Goal: Task Accomplishment & Management: Use online tool/utility

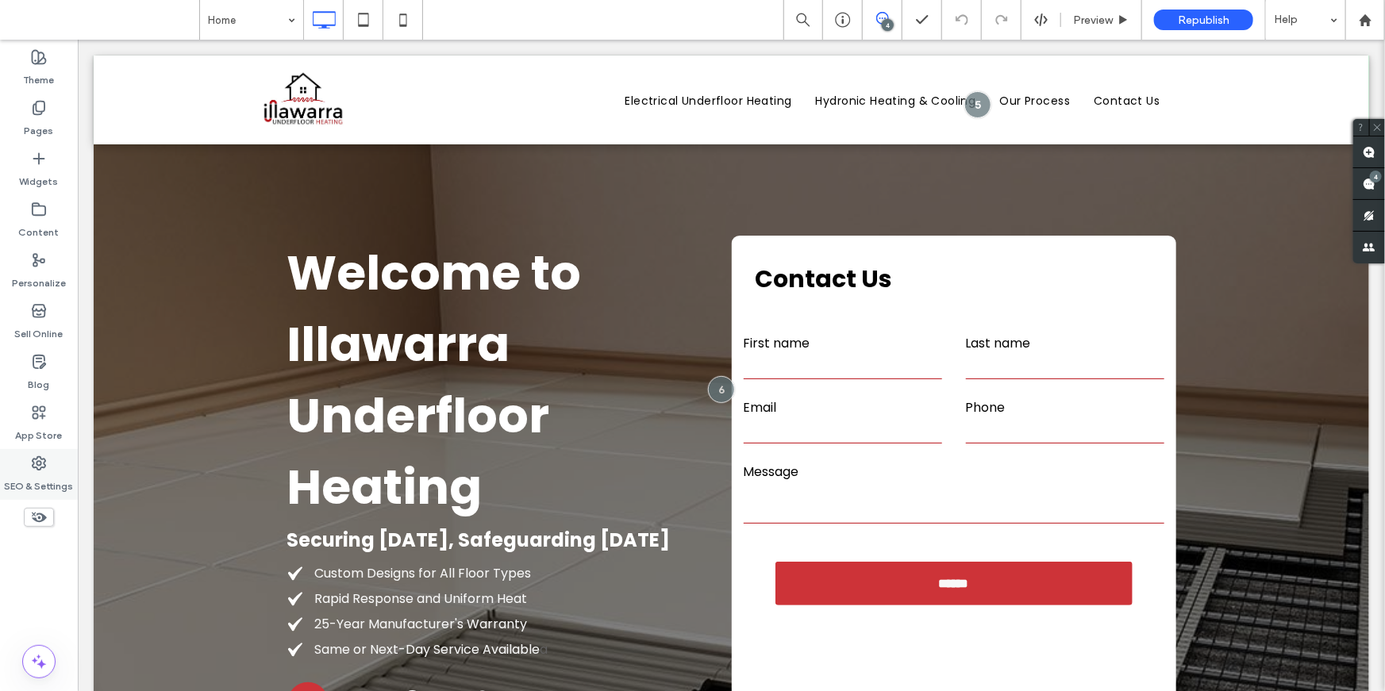
click at [34, 469] on icon at bounding box center [39, 464] width 16 height 16
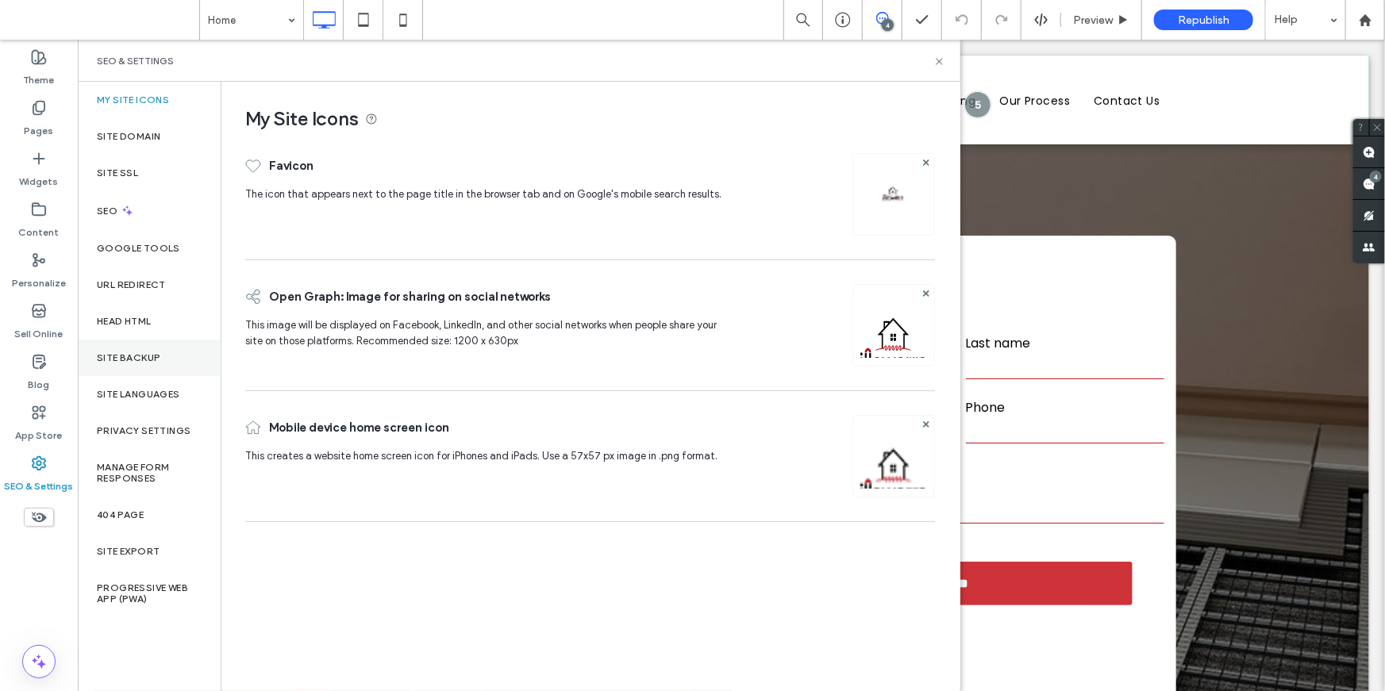
click at [131, 361] on label "Site Backup" at bounding box center [128, 357] width 63 height 11
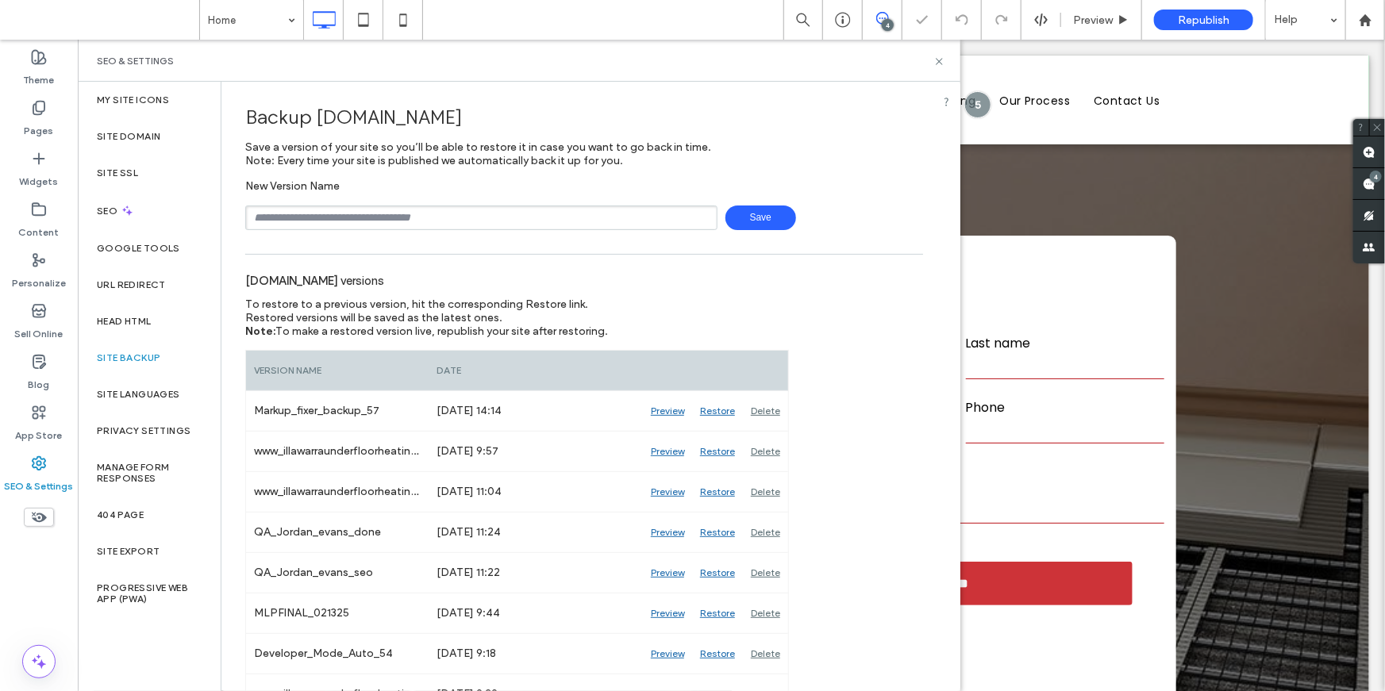
click at [375, 228] on input "text" at bounding box center [481, 218] width 472 height 25
click at [329, 217] on input "**********" at bounding box center [481, 218] width 472 height 25
type input "**********"
click at [433, 265] on div "www.illawarraunderfloorheating.com.au versions" at bounding box center [584, 280] width 678 height 35
click at [757, 218] on span "Save" at bounding box center [760, 218] width 71 height 25
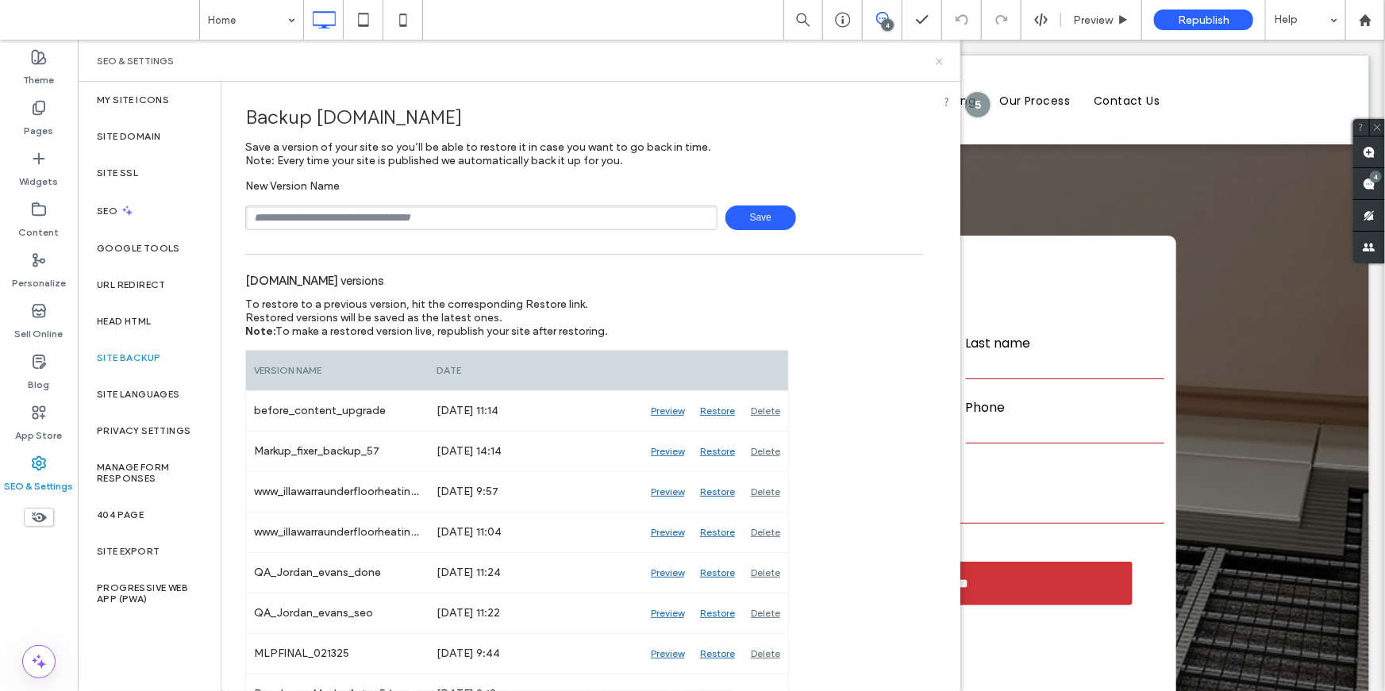
click at [944, 60] on icon at bounding box center [939, 62] width 12 height 12
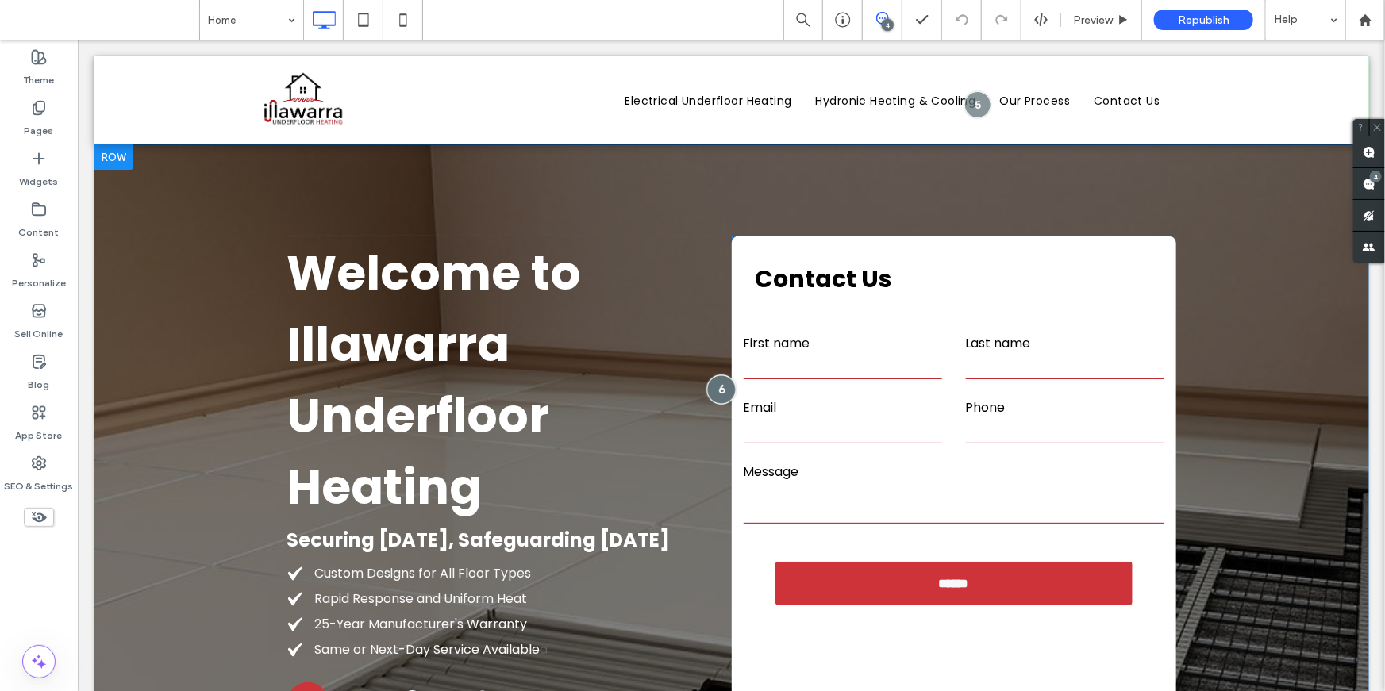
click at [715, 390] on div at bounding box center [720, 388] width 29 height 29
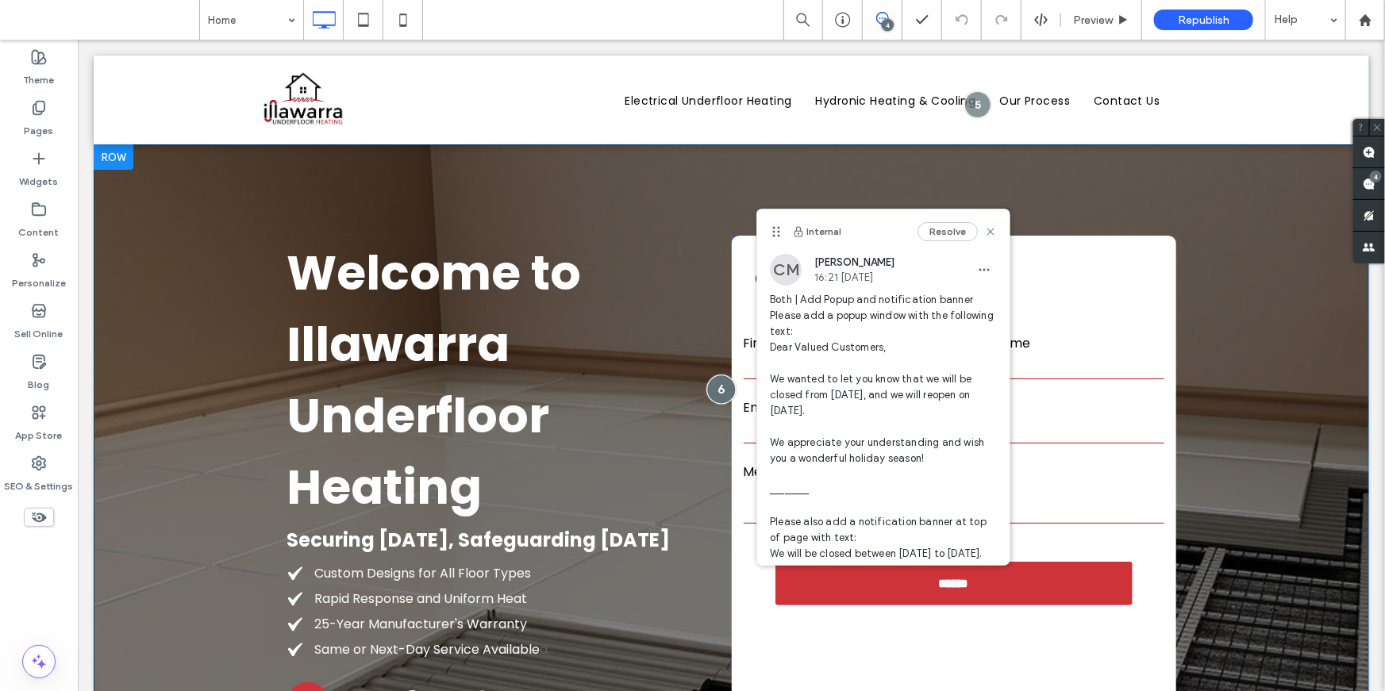
click at [715, 390] on div at bounding box center [720, 388] width 29 height 29
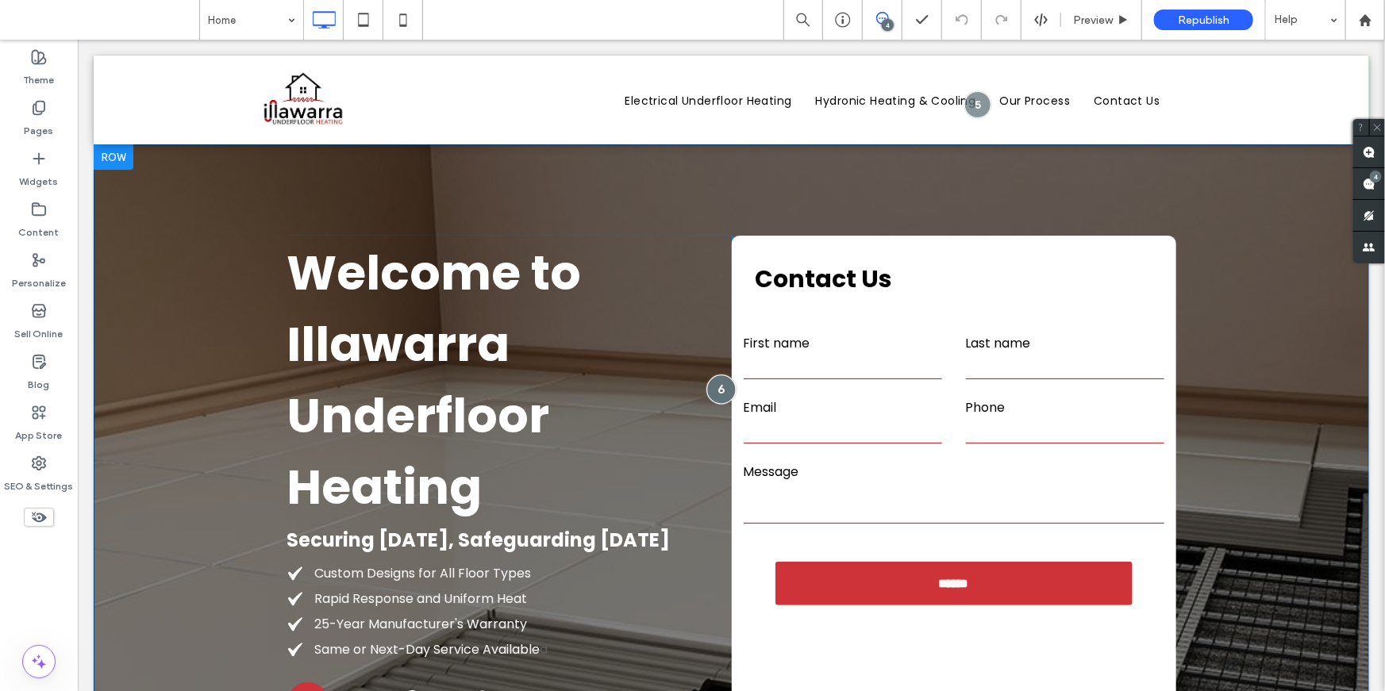
click at [715, 390] on div at bounding box center [720, 388] width 29 height 29
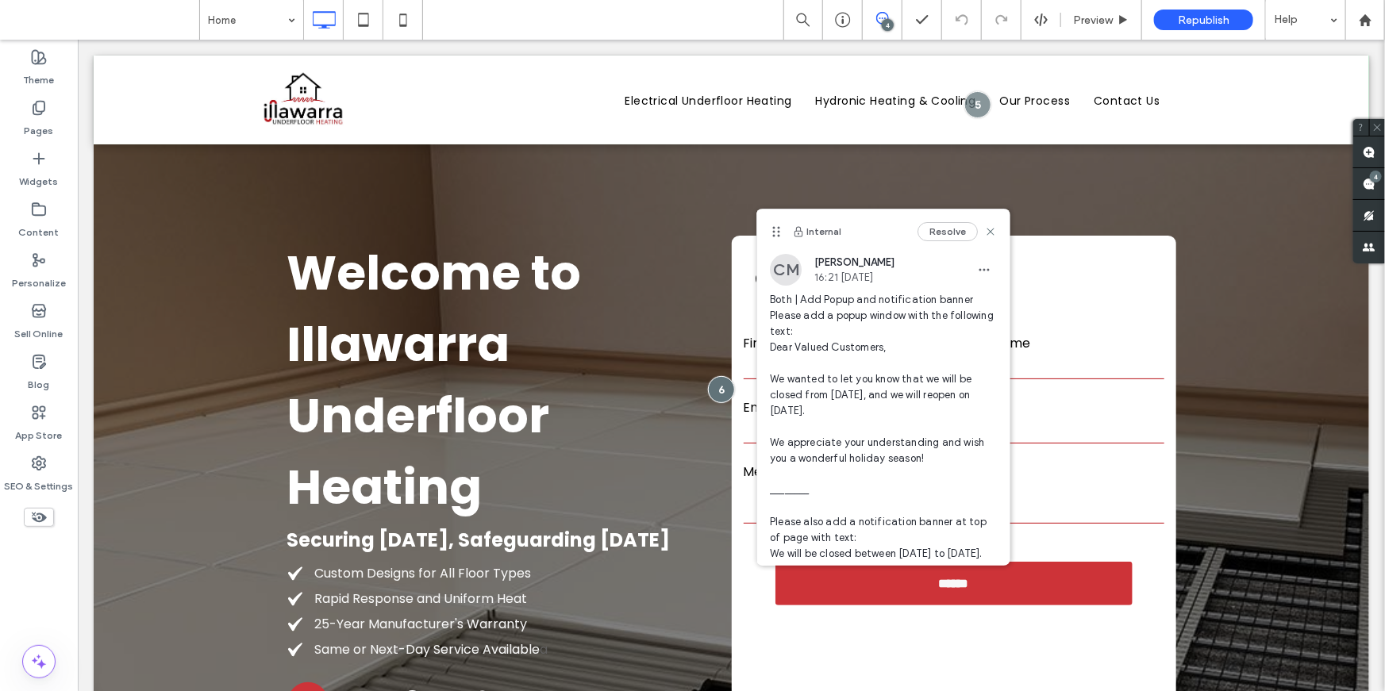
scroll to position [87, 0]
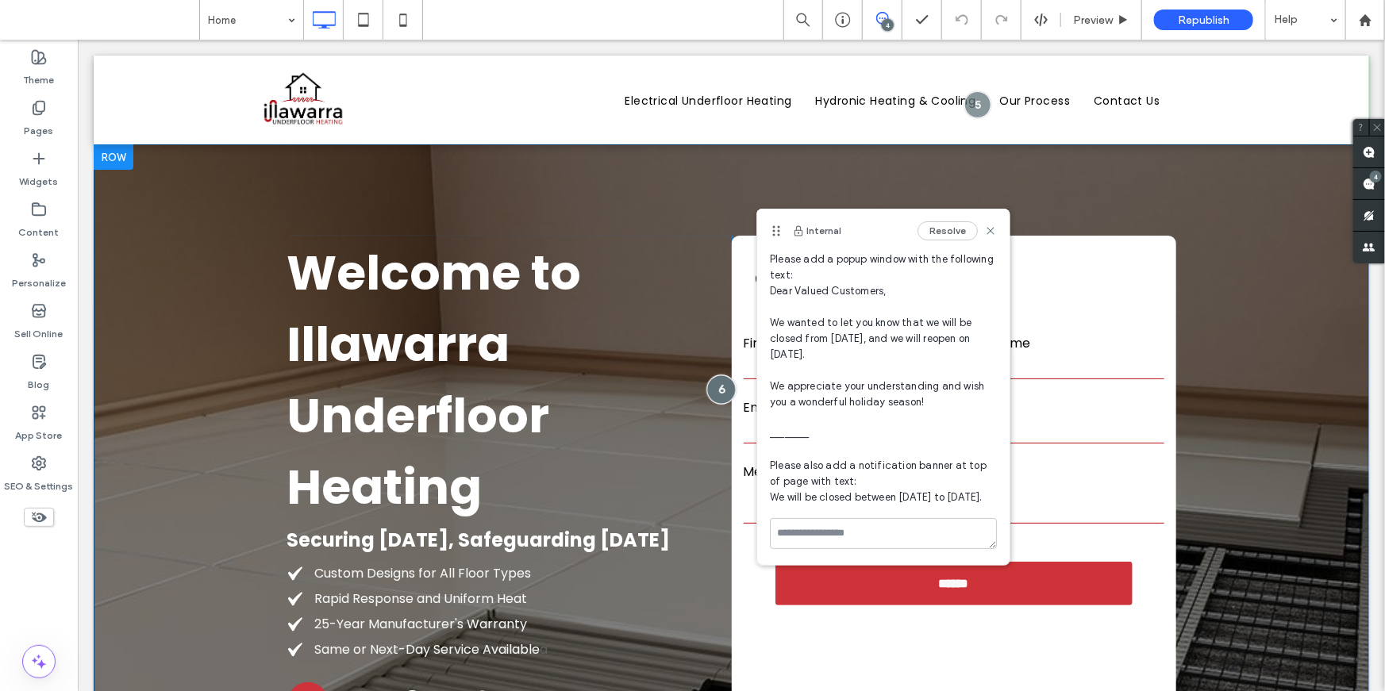
click at [718, 388] on div at bounding box center [720, 388] width 29 height 29
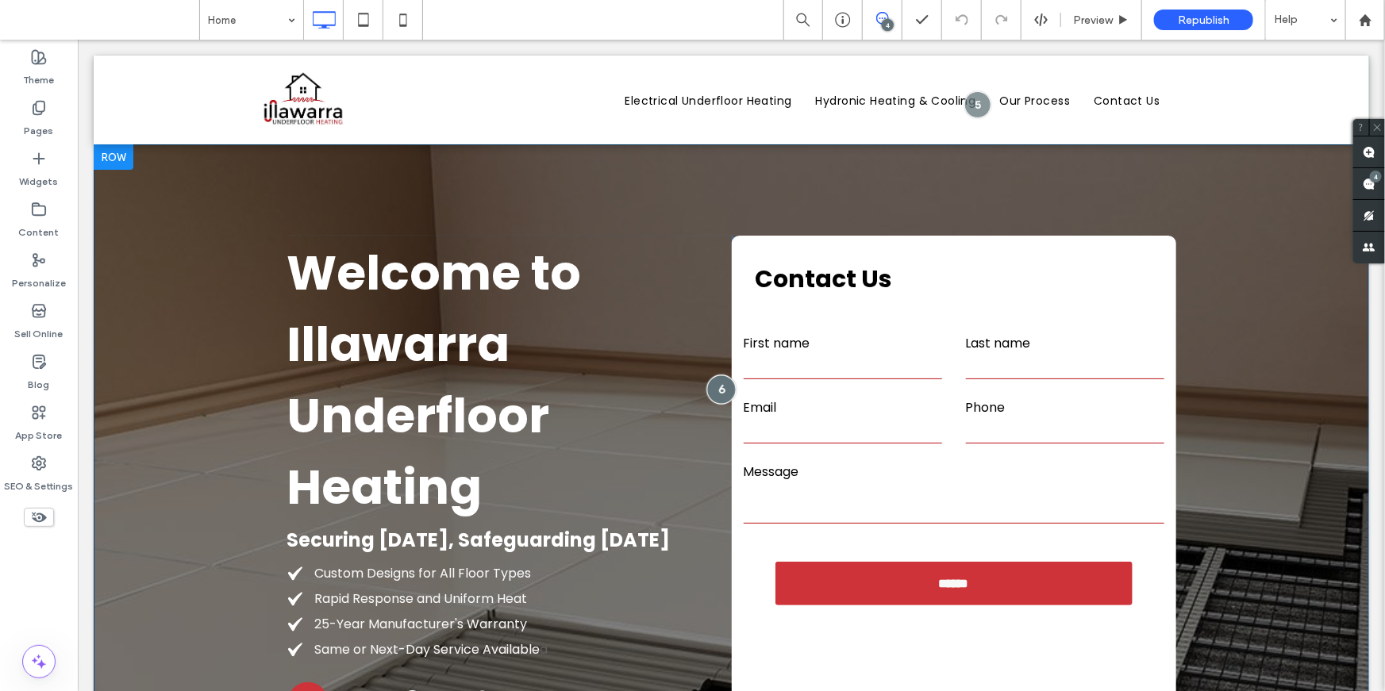
click at [718, 388] on div at bounding box center [720, 388] width 29 height 29
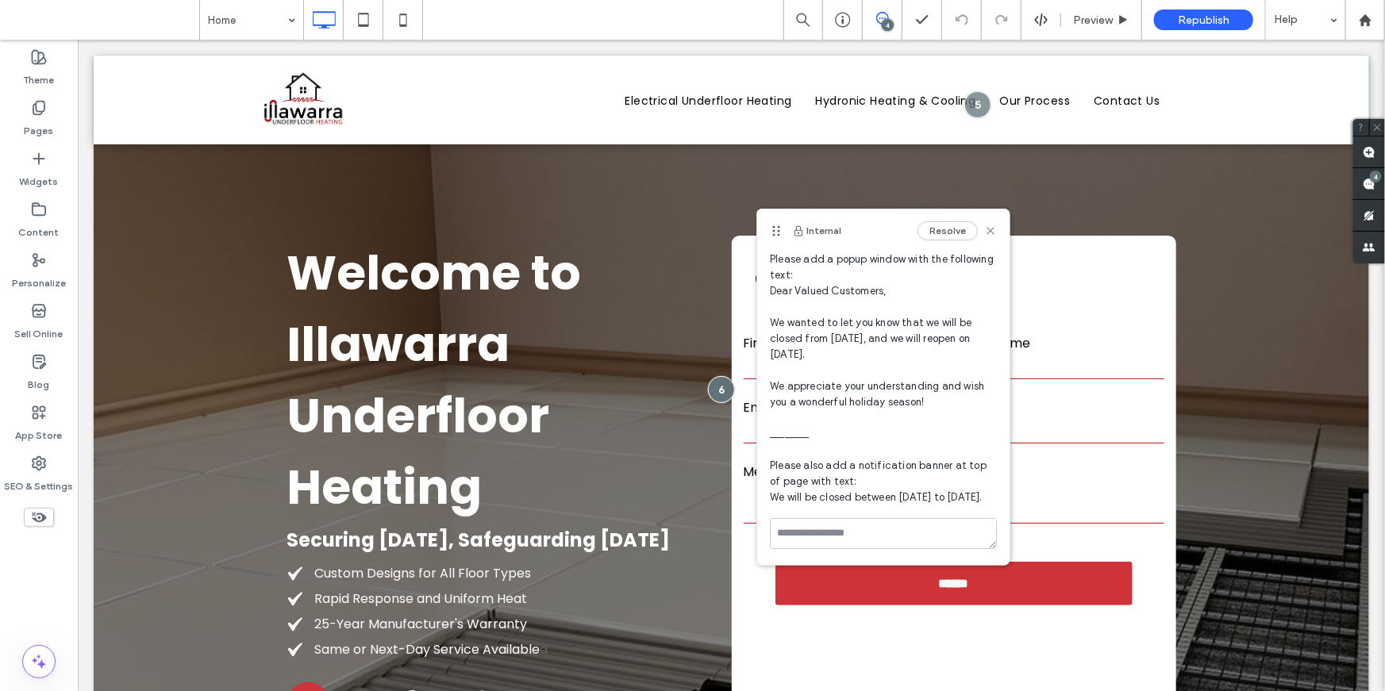
scroll to position [0, 0]
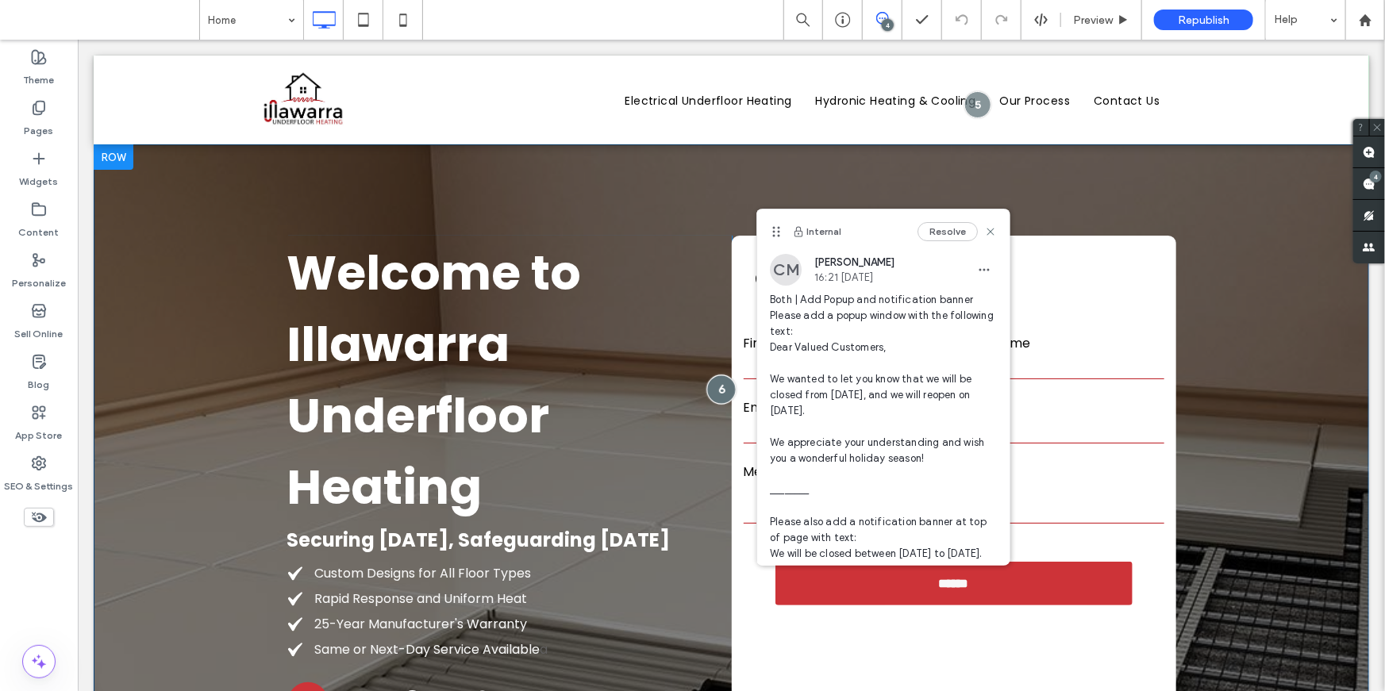
click at [718, 388] on div at bounding box center [720, 388] width 29 height 29
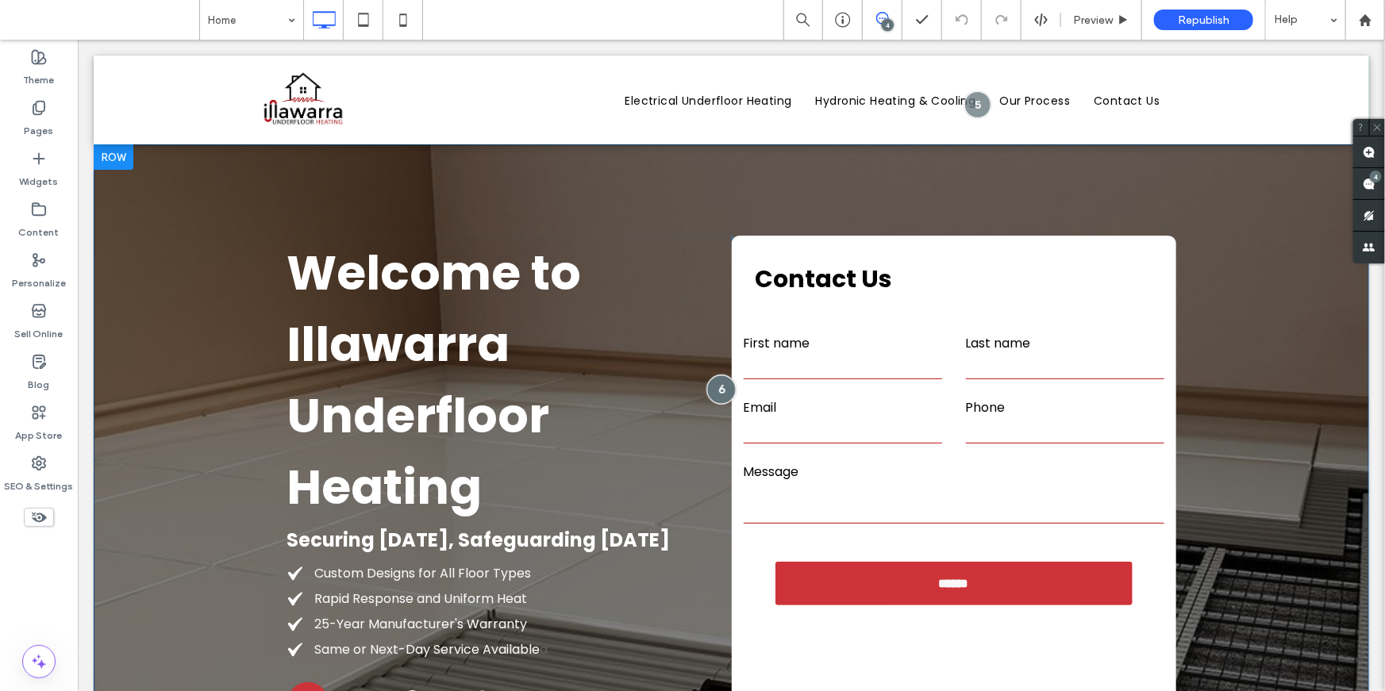
click at [725, 391] on div at bounding box center [720, 388] width 29 height 29
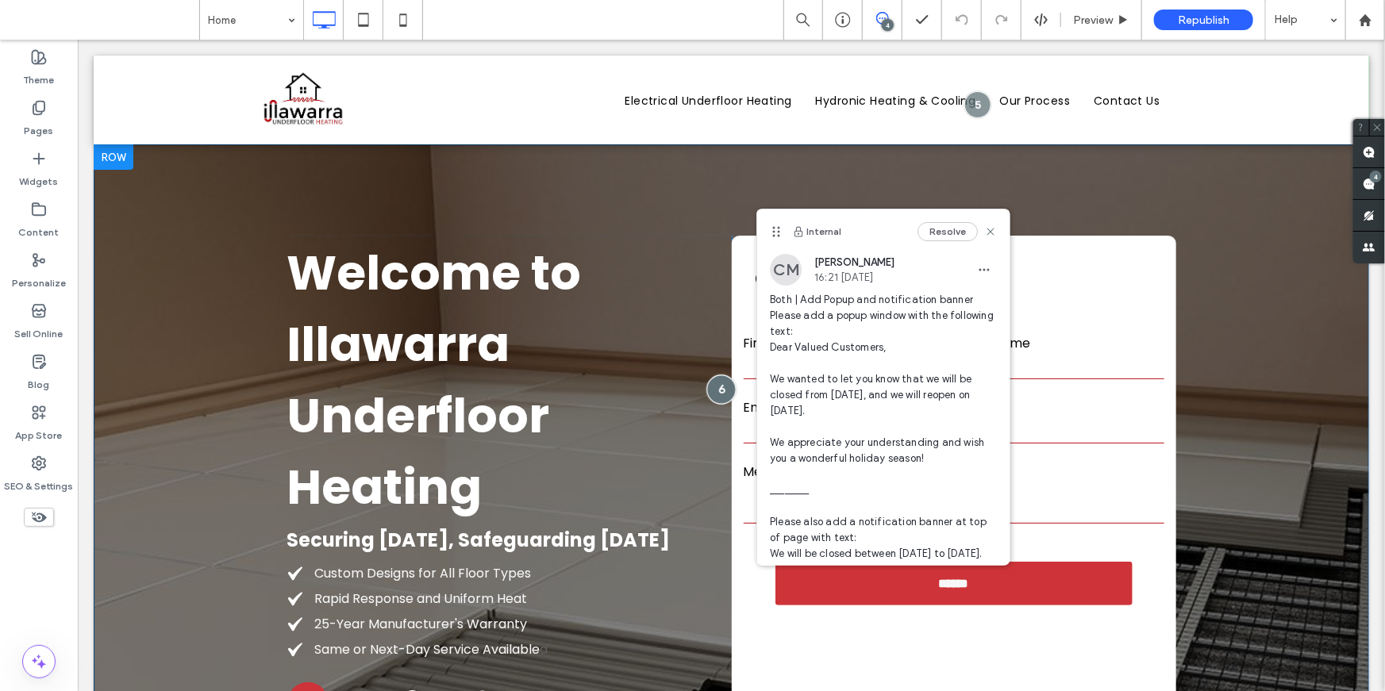
click at [719, 381] on div at bounding box center [720, 388] width 29 height 29
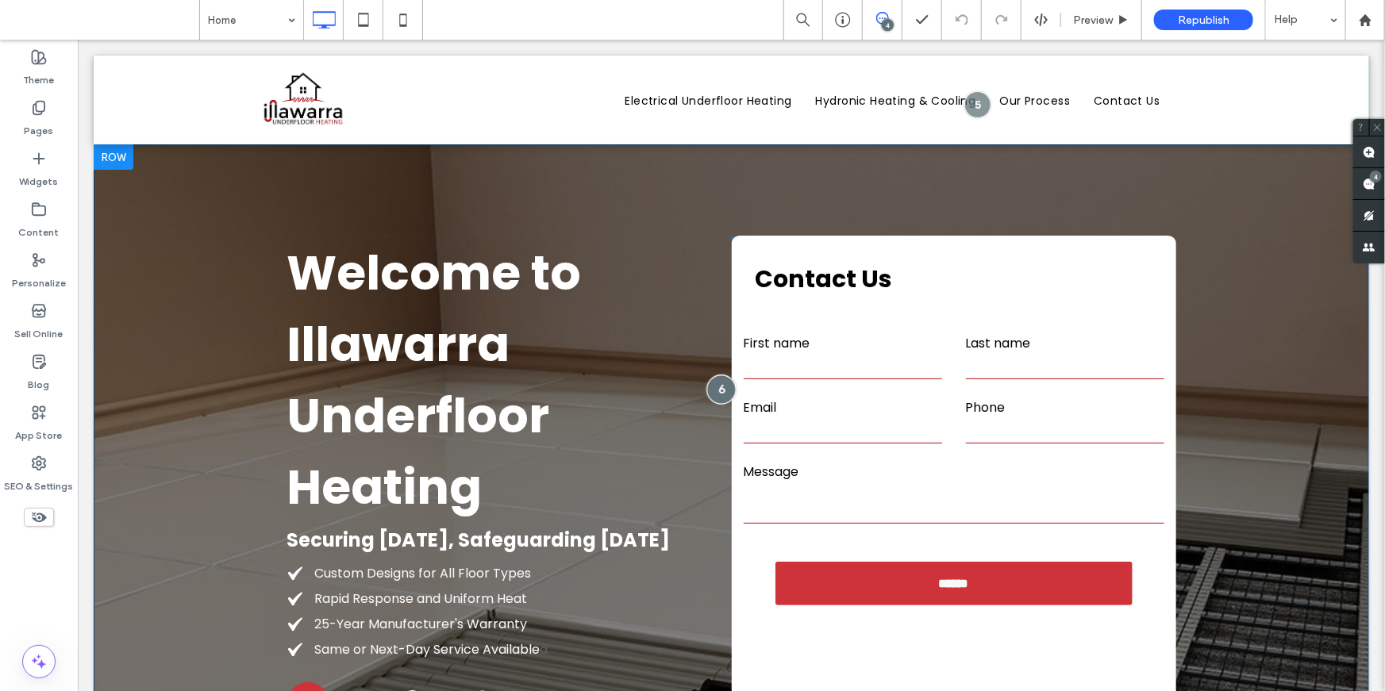
click at [719, 381] on div at bounding box center [720, 388] width 29 height 29
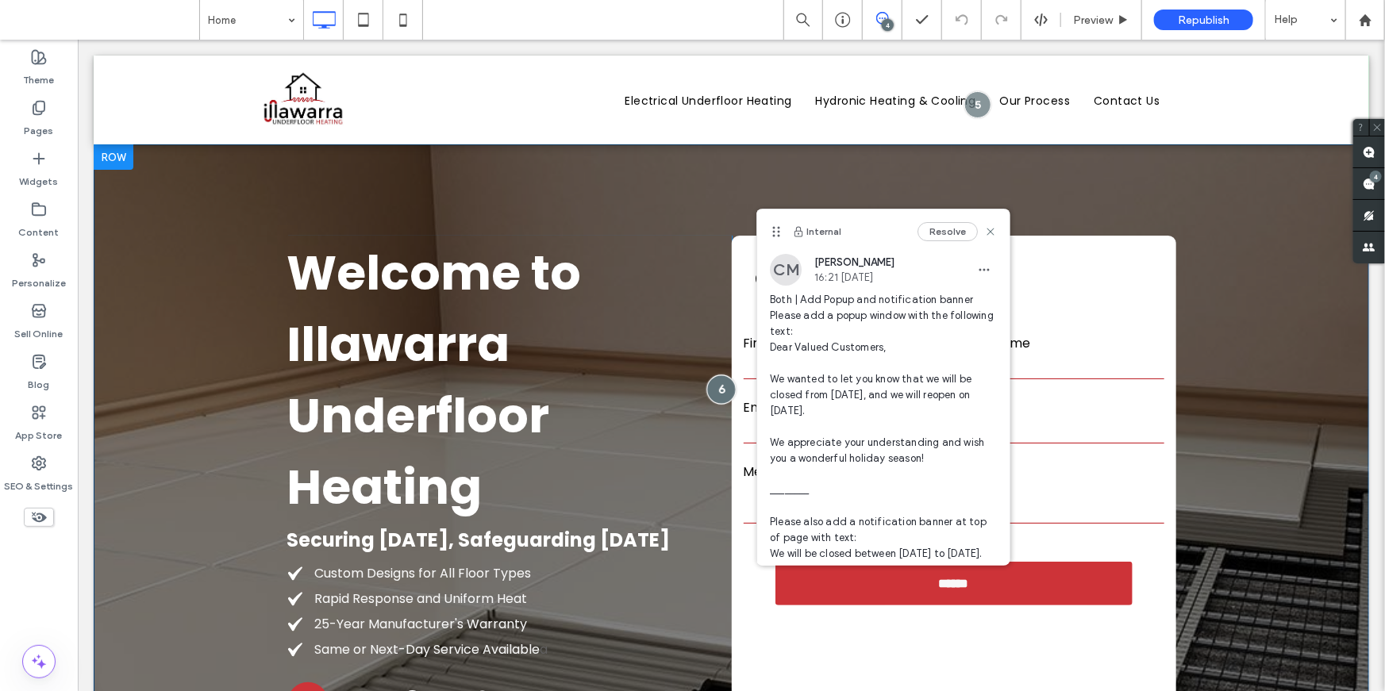
click at [719, 381] on div at bounding box center [720, 388] width 29 height 29
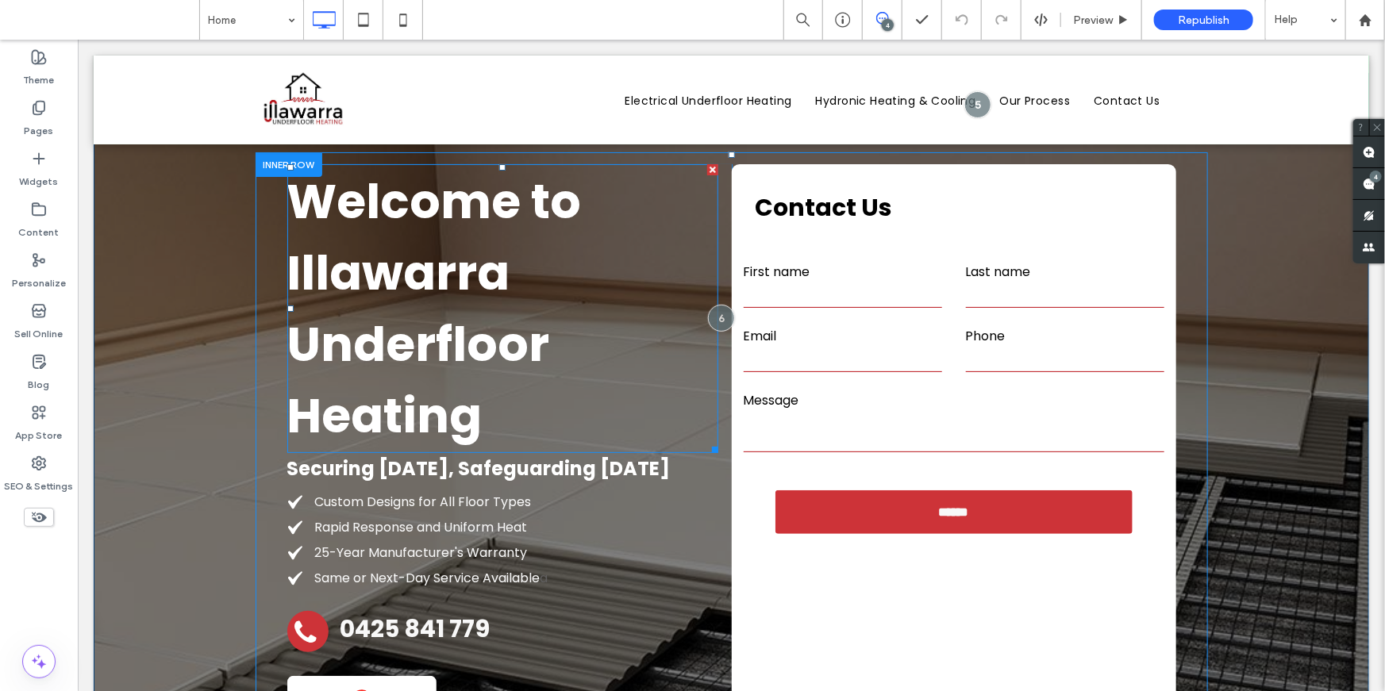
scroll to position [74, 0]
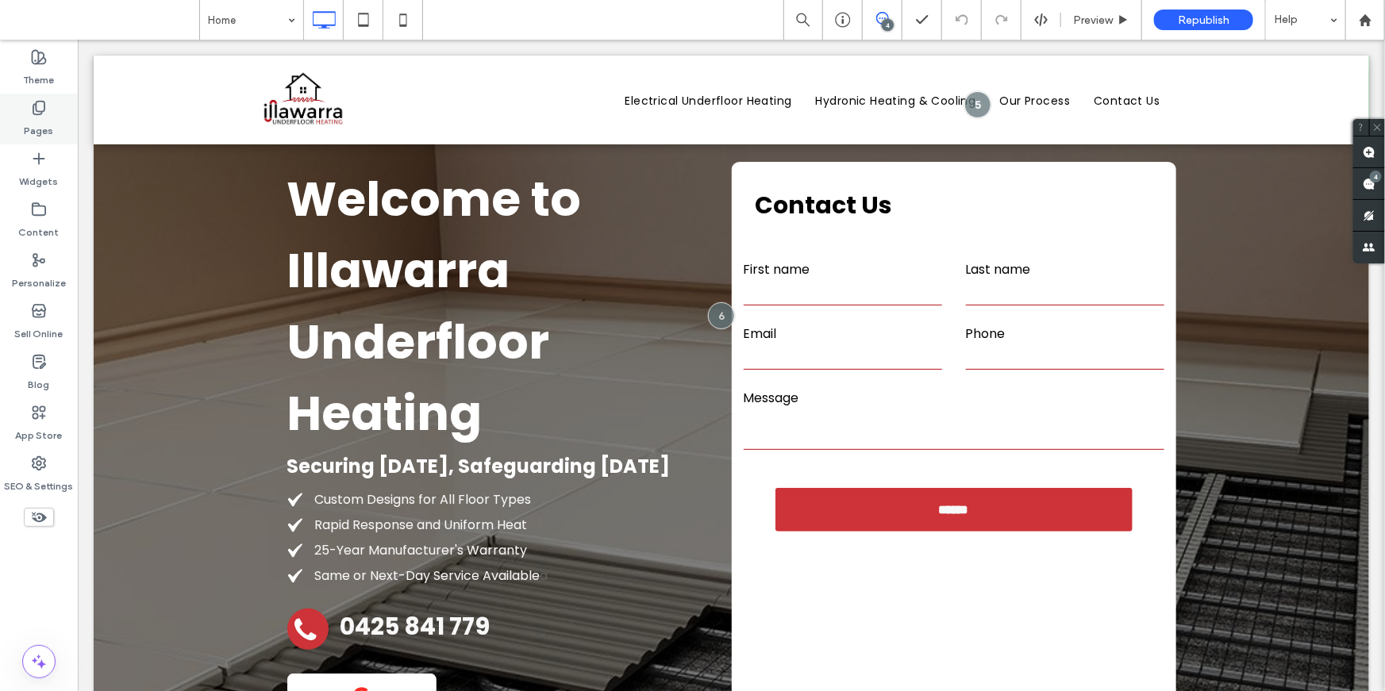
click at [40, 122] on label "Pages" at bounding box center [39, 127] width 29 height 22
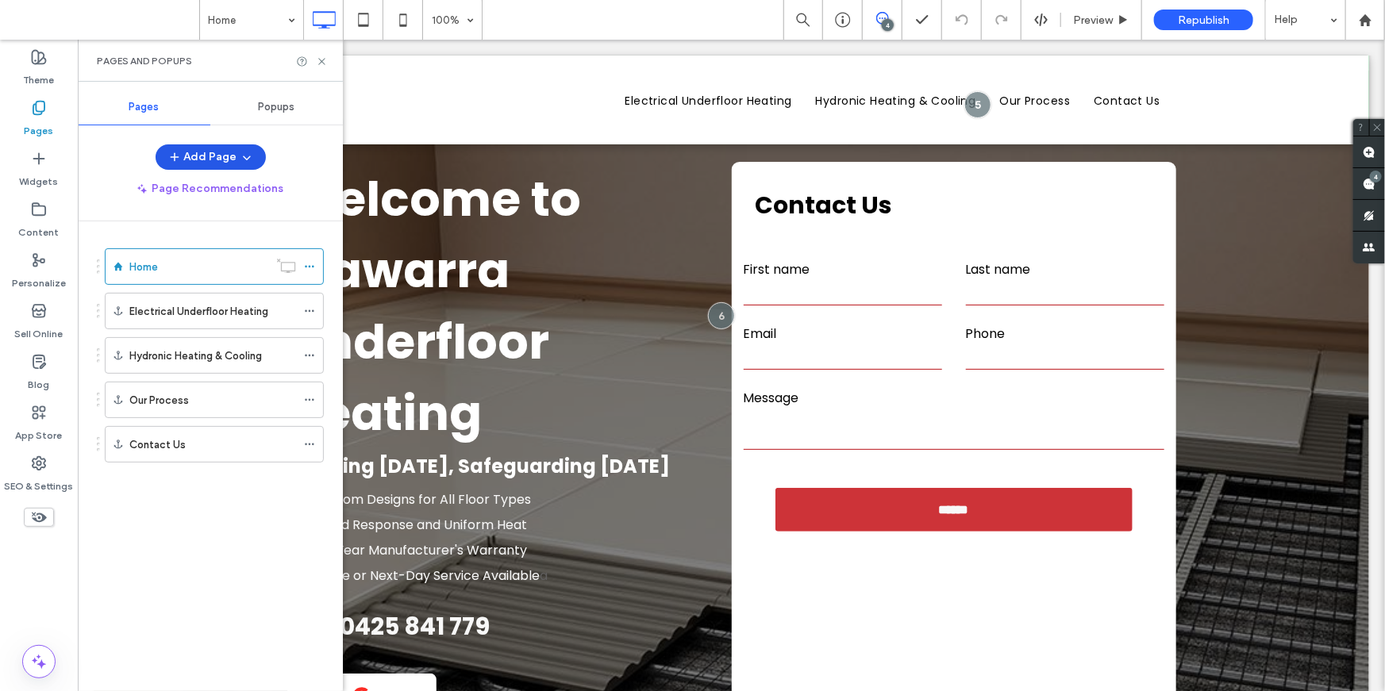
click at [197, 157] on button "Add Page" at bounding box center [211, 156] width 110 height 25
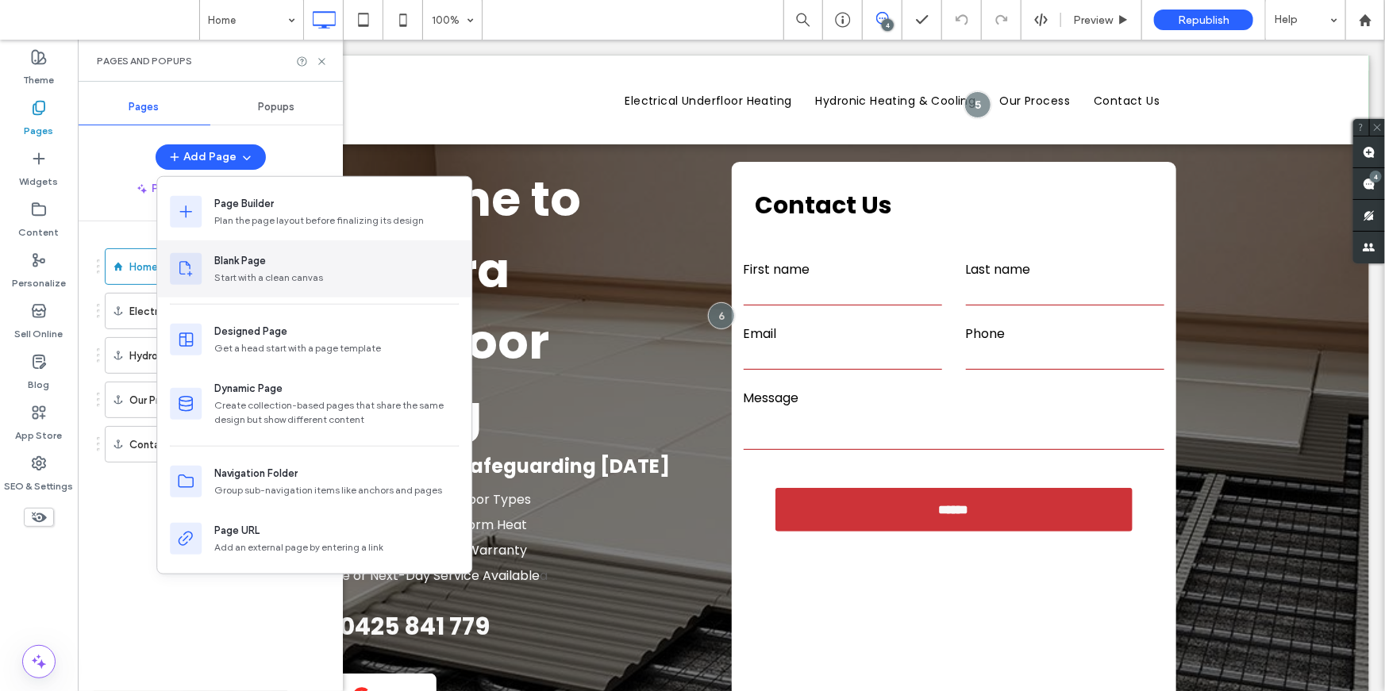
click at [241, 260] on div "Blank Page" at bounding box center [240, 261] width 52 height 16
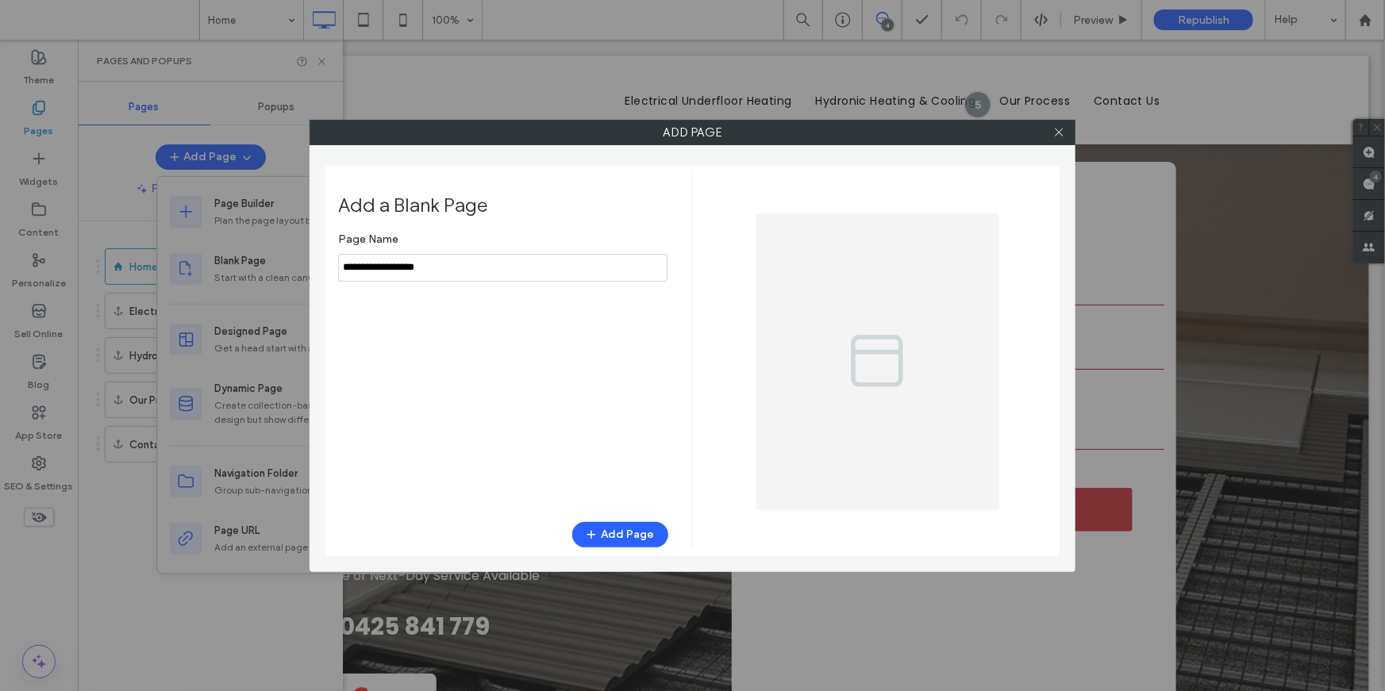
click at [523, 263] on input "notEmpty" at bounding box center [502, 268] width 329 height 28
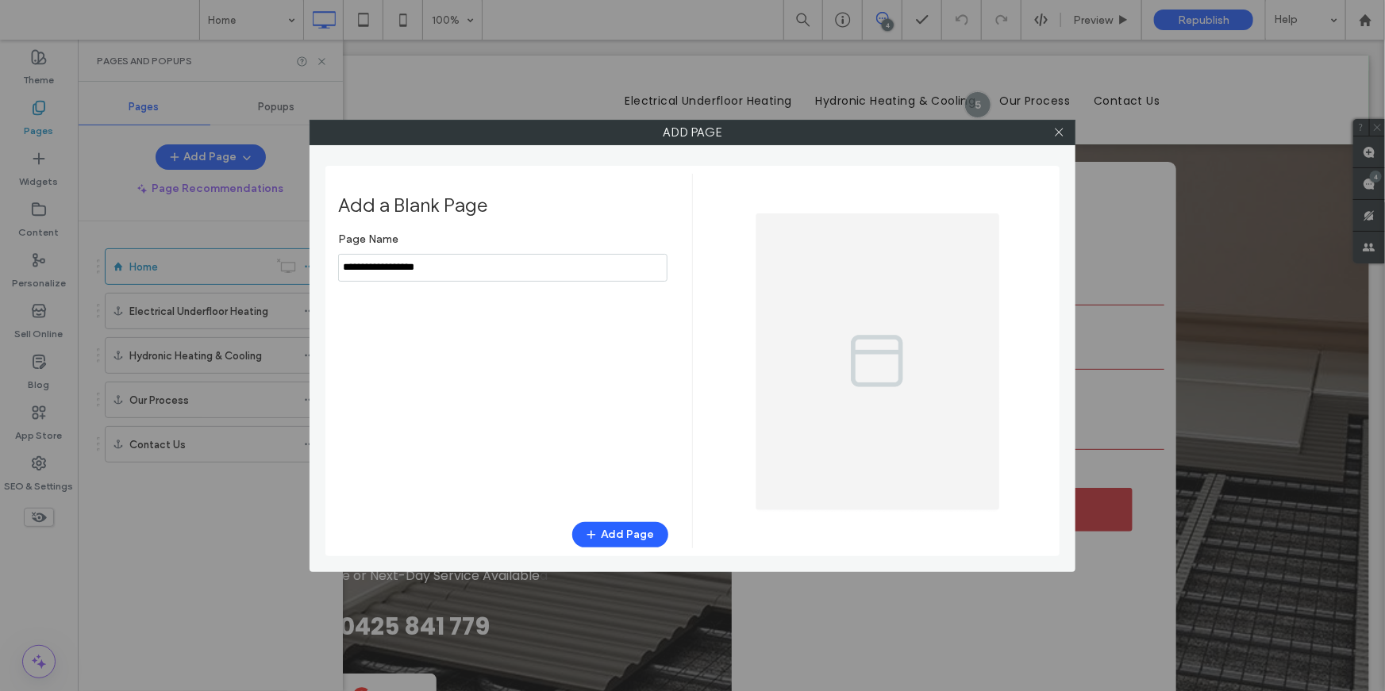
click at [523, 263] on input "notEmpty" at bounding box center [502, 268] width 329 height 28
type input "********"
click at [625, 537] on button "Add Page" at bounding box center [620, 534] width 96 height 25
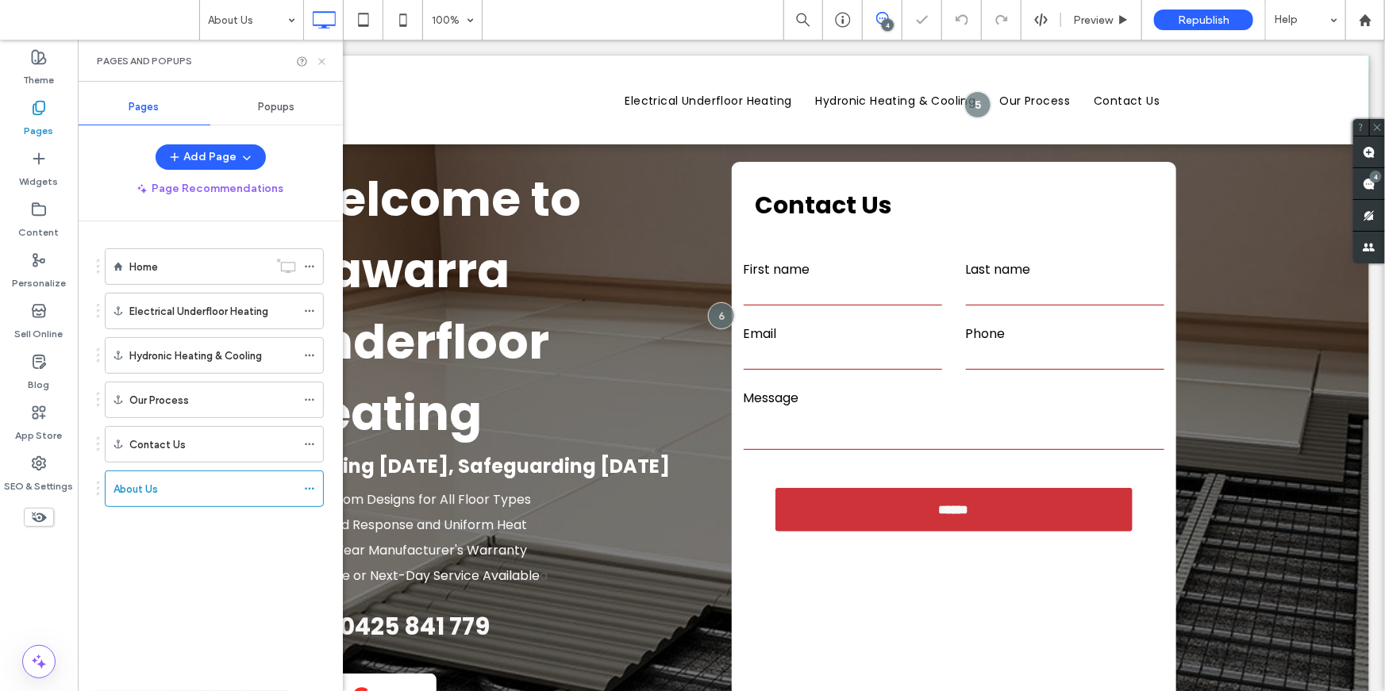
click at [322, 62] on icon at bounding box center [322, 62] width 12 height 12
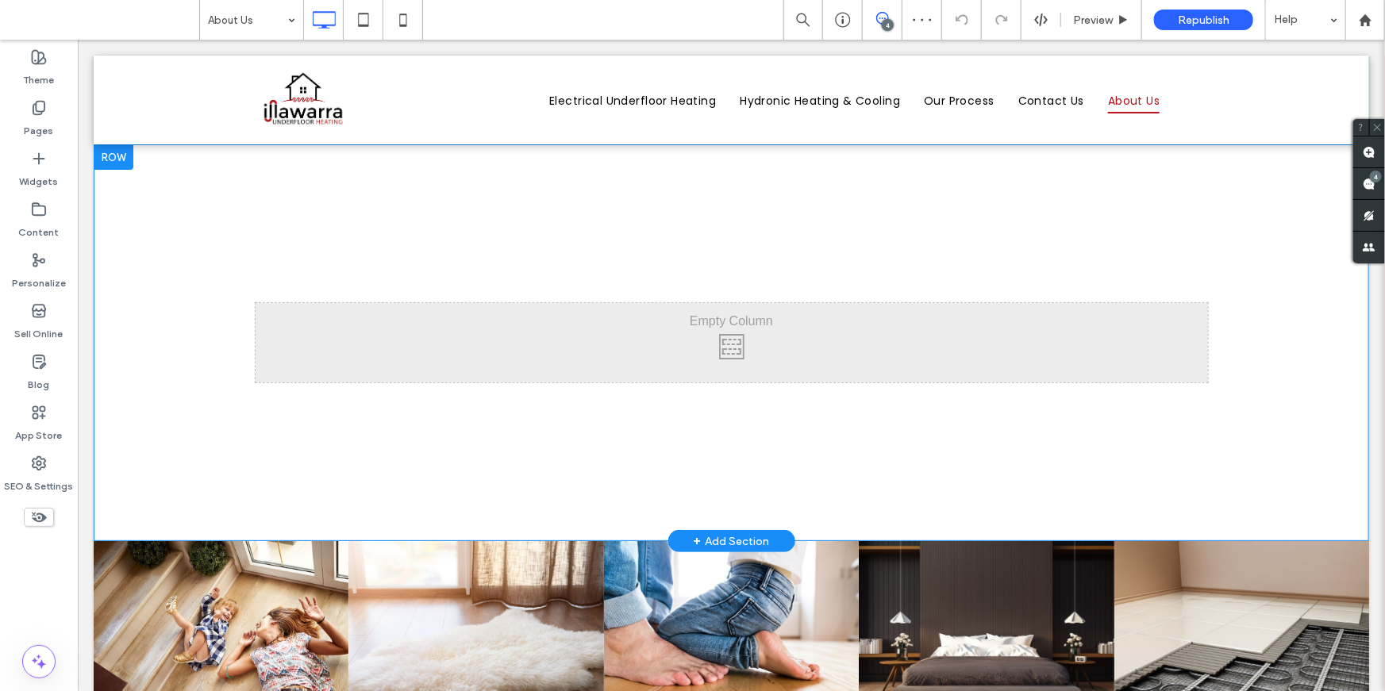
click at [120, 155] on div at bounding box center [113, 156] width 40 height 25
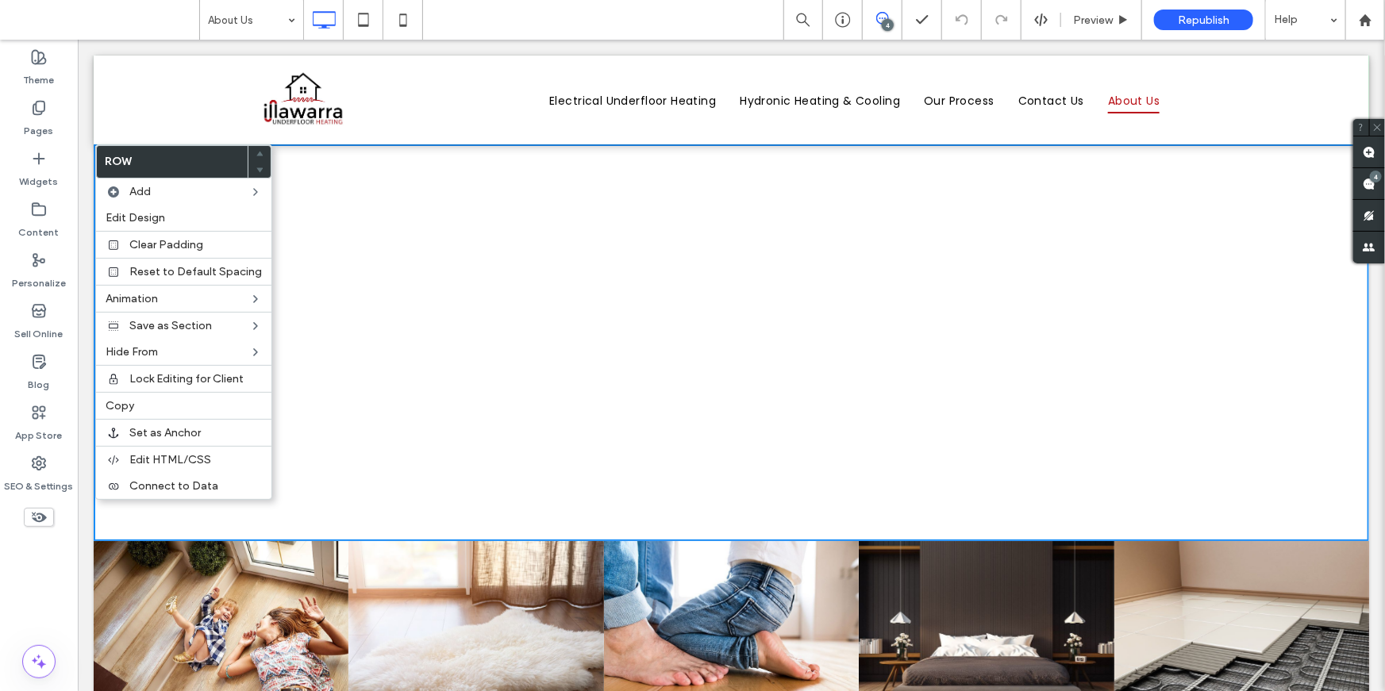
click at [373, 240] on div "Click To Paste Row + Add Section" at bounding box center [731, 342] width 1276 height 397
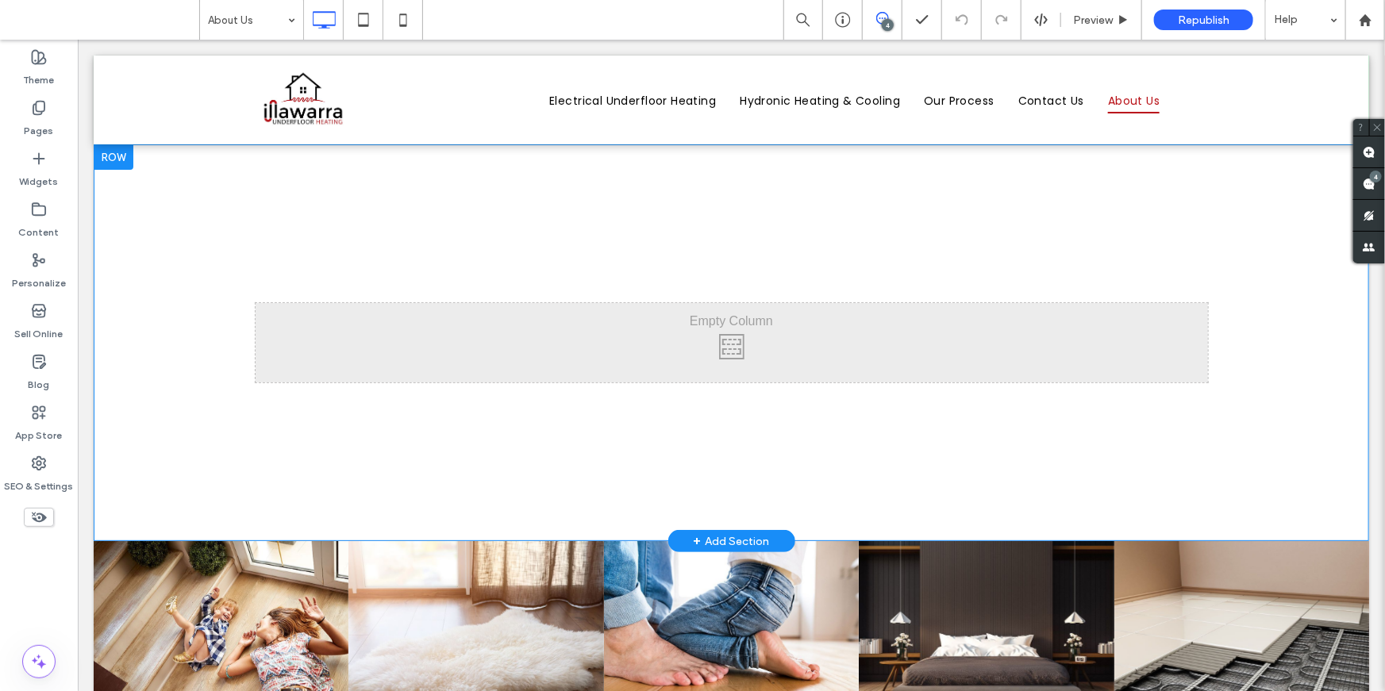
click at [119, 160] on div at bounding box center [113, 156] width 40 height 25
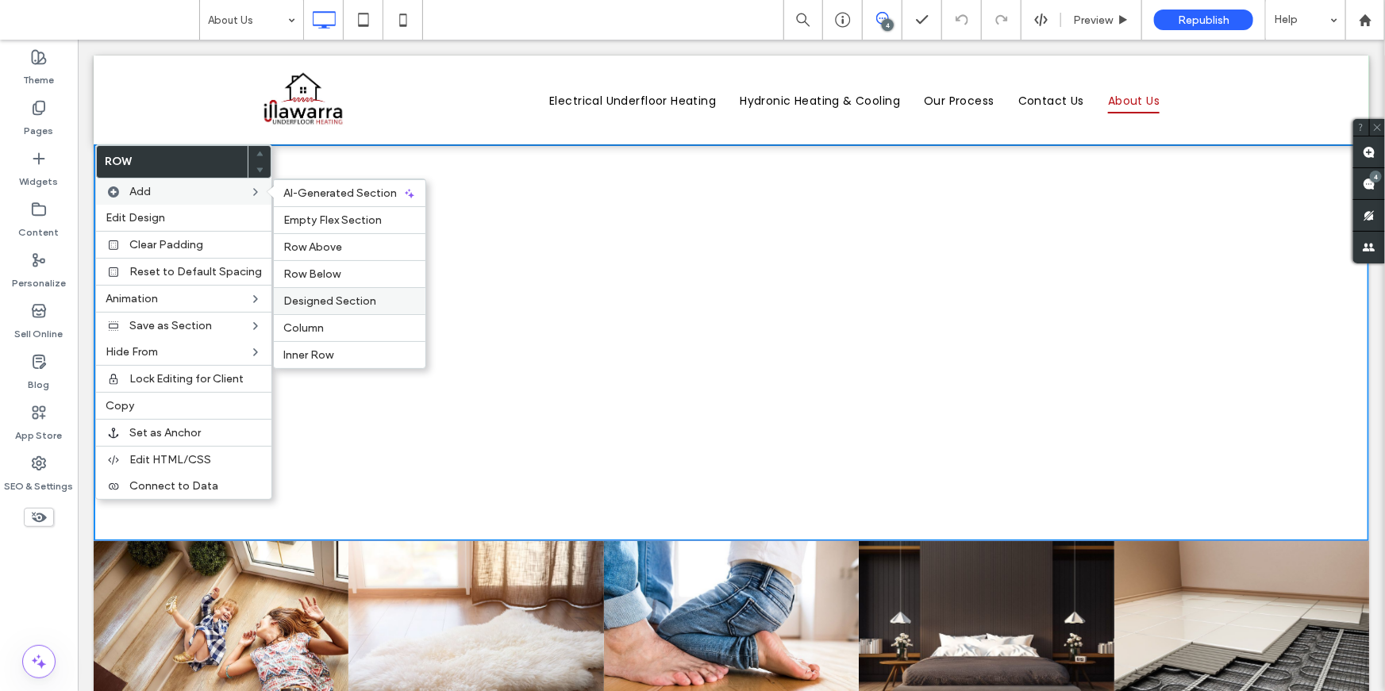
click at [317, 295] on span "Designed Section" at bounding box center [329, 300] width 93 height 13
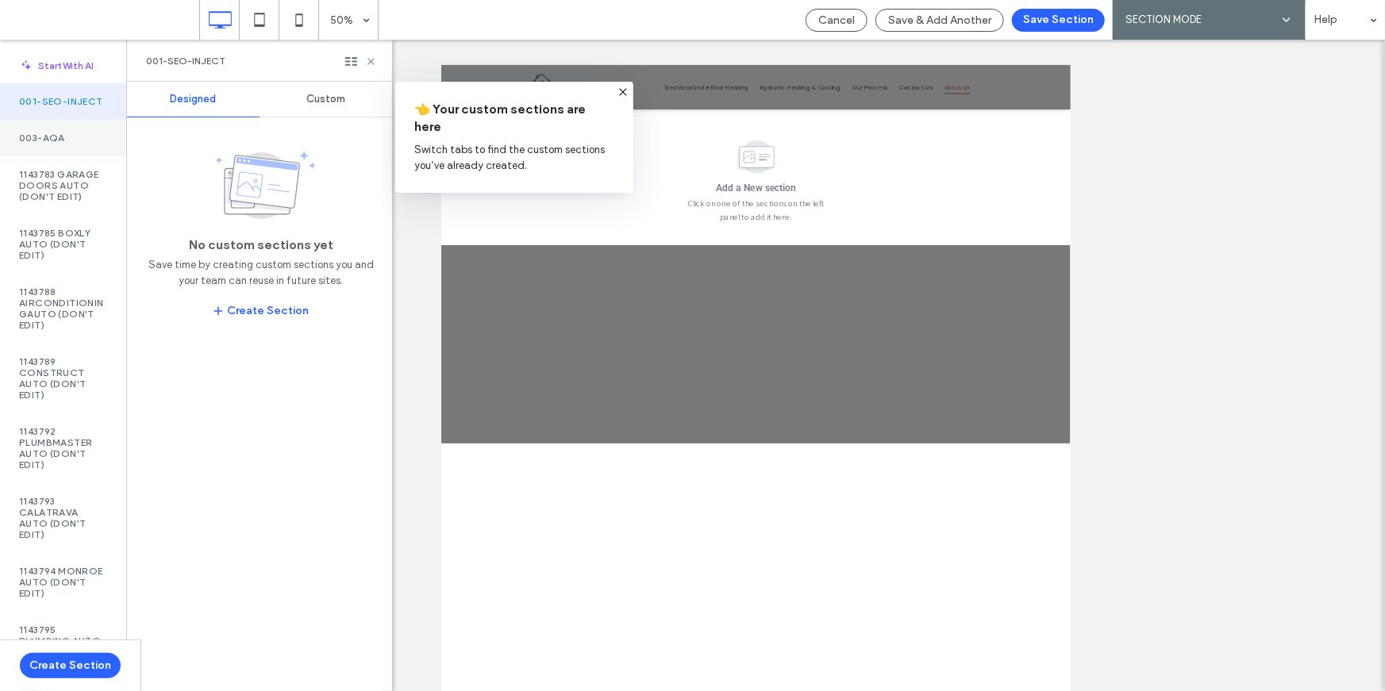
scroll to position [2119, 0]
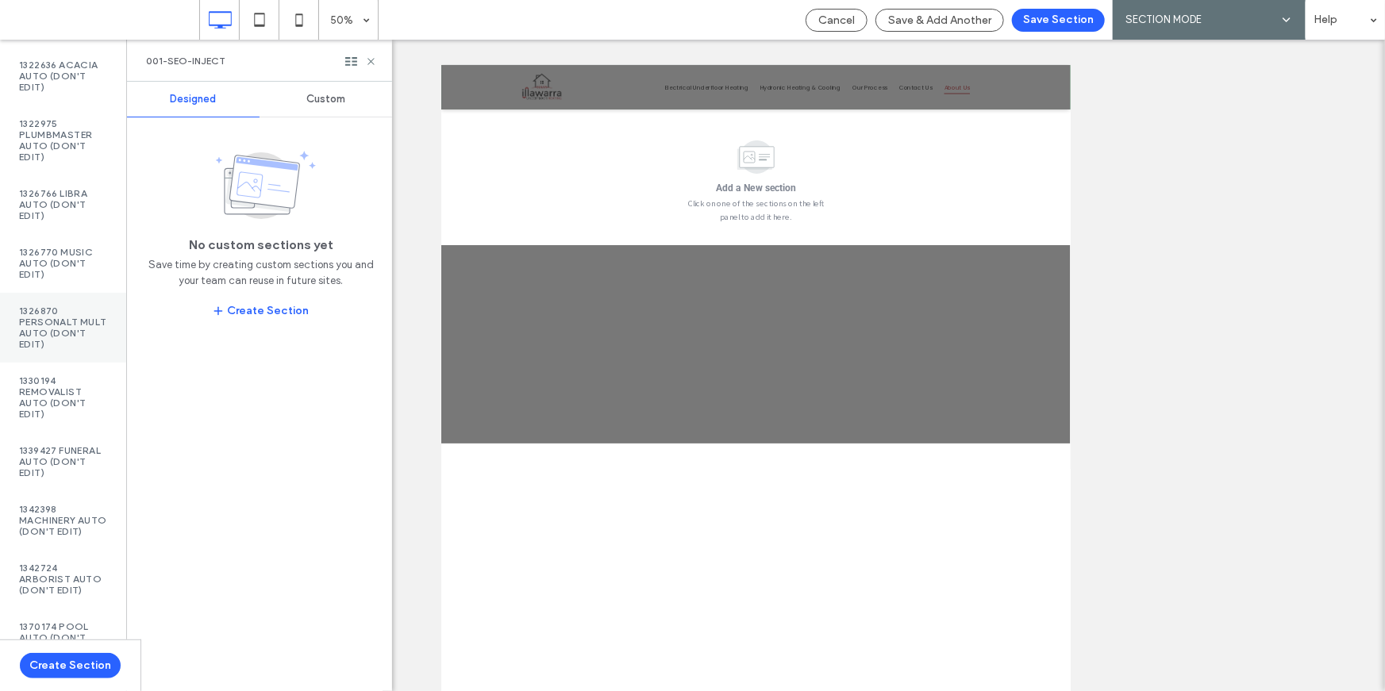
click at [57, 350] on label "1326870 PersonalT Mult Auto (DON'T EDIT)" at bounding box center [63, 328] width 88 height 44
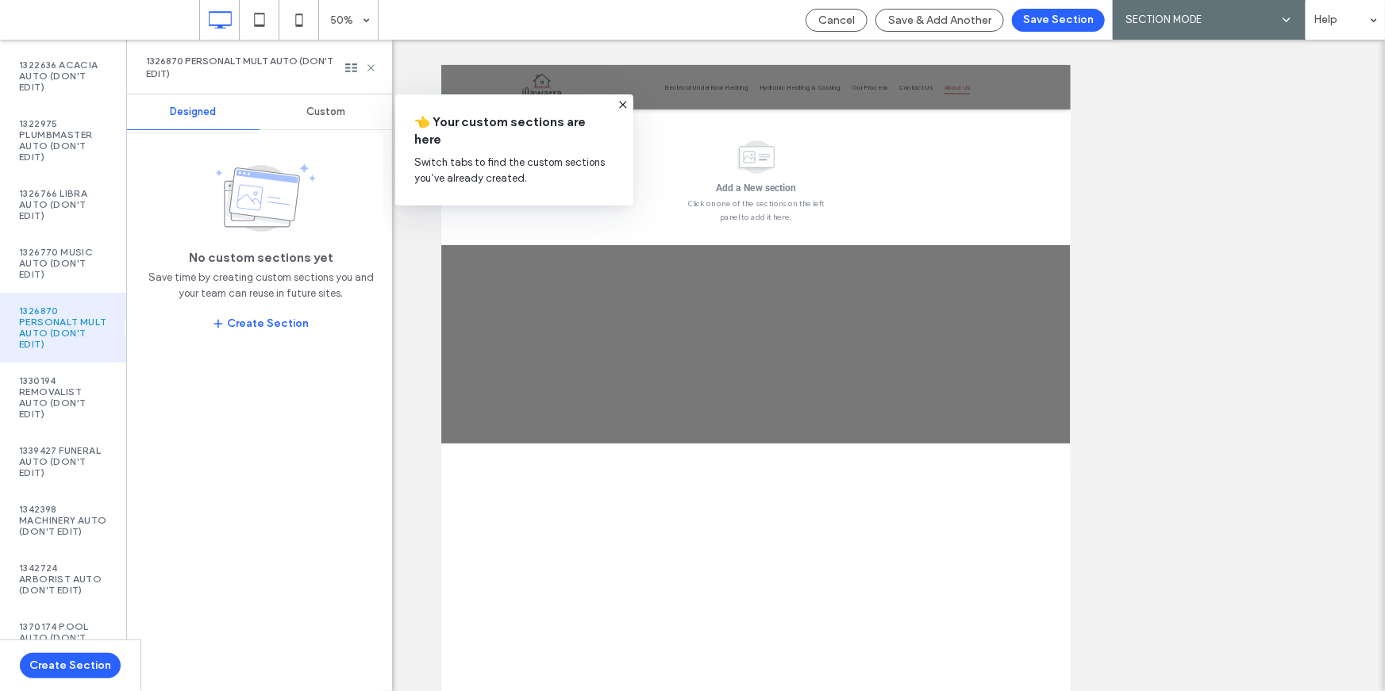
click at [320, 103] on div "Custom" at bounding box center [326, 111] width 133 height 35
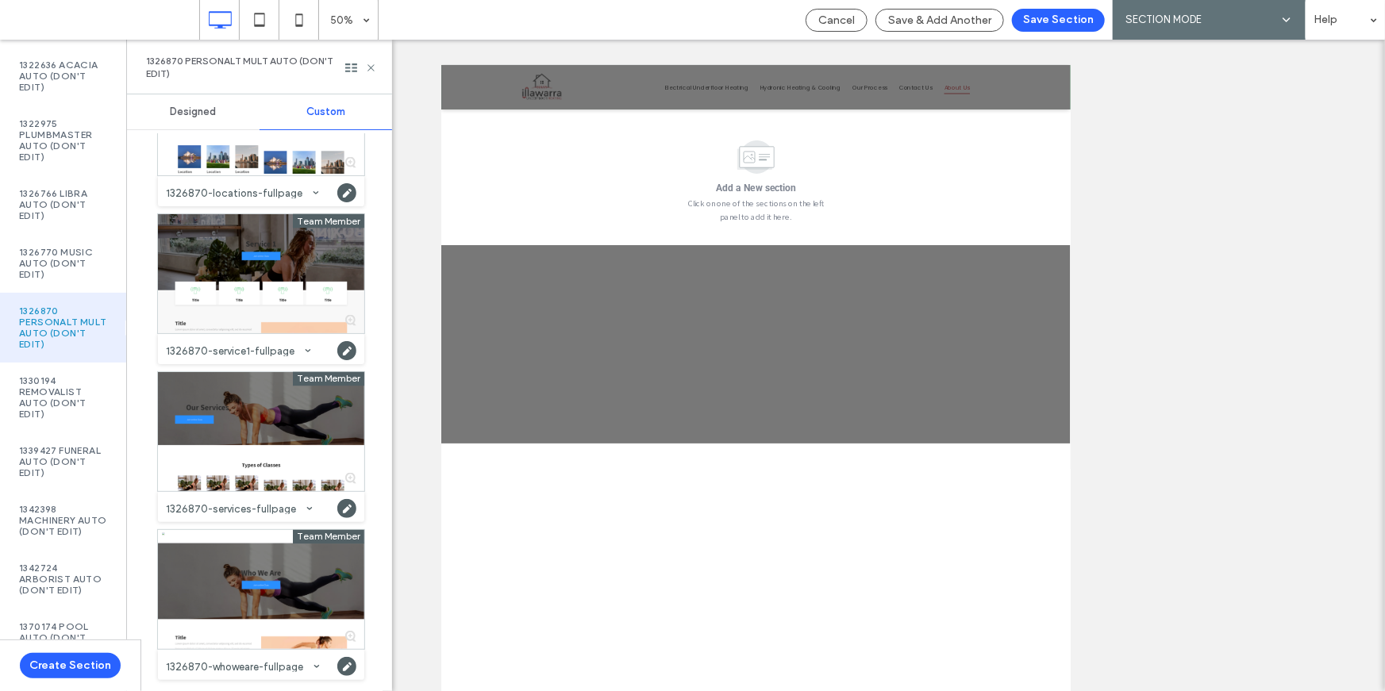
scroll to position [1349, 0]
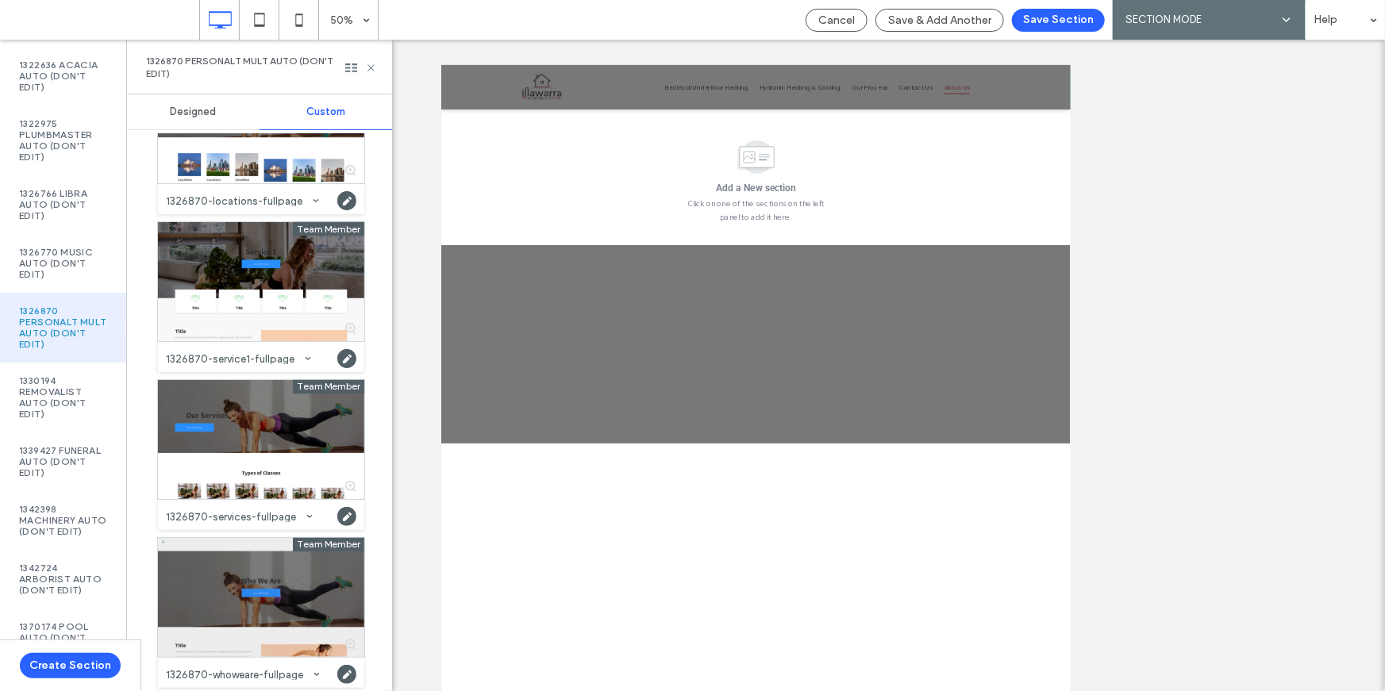
click at [203, 584] on div at bounding box center [261, 597] width 206 height 119
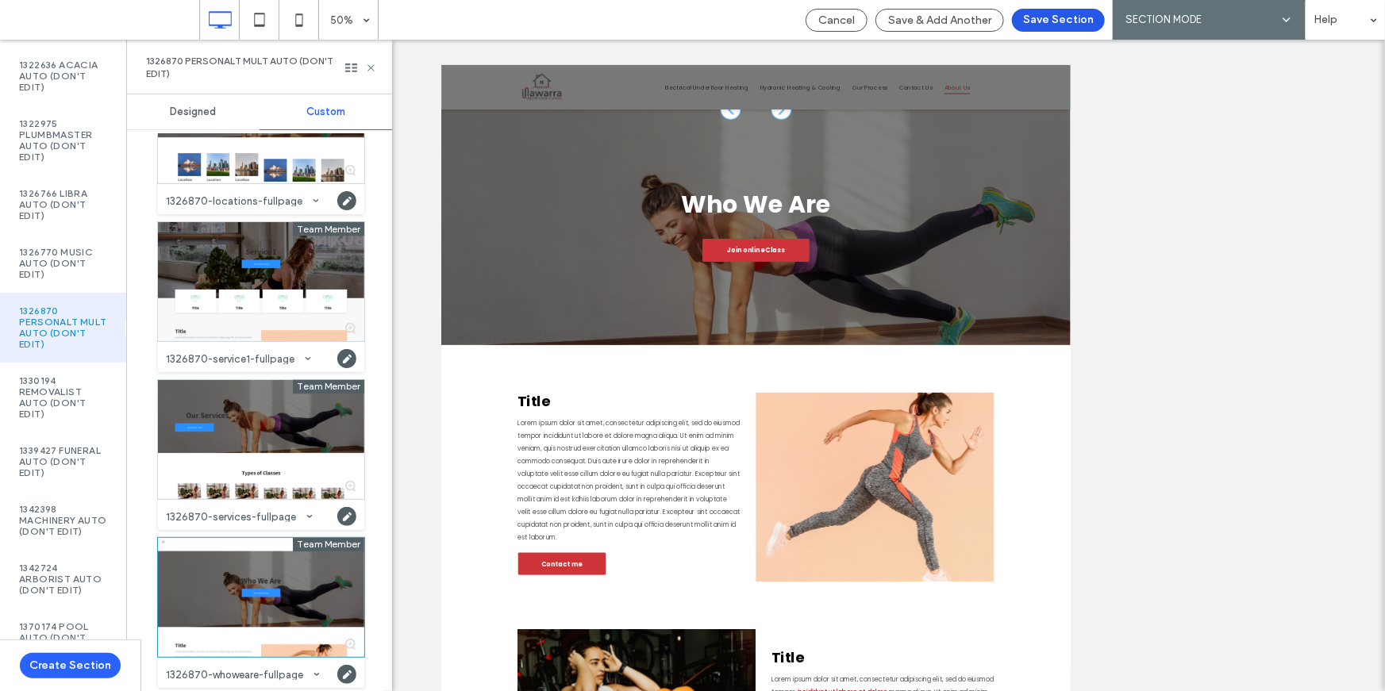
click at [1040, 25] on button "Save Section" at bounding box center [1058, 20] width 93 height 23
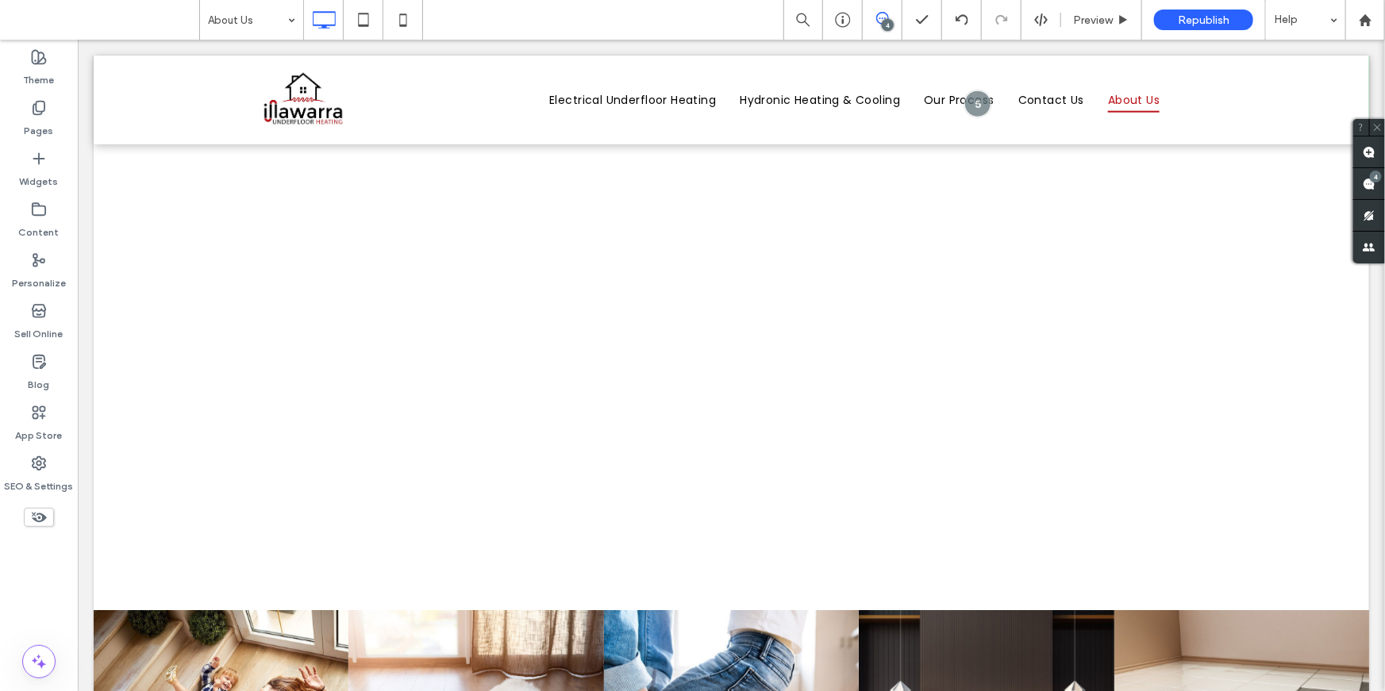
scroll to position [1811, 0]
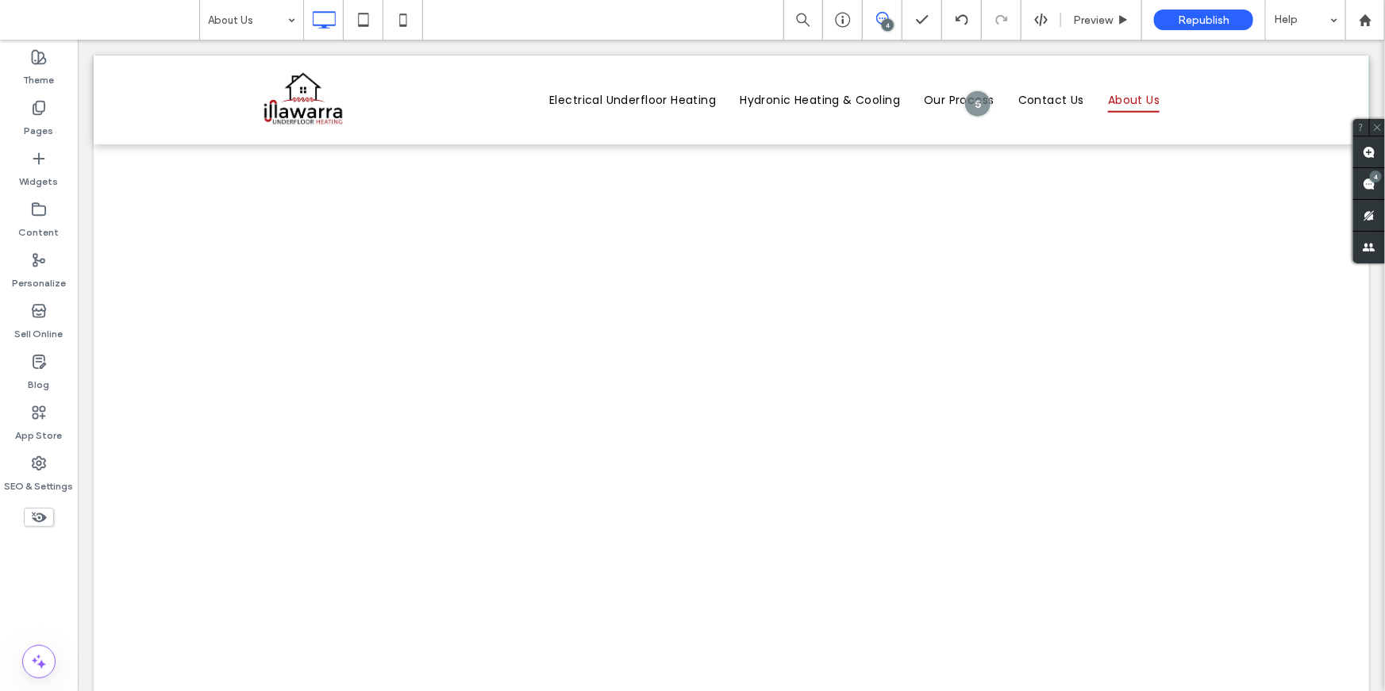
click at [36, 124] on label "Pages" at bounding box center [39, 127] width 29 height 22
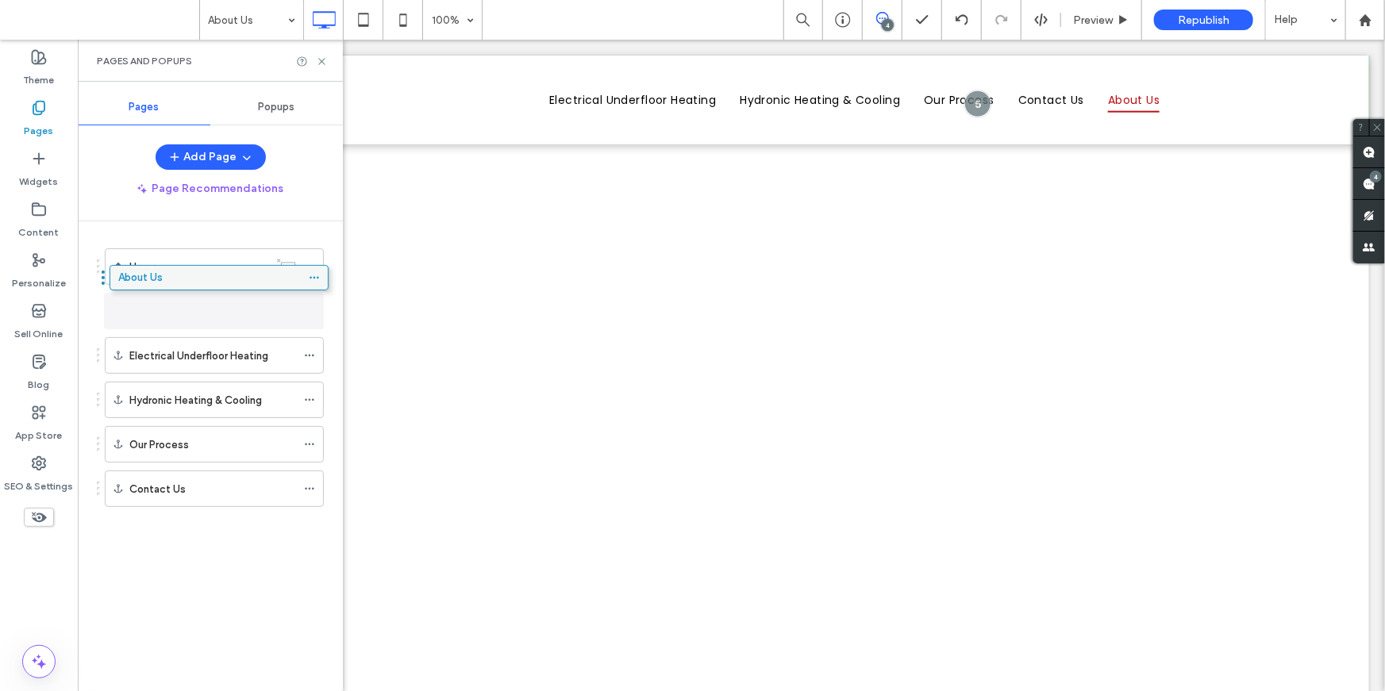
drag, startPoint x: 164, startPoint y: 353, endPoint x: 170, endPoint y: 292, distance: 61.4
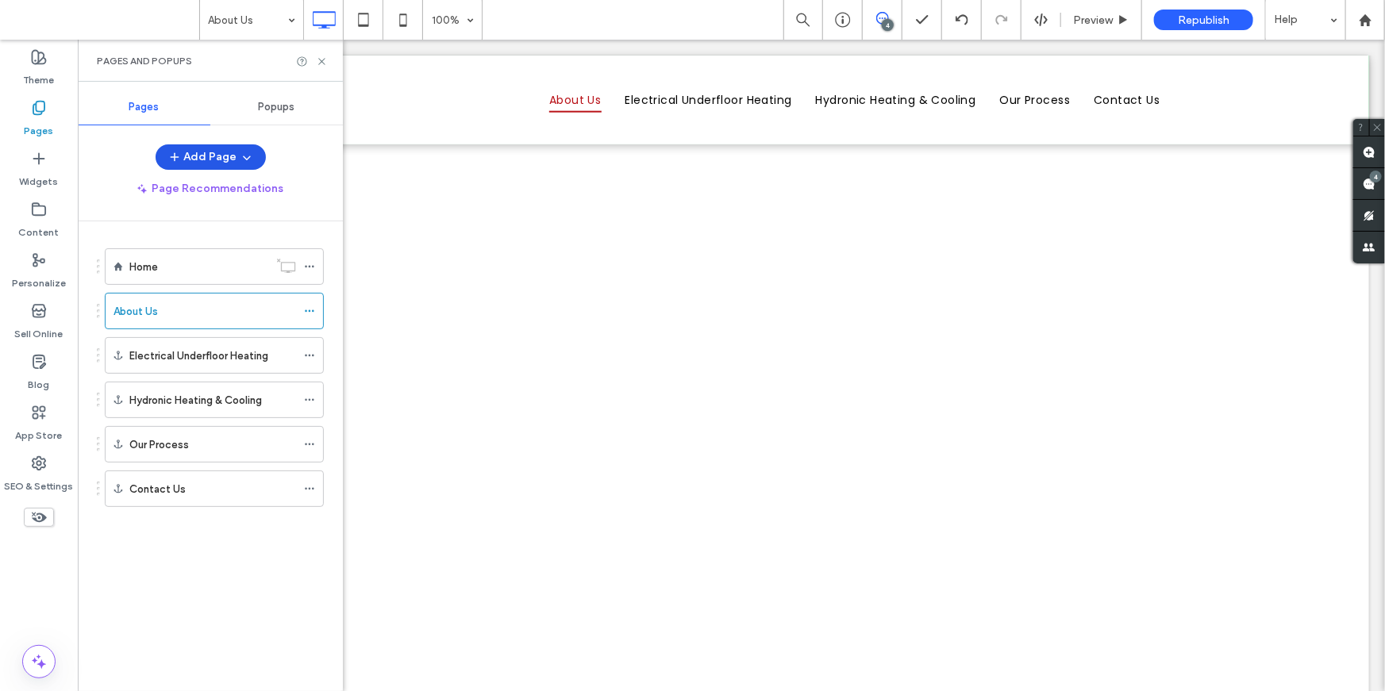
click at [191, 152] on button "Add Page" at bounding box center [211, 156] width 110 height 25
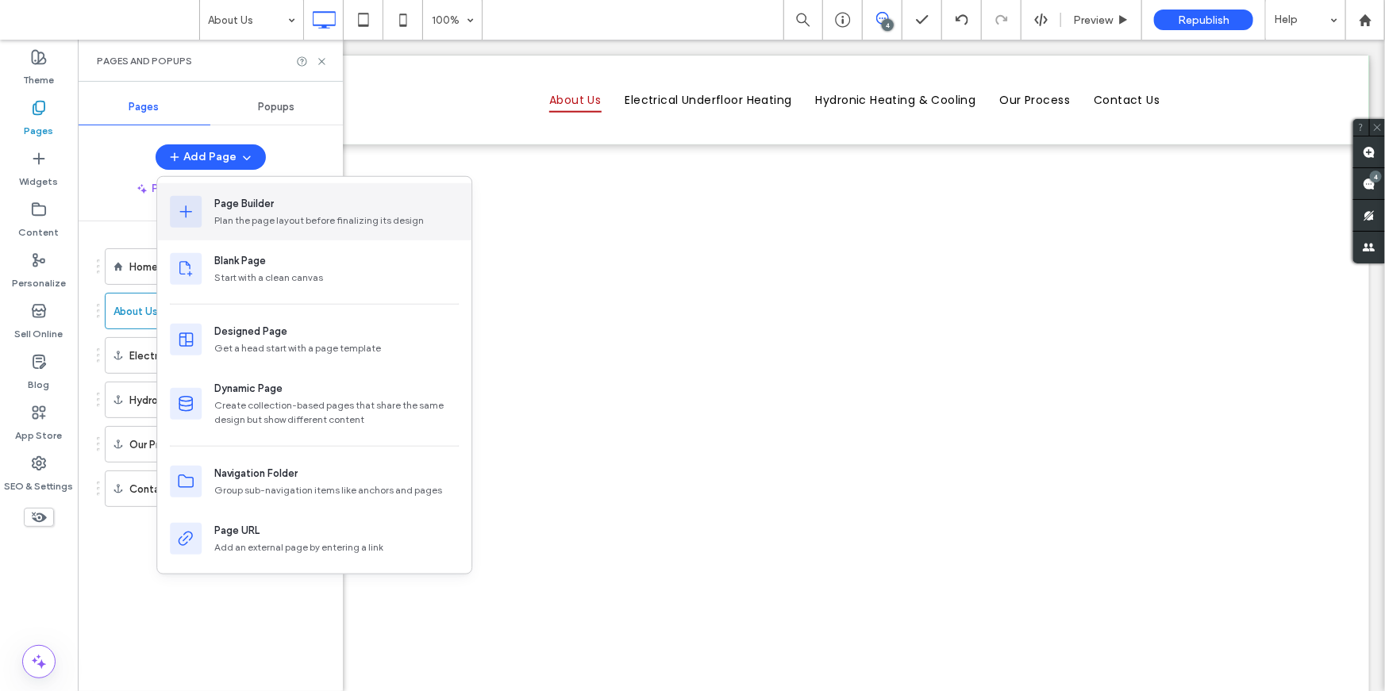
click at [243, 197] on div "Page Builder" at bounding box center [244, 204] width 60 height 16
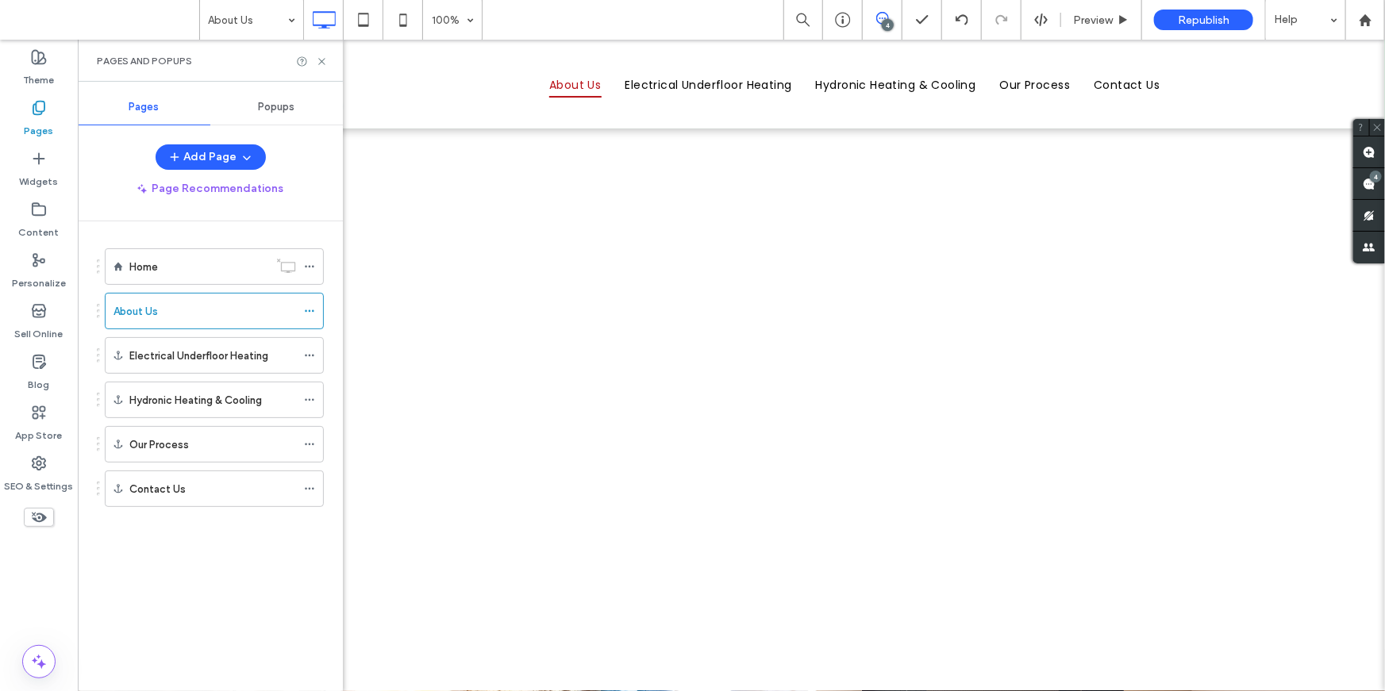
scroll to position [0, 0]
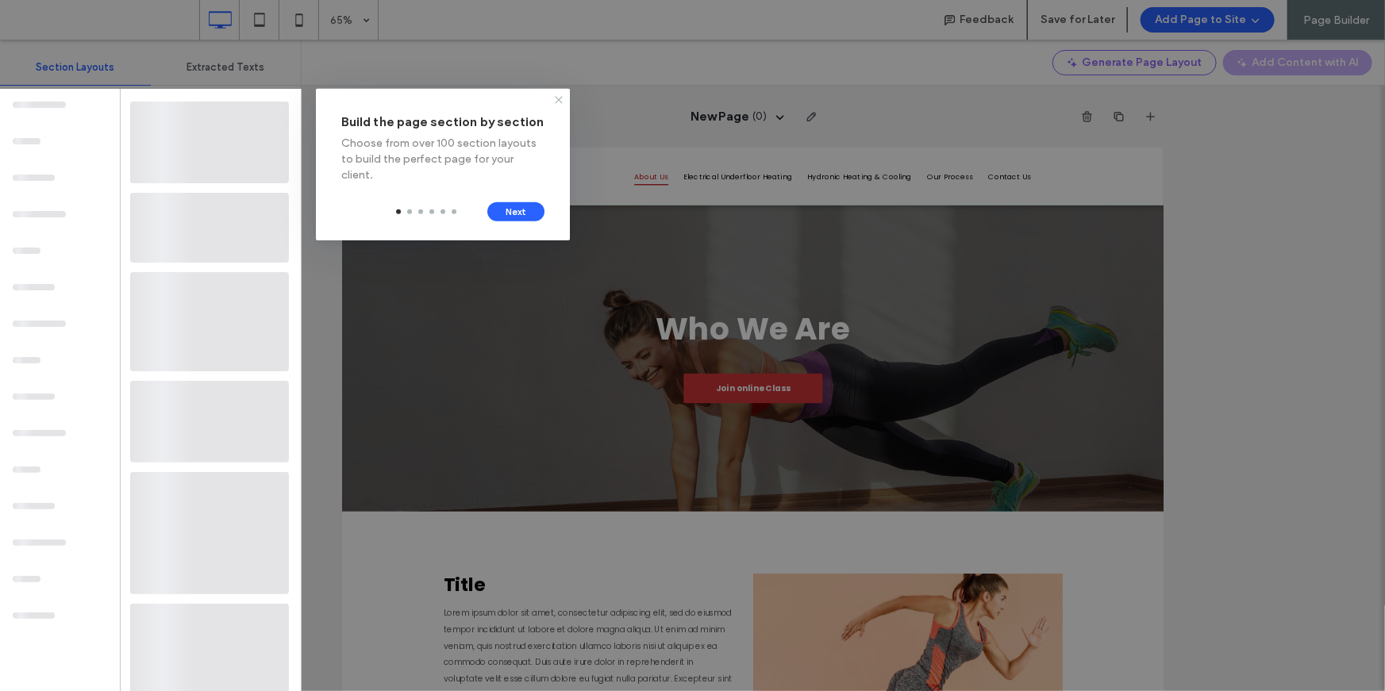
click at [560, 99] on icon at bounding box center [558, 100] width 13 height 13
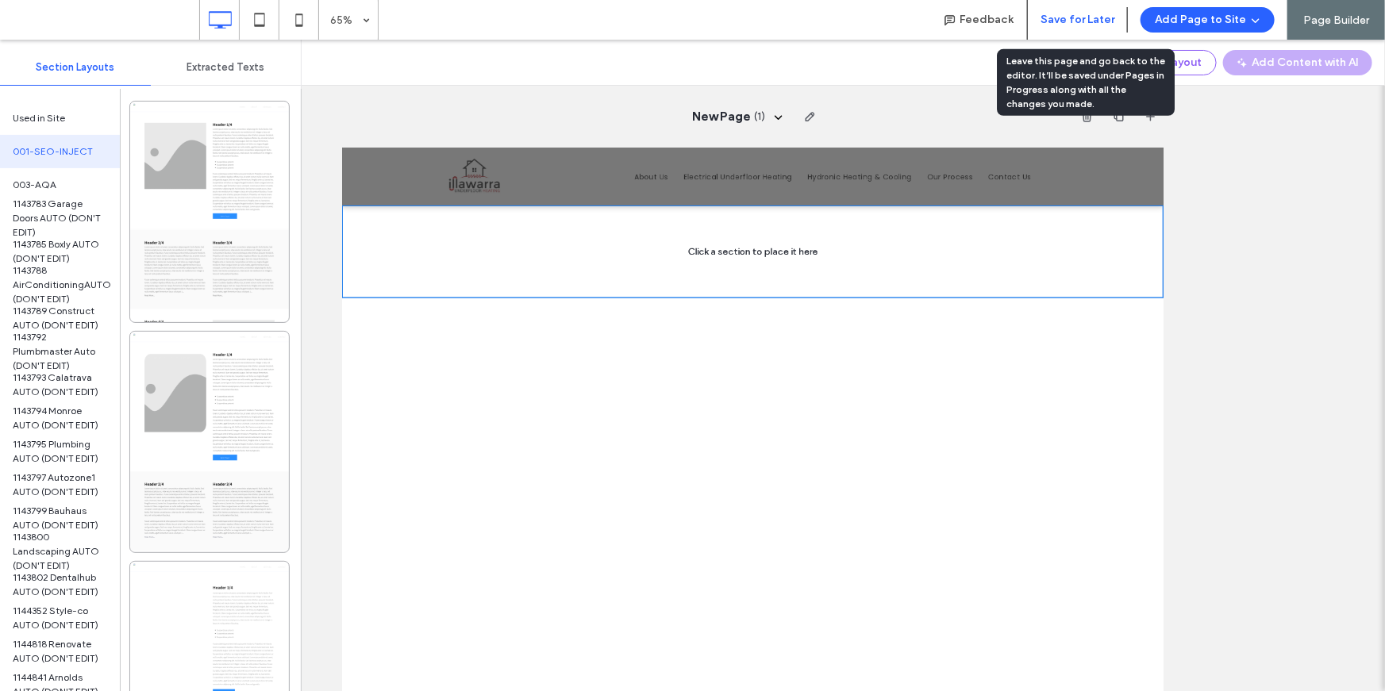
click at [1065, 21] on button "Save for Later" at bounding box center [1078, 19] width 74 height 25
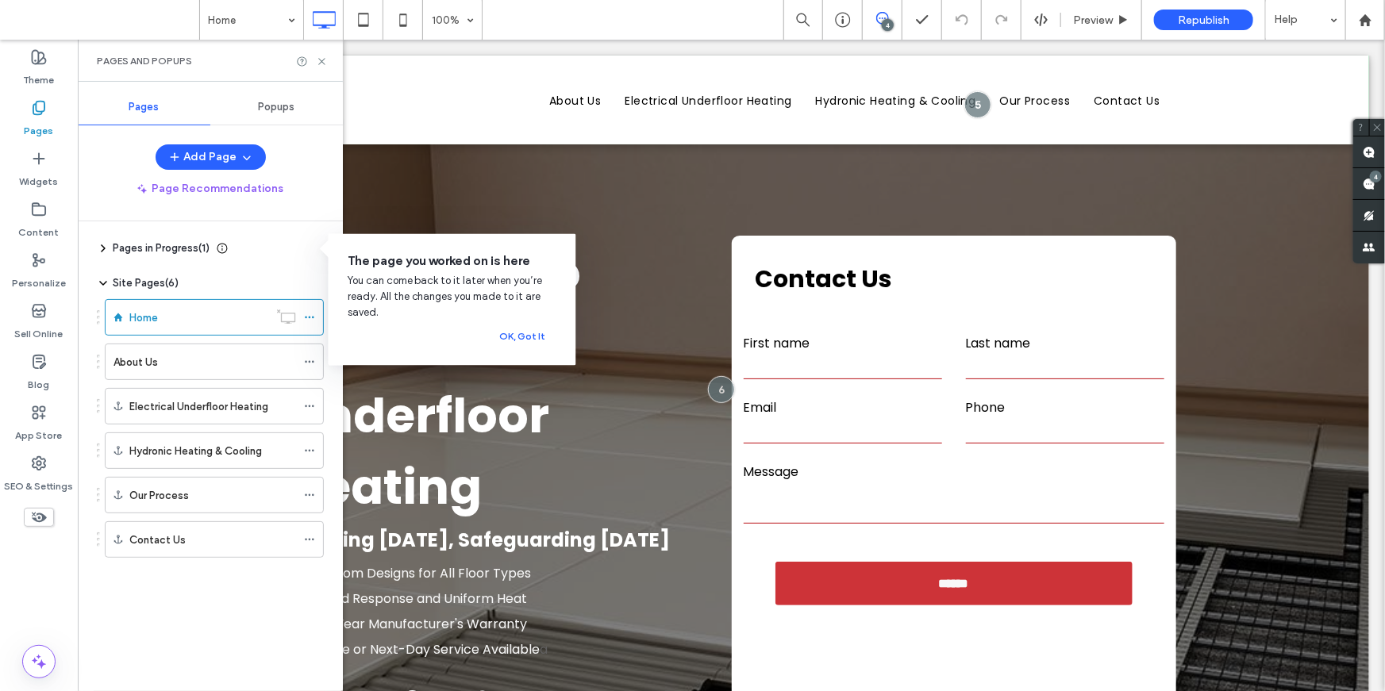
click at [164, 250] on span "Pages in Progress ( 1 )" at bounding box center [161, 249] width 97 height 16
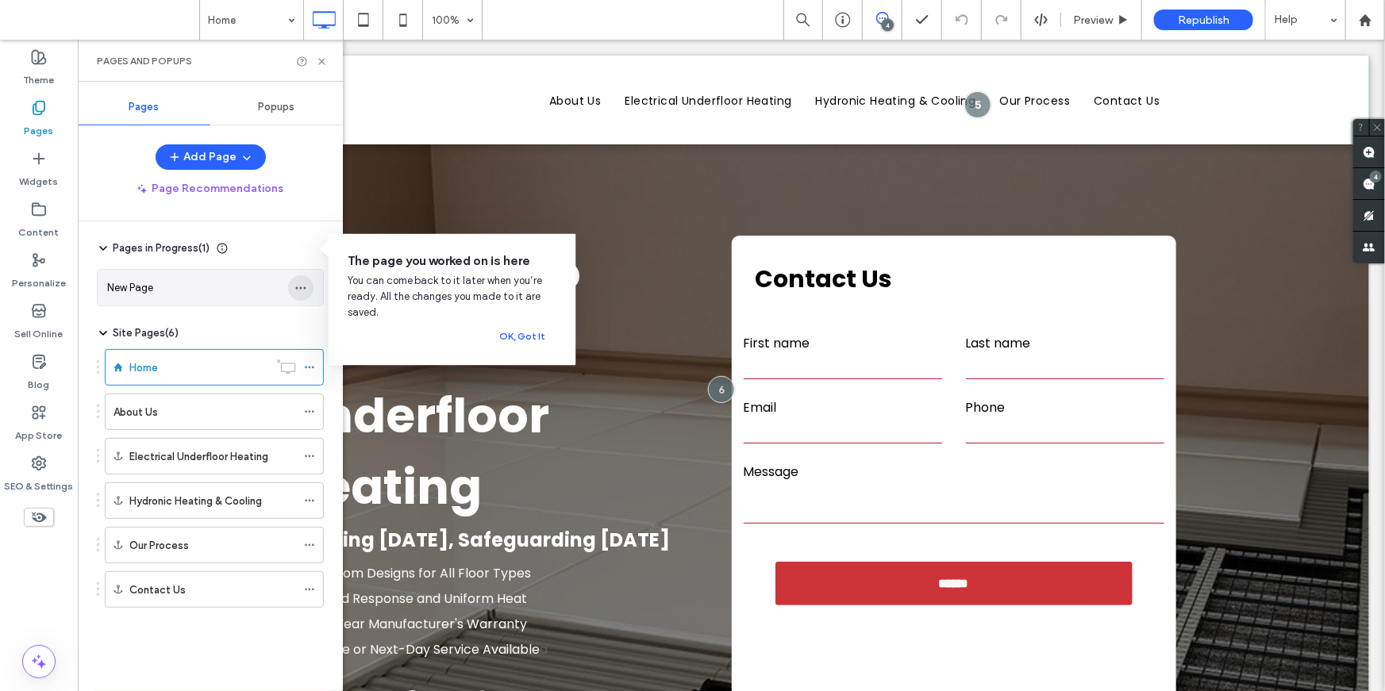
click at [295, 287] on icon "button" at bounding box center [300, 288] width 13 height 13
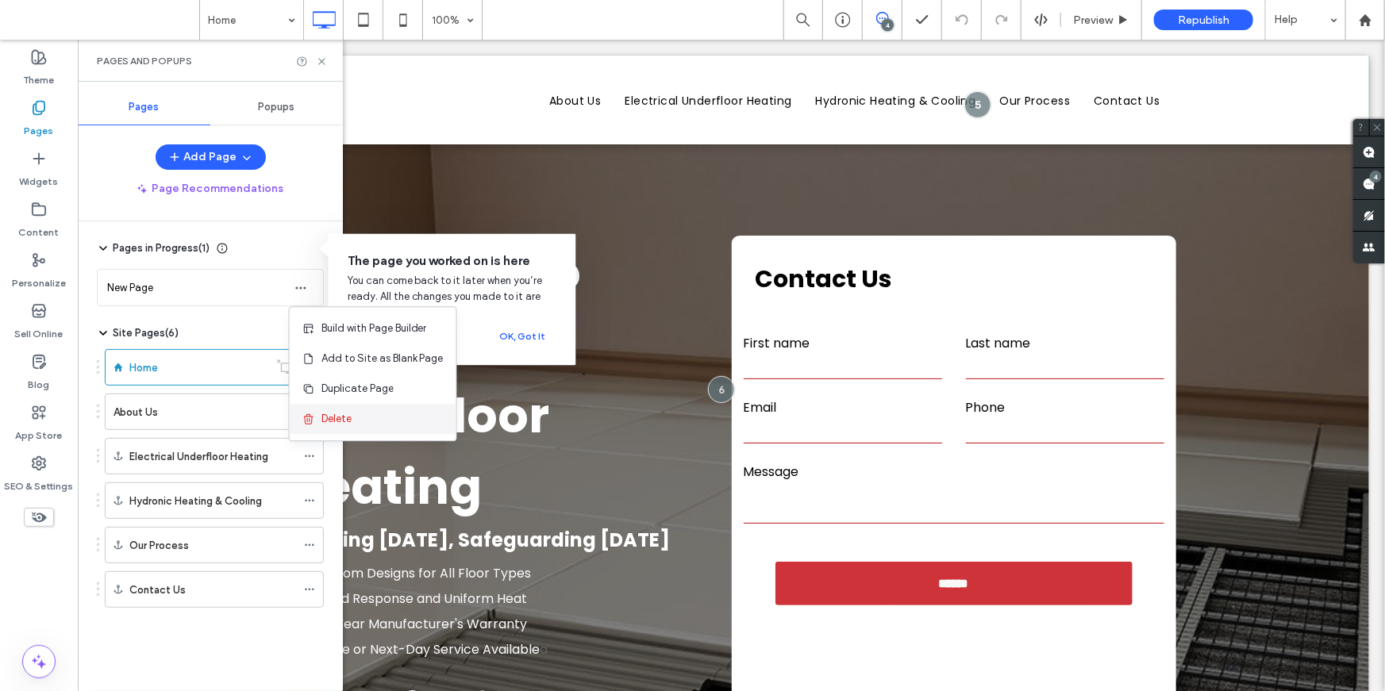
click at [341, 415] on span "Delete" at bounding box center [336, 419] width 30 height 16
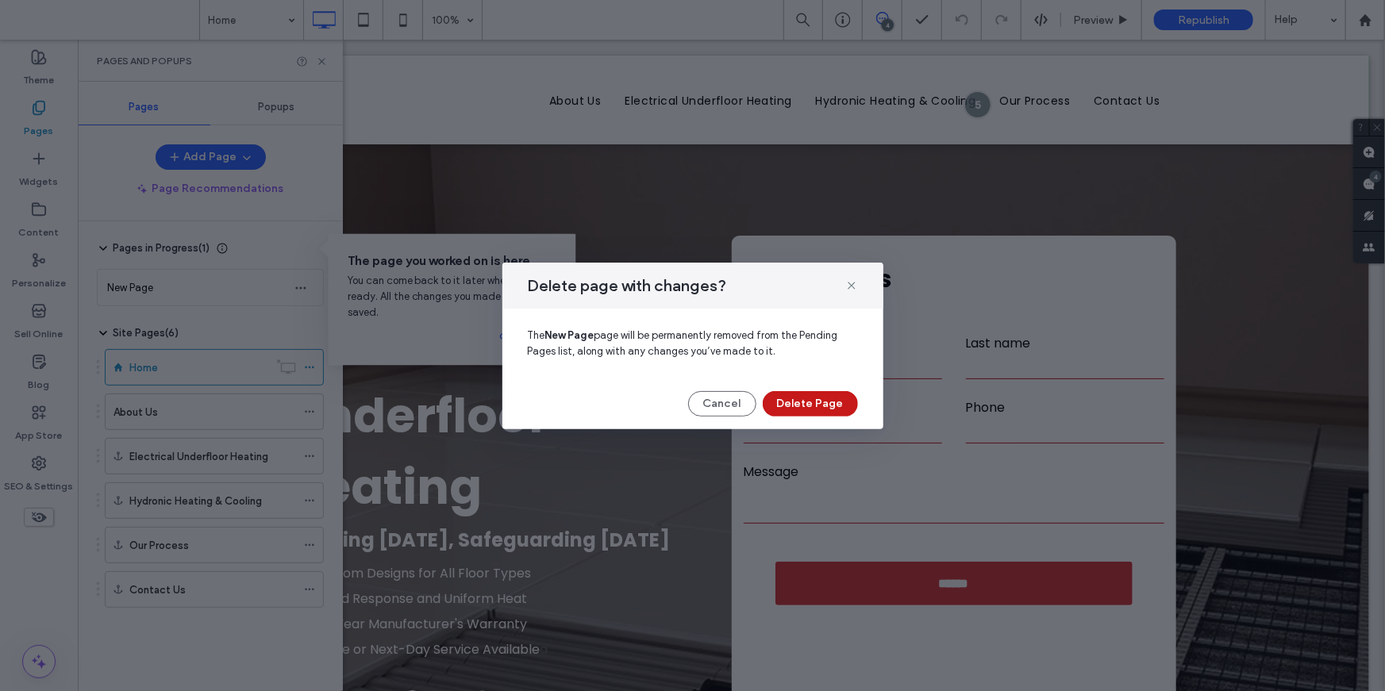
click at [802, 403] on button "Delete Page" at bounding box center [810, 403] width 95 height 25
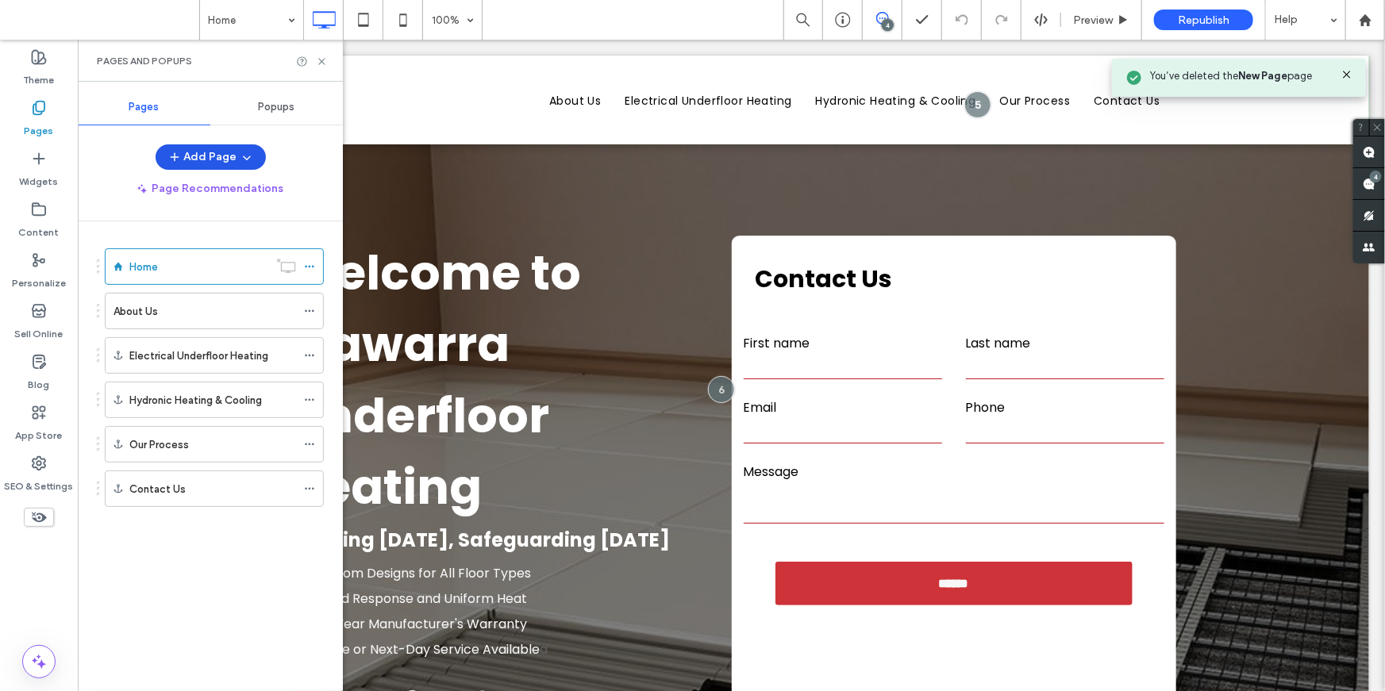
click at [188, 152] on button "Add Page" at bounding box center [211, 156] width 110 height 25
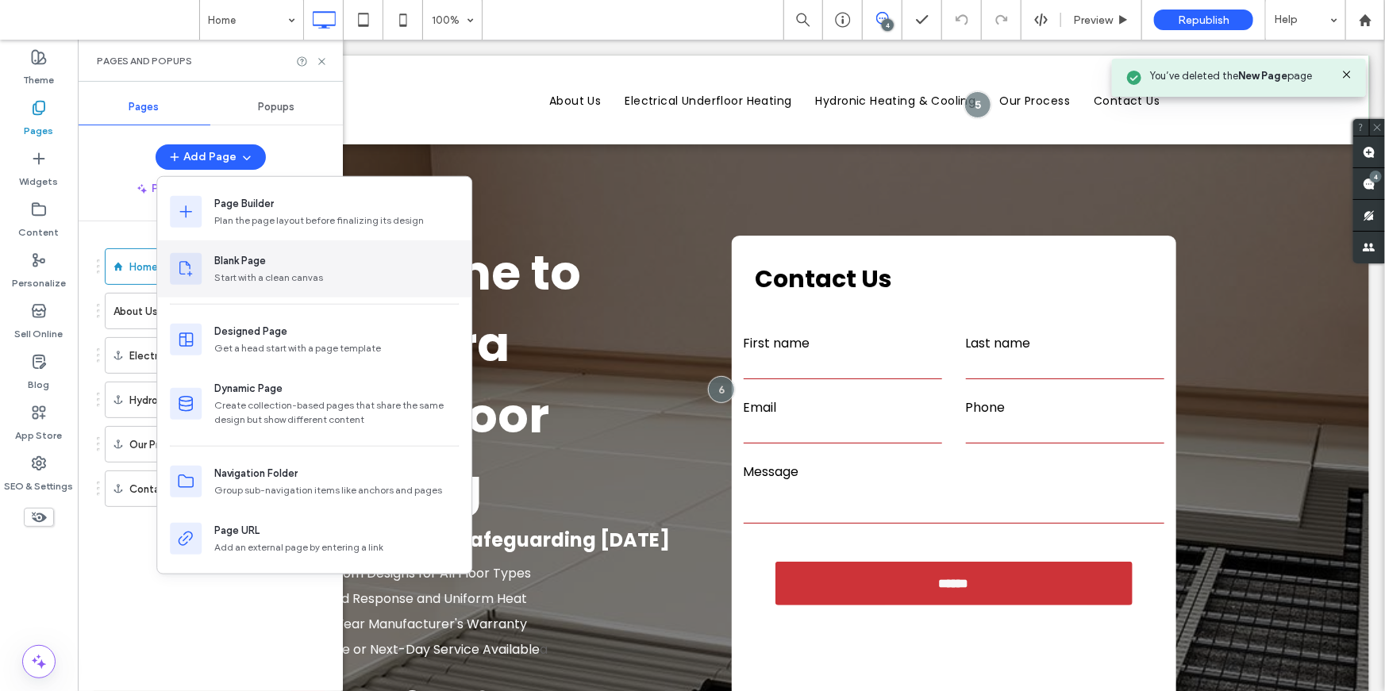
click at [239, 271] on div "Start with a clean canvas" at bounding box center [336, 278] width 244 height 14
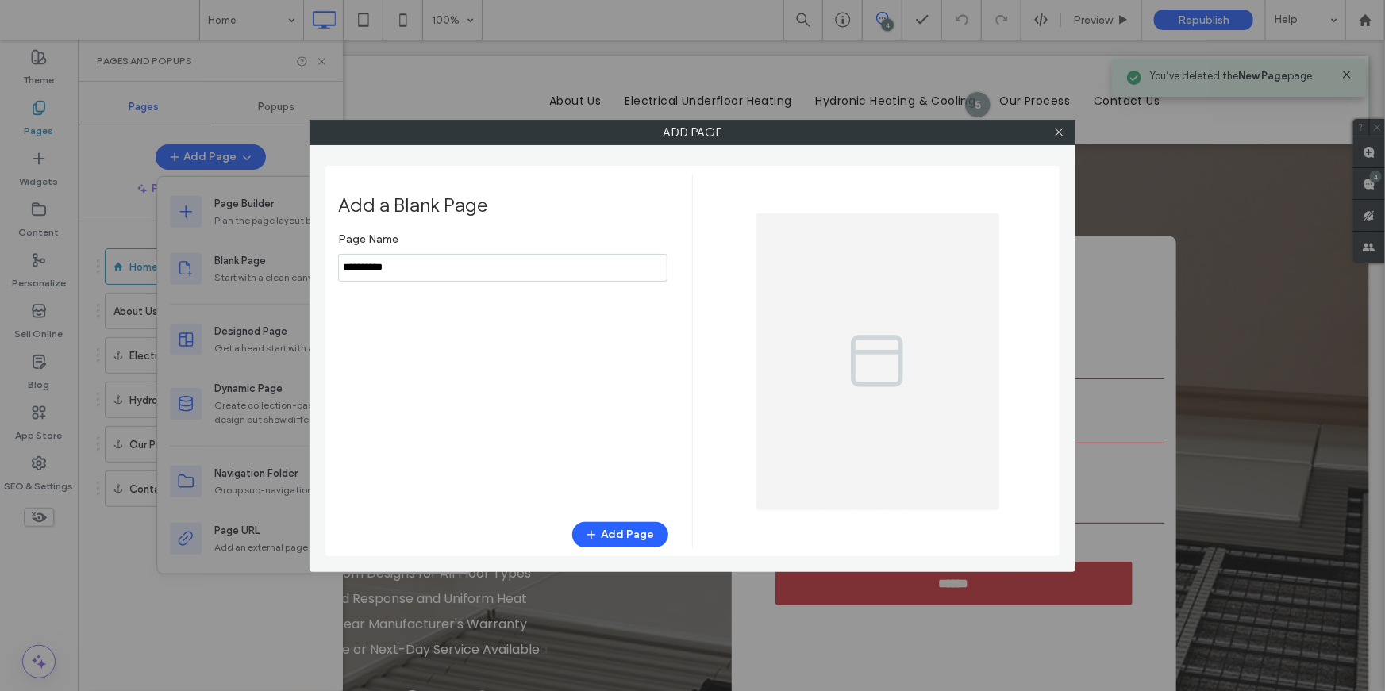
click at [513, 269] on input "notEmpty" at bounding box center [502, 268] width 329 height 28
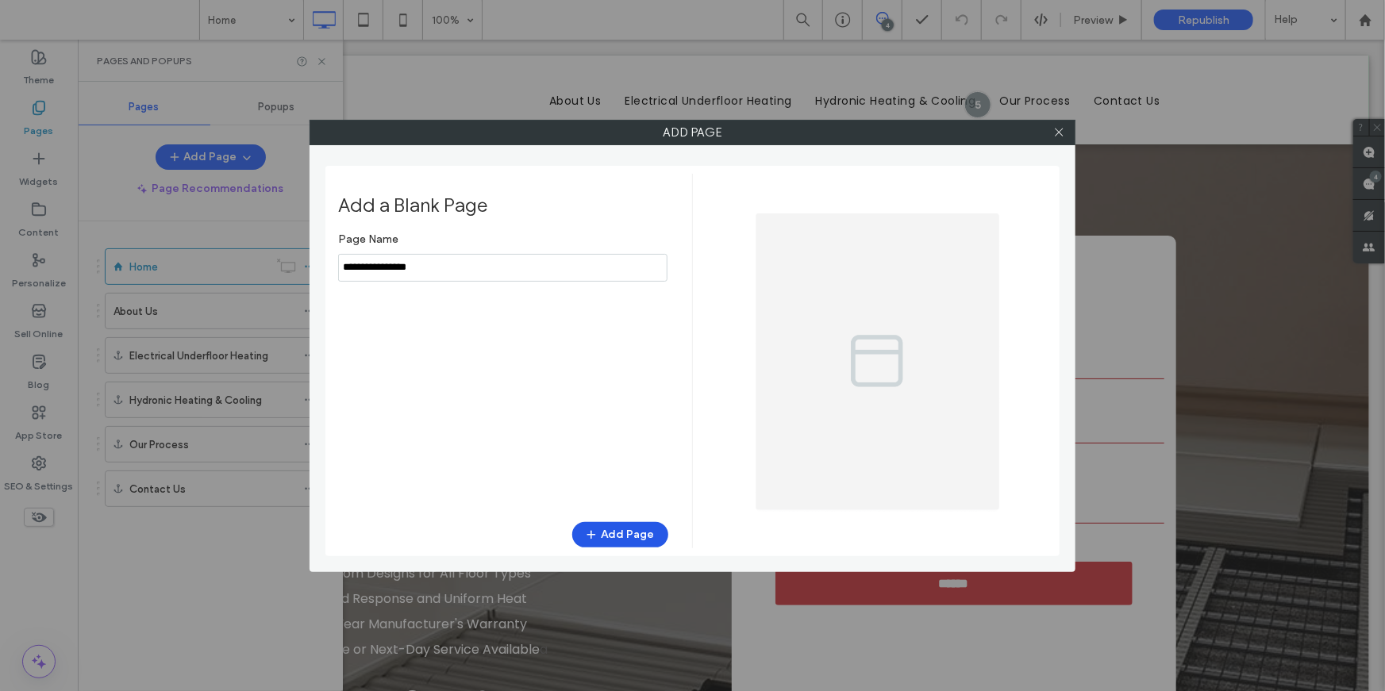
type input "**********"
click at [632, 532] on button "Add Page" at bounding box center [620, 534] width 96 height 25
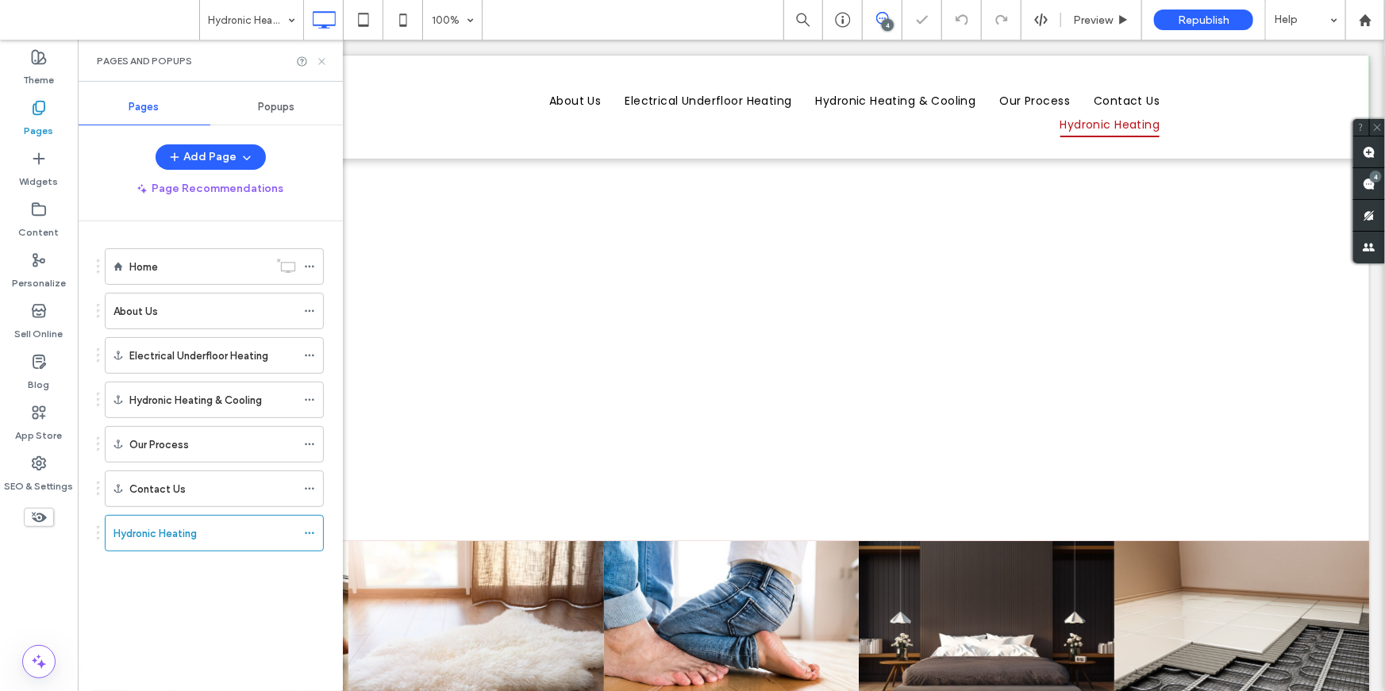
click at [326, 63] on icon at bounding box center [322, 62] width 12 height 12
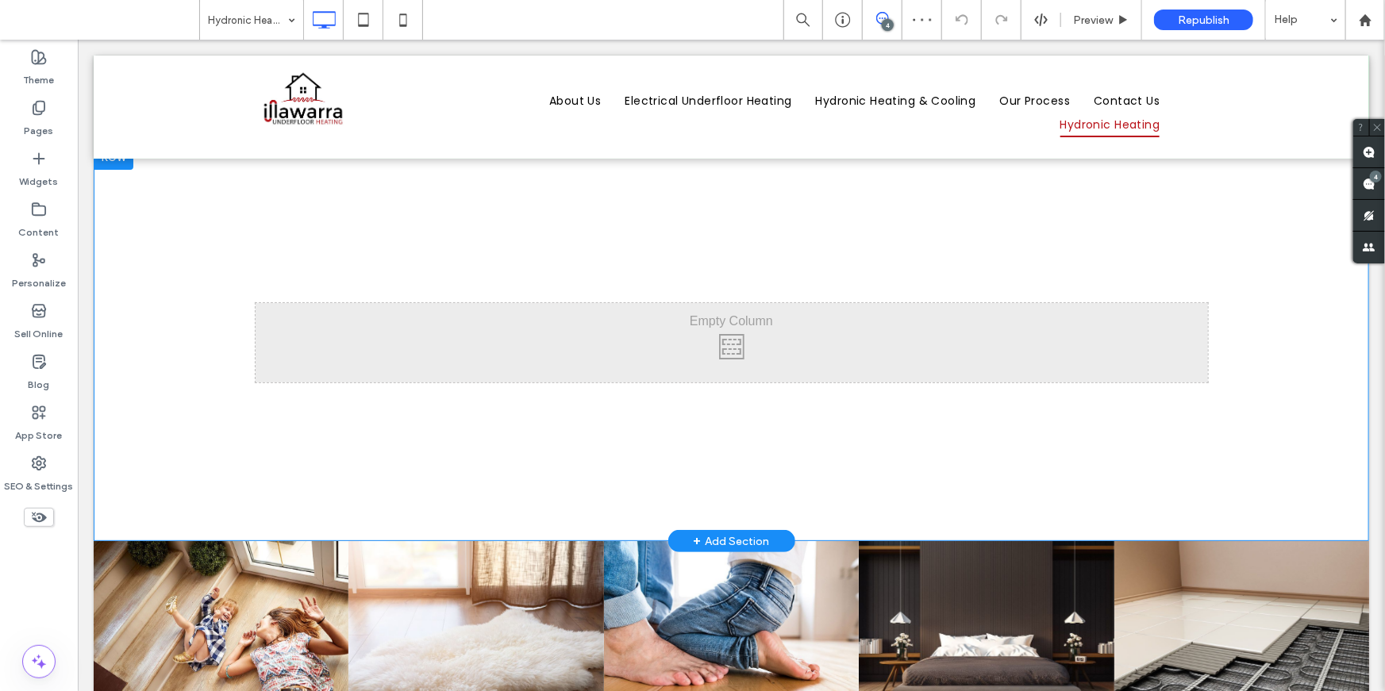
click at [106, 161] on div at bounding box center [113, 156] width 40 height 25
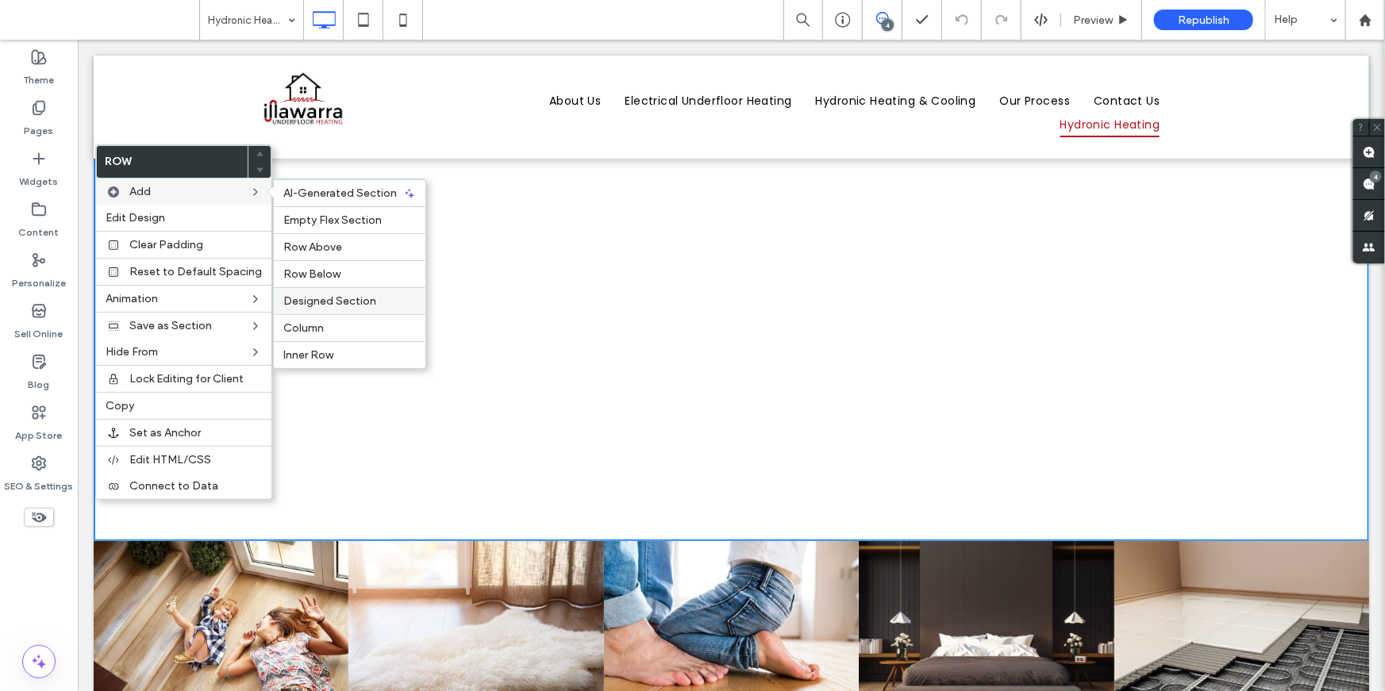
click at [313, 299] on span "Designed Section" at bounding box center [329, 300] width 93 height 13
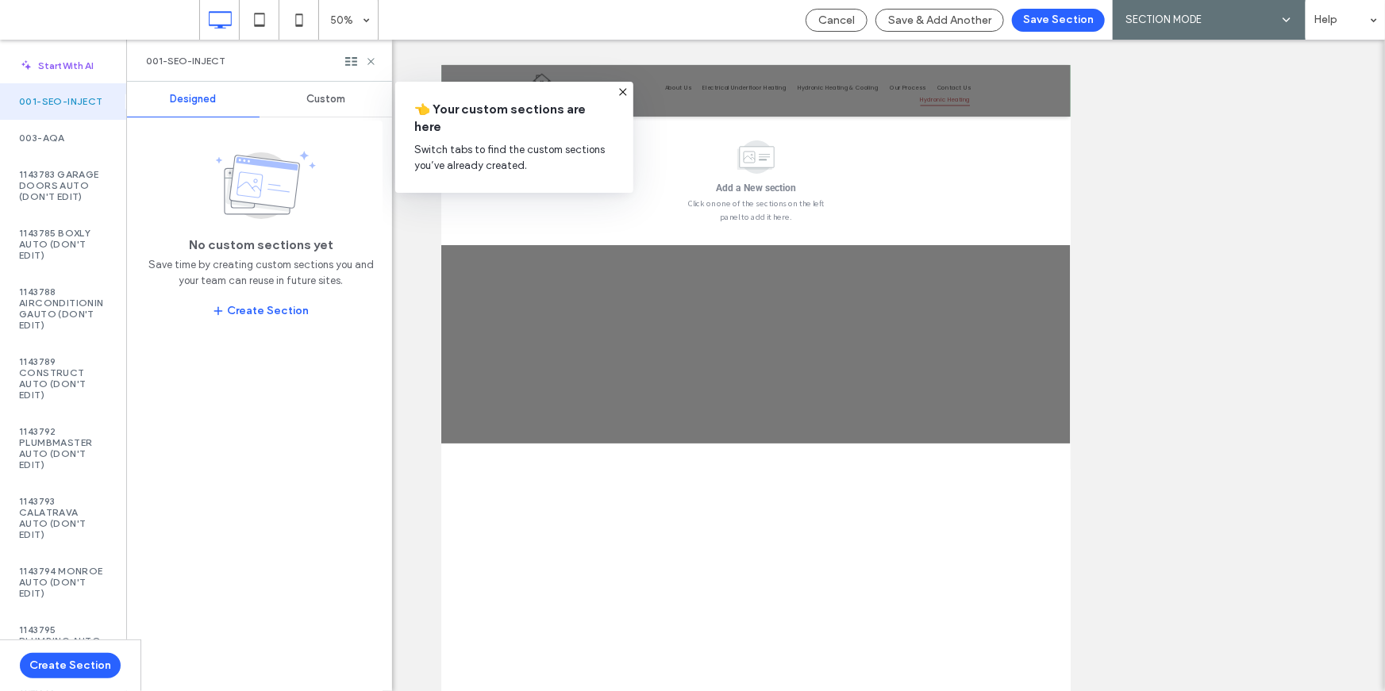
scroll to position [2119, 0]
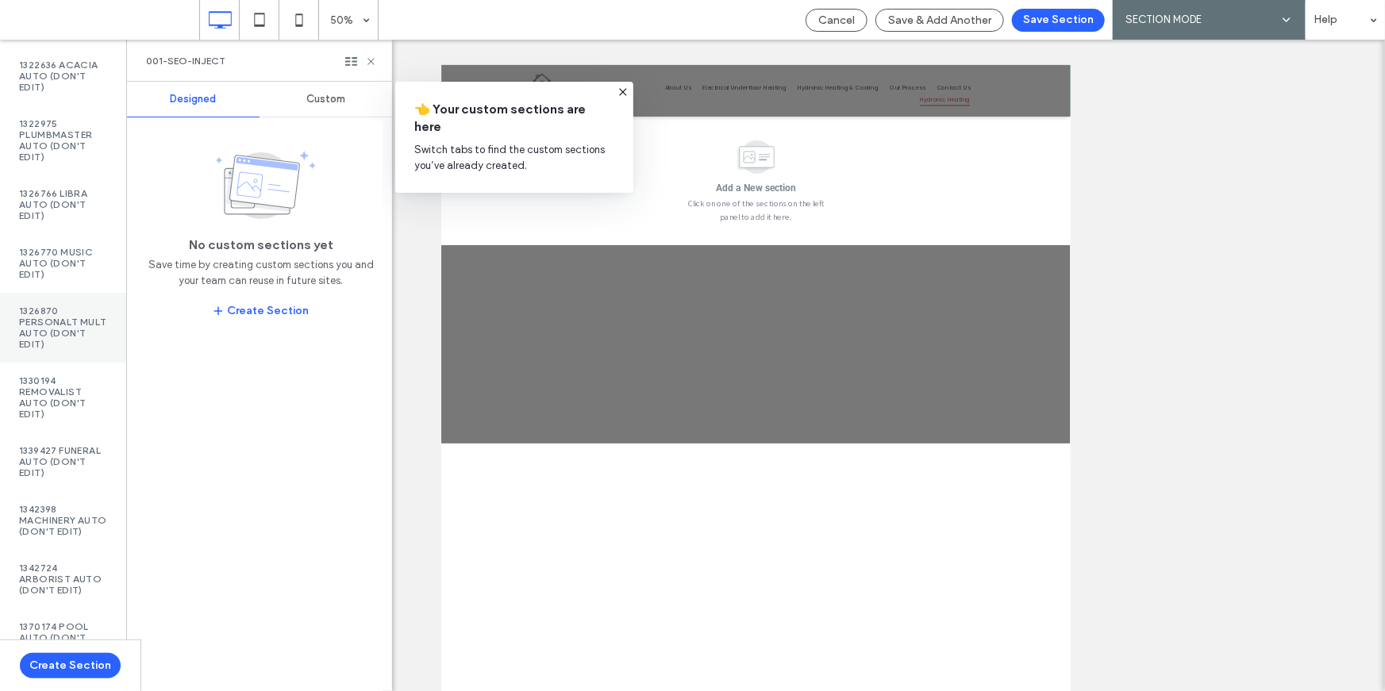
click at [46, 350] on label "1326870 PersonalT Mult Auto (DON'T EDIT)" at bounding box center [63, 328] width 88 height 44
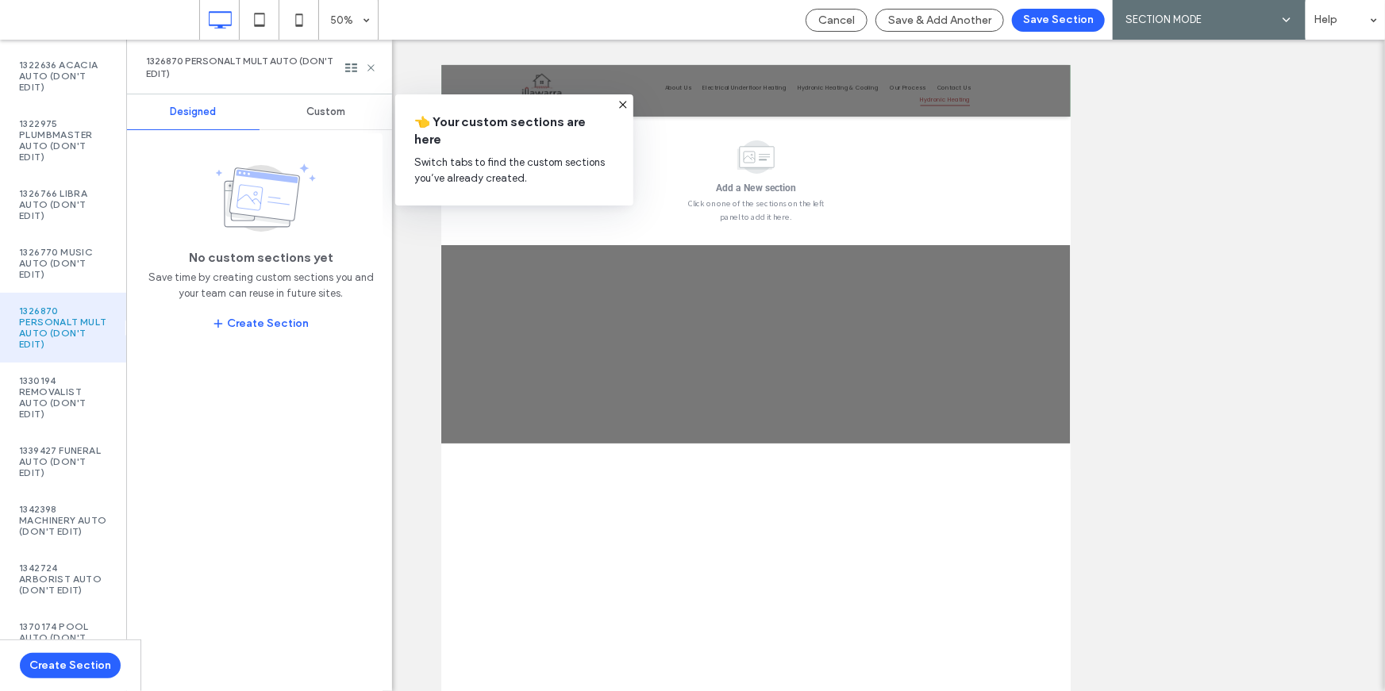
click at [303, 114] on div "Custom" at bounding box center [326, 111] width 133 height 35
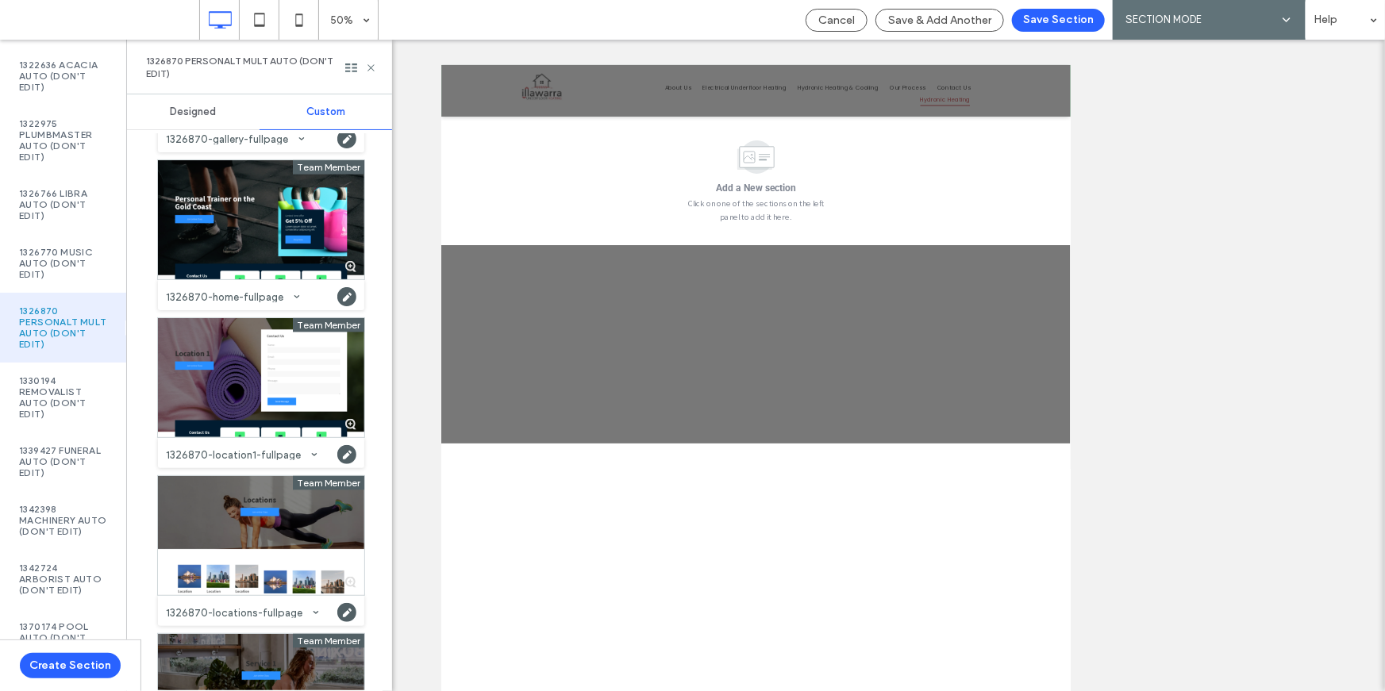
scroll to position [1036, 0]
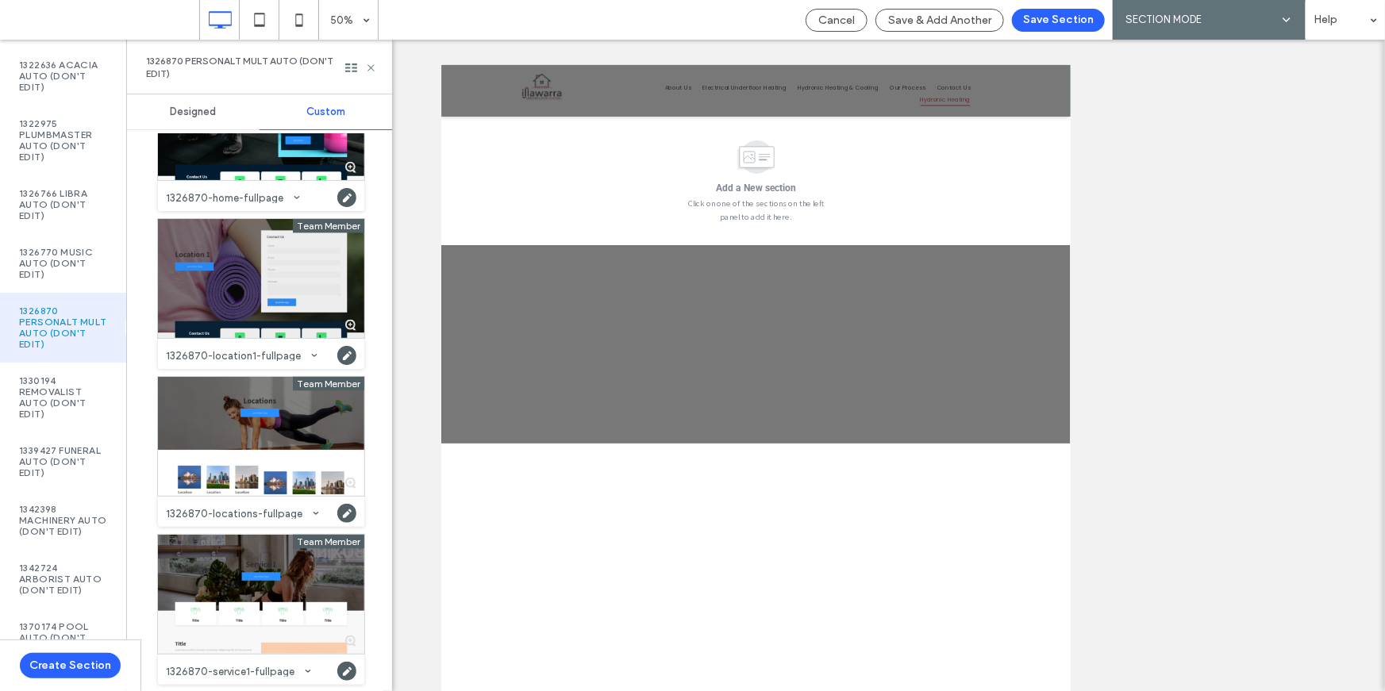
click at [252, 302] on div at bounding box center [261, 278] width 206 height 119
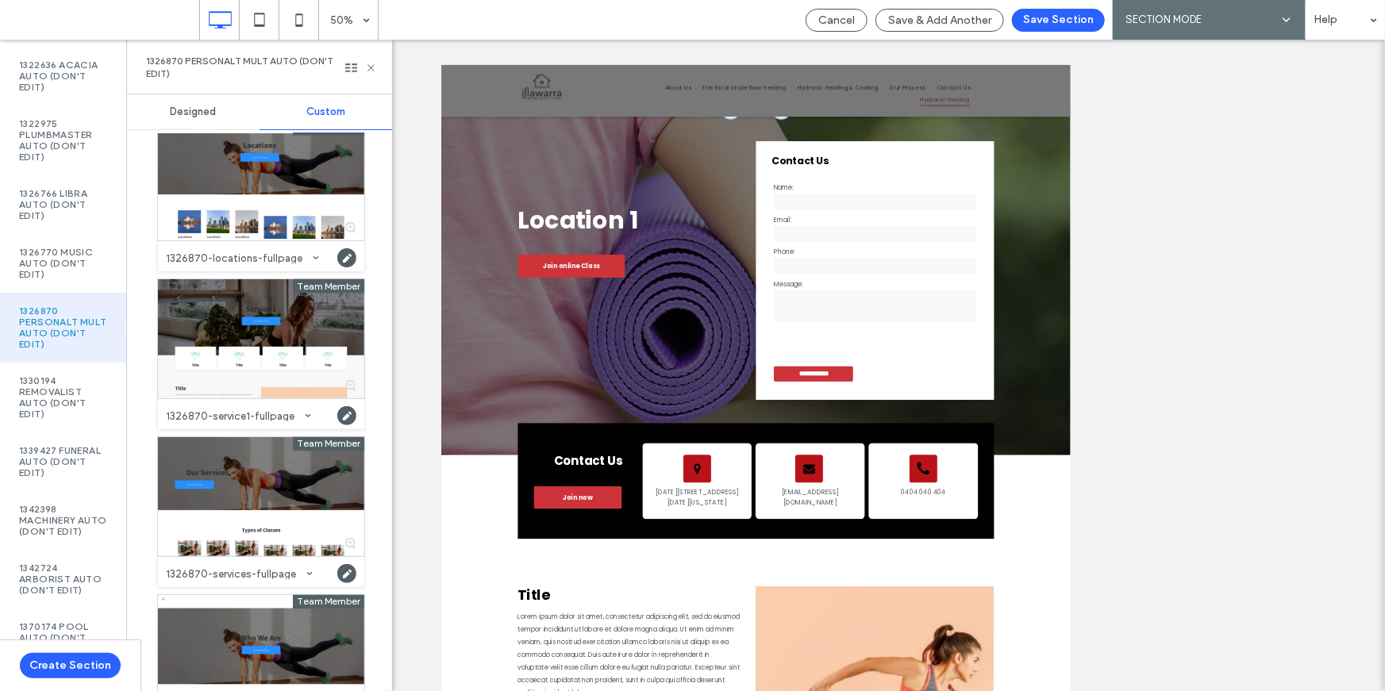
scroll to position [1299, 0]
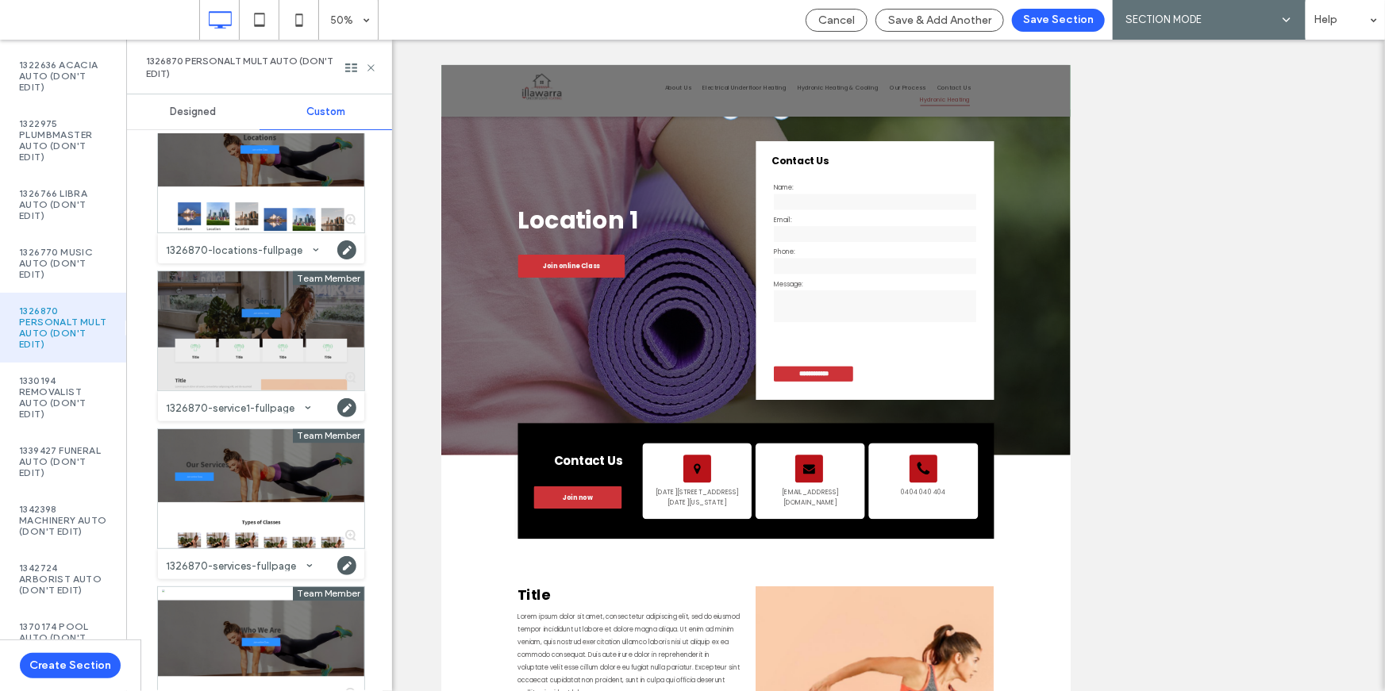
click at [231, 328] on div at bounding box center [261, 330] width 206 height 119
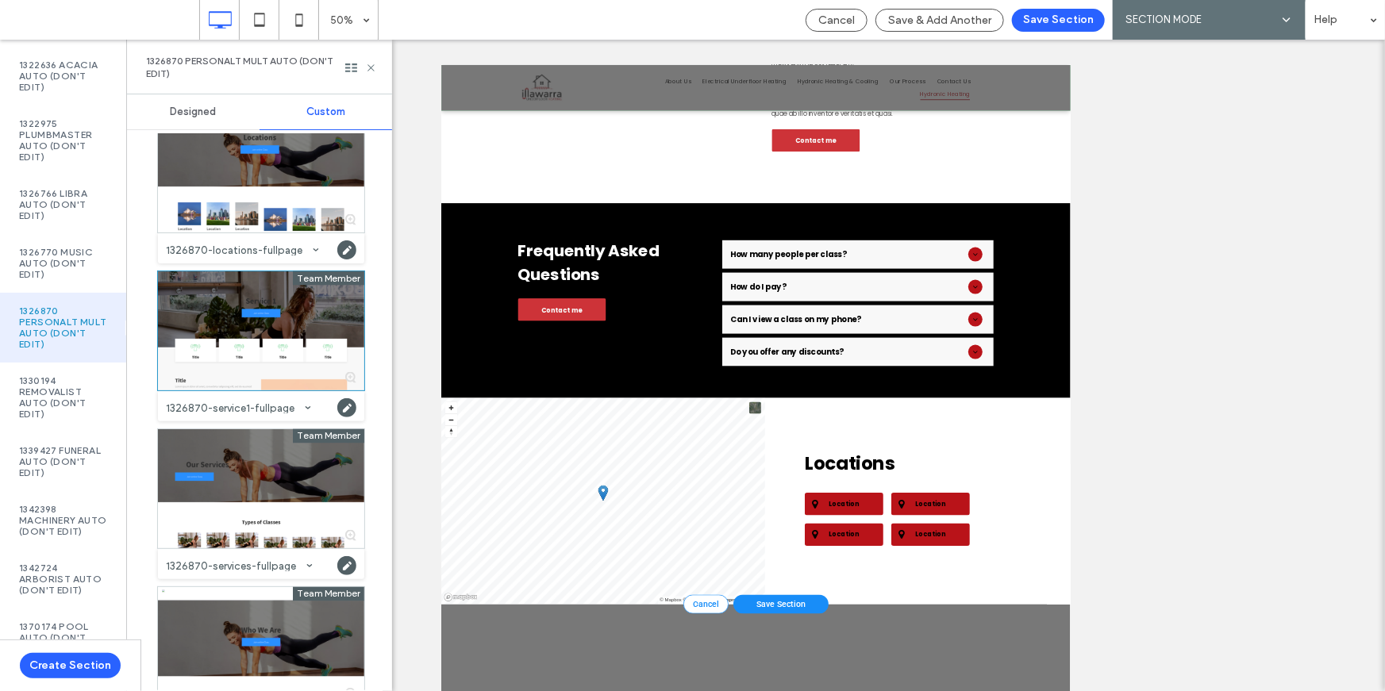
scroll to position [2103, 0]
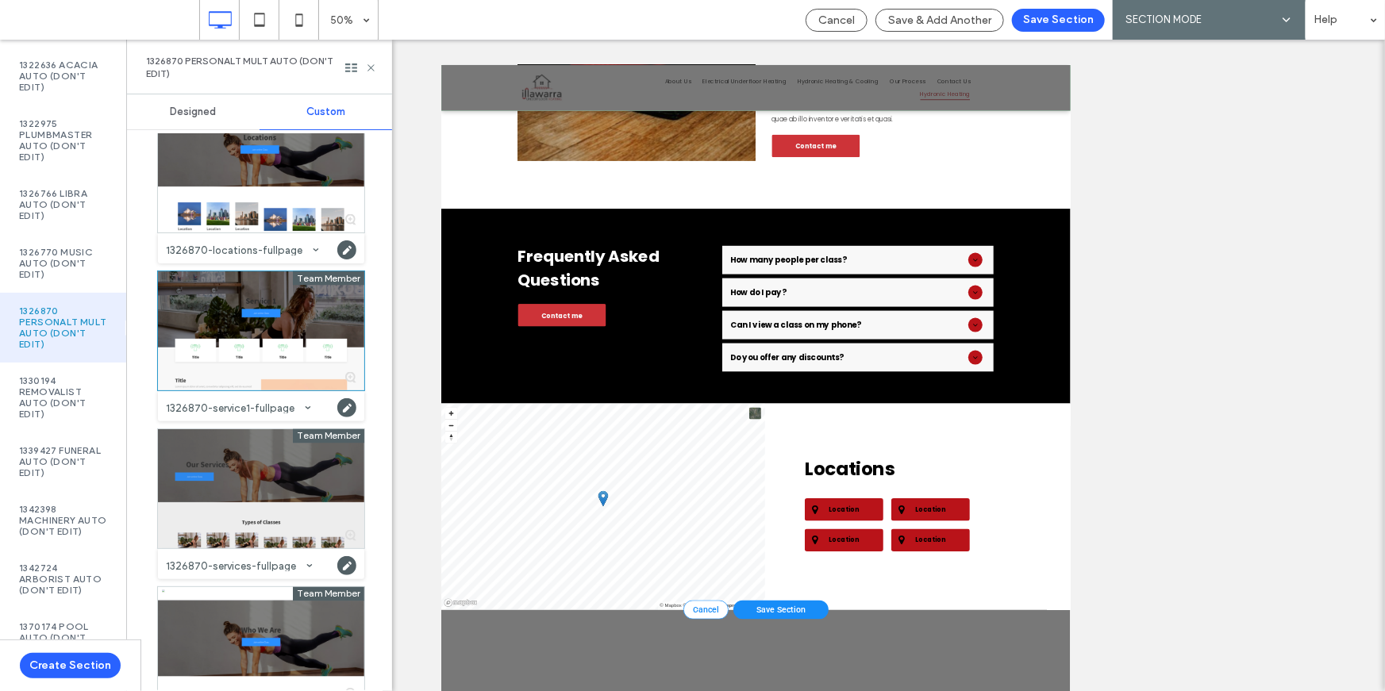
click at [269, 468] on div at bounding box center [261, 488] width 206 height 119
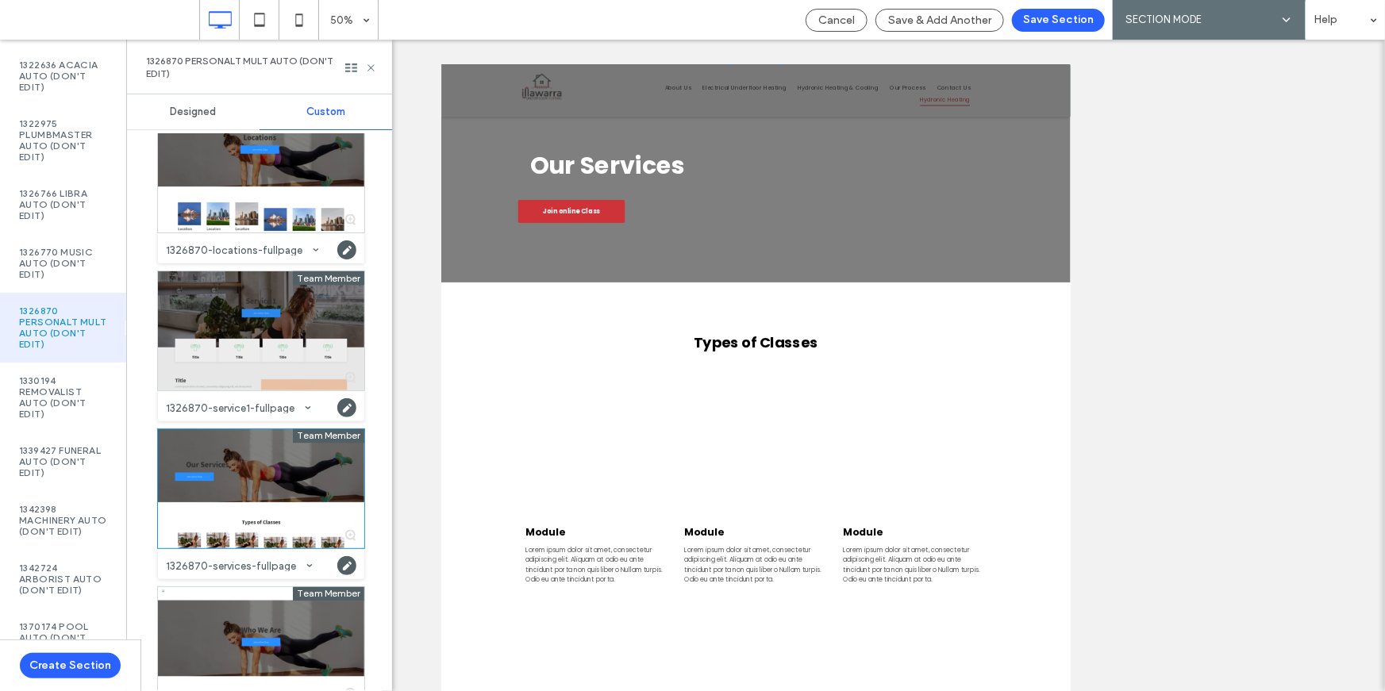
scroll to position [3, 0]
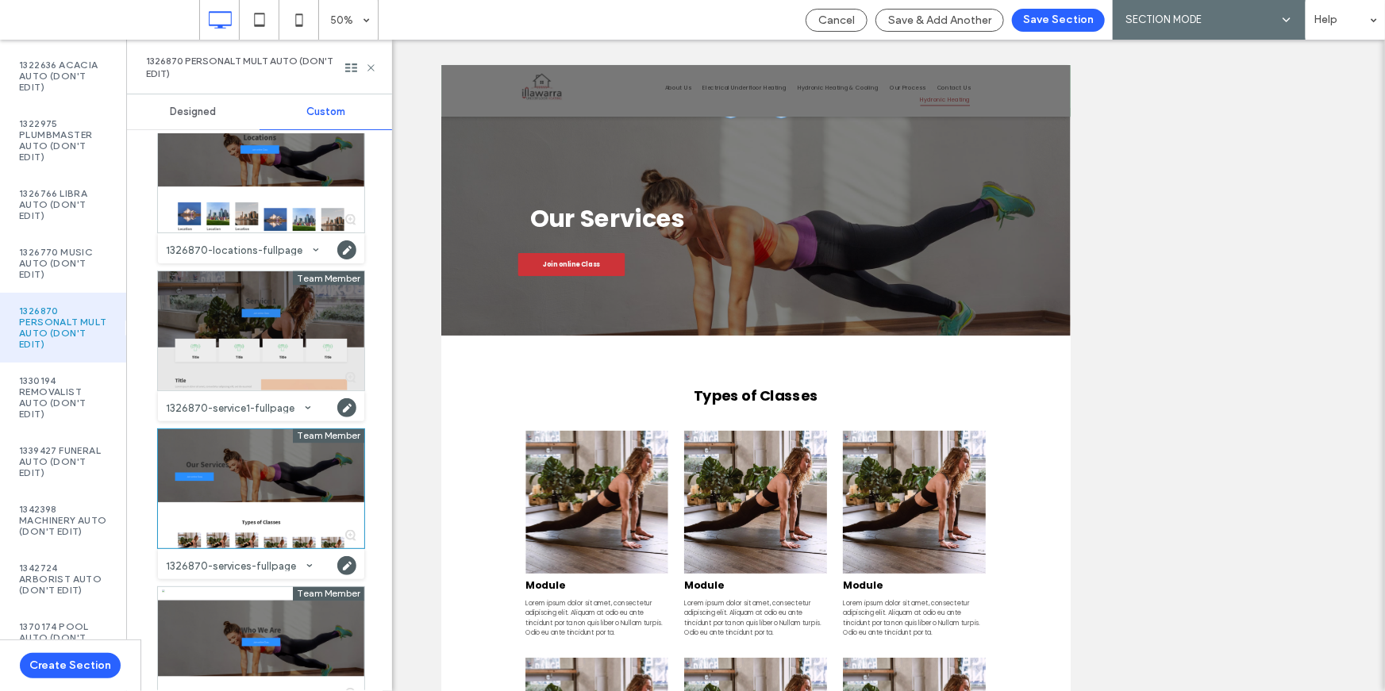
click at [248, 310] on div at bounding box center [261, 330] width 206 height 119
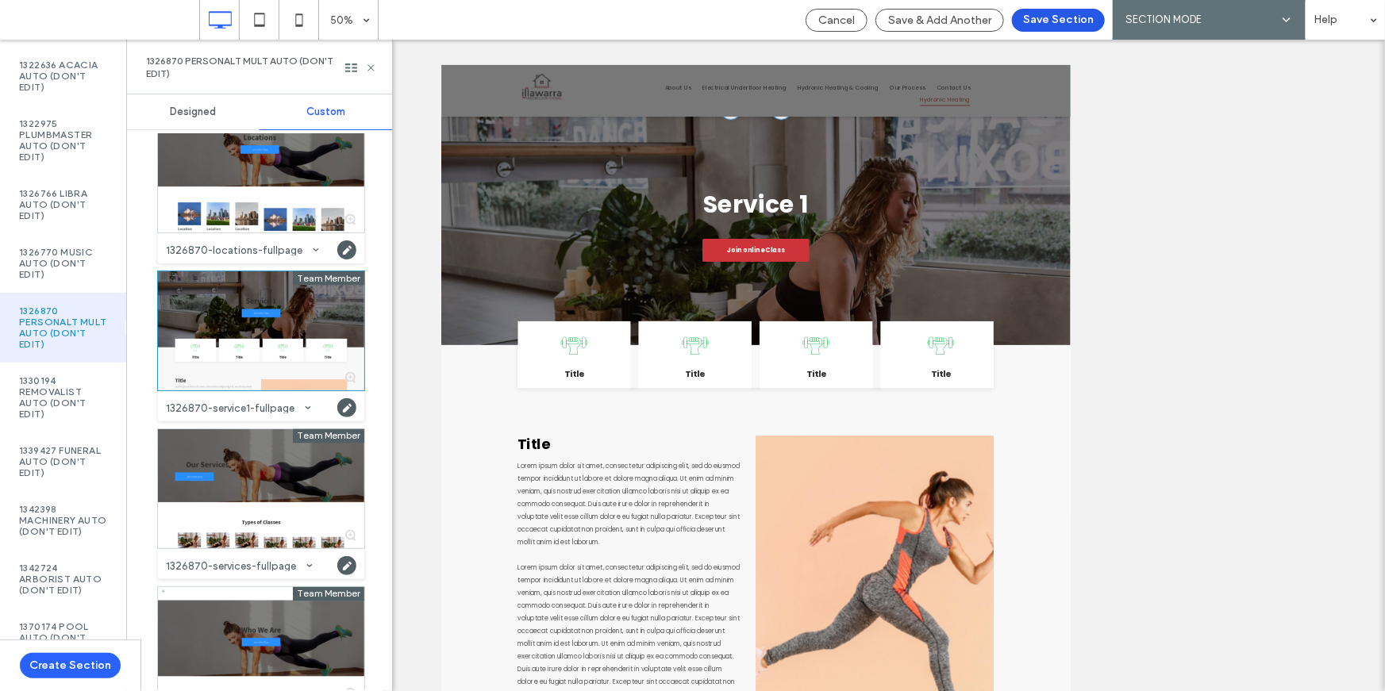
click at [1064, 20] on button "Save Section" at bounding box center [1058, 20] width 93 height 23
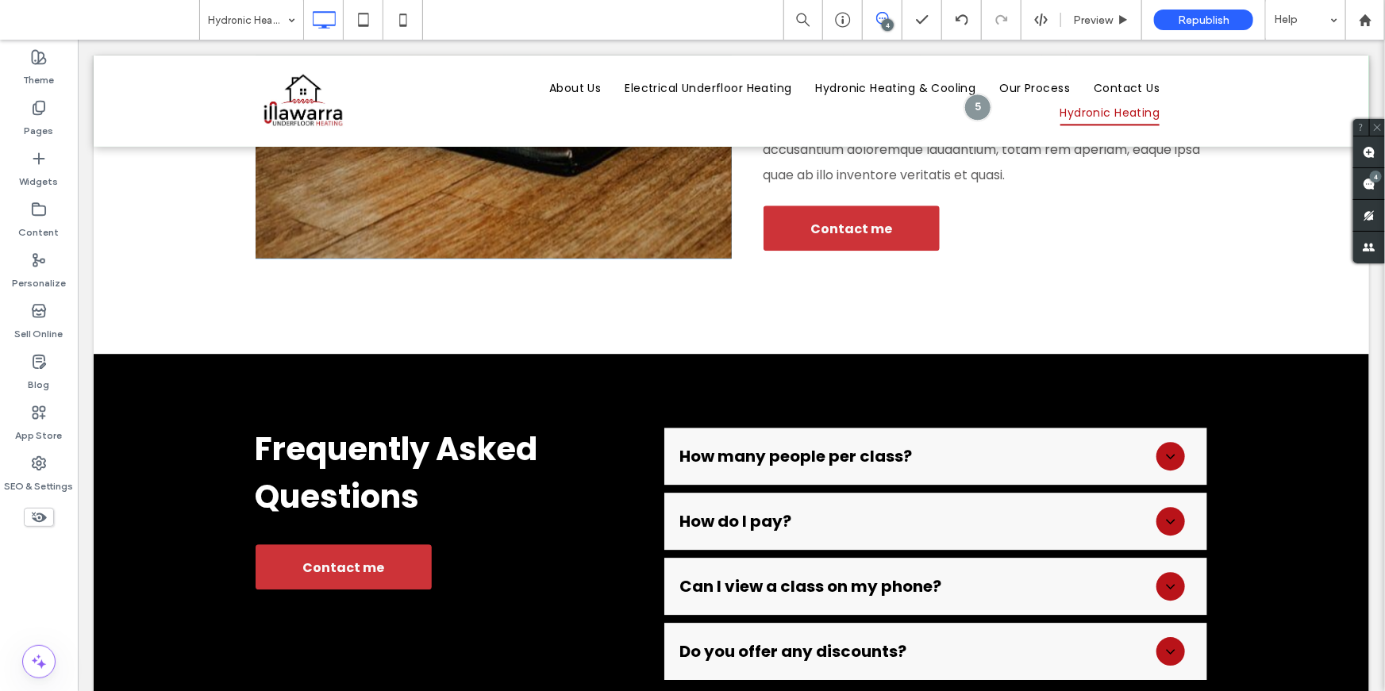
scroll to position [1141, 0]
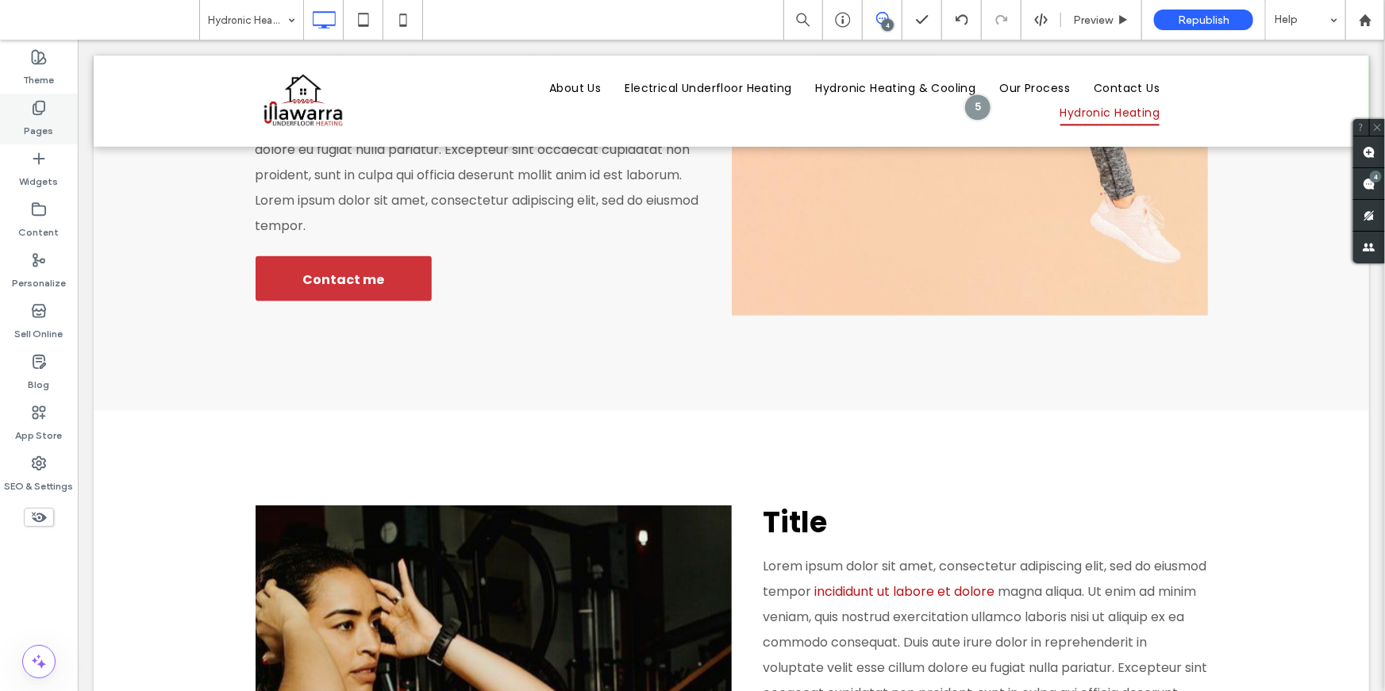
click at [33, 120] on label "Pages" at bounding box center [39, 127] width 29 height 22
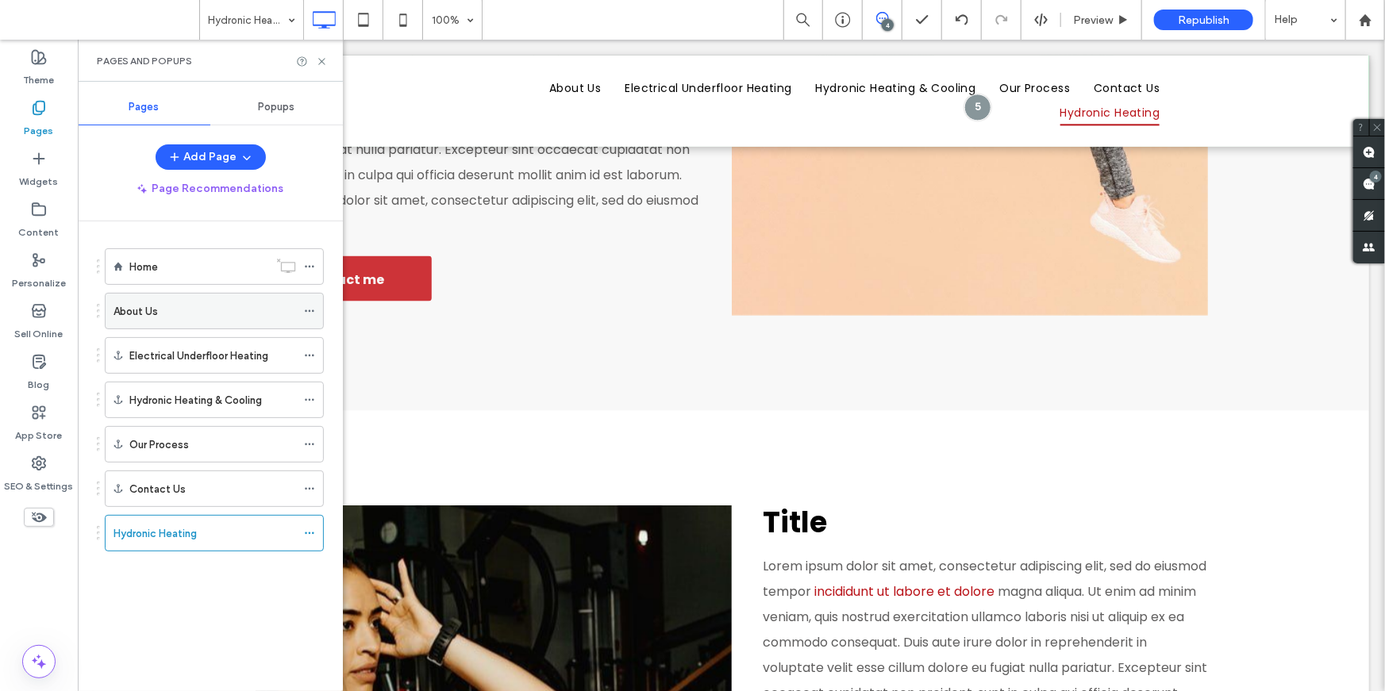
click at [155, 307] on label "About Us" at bounding box center [136, 312] width 44 height 28
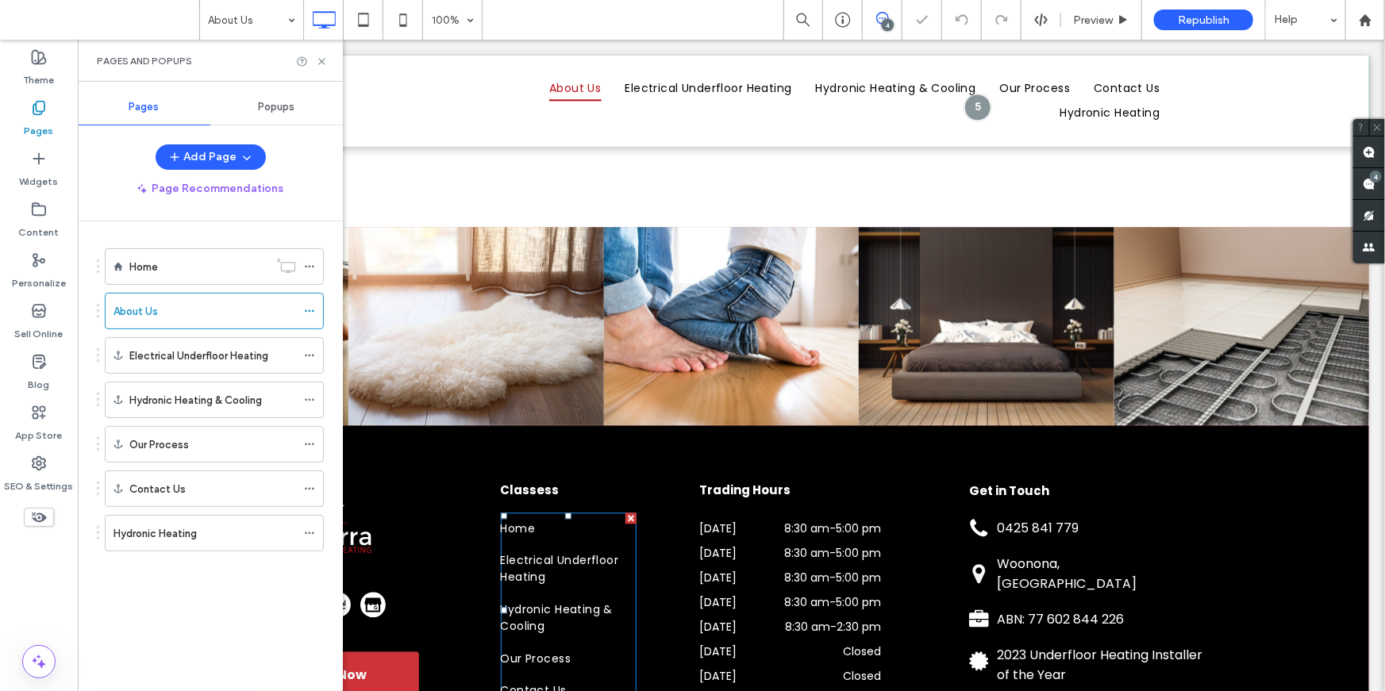
scroll to position [1424, 0]
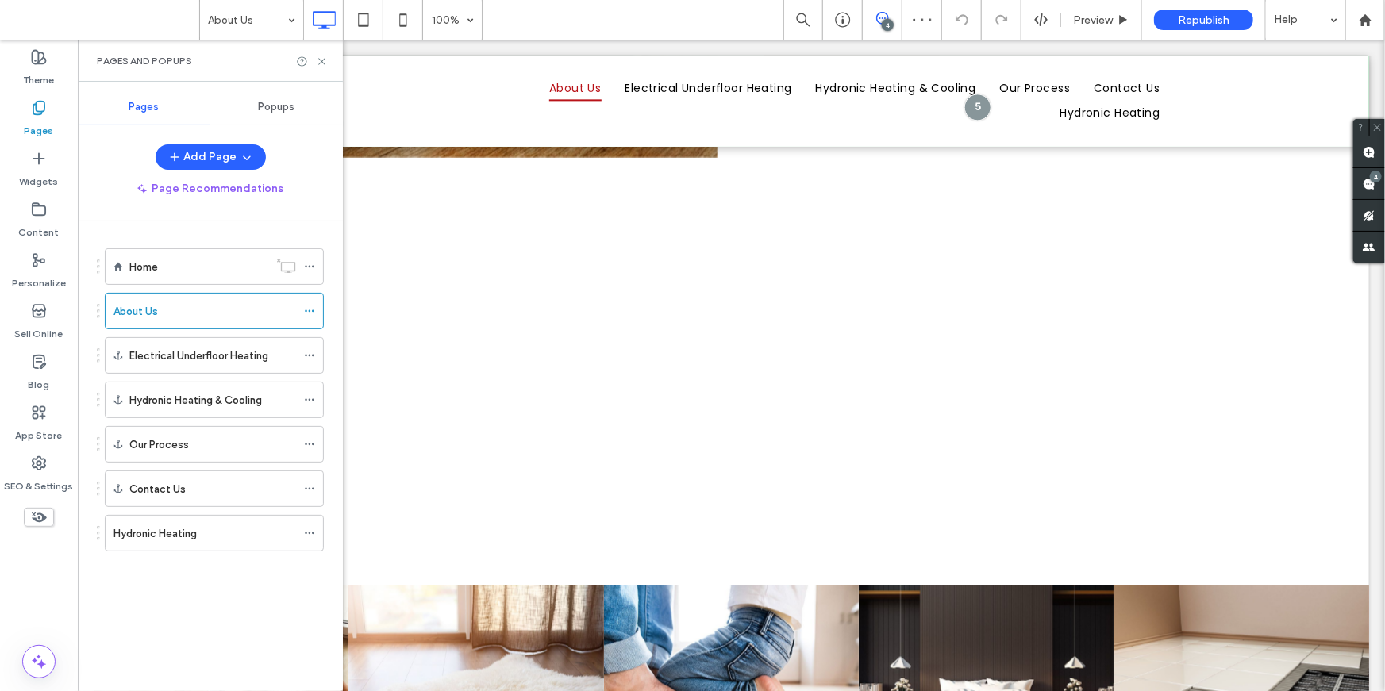
click at [329, 64] on div "Pages and Popups" at bounding box center [210, 61] width 265 height 42
click at [327, 64] on icon at bounding box center [322, 62] width 12 height 12
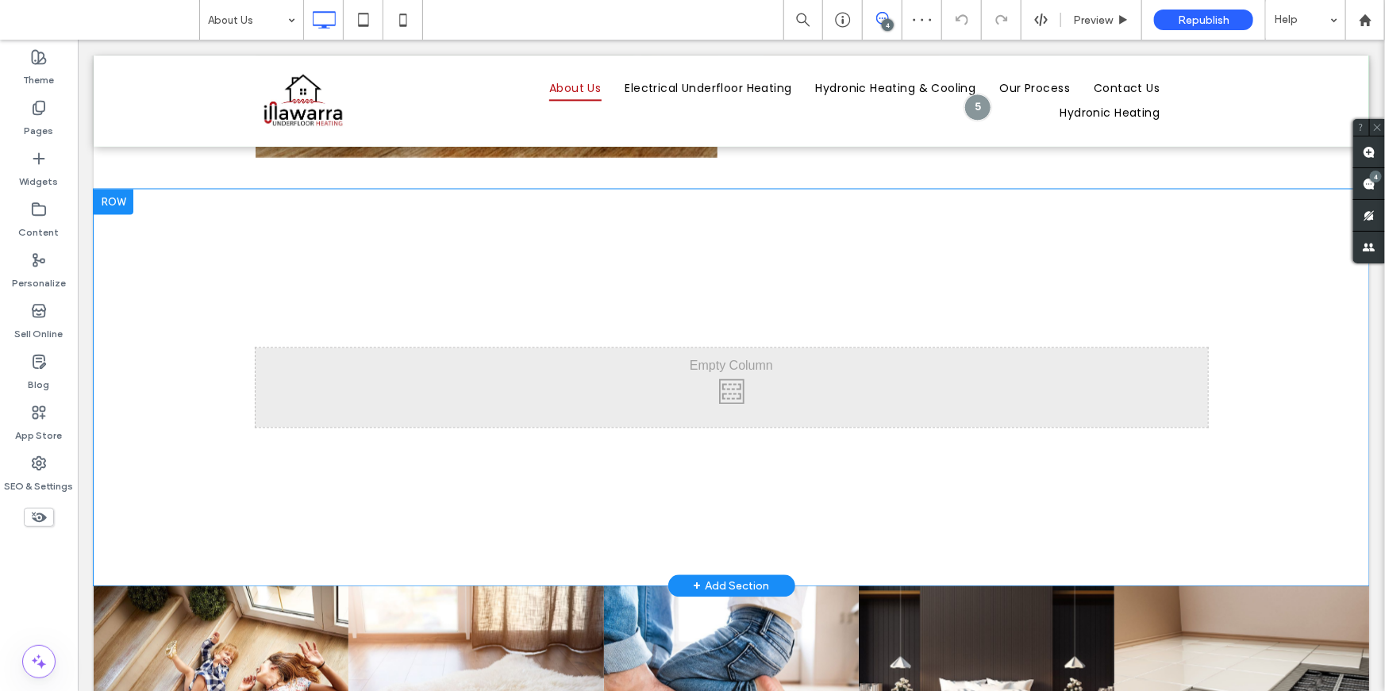
click at [114, 206] on div at bounding box center [113, 201] width 40 height 25
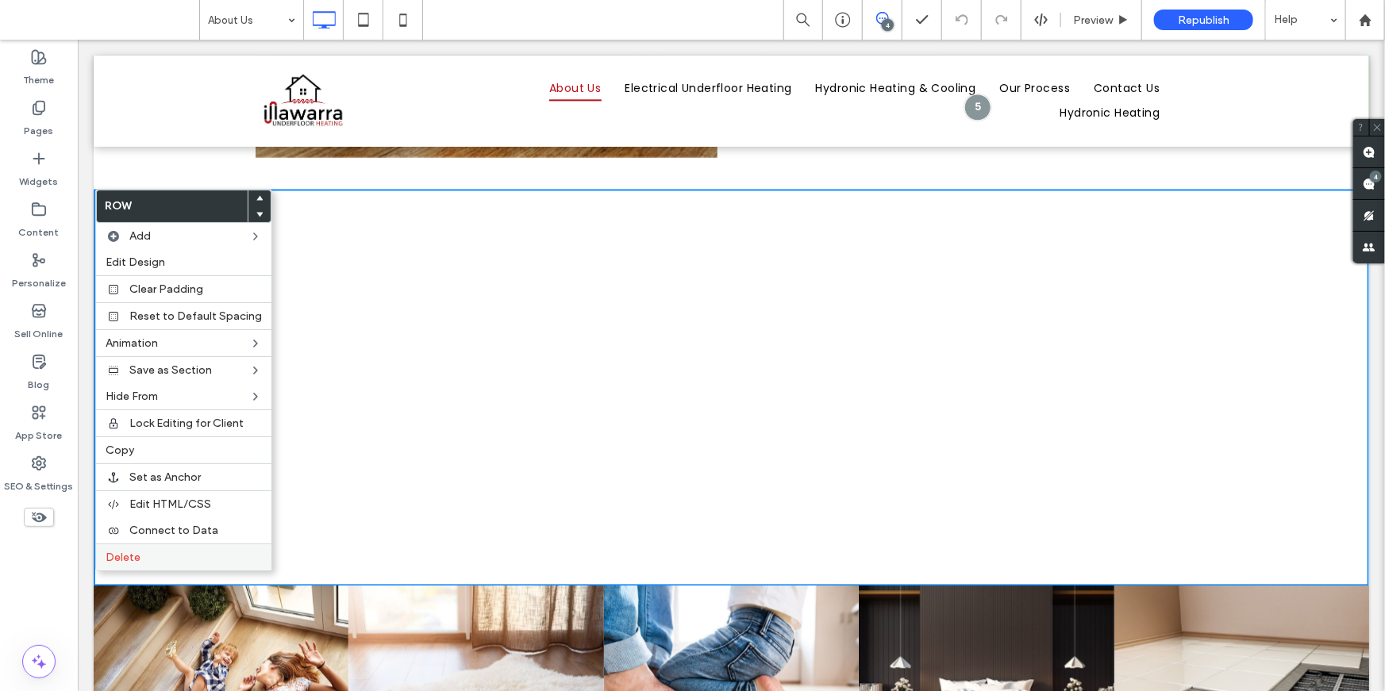
click at [154, 556] on label "Delete" at bounding box center [184, 557] width 156 height 13
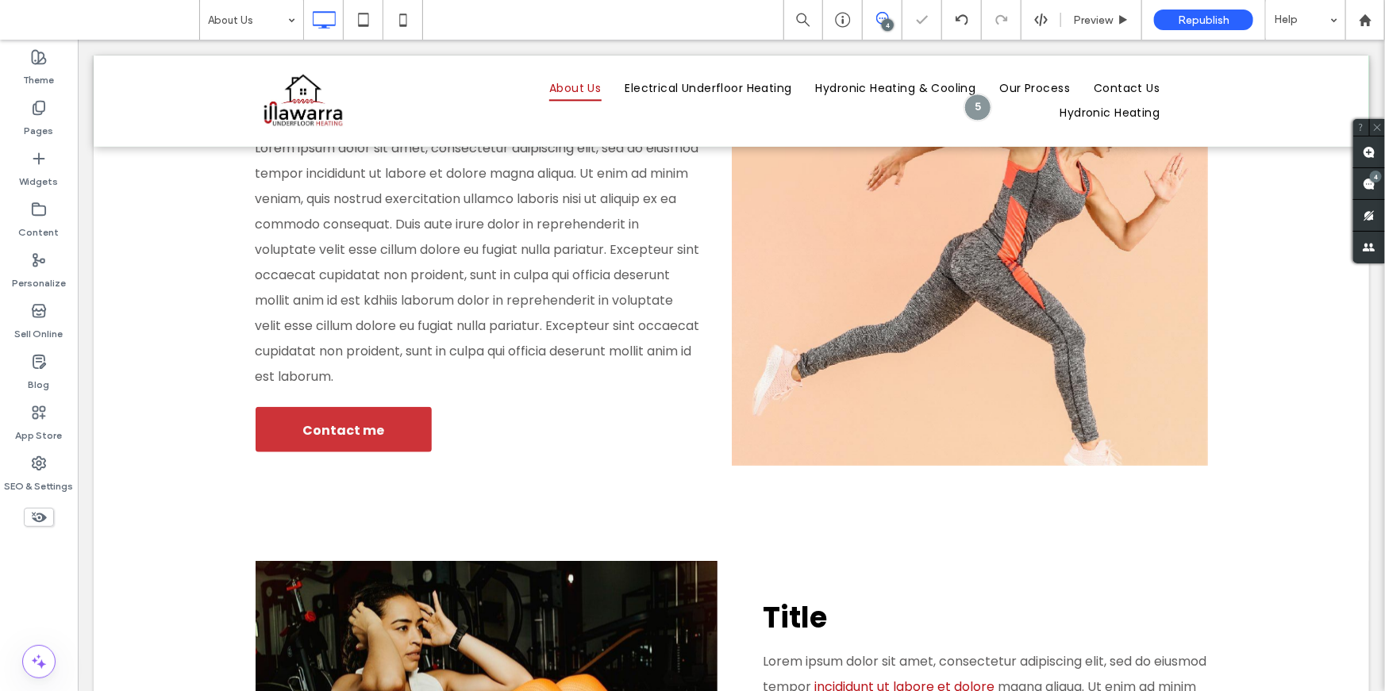
scroll to position [0, 0]
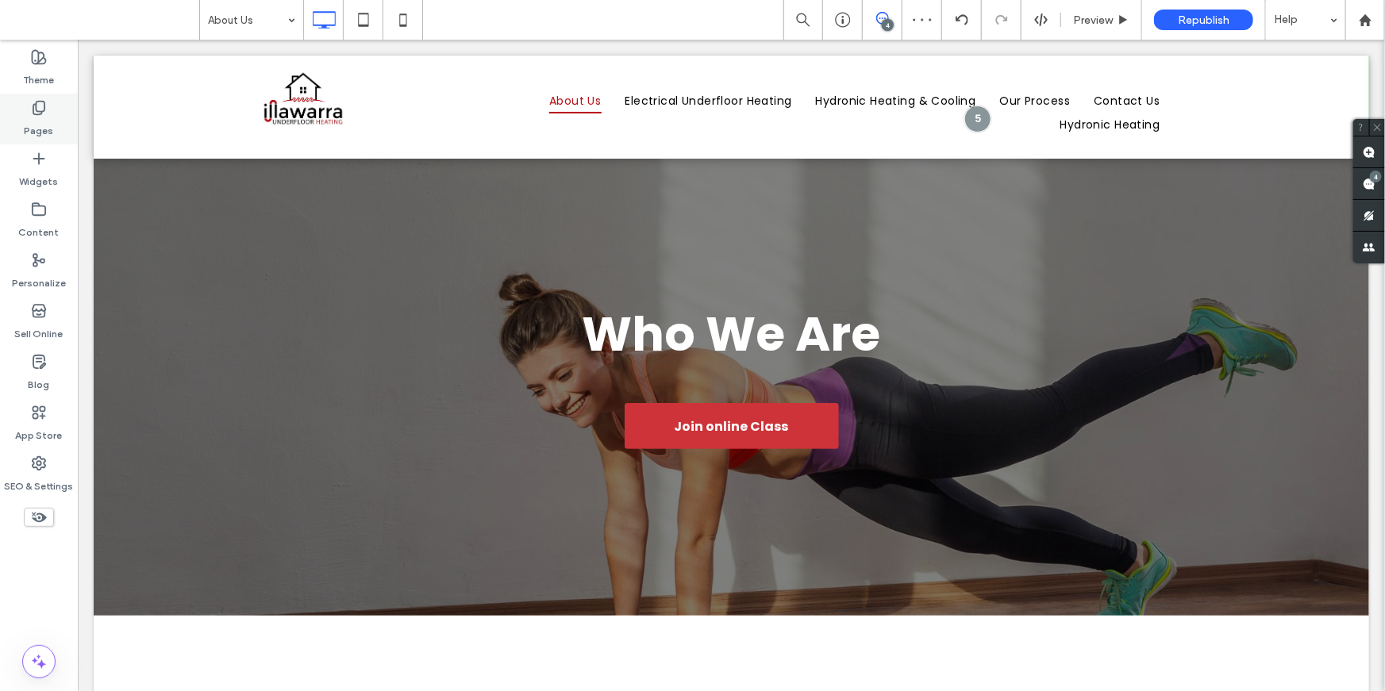
click at [49, 121] on label "Pages" at bounding box center [39, 127] width 29 height 22
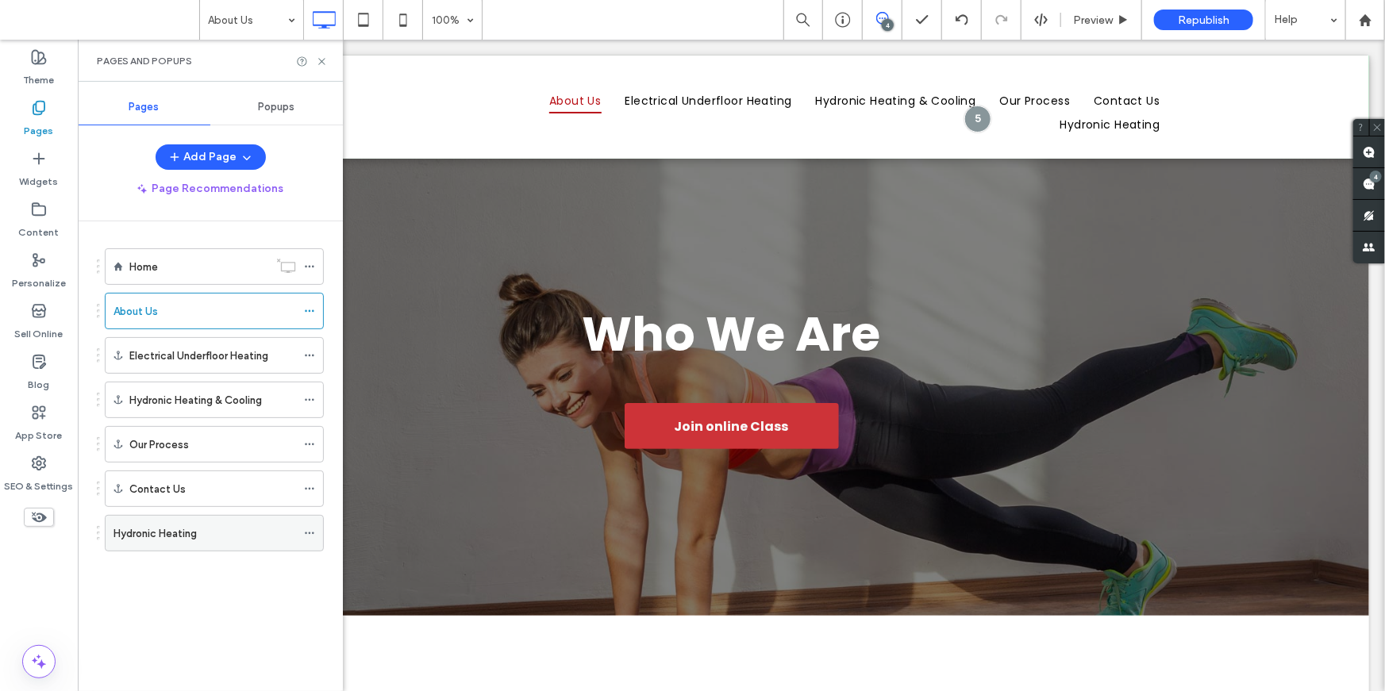
click at [200, 534] on div "Hydronic Heating" at bounding box center [205, 533] width 183 height 17
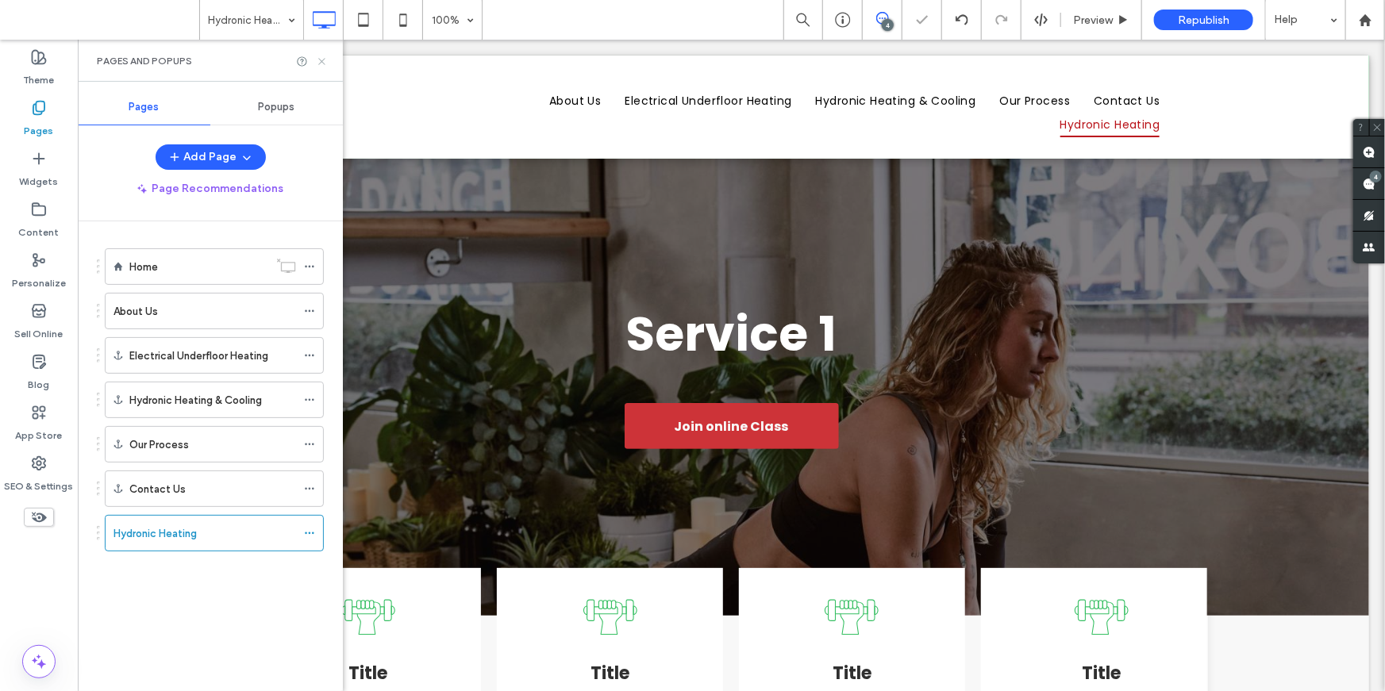
click at [323, 61] on icon at bounding box center [322, 62] width 12 height 12
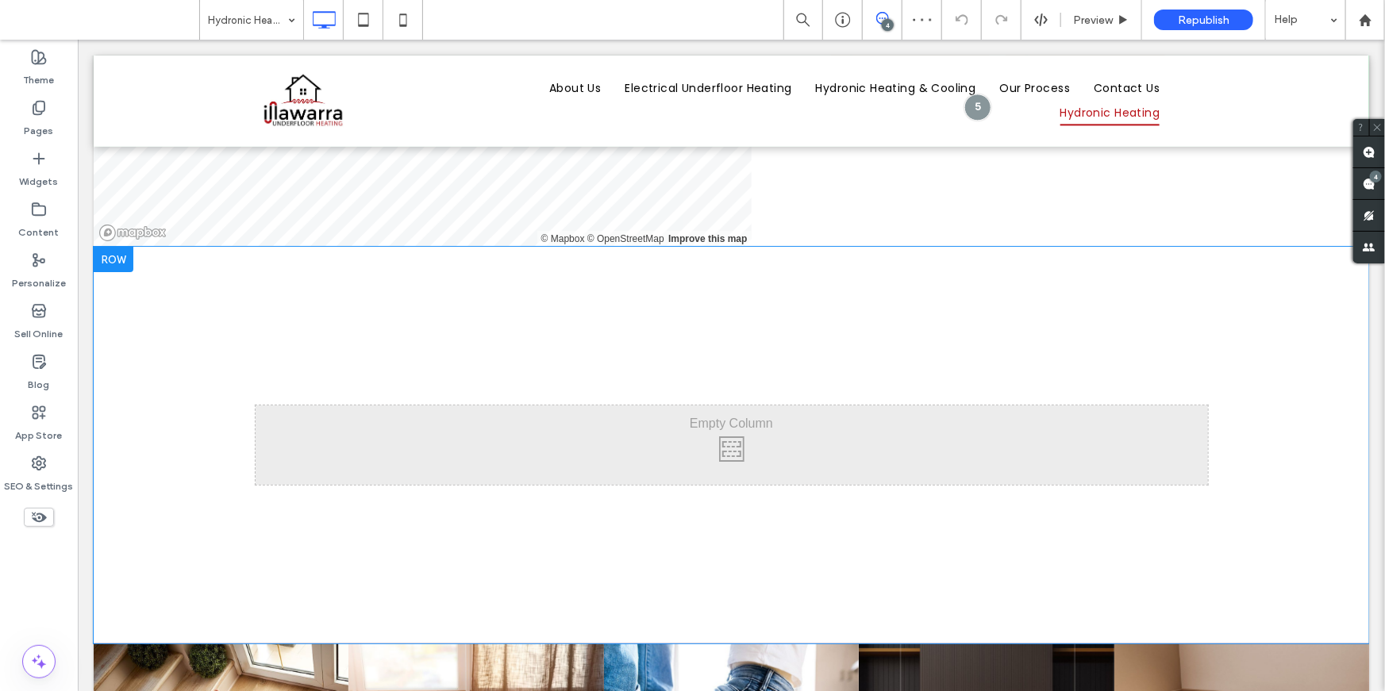
scroll to position [3019, 0]
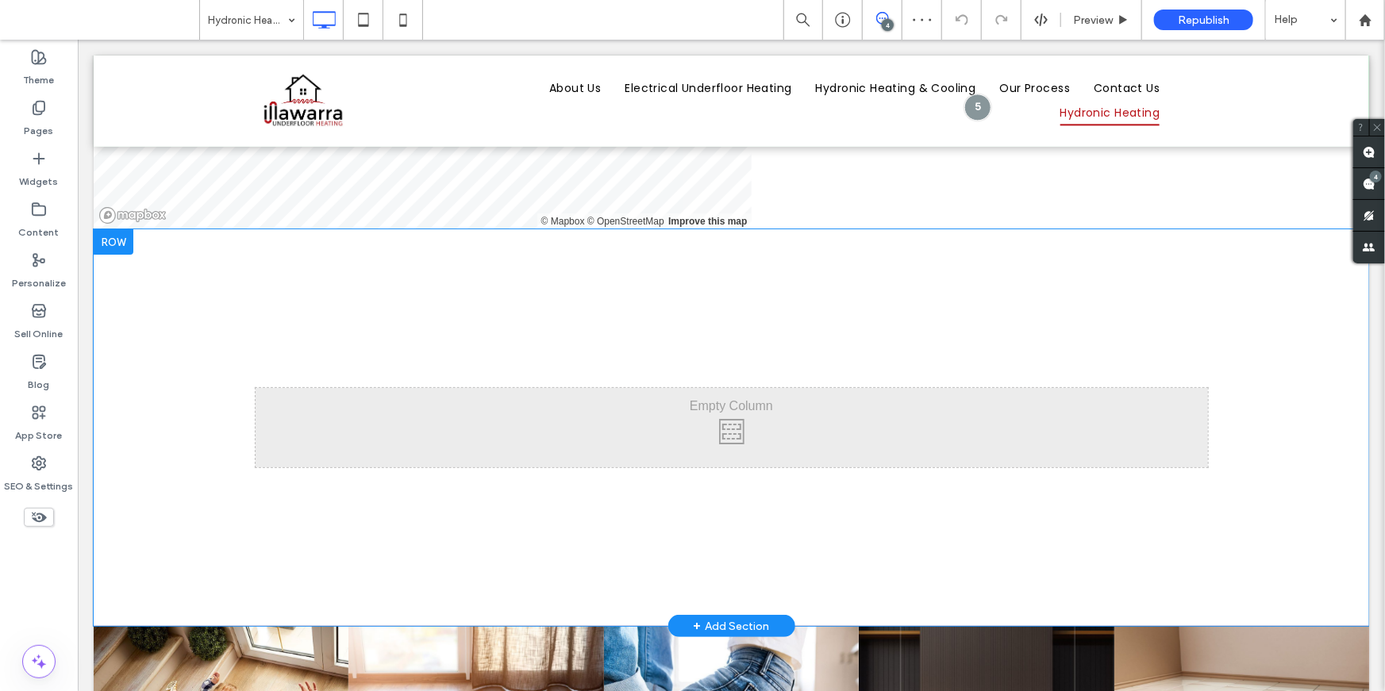
click at [114, 245] on div at bounding box center [113, 241] width 40 height 25
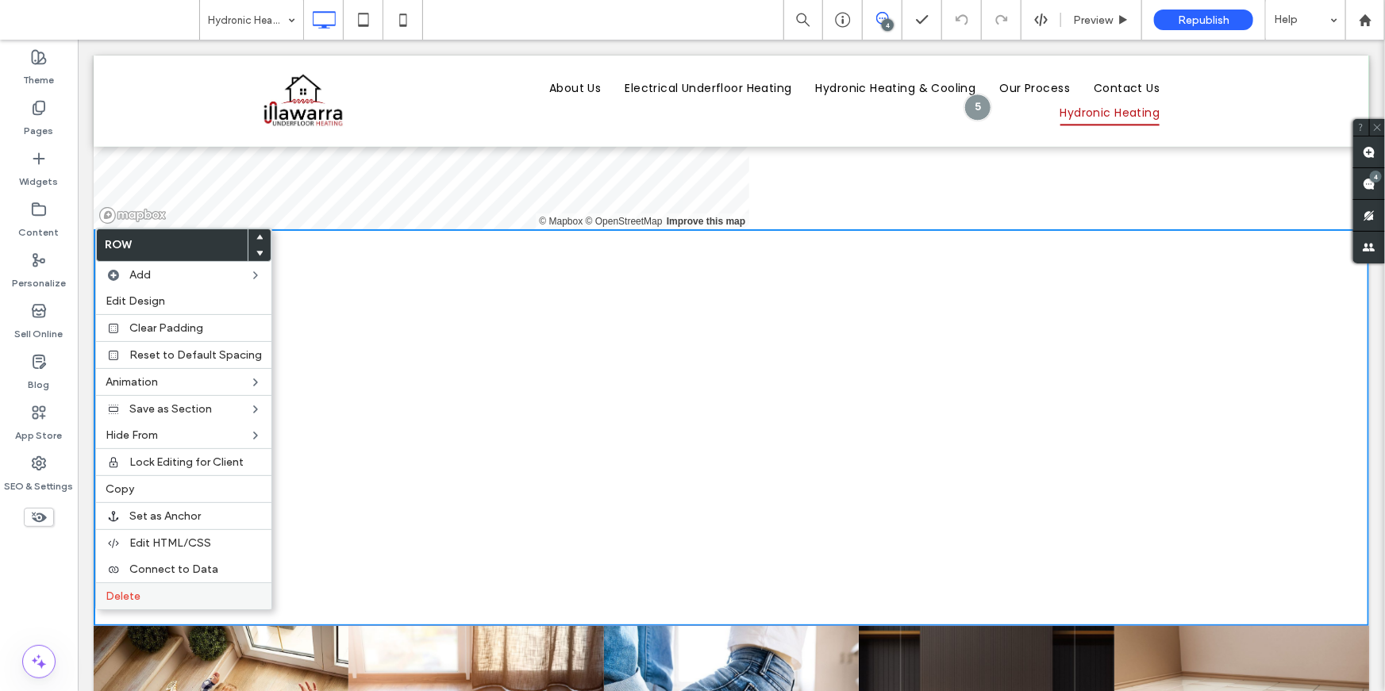
click at [156, 598] on label "Delete" at bounding box center [184, 596] width 156 height 13
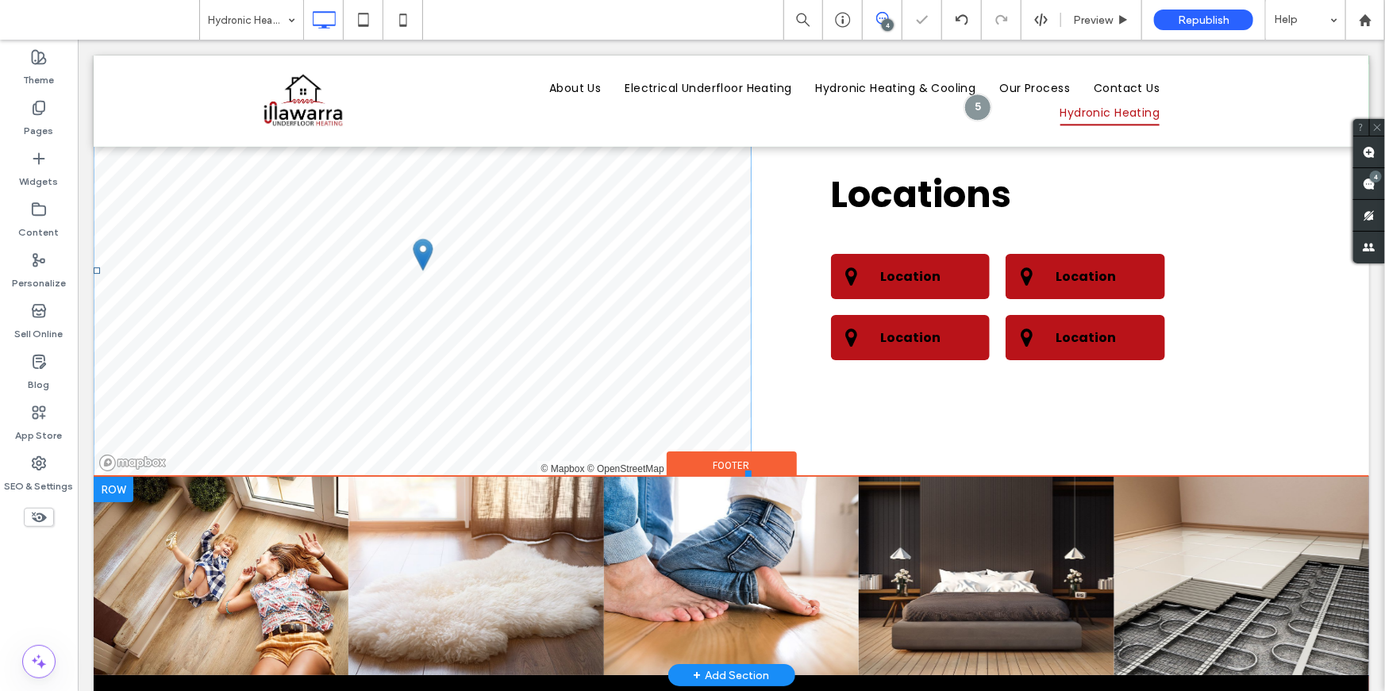
scroll to position [2627, 0]
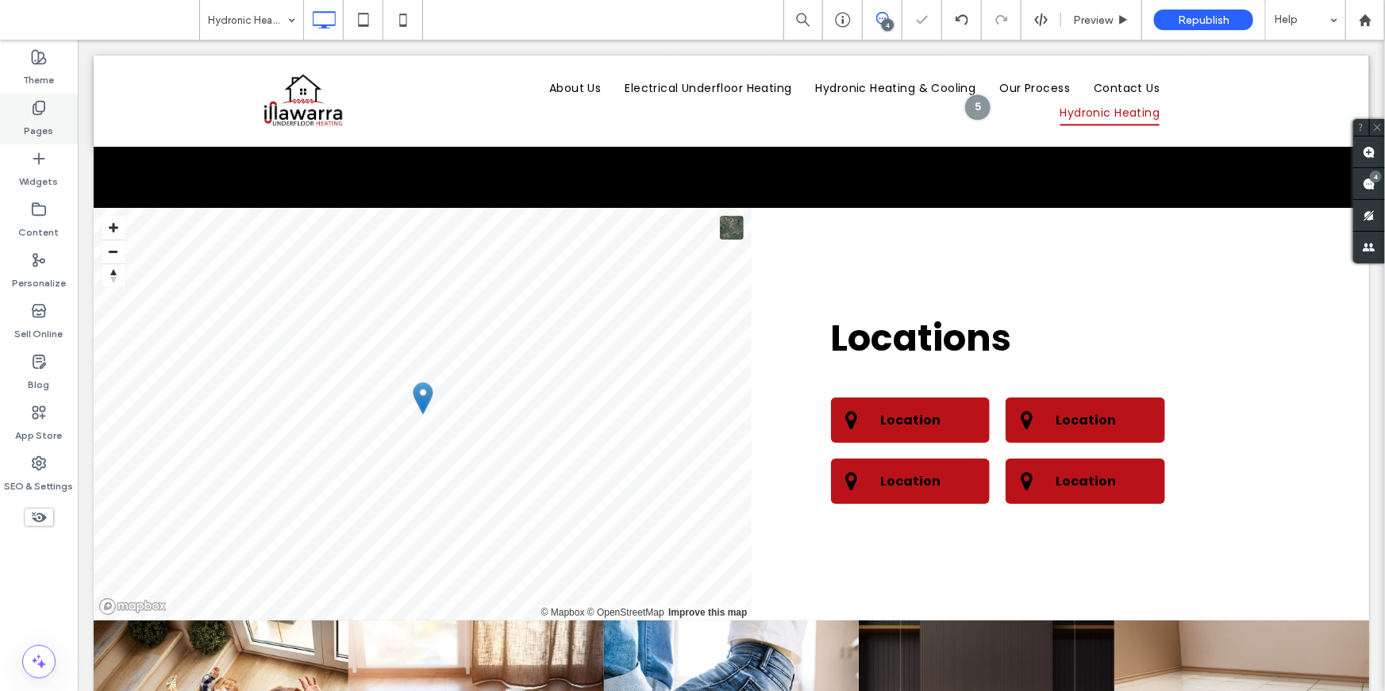
click at [52, 119] on div "Pages" at bounding box center [39, 119] width 78 height 51
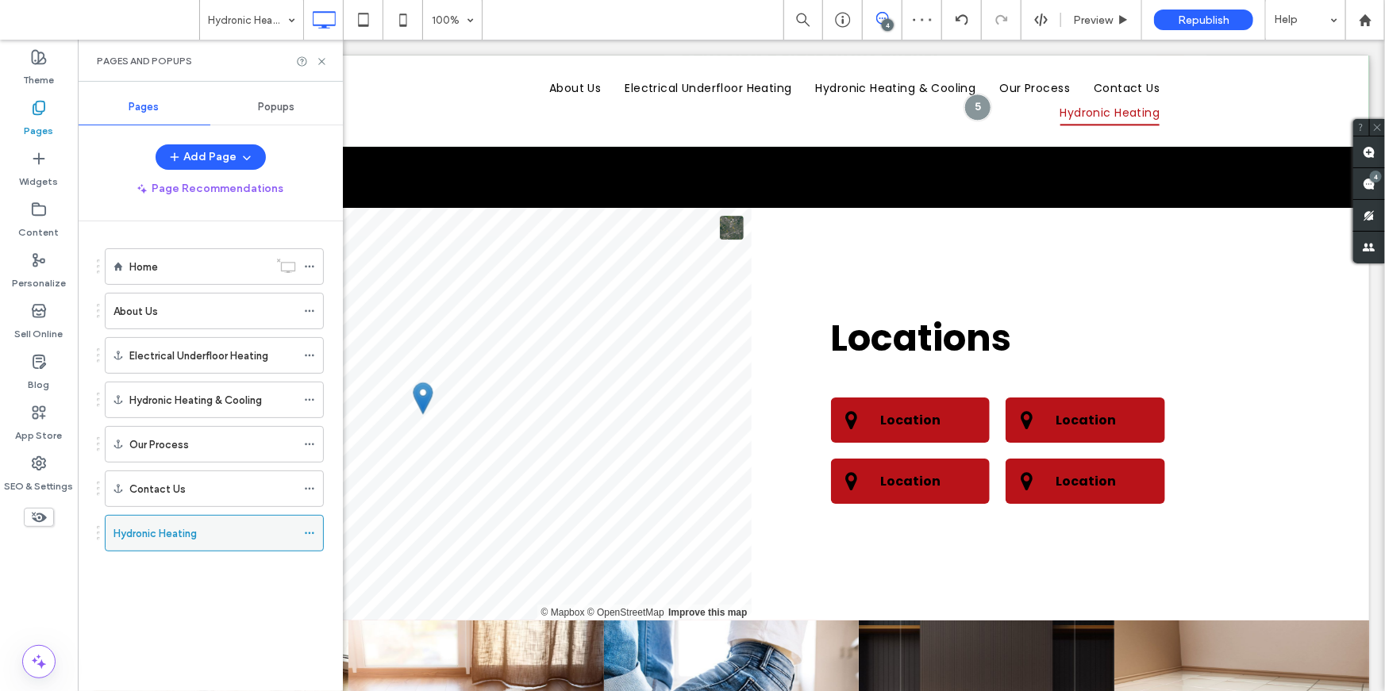
click at [308, 532] on icon at bounding box center [309, 533] width 11 height 11
click at [209, 638] on div "Home About Us Electrical Underfloor Heating Hydronic Heating & Cooling Our Proc…" at bounding box center [220, 452] width 246 height 462
click at [307, 310] on icon at bounding box center [309, 311] width 11 height 11
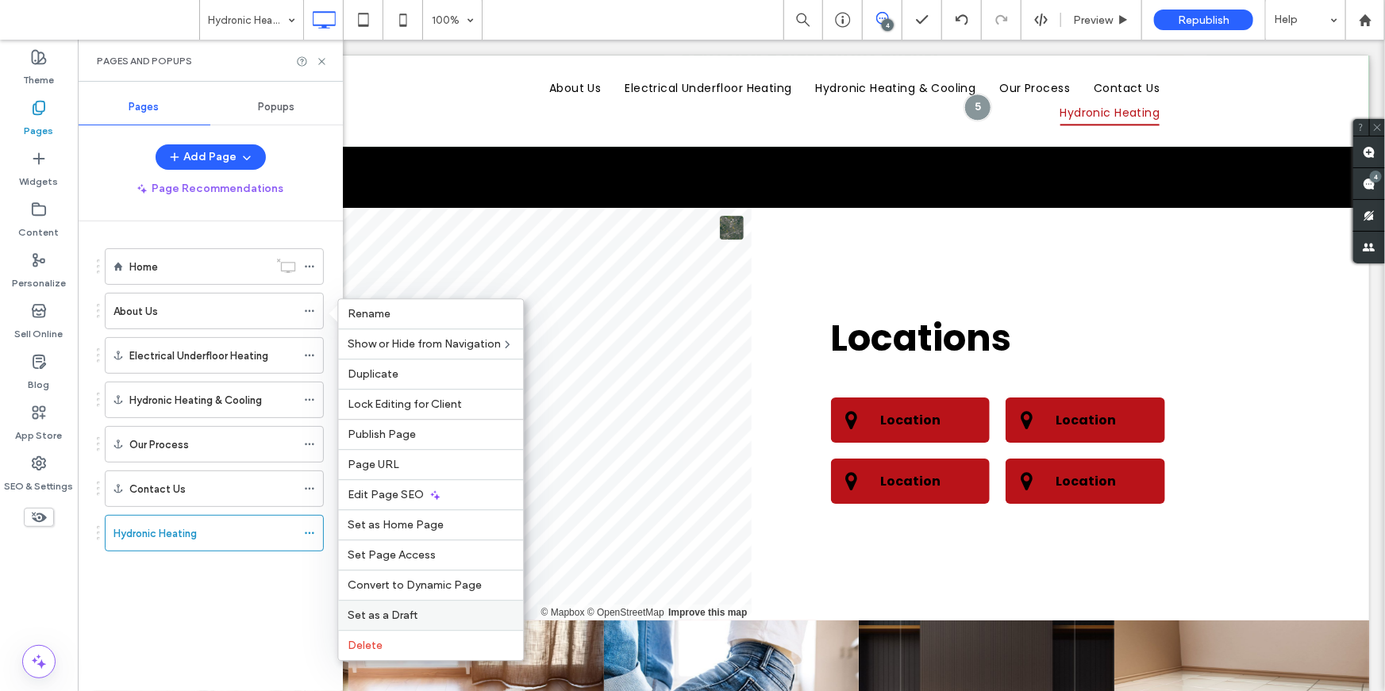
click at [392, 616] on span "Set as a Draft" at bounding box center [383, 615] width 70 height 13
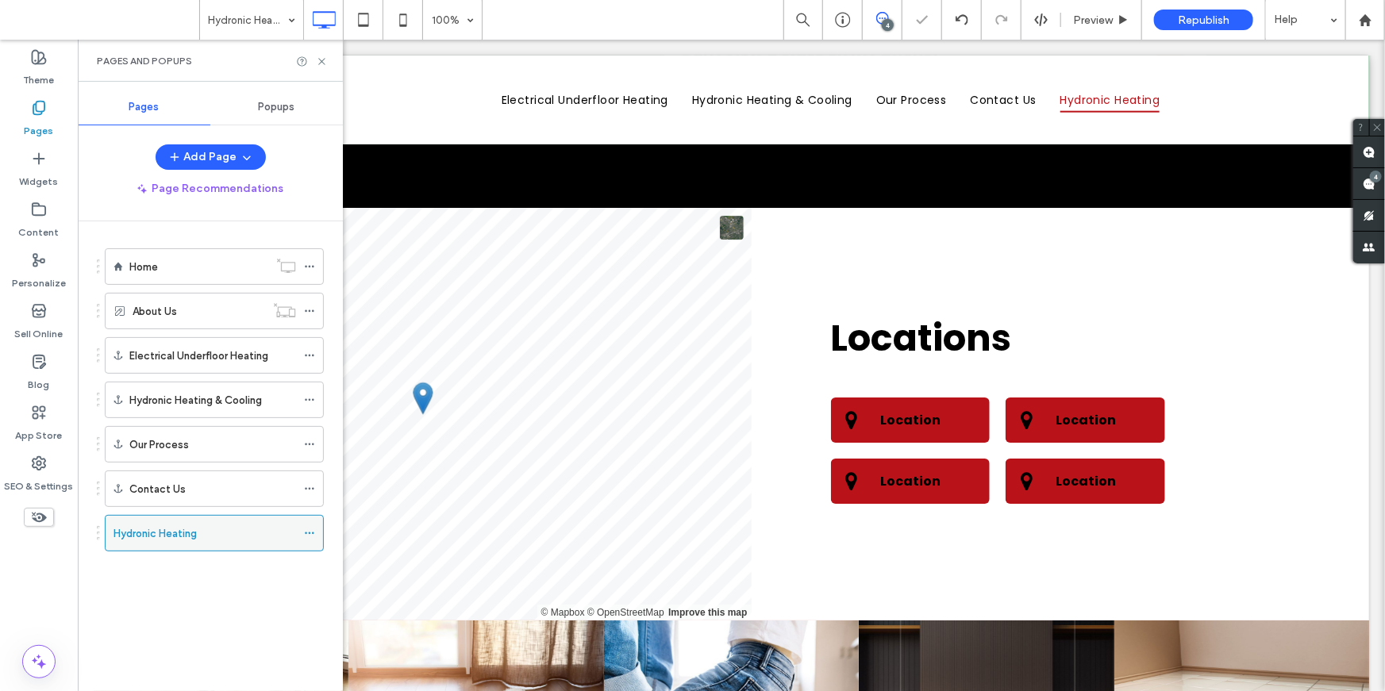
click at [306, 533] on use at bounding box center [309, 534] width 9 height 2
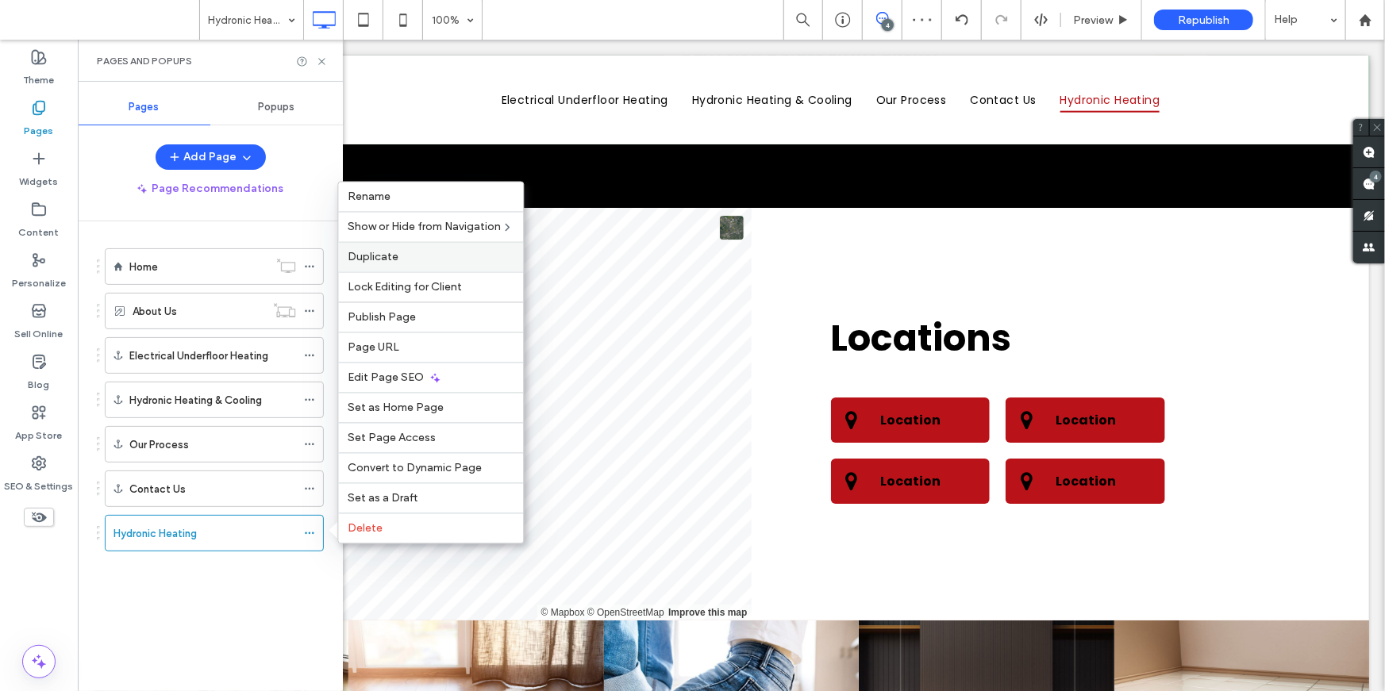
click at [371, 260] on span "Duplicate" at bounding box center [373, 257] width 51 height 13
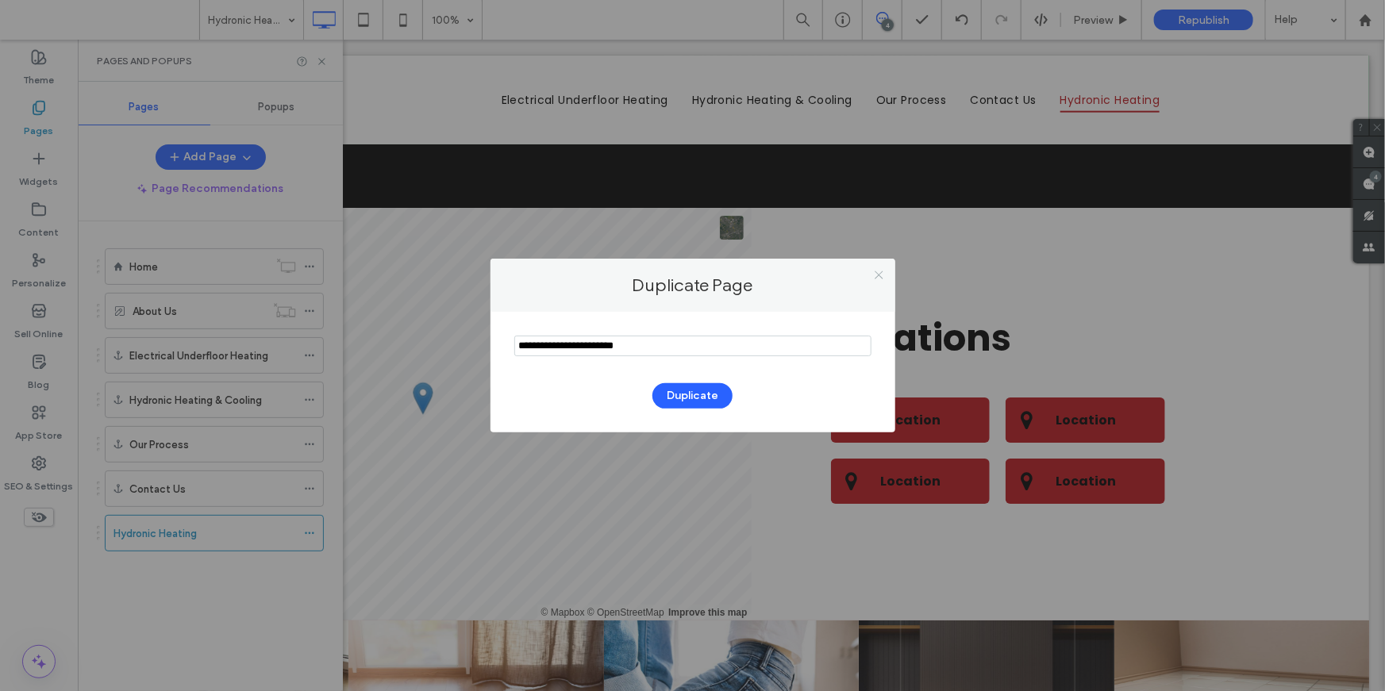
click at [879, 275] on icon at bounding box center [879, 275] width 12 height 12
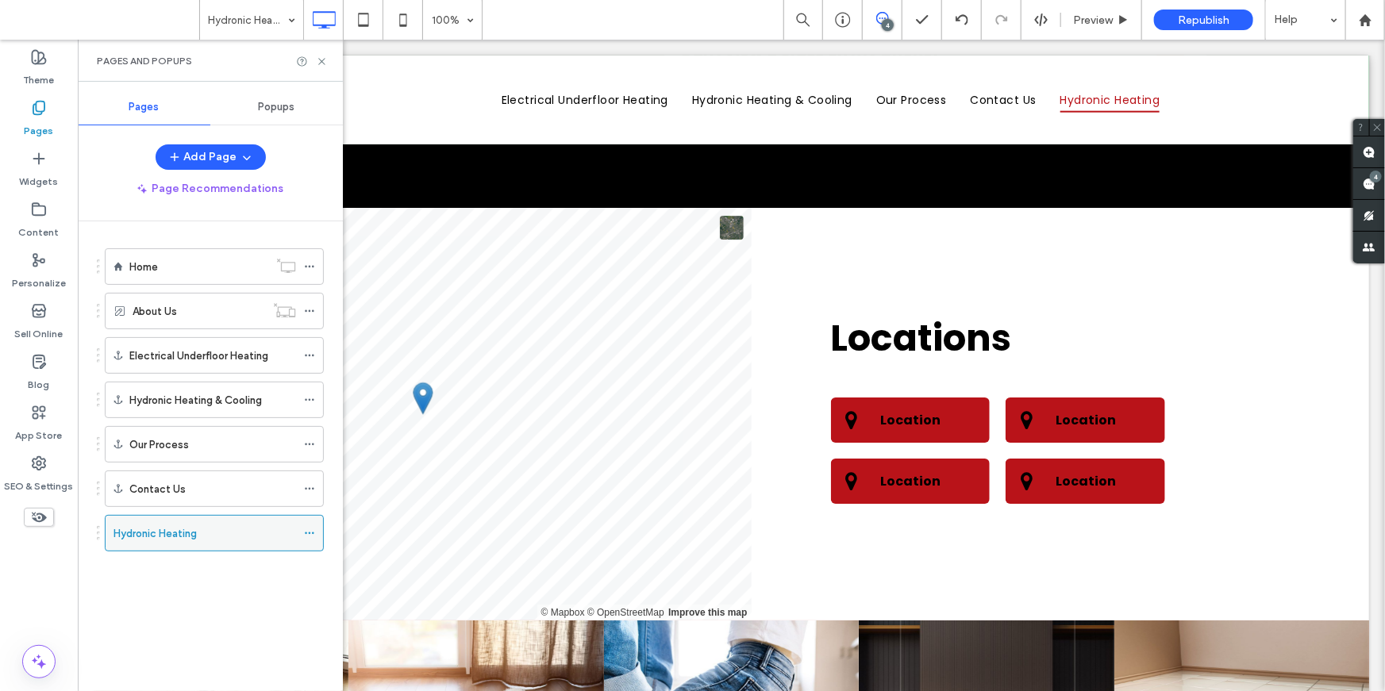
click at [312, 529] on icon at bounding box center [309, 533] width 11 height 11
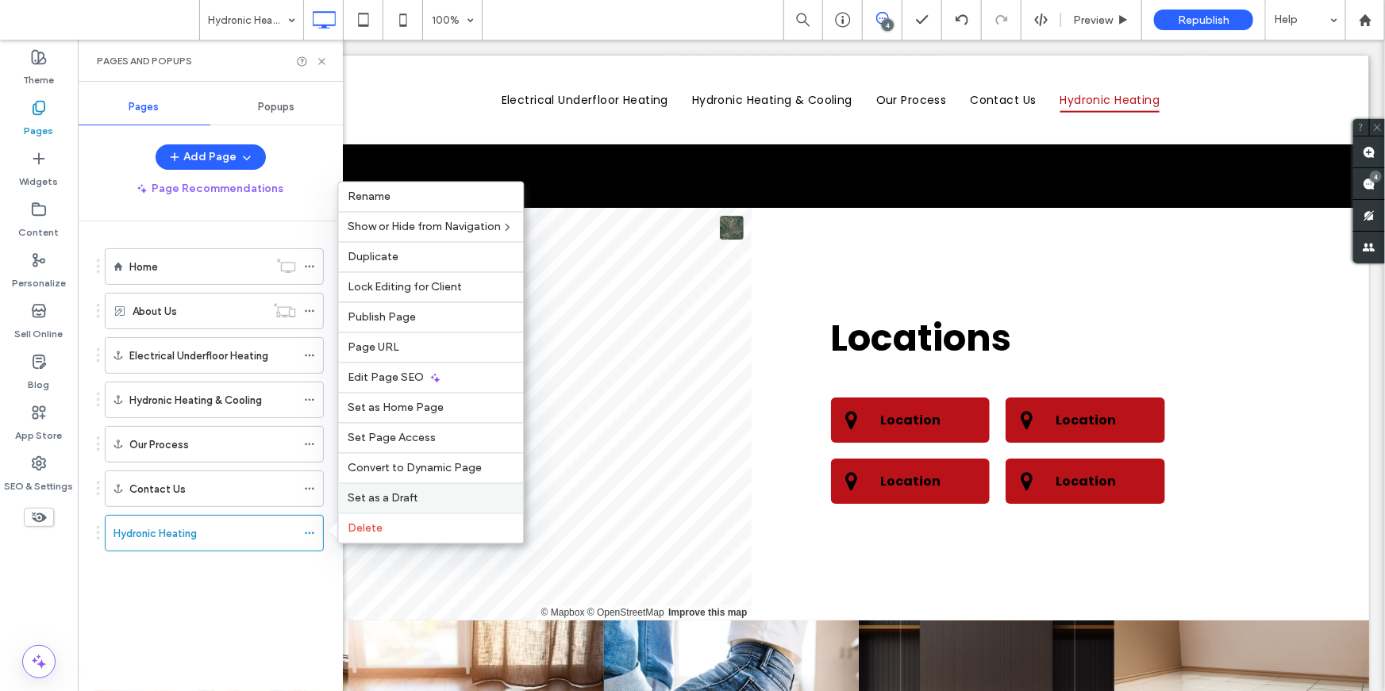
click at [371, 489] on div "Set as a Draft" at bounding box center [430, 498] width 185 height 30
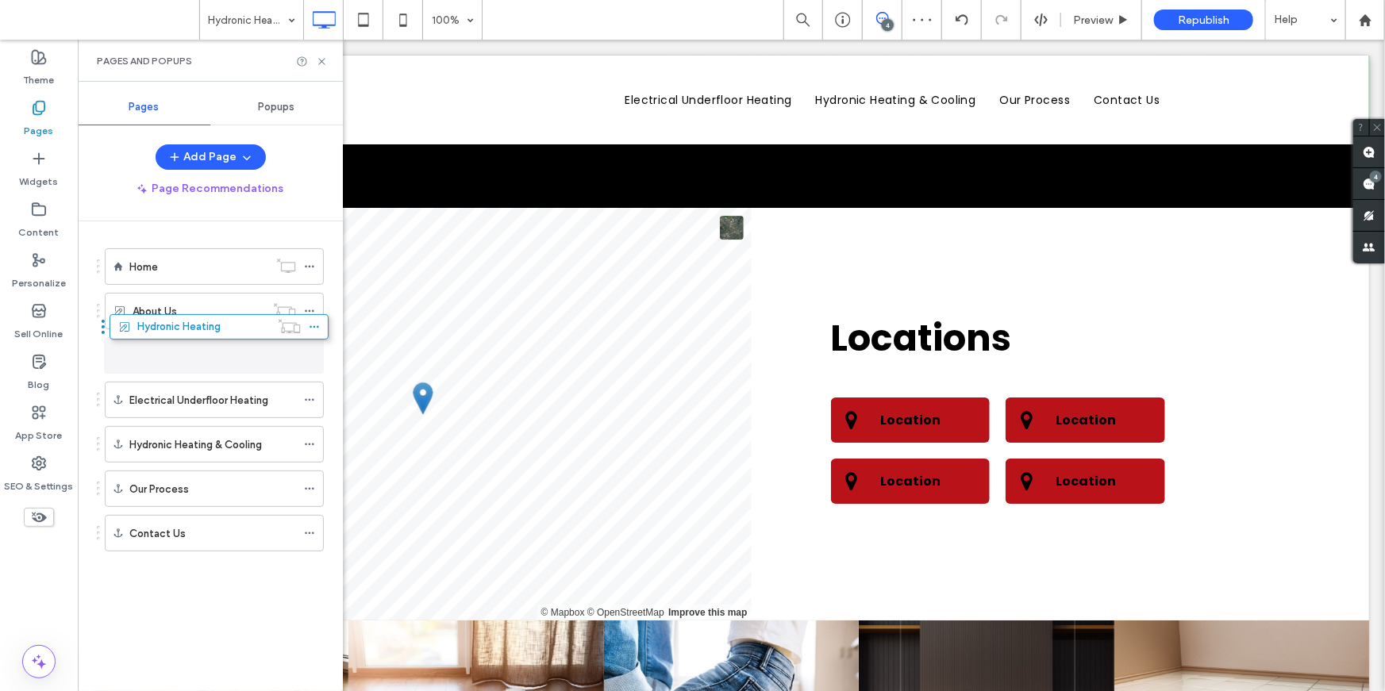
drag, startPoint x: 155, startPoint y: 530, endPoint x: 160, endPoint y: 332, distance: 198.5
click at [214, 163] on button "Add Page" at bounding box center [211, 156] width 110 height 25
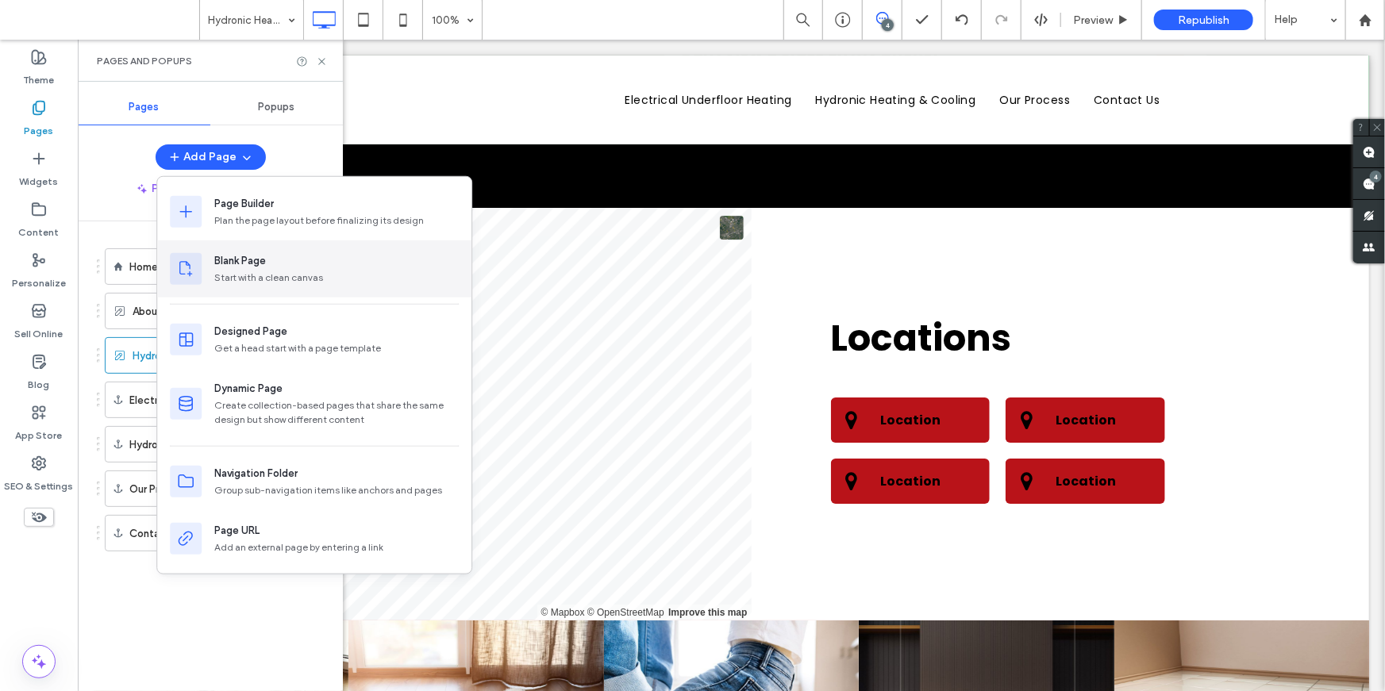
click at [278, 291] on div "Blank Page Start with a clean canvas" at bounding box center [314, 269] width 314 height 57
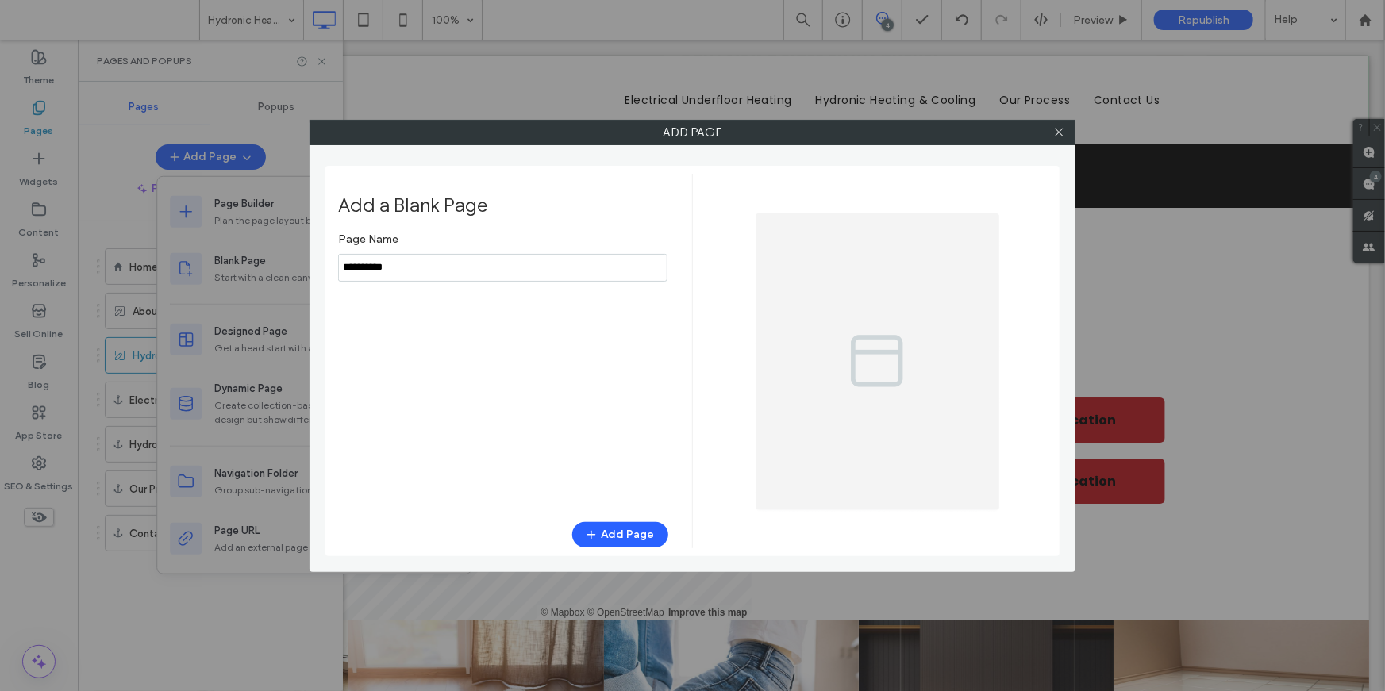
click at [429, 267] on input "notEmpty" at bounding box center [502, 268] width 329 height 28
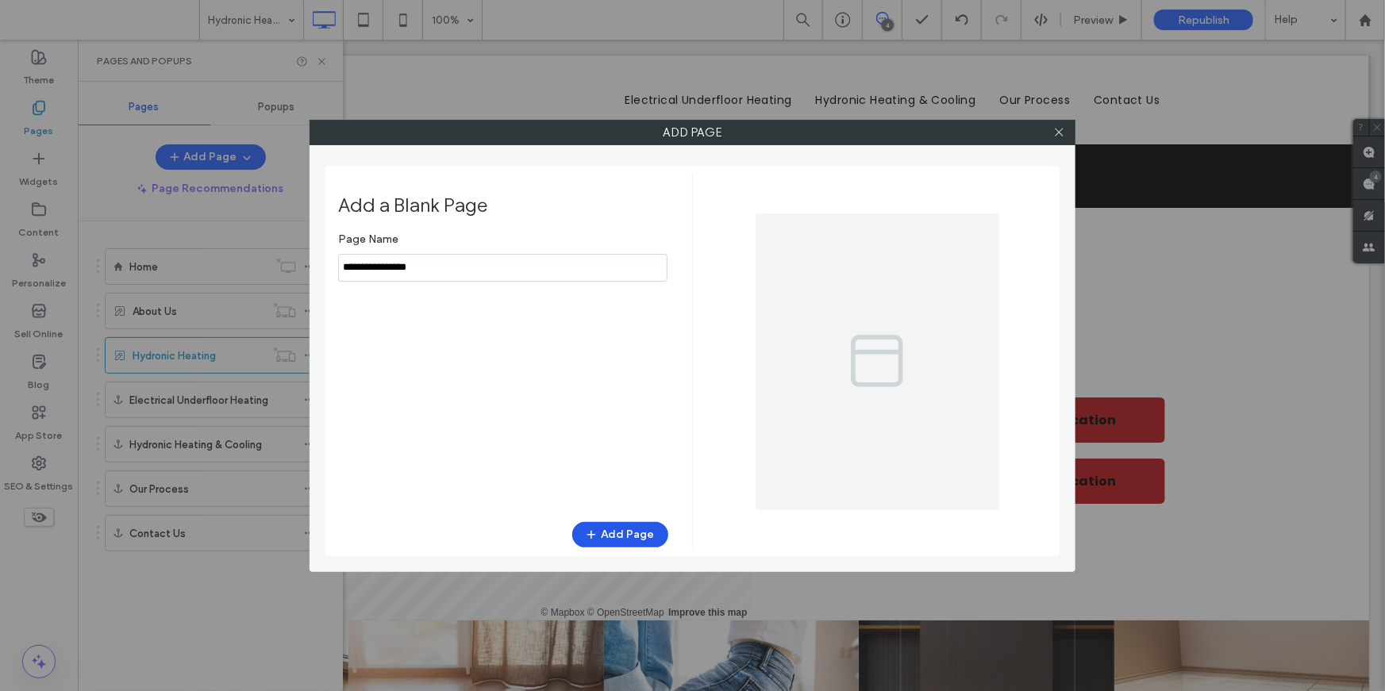
type input "**********"
click at [650, 533] on button "Add Page" at bounding box center [620, 534] width 96 height 25
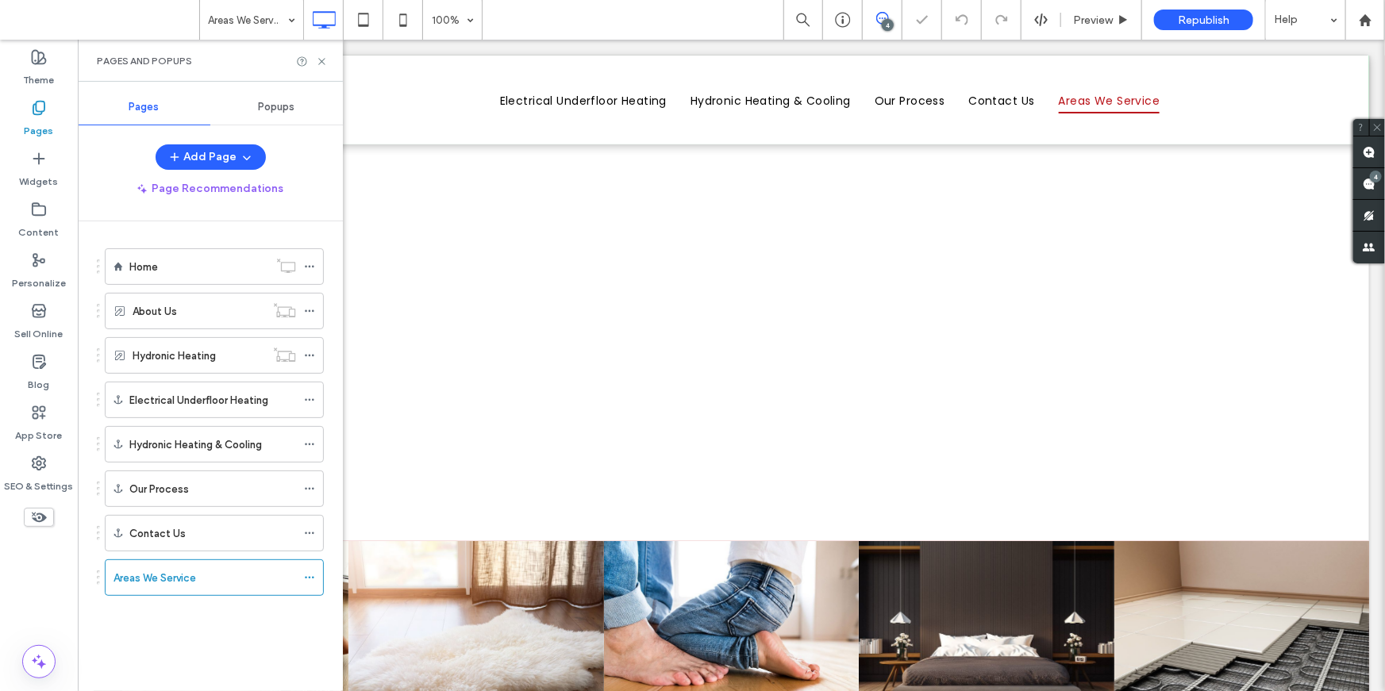
click at [321, 55] on div "Pages and Popups" at bounding box center [210, 61] width 227 height 13
click at [319, 60] on icon at bounding box center [322, 62] width 12 height 12
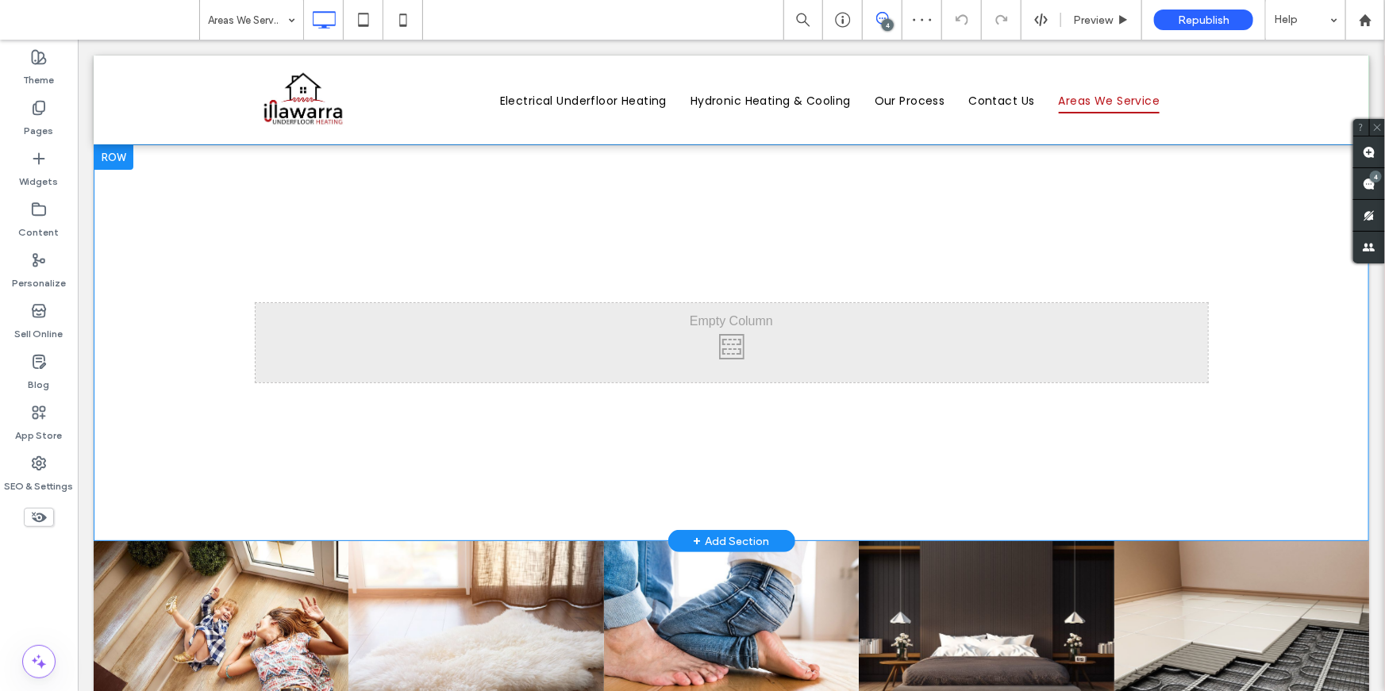
click at [122, 157] on div at bounding box center [113, 156] width 40 height 25
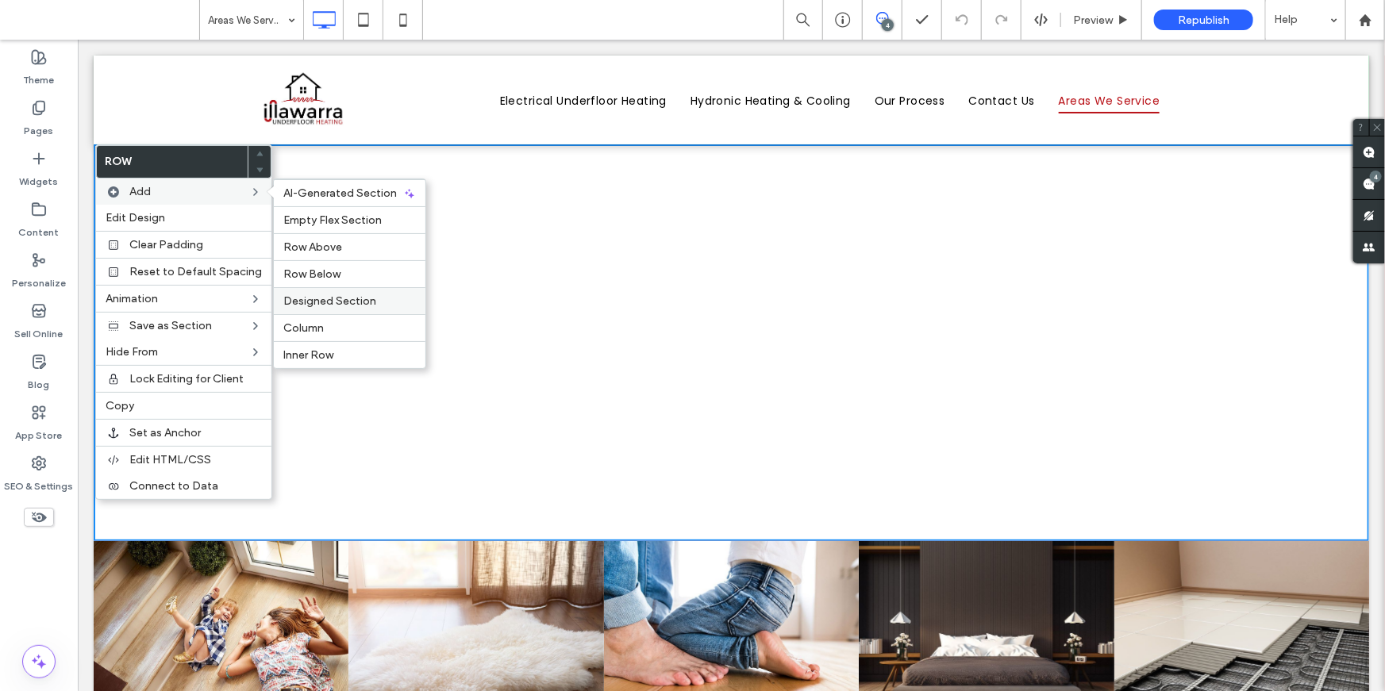
click at [318, 302] on span "Designed Section" at bounding box center [329, 300] width 93 height 13
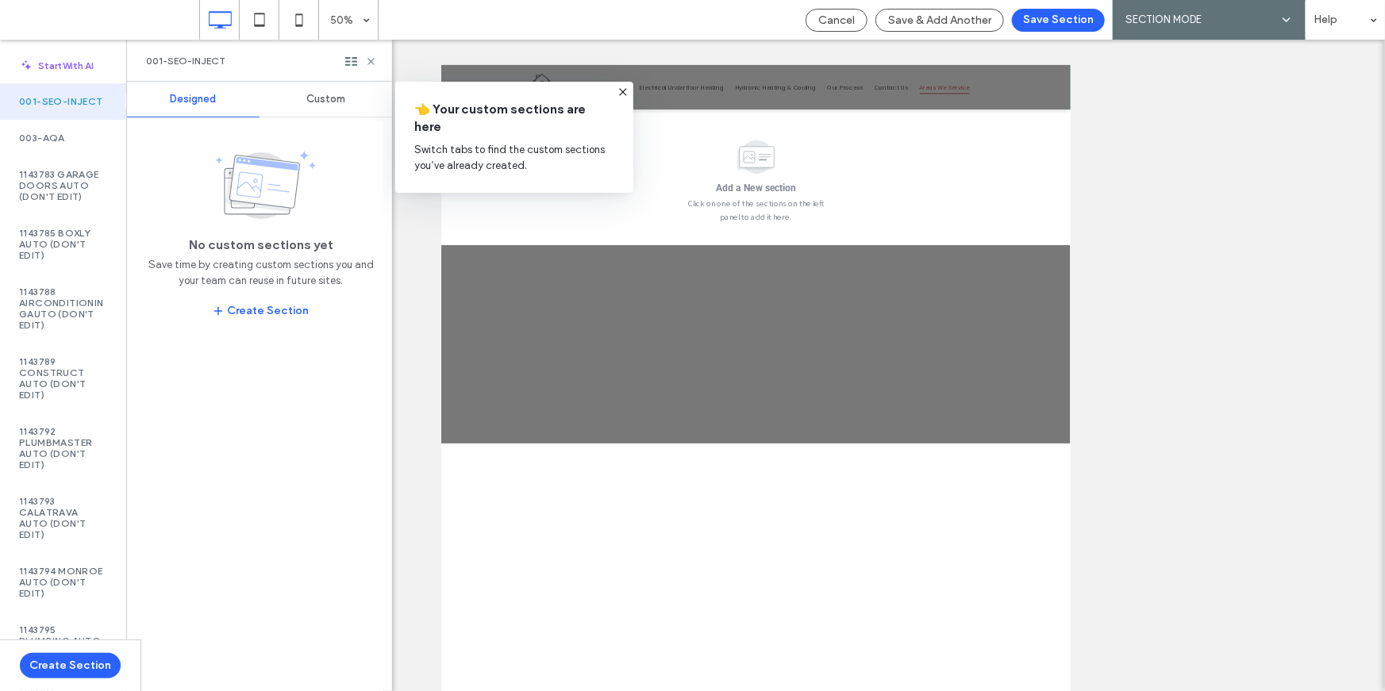
scroll to position [2119, 0]
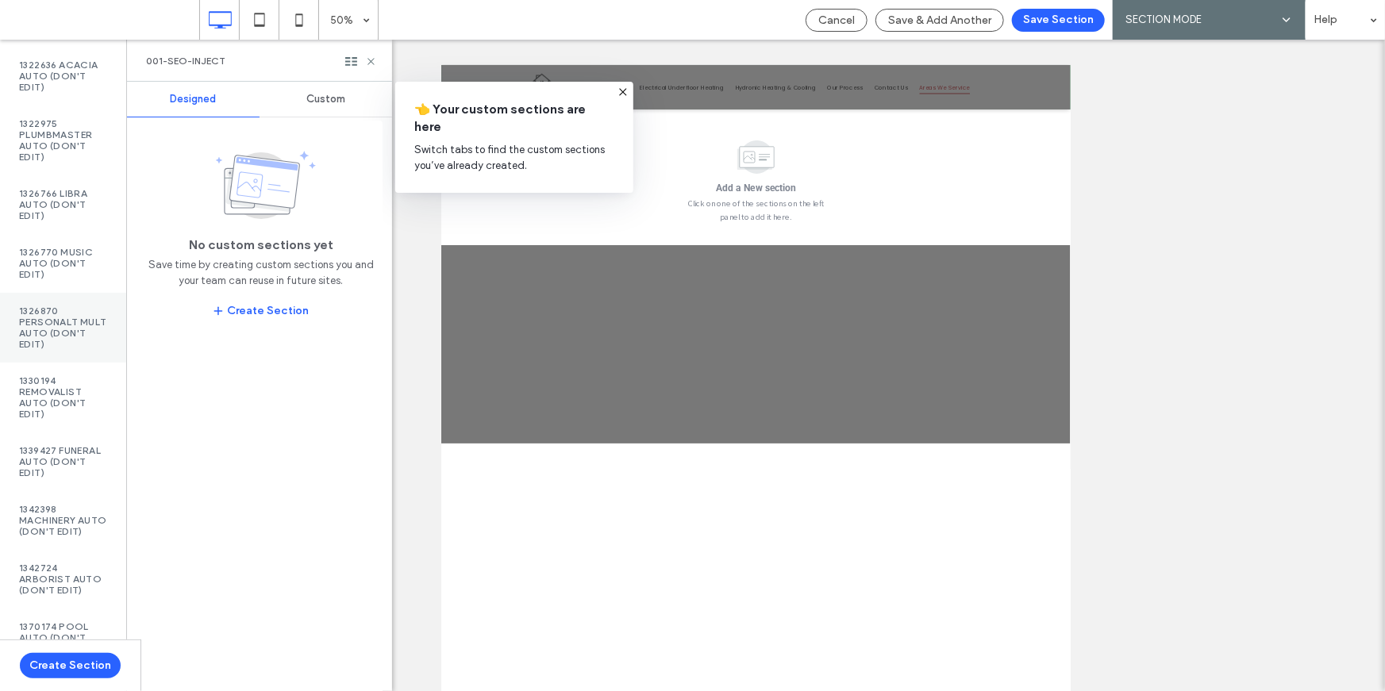
click at [29, 350] on label "1326870 PersonalT Mult Auto (DON'T EDIT)" at bounding box center [63, 328] width 88 height 44
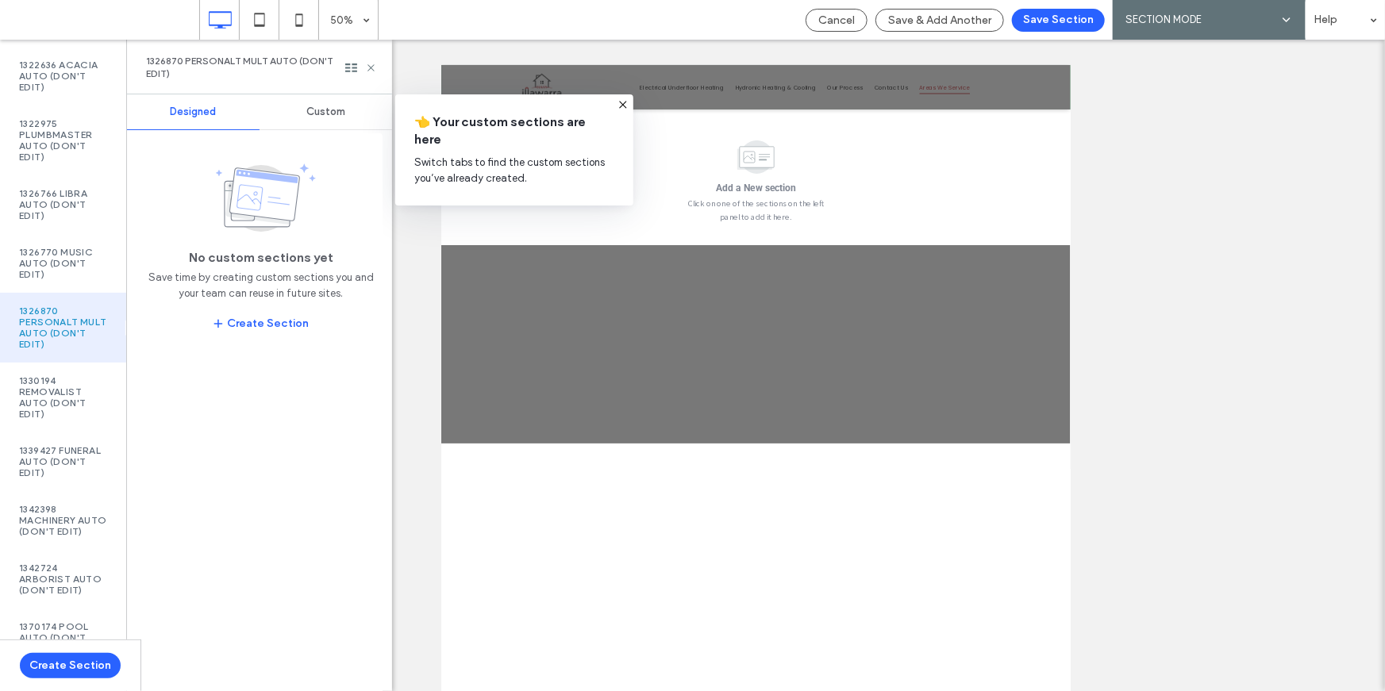
click at [302, 108] on div "Custom" at bounding box center [326, 111] width 133 height 35
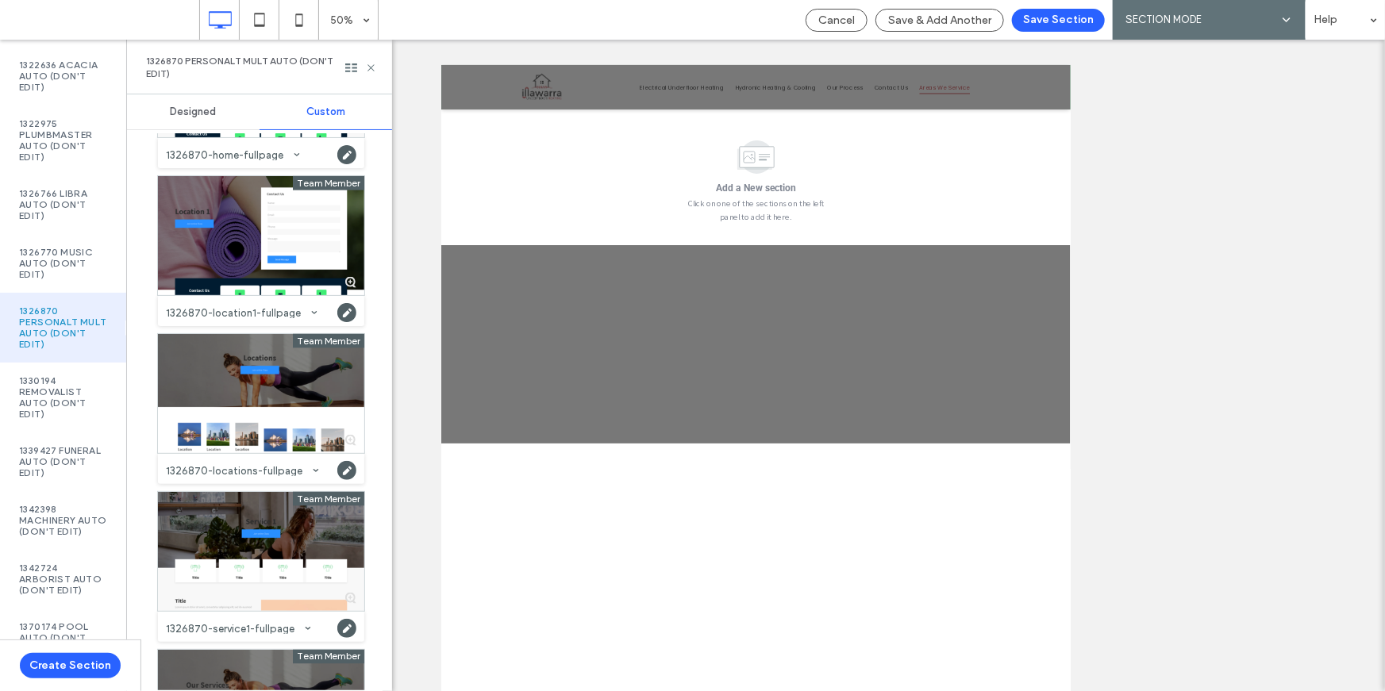
scroll to position [1079, 0]
click at [248, 371] on div at bounding box center [261, 393] width 206 height 119
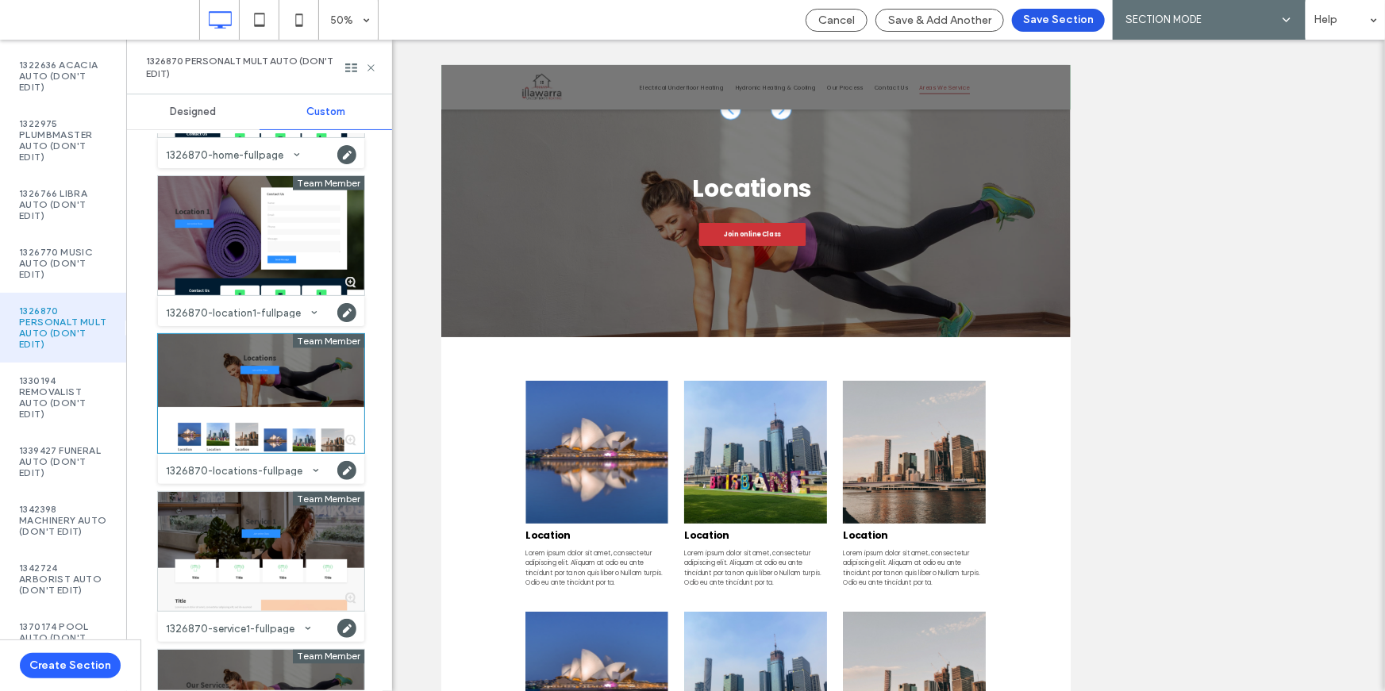
click at [1088, 14] on button "Save Section" at bounding box center [1058, 20] width 93 height 23
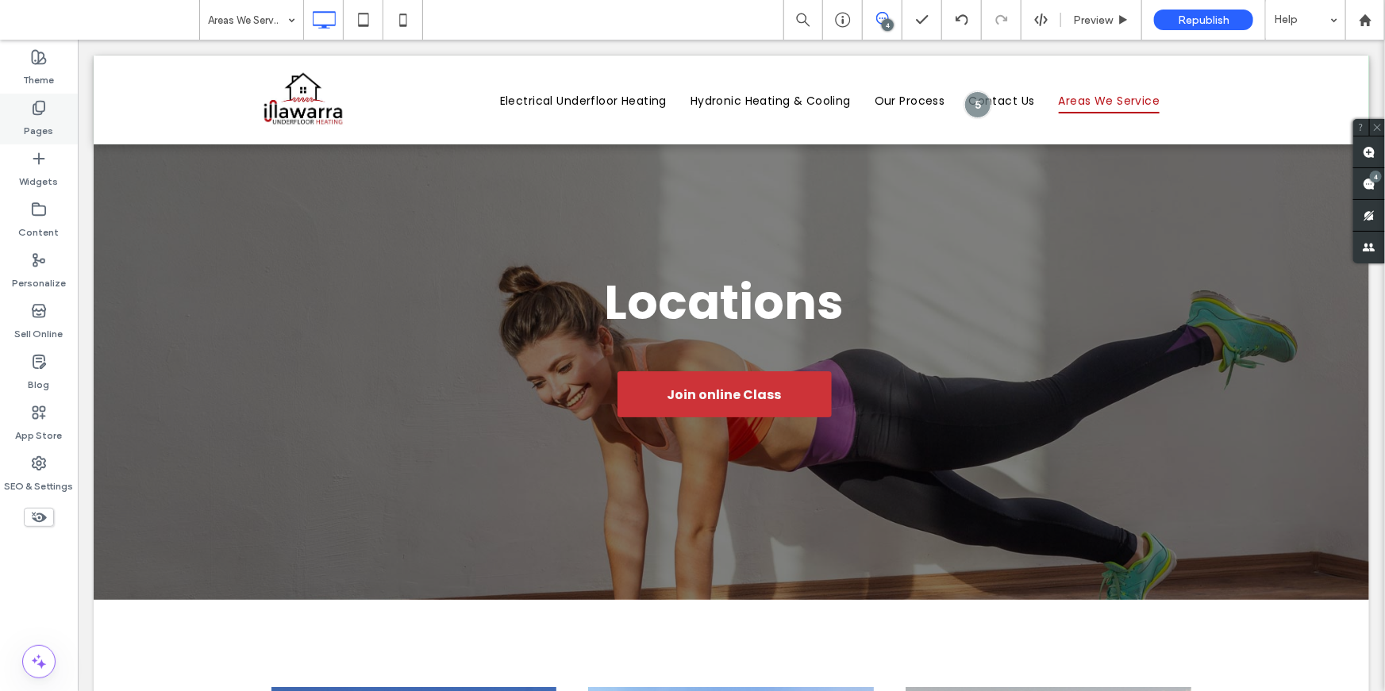
click at [27, 105] on div "Pages" at bounding box center [39, 119] width 78 height 51
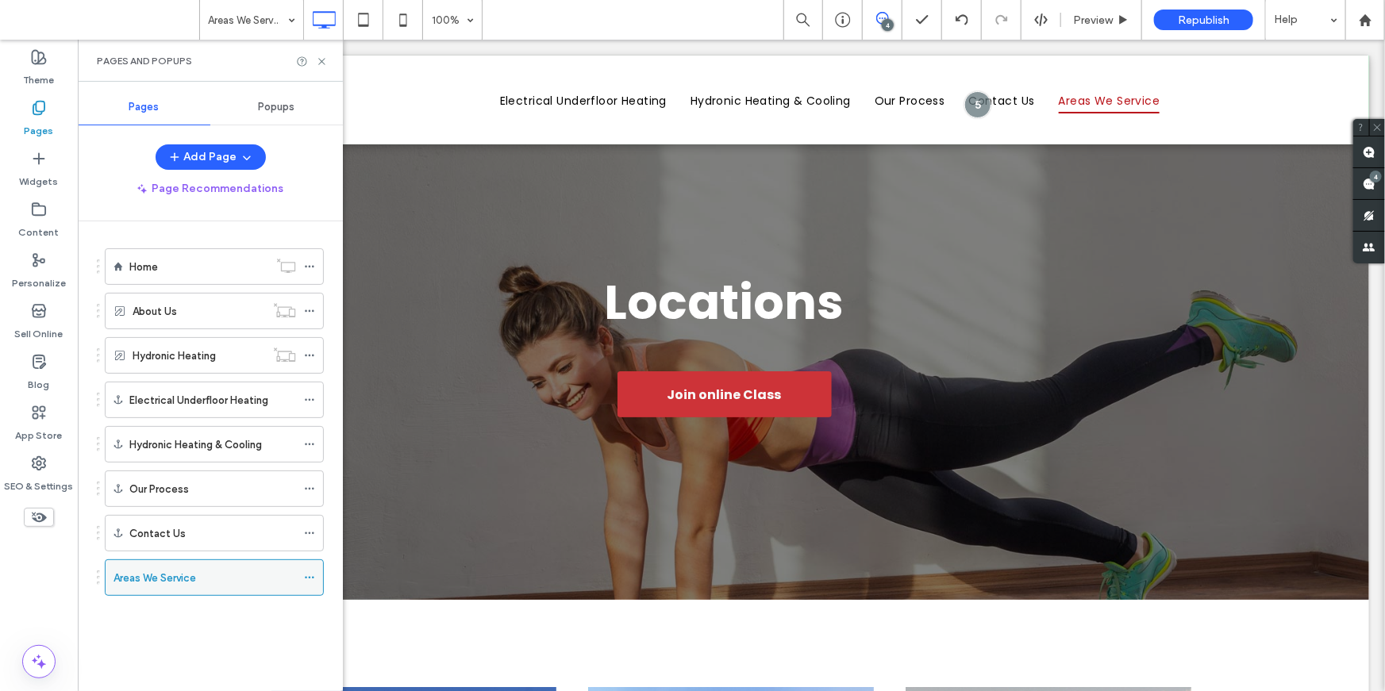
click at [313, 572] on icon at bounding box center [309, 577] width 11 height 11
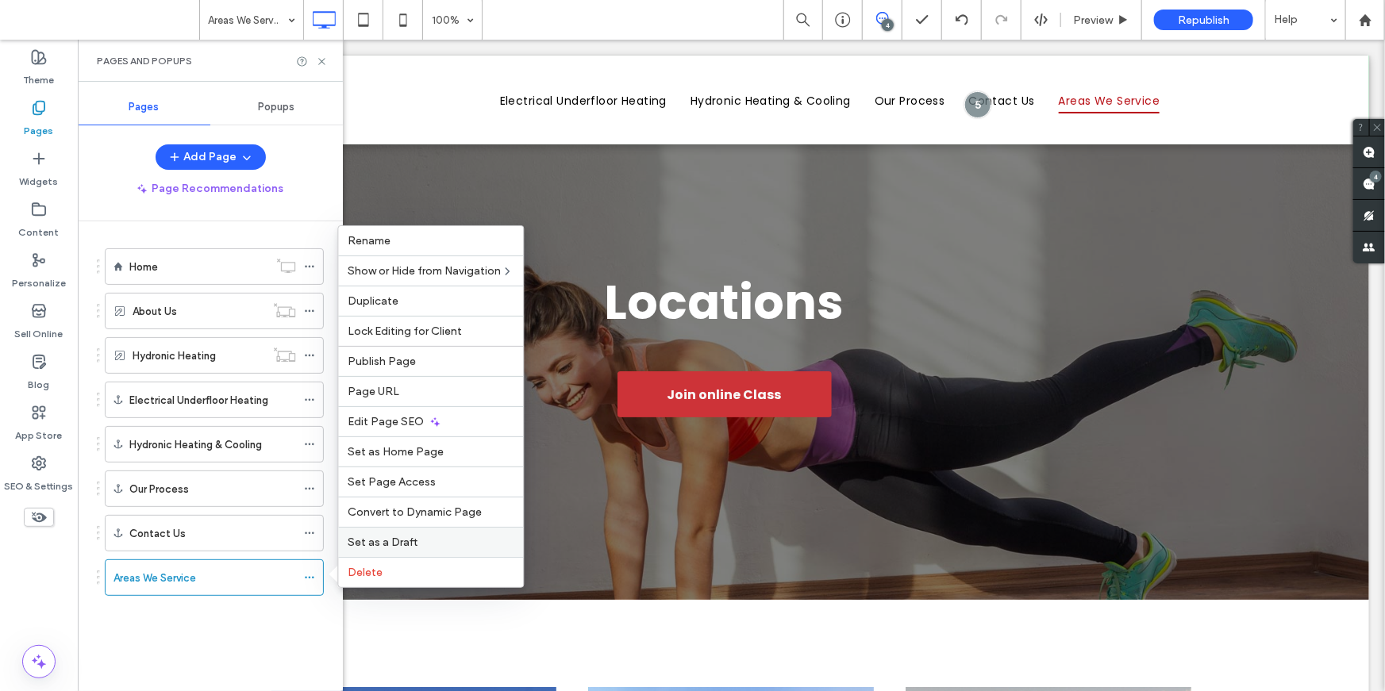
click at [399, 537] on span "Set as a Draft" at bounding box center [383, 542] width 70 height 13
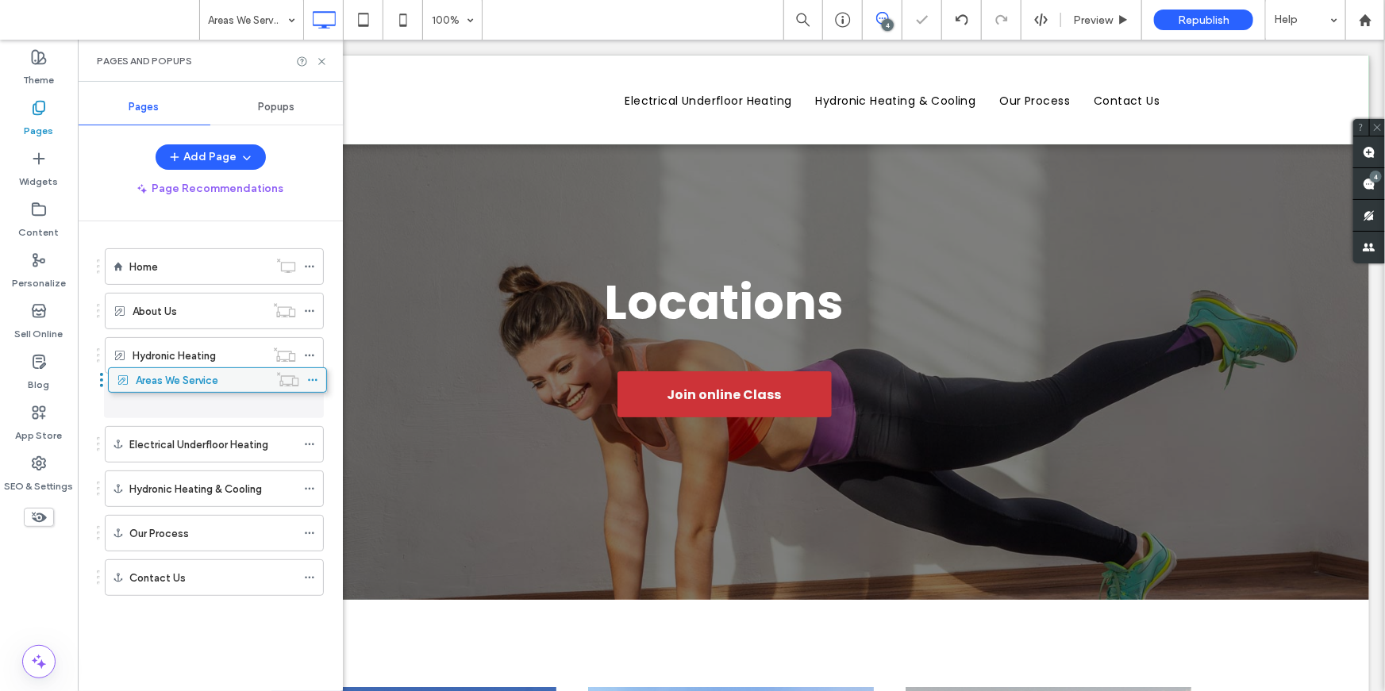
drag, startPoint x: 162, startPoint y: 578, endPoint x: 165, endPoint y: 391, distance: 187.4
click at [206, 157] on button "Add Page" at bounding box center [211, 156] width 110 height 25
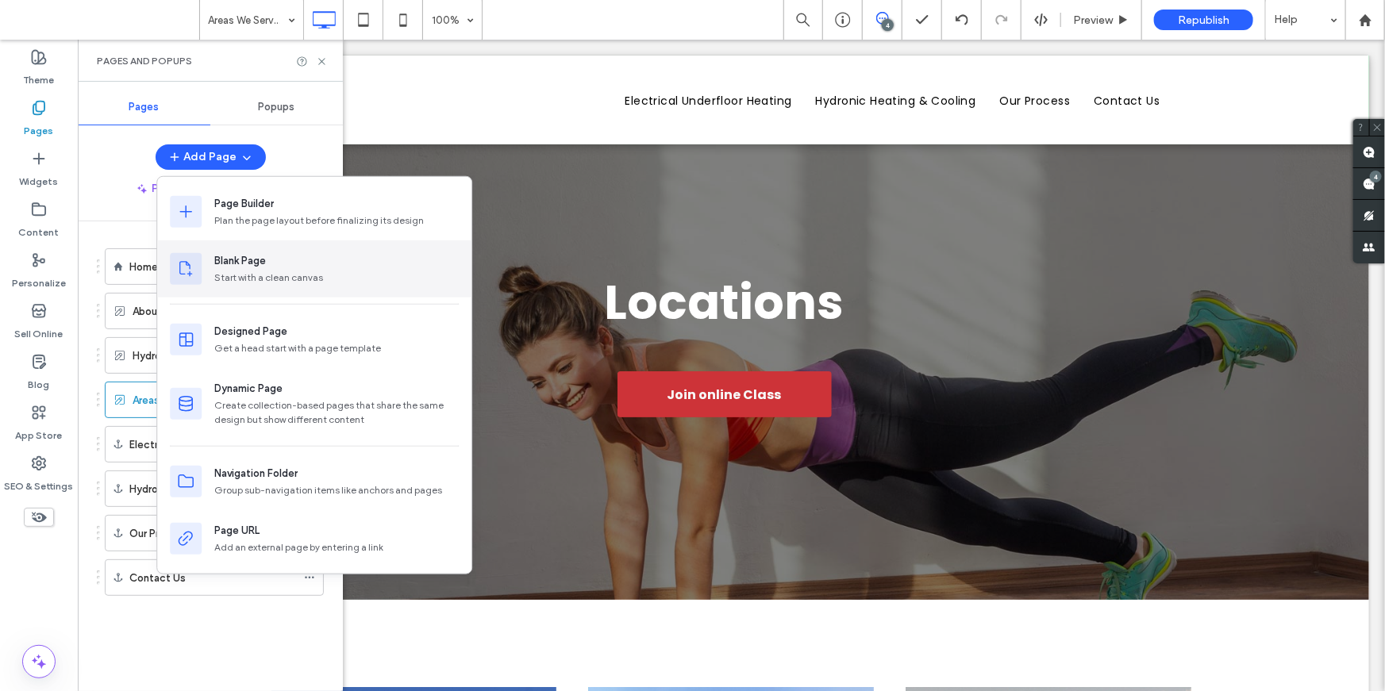
click at [229, 264] on div "Blank Page" at bounding box center [240, 261] width 52 height 16
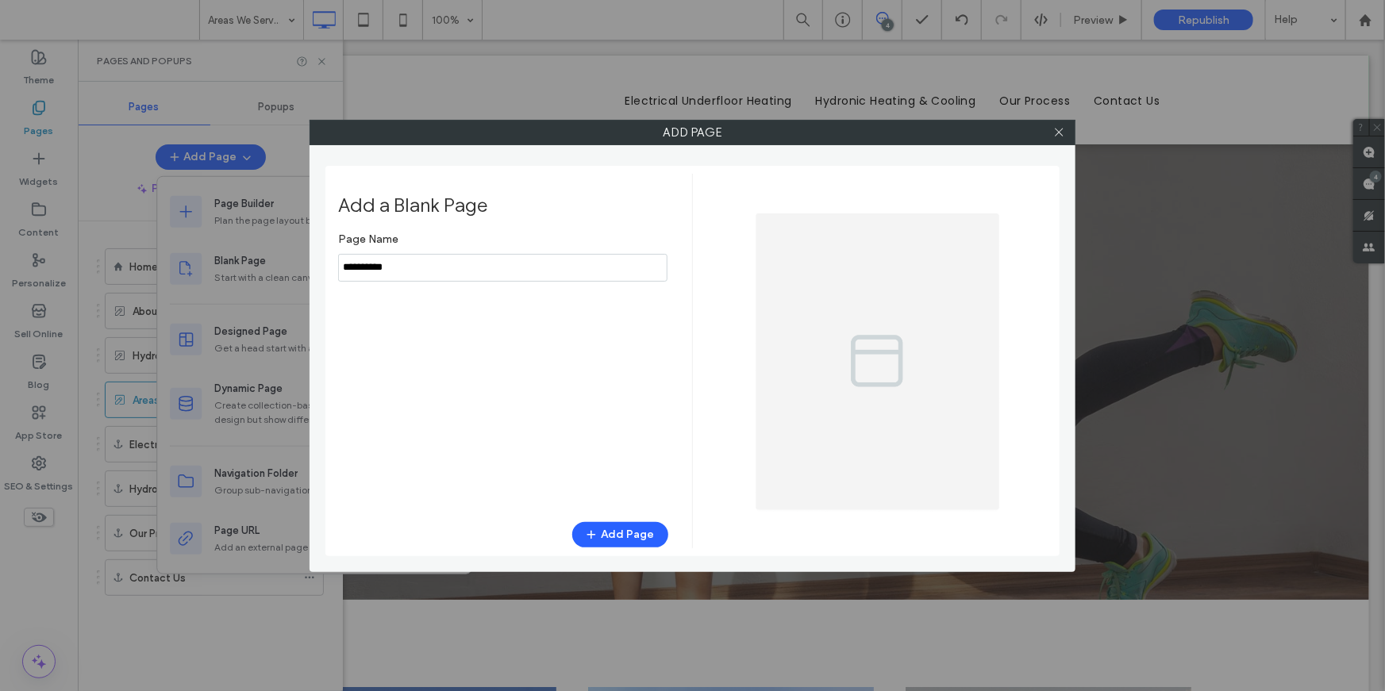
click at [496, 282] on div "Page Name Add Page" at bounding box center [503, 366] width 330 height 282
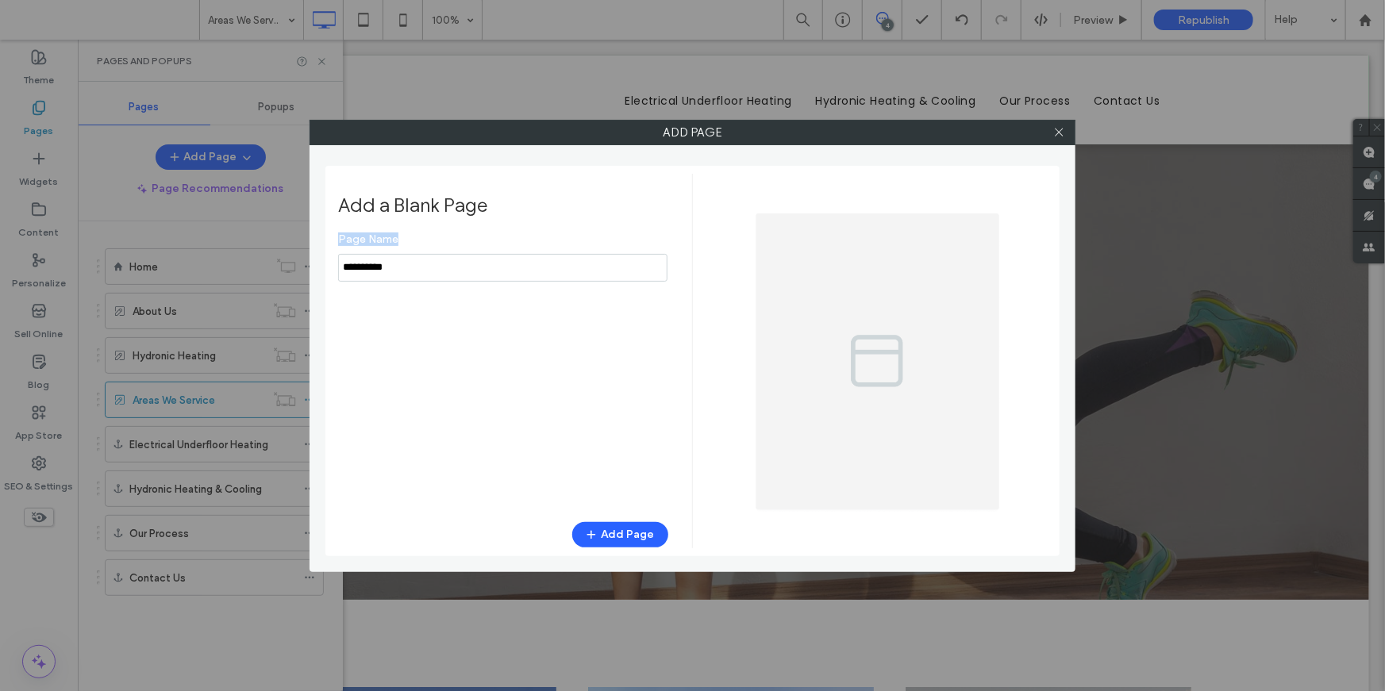
click at [496, 282] on div "Page Name Add Page" at bounding box center [503, 366] width 330 height 282
click at [475, 271] on input "notEmpty" at bounding box center [502, 268] width 329 height 28
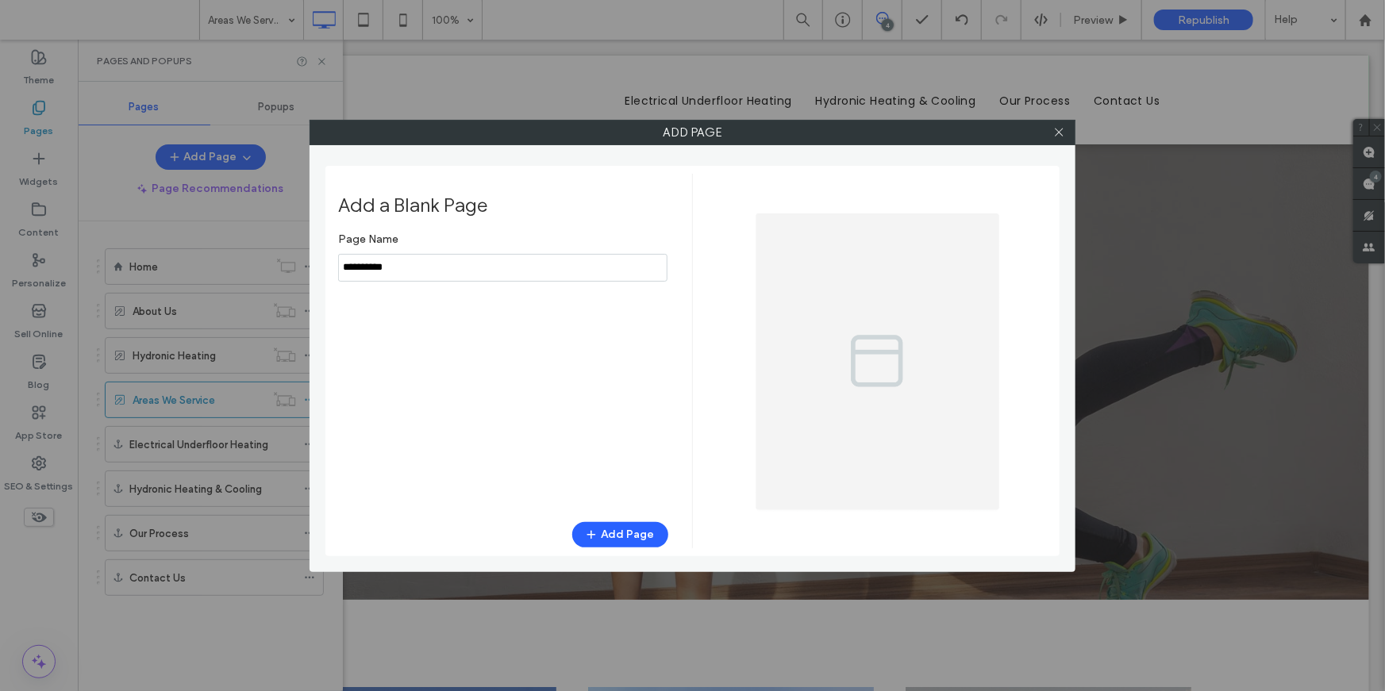
click at [475, 271] on input "notEmpty" at bounding box center [502, 268] width 329 height 28
type input "**********"
click at [652, 543] on button "Add Page" at bounding box center [620, 534] width 96 height 25
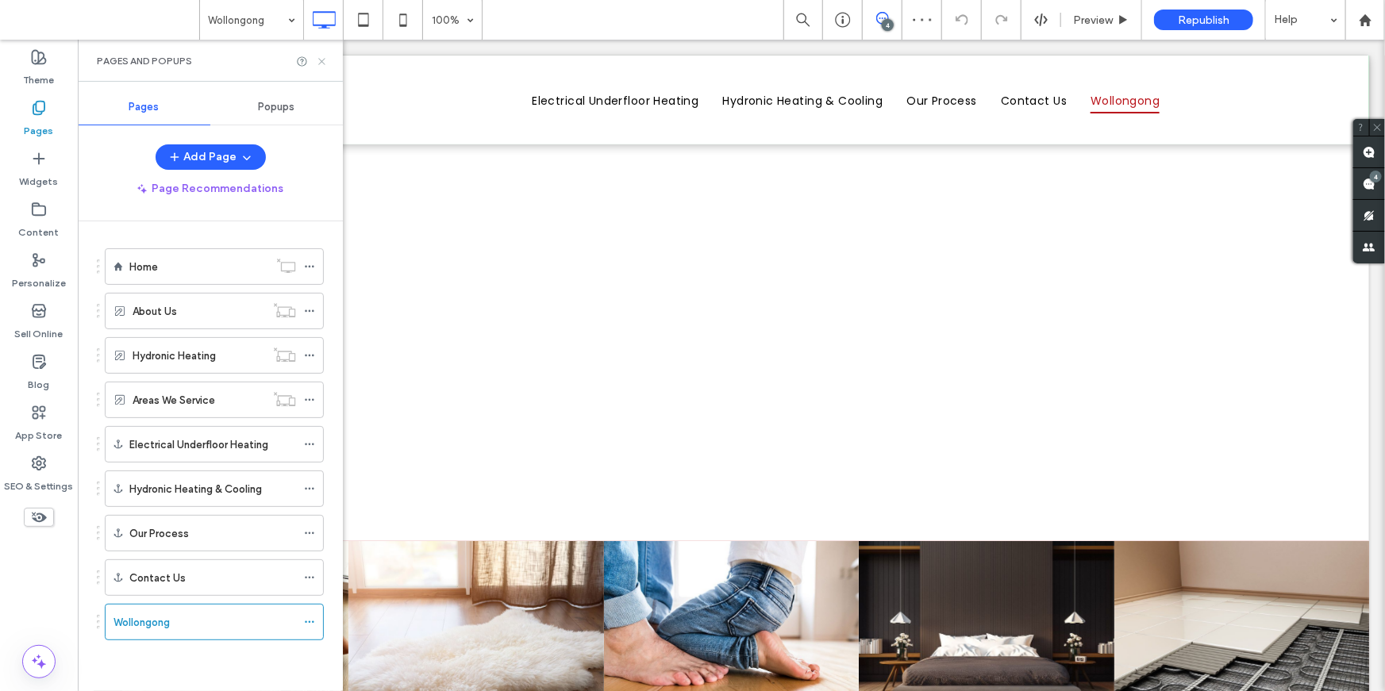
click at [321, 59] on icon at bounding box center [322, 62] width 12 height 12
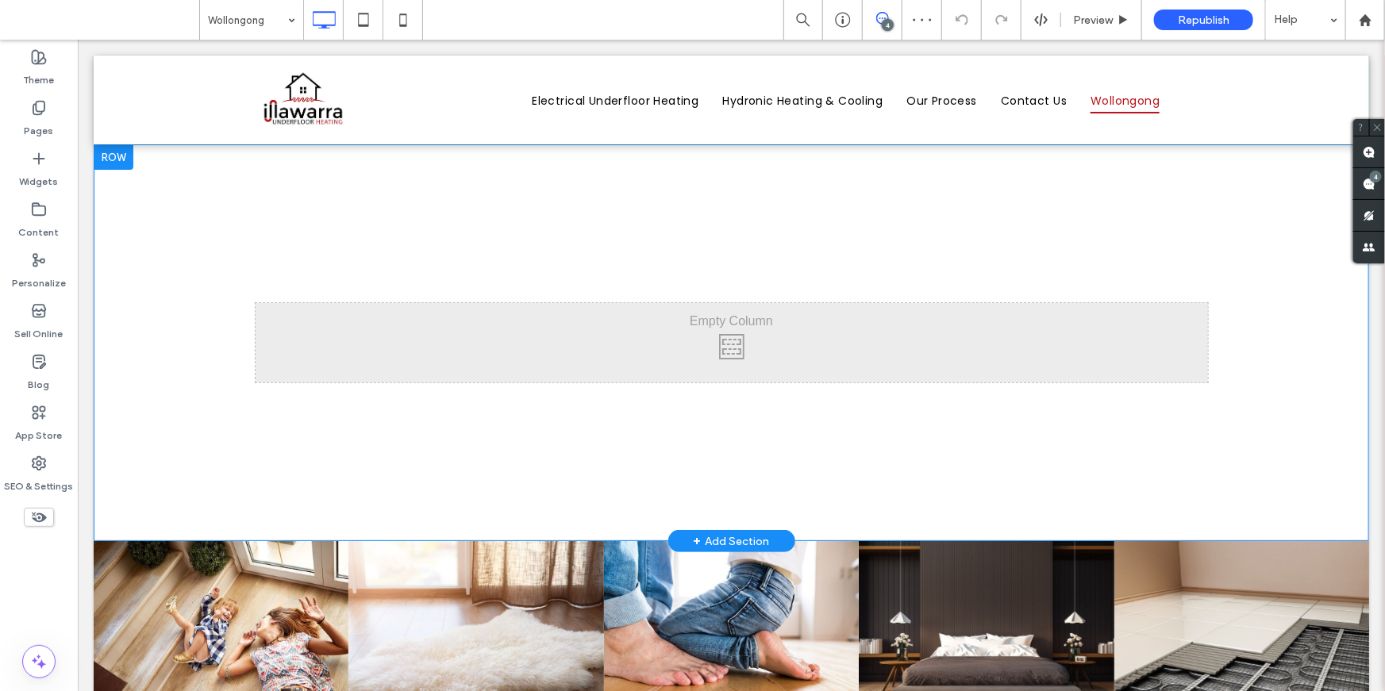
click at [106, 156] on div at bounding box center [113, 156] width 40 height 25
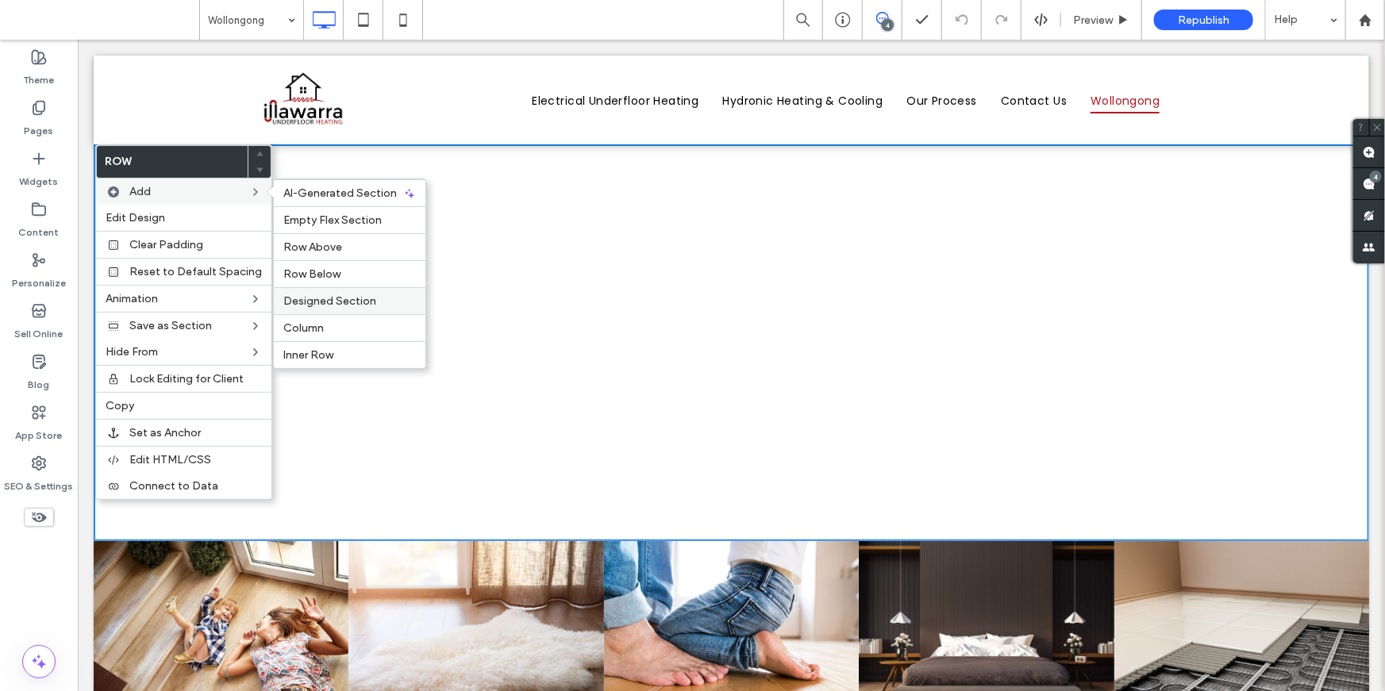
click at [308, 297] on span "Designed Section" at bounding box center [329, 300] width 93 height 13
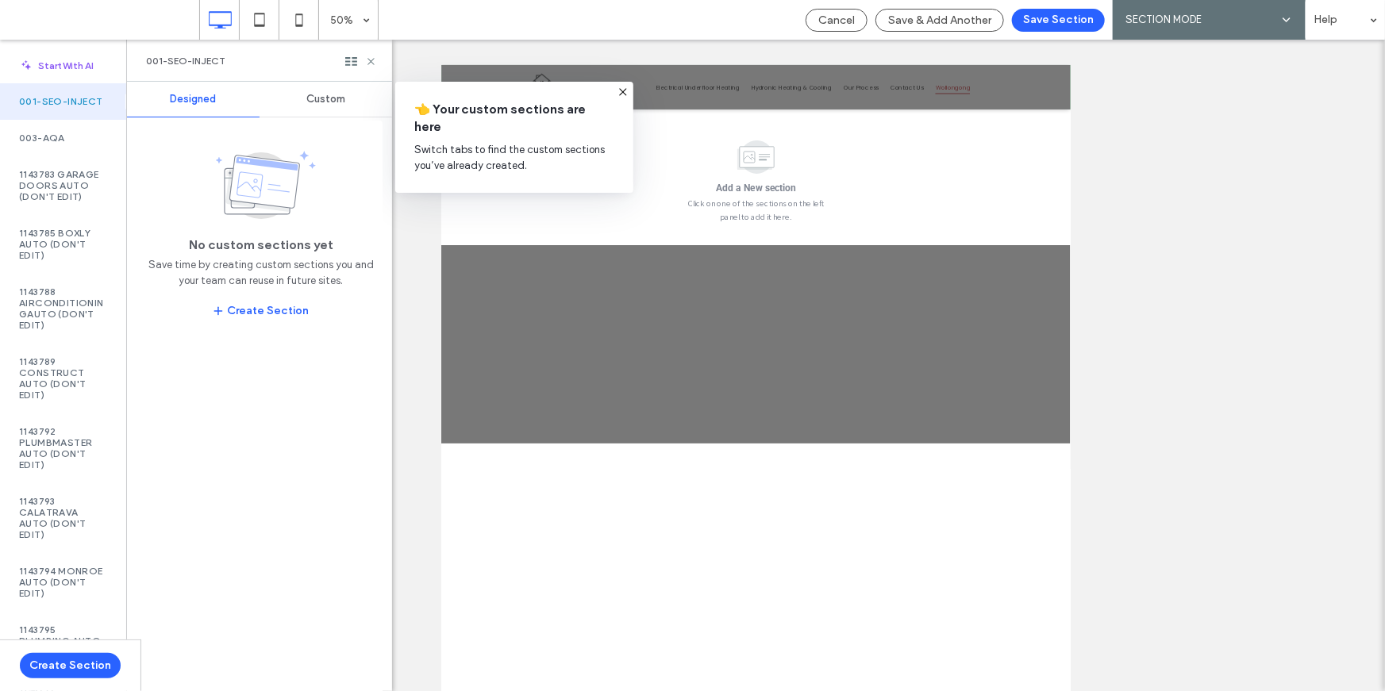
scroll to position [2119, 0]
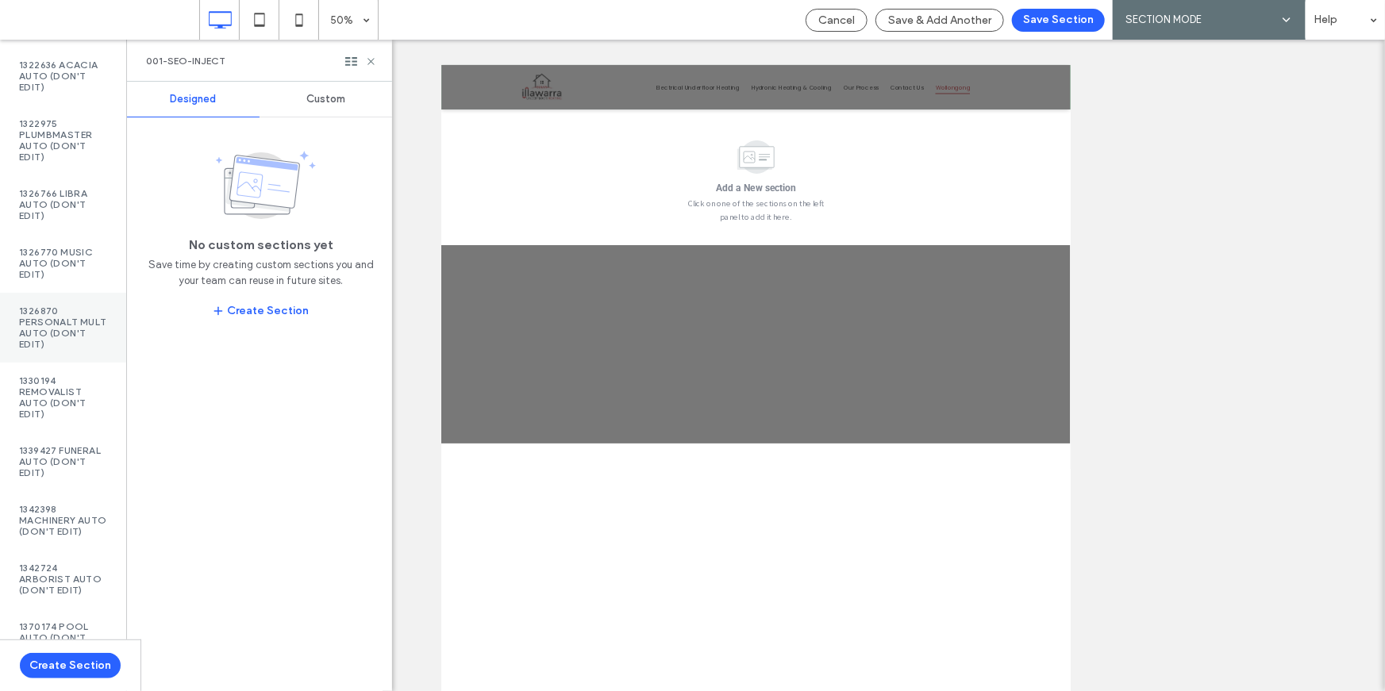
click at [5, 363] on div "1326870 PersonalT Mult Auto (DON'T EDIT)" at bounding box center [63, 328] width 126 height 70
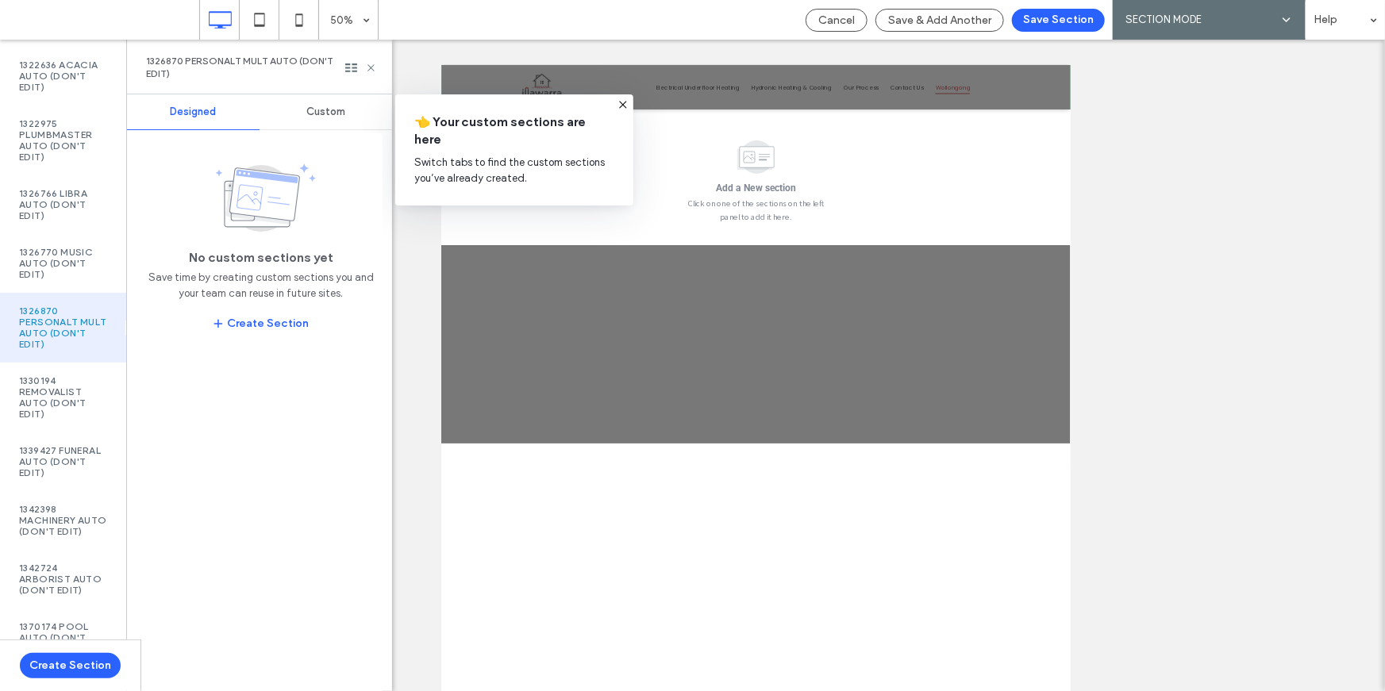
click at [310, 106] on span "Custom" at bounding box center [325, 112] width 39 height 13
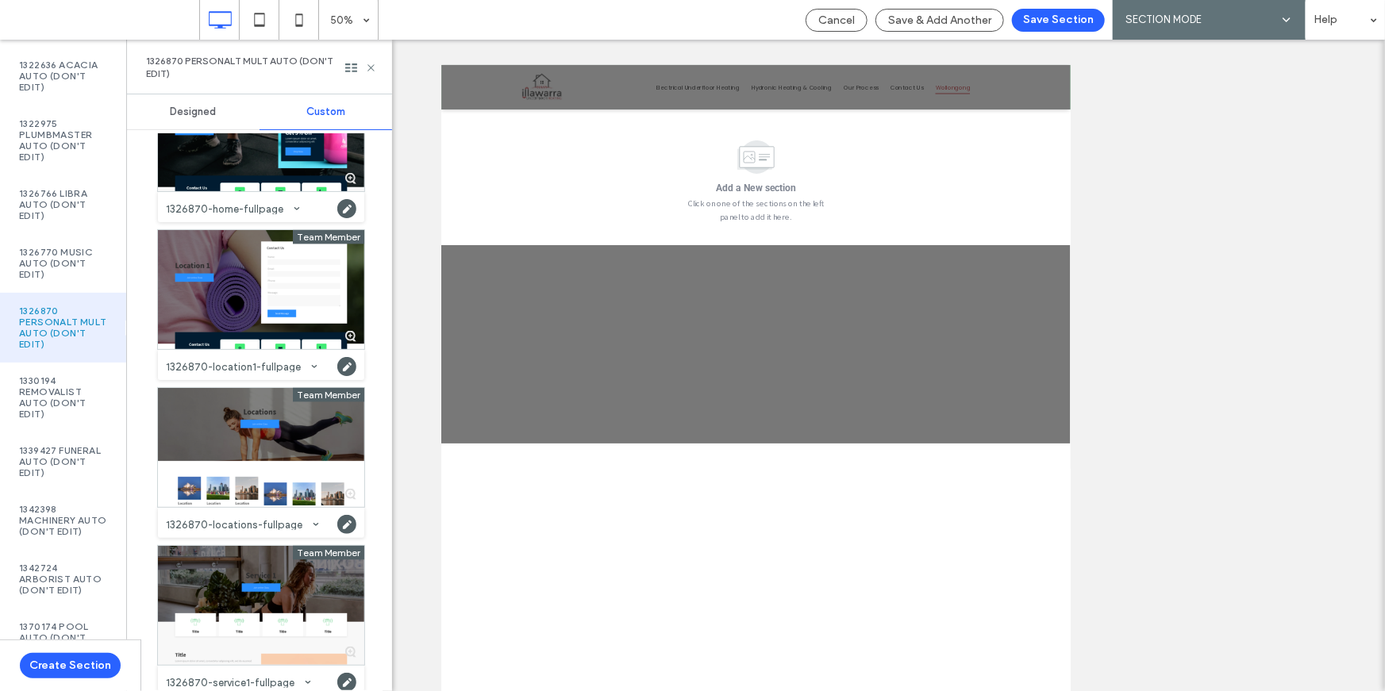
scroll to position [1019, 0]
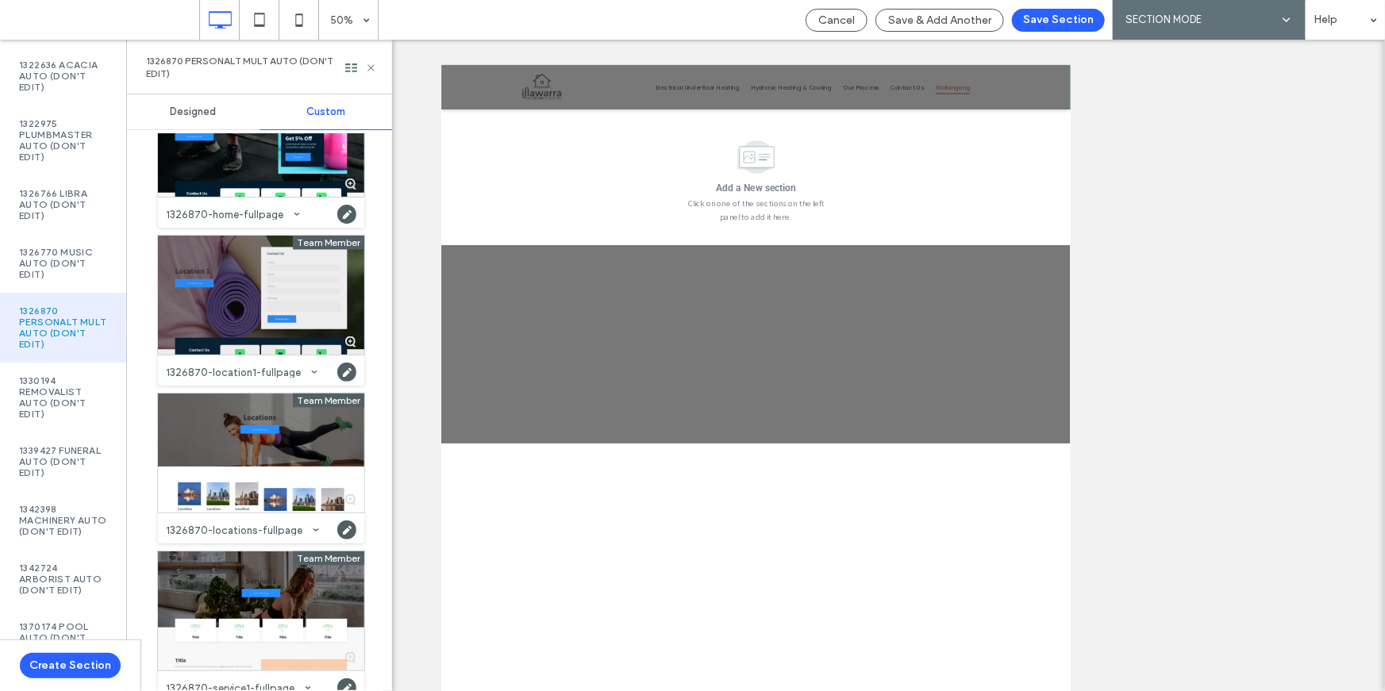
click at [247, 284] on div at bounding box center [261, 295] width 206 height 119
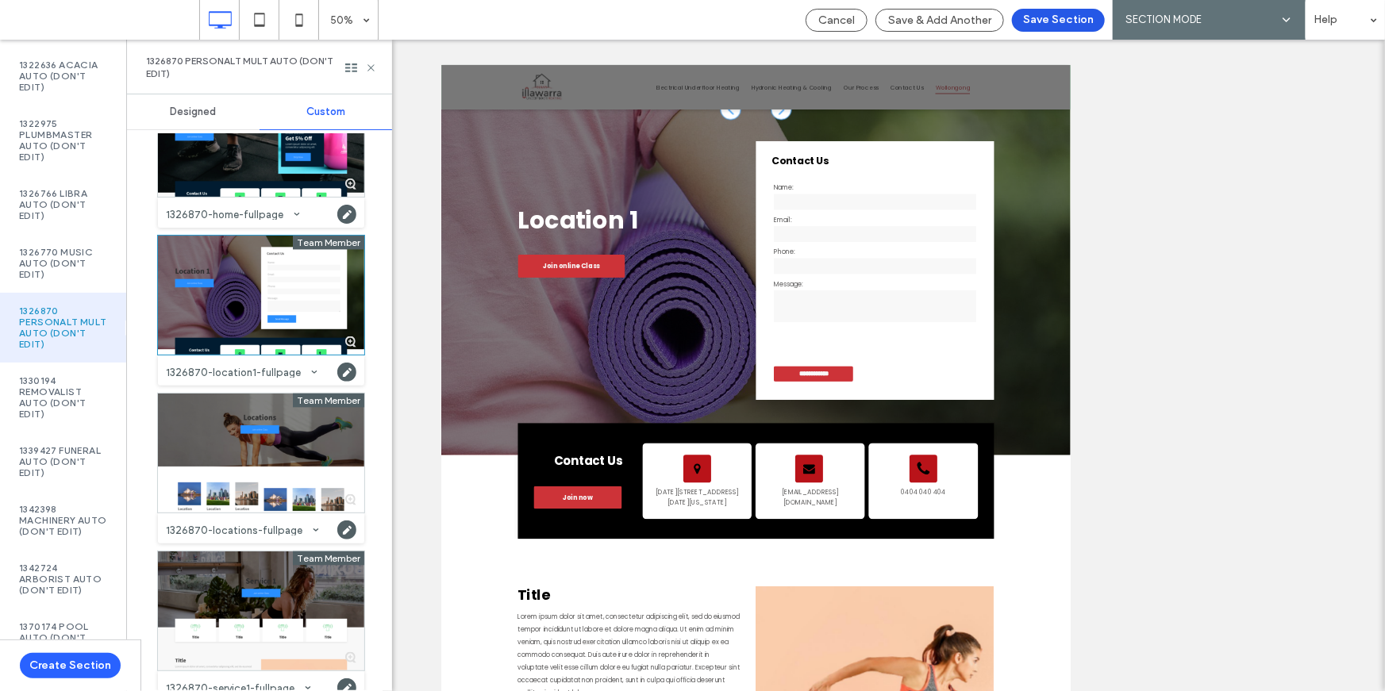
click at [1060, 19] on button "Save Section" at bounding box center [1058, 20] width 93 height 23
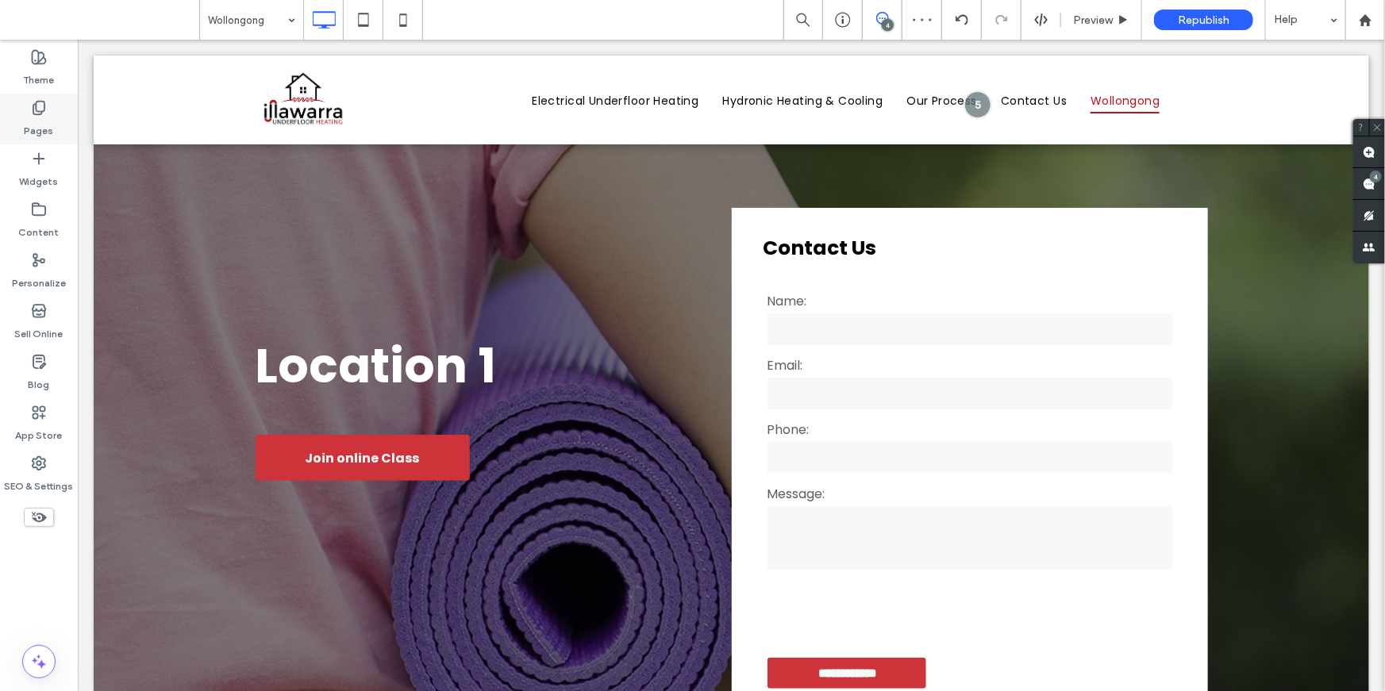
click at [26, 116] on label "Pages" at bounding box center [39, 127] width 29 height 22
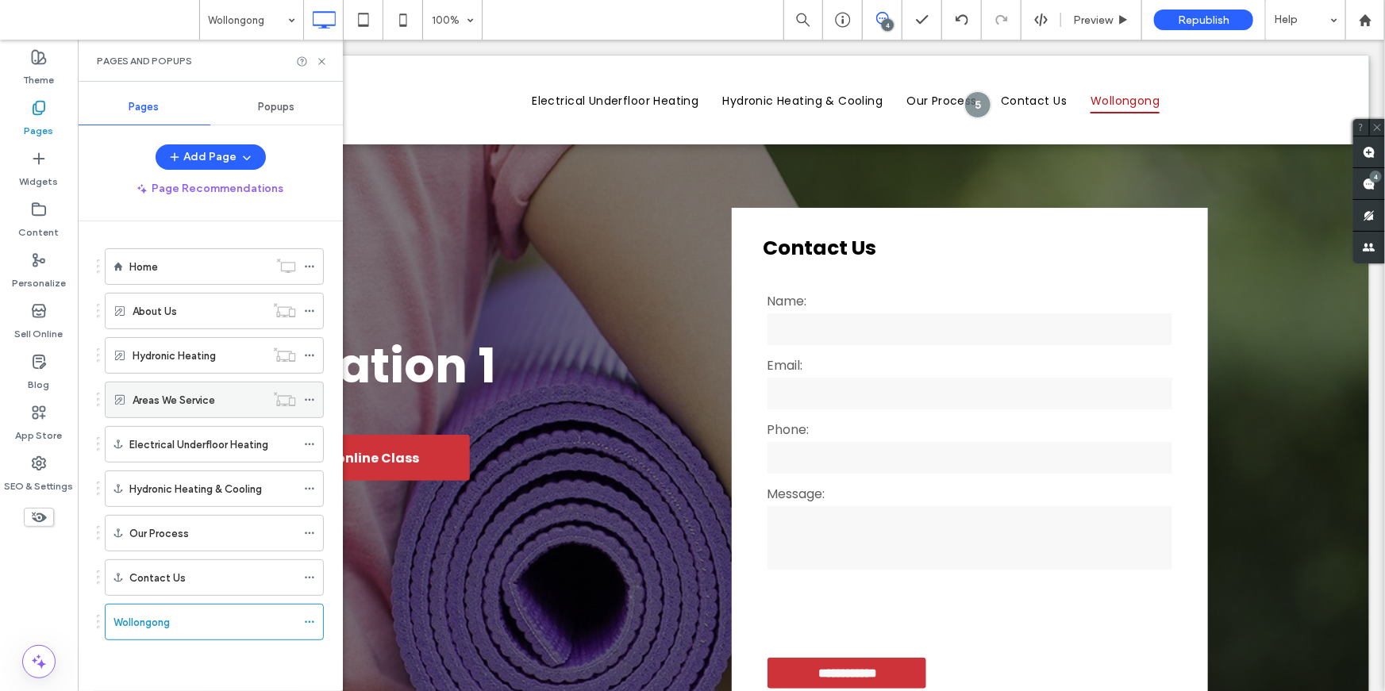
click at [174, 415] on div "Areas We Service" at bounding box center [199, 400] width 133 height 35
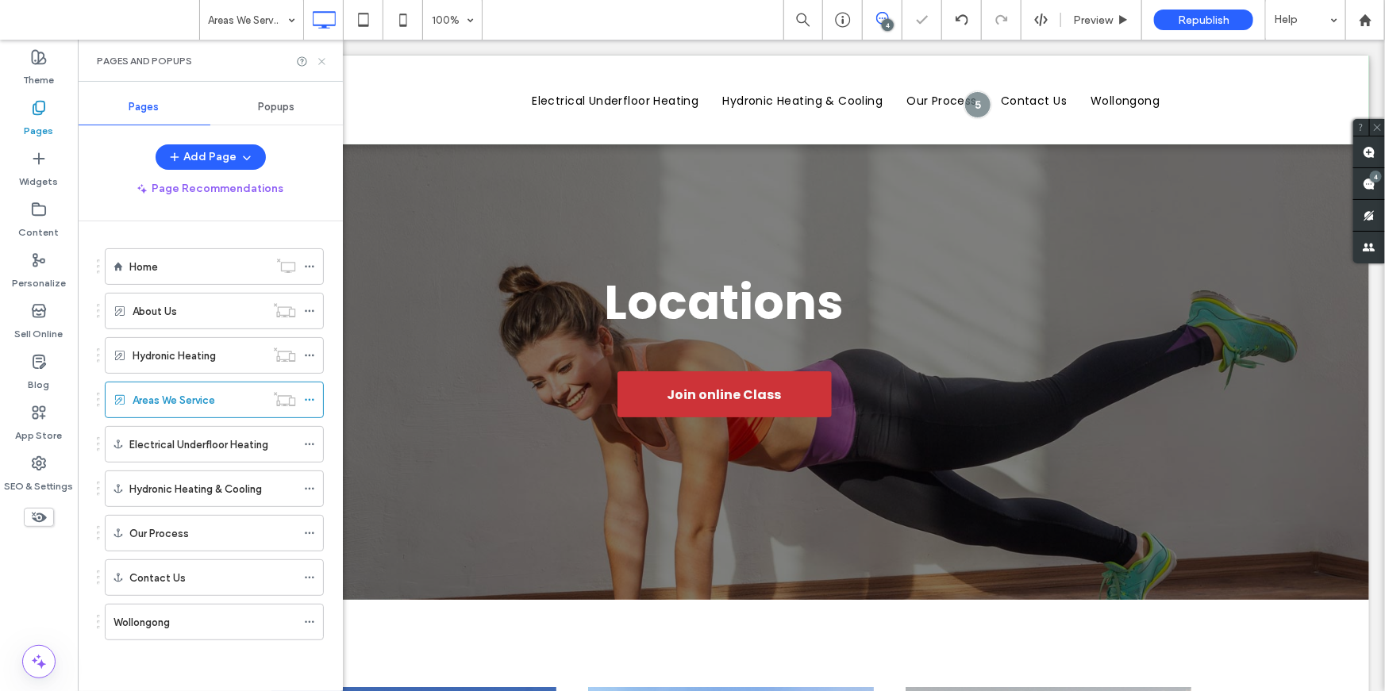
click at [323, 59] on use at bounding box center [321, 61] width 6 height 6
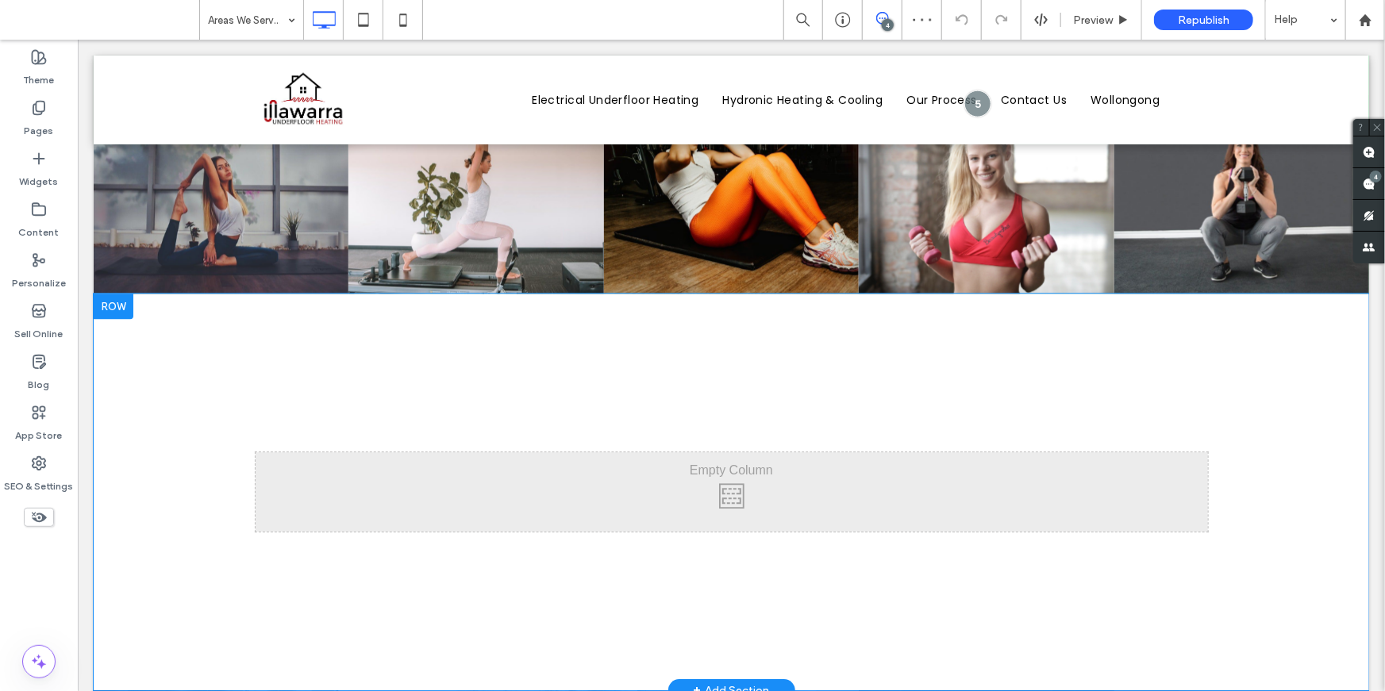
scroll to position [2123, 0]
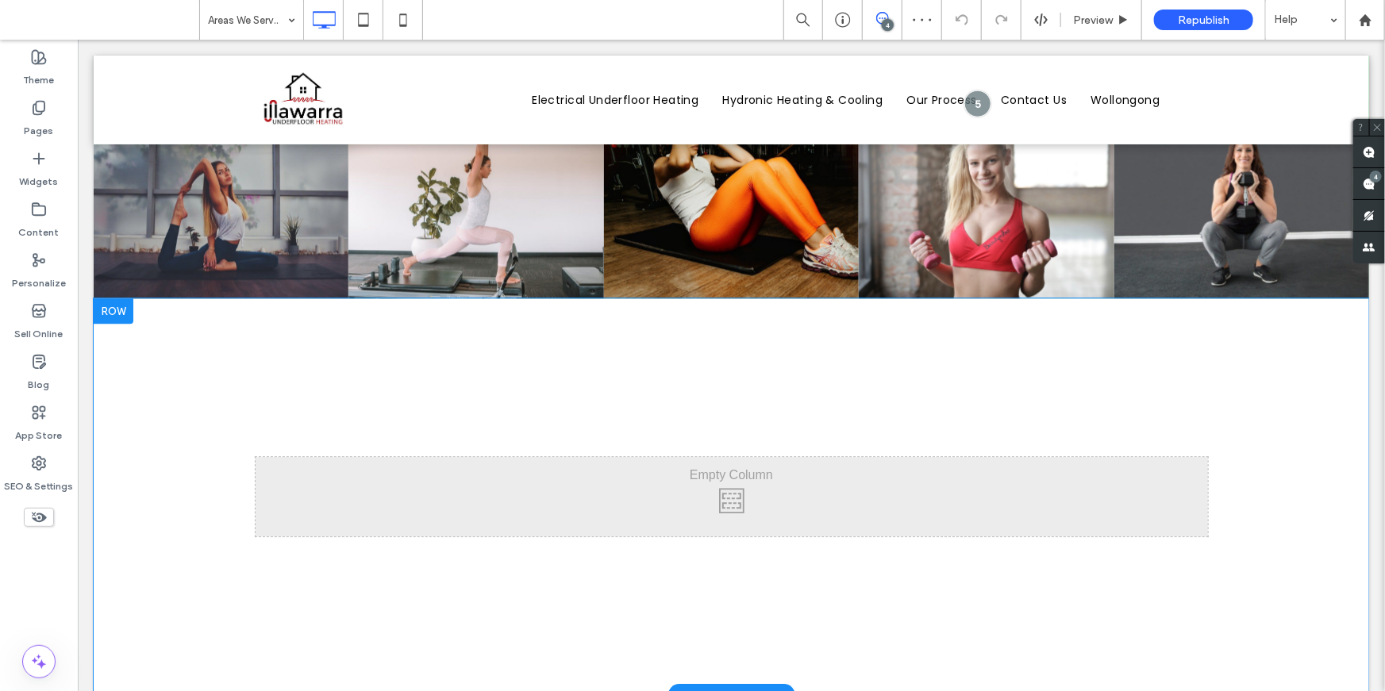
click at [110, 305] on div at bounding box center [113, 310] width 40 height 25
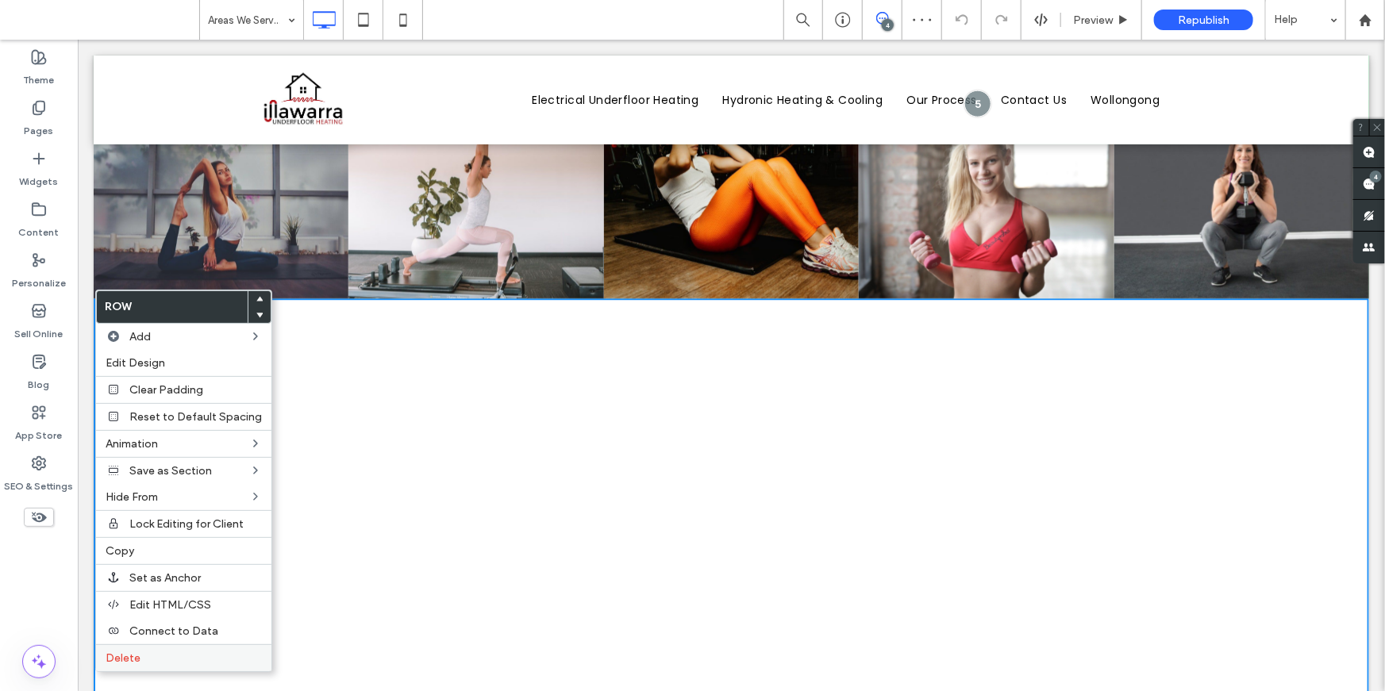
click at [155, 654] on label "Delete" at bounding box center [184, 658] width 156 height 13
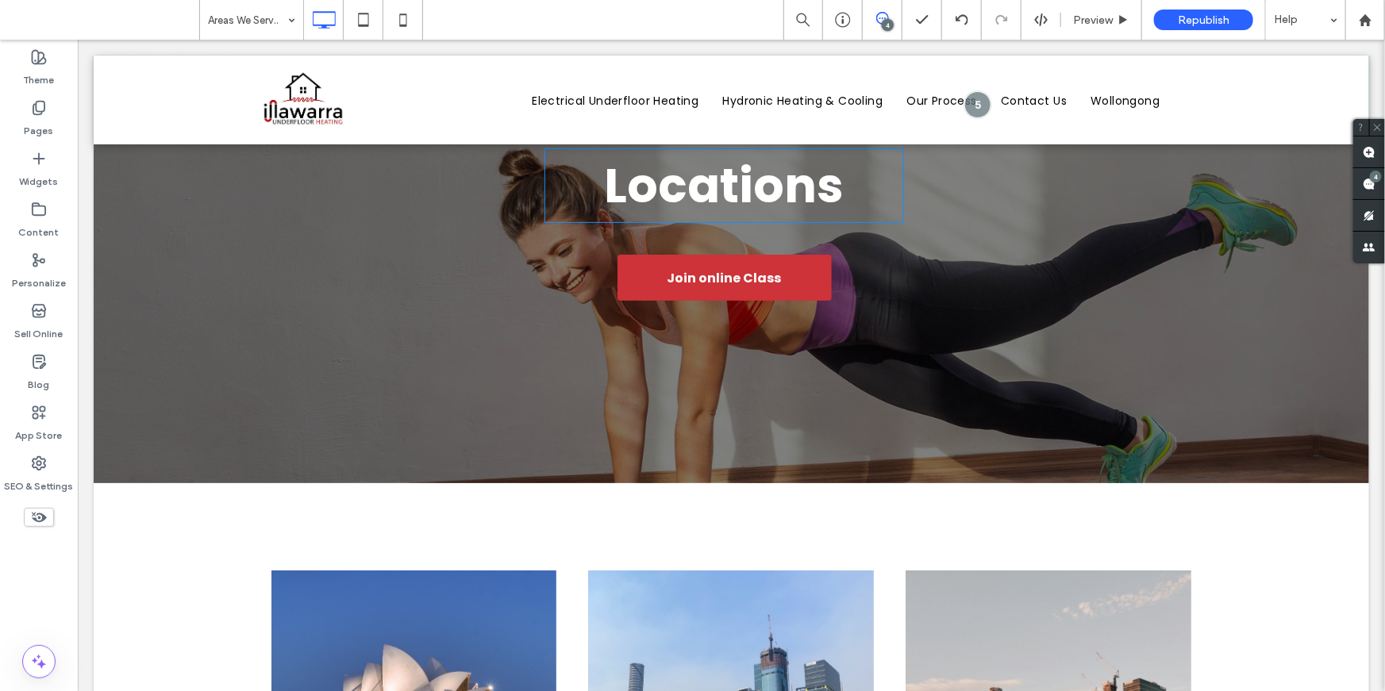
scroll to position [0, 0]
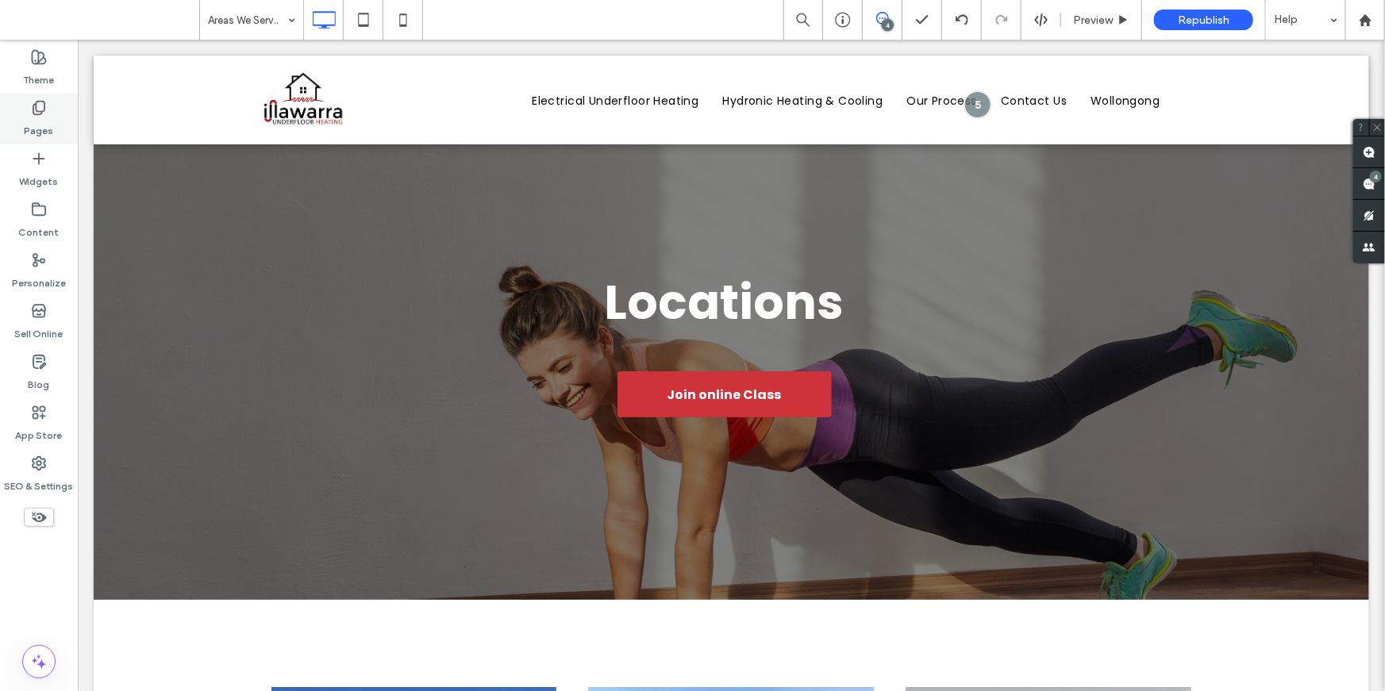
click at [28, 114] on div "Pages" at bounding box center [39, 119] width 78 height 51
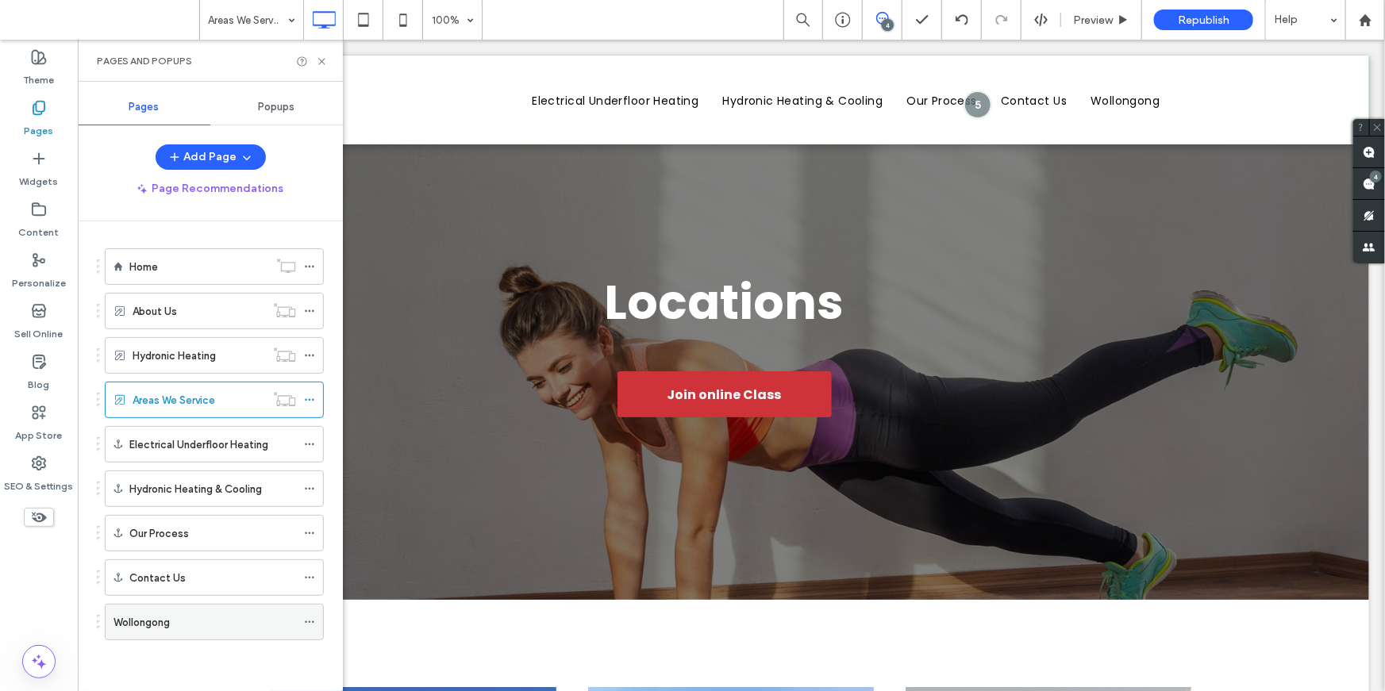
click at [203, 616] on div "Wollongong" at bounding box center [205, 622] width 183 height 17
click at [318, 60] on icon at bounding box center [322, 62] width 12 height 12
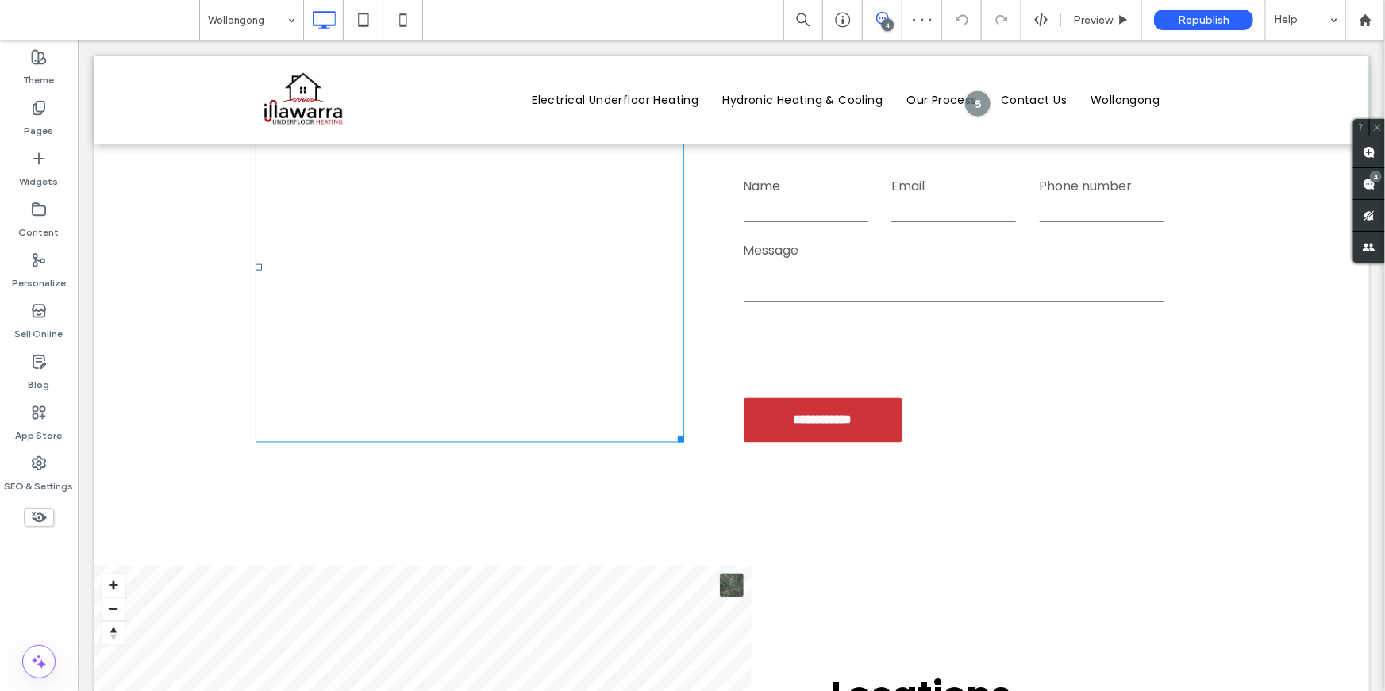
scroll to position [4560, 0]
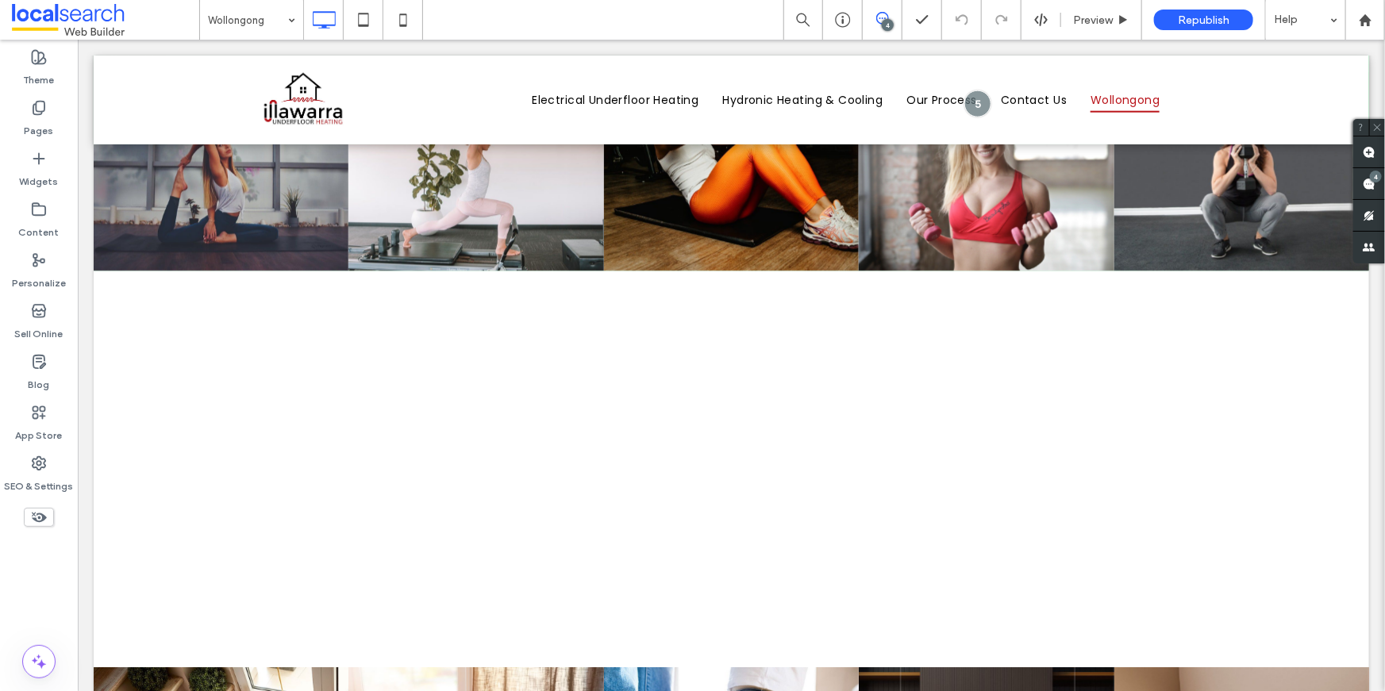
scroll to position [5201, 0]
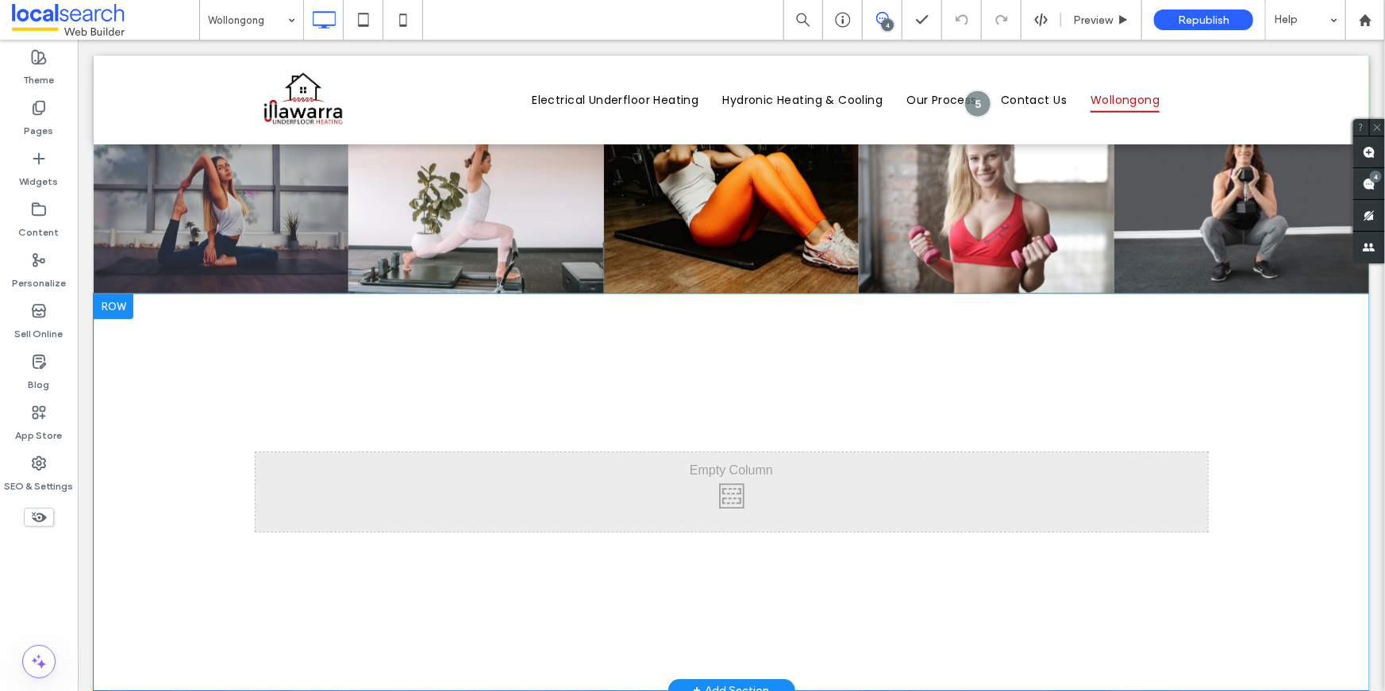
click at [106, 293] on div at bounding box center [113, 305] width 40 height 25
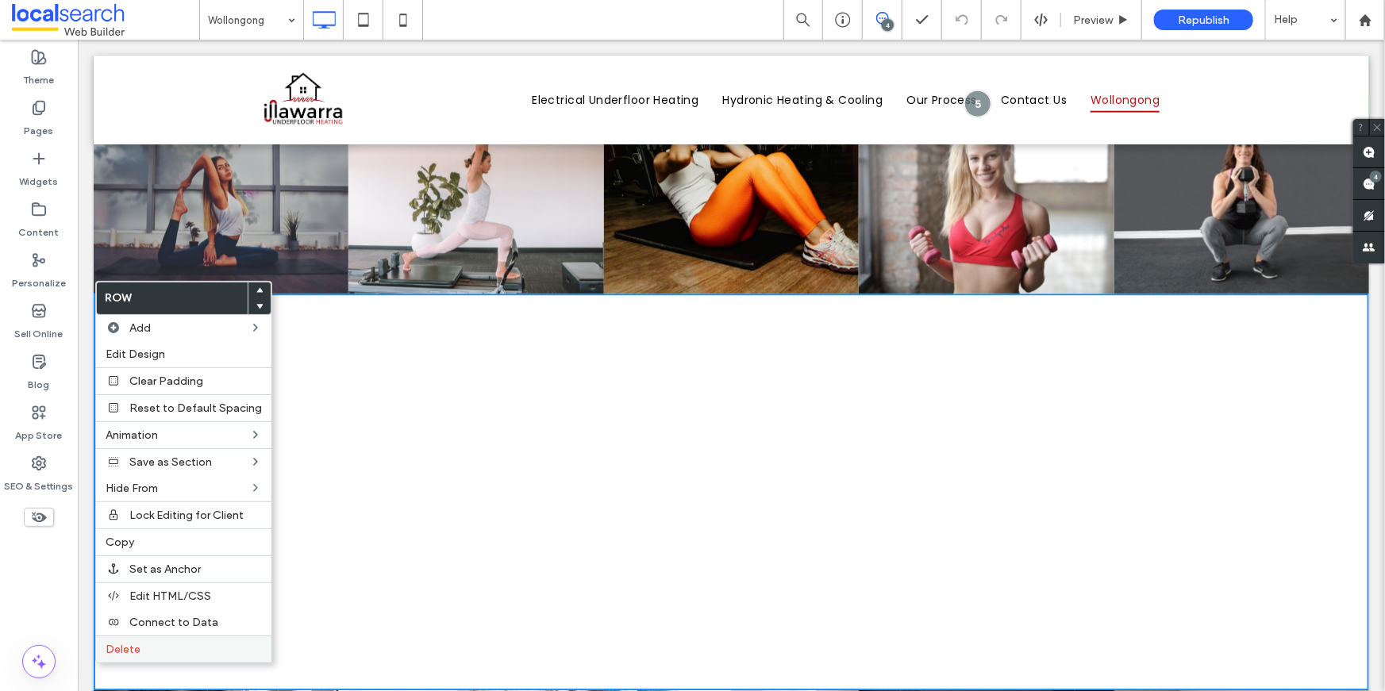
click at [159, 648] on label "Delete" at bounding box center [184, 649] width 156 height 13
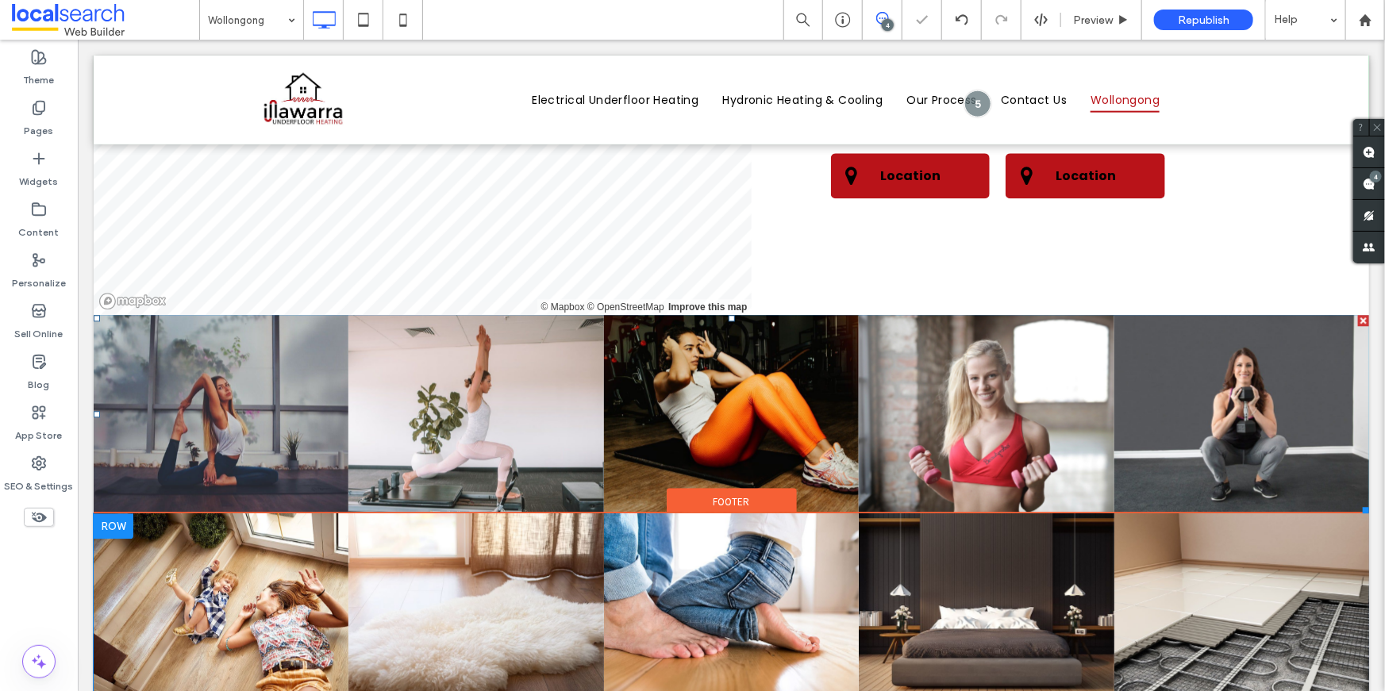
scroll to position [4588, 0]
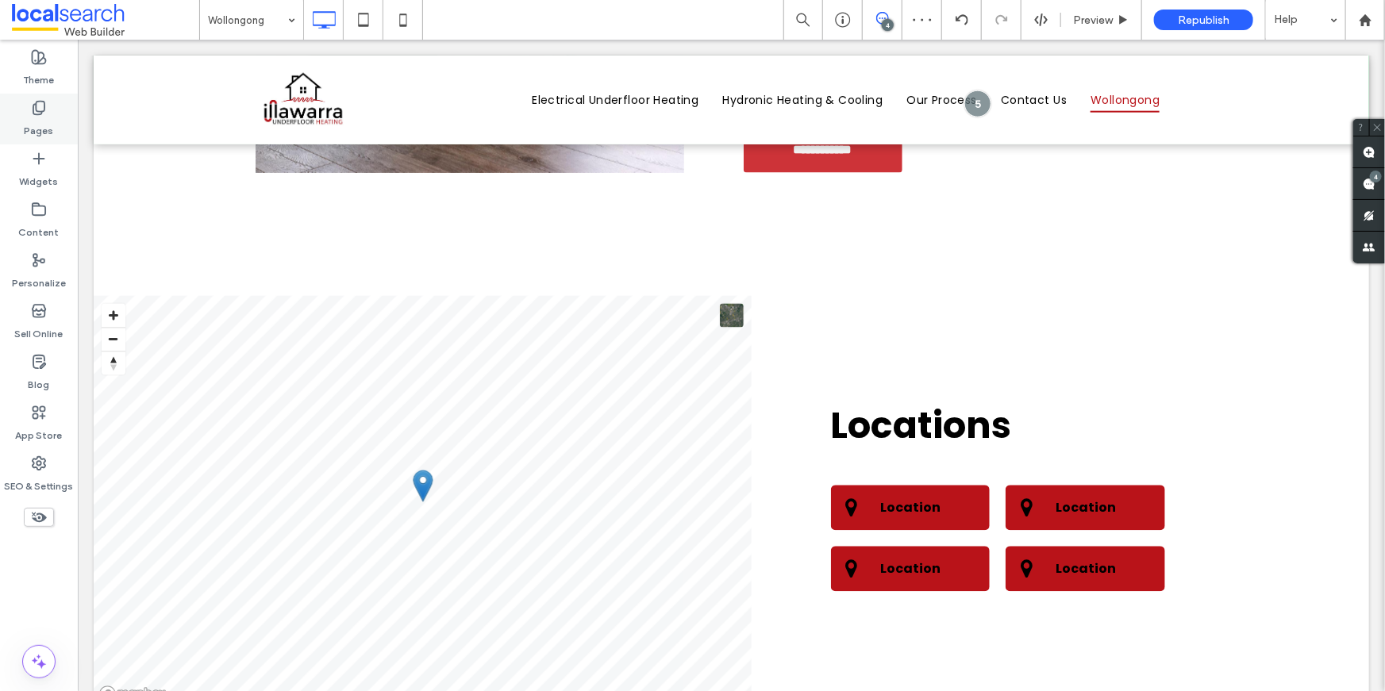
click at [60, 124] on div "Pages" at bounding box center [39, 119] width 78 height 51
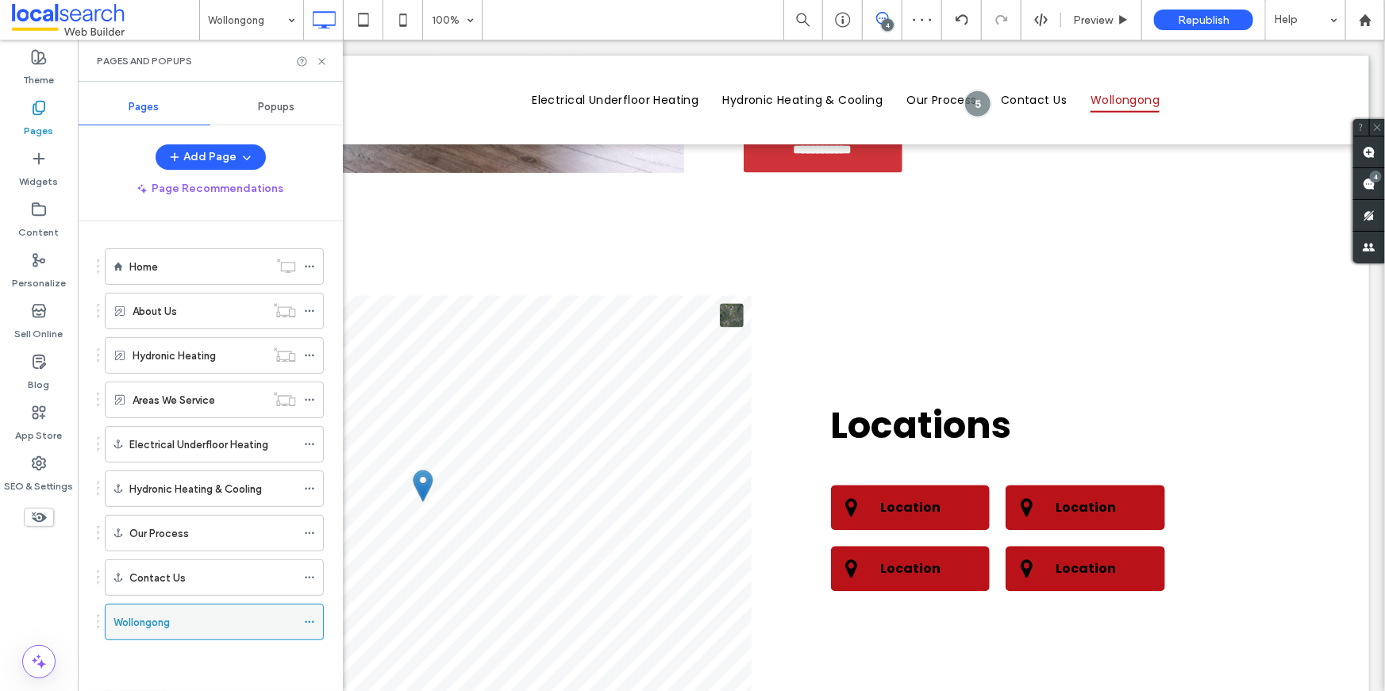
click at [312, 617] on icon at bounding box center [309, 622] width 11 height 11
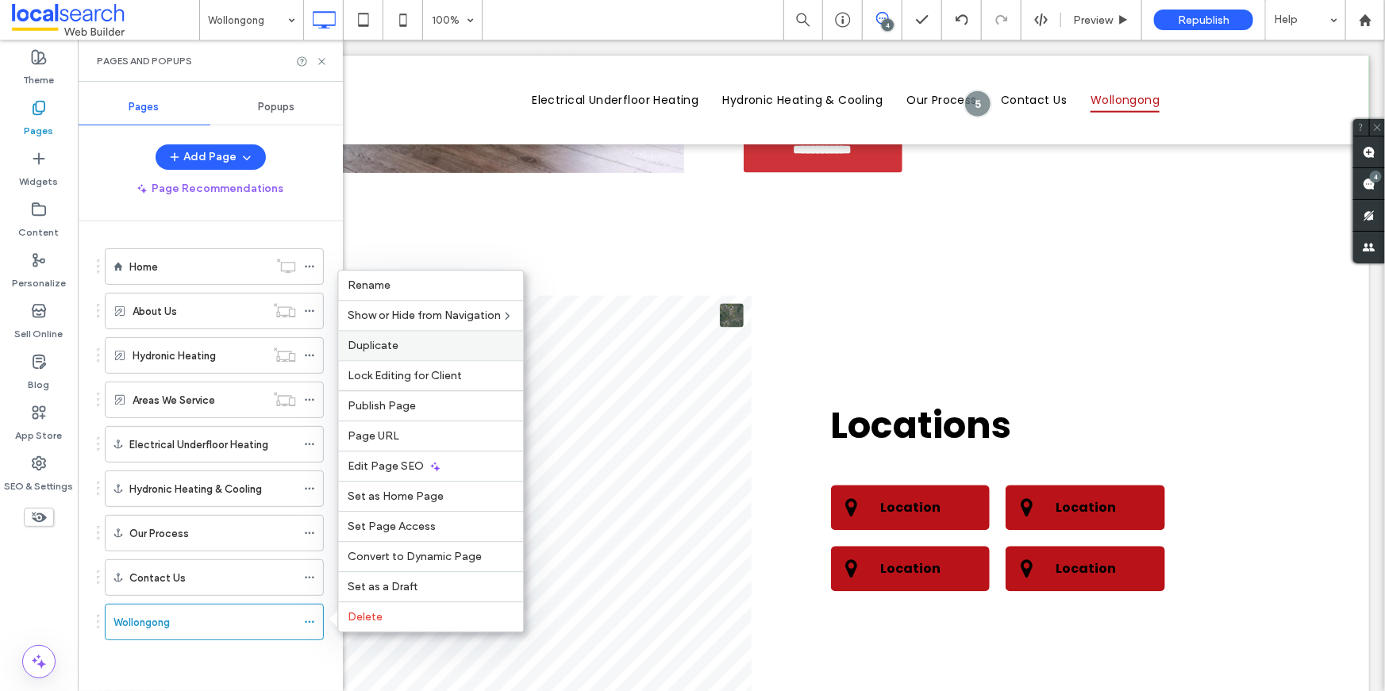
click at [378, 343] on span "Duplicate" at bounding box center [373, 345] width 51 height 13
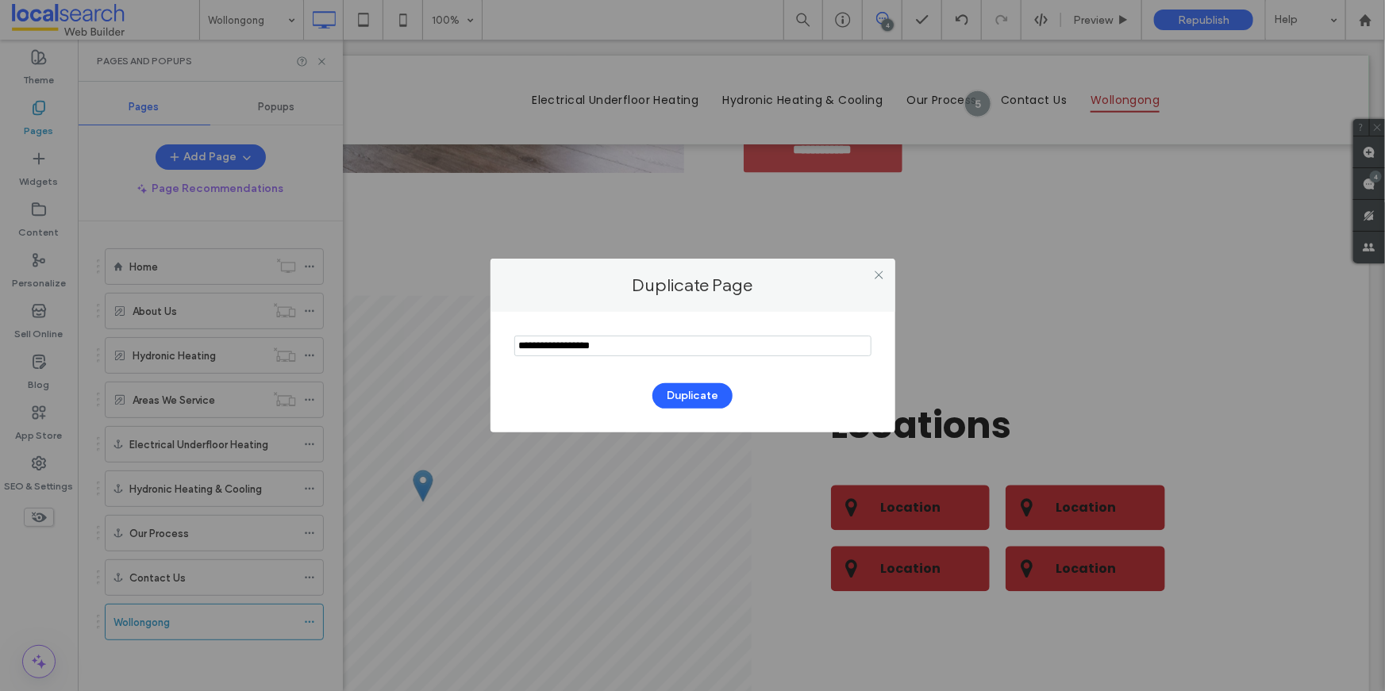
click at [607, 349] on input "notEmpty" at bounding box center [692, 346] width 357 height 21
paste input "**********"
type input "**********"
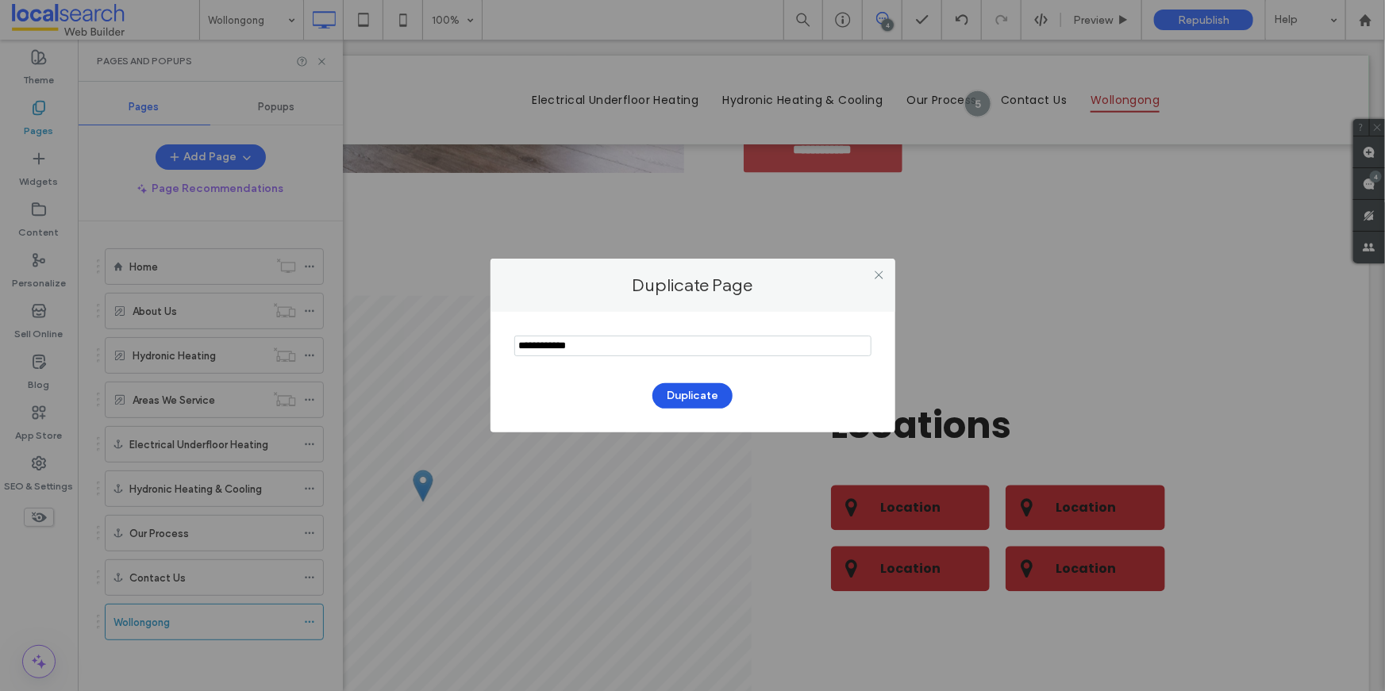
click at [680, 393] on button "Duplicate" at bounding box center [692, 395] width 80 height 25
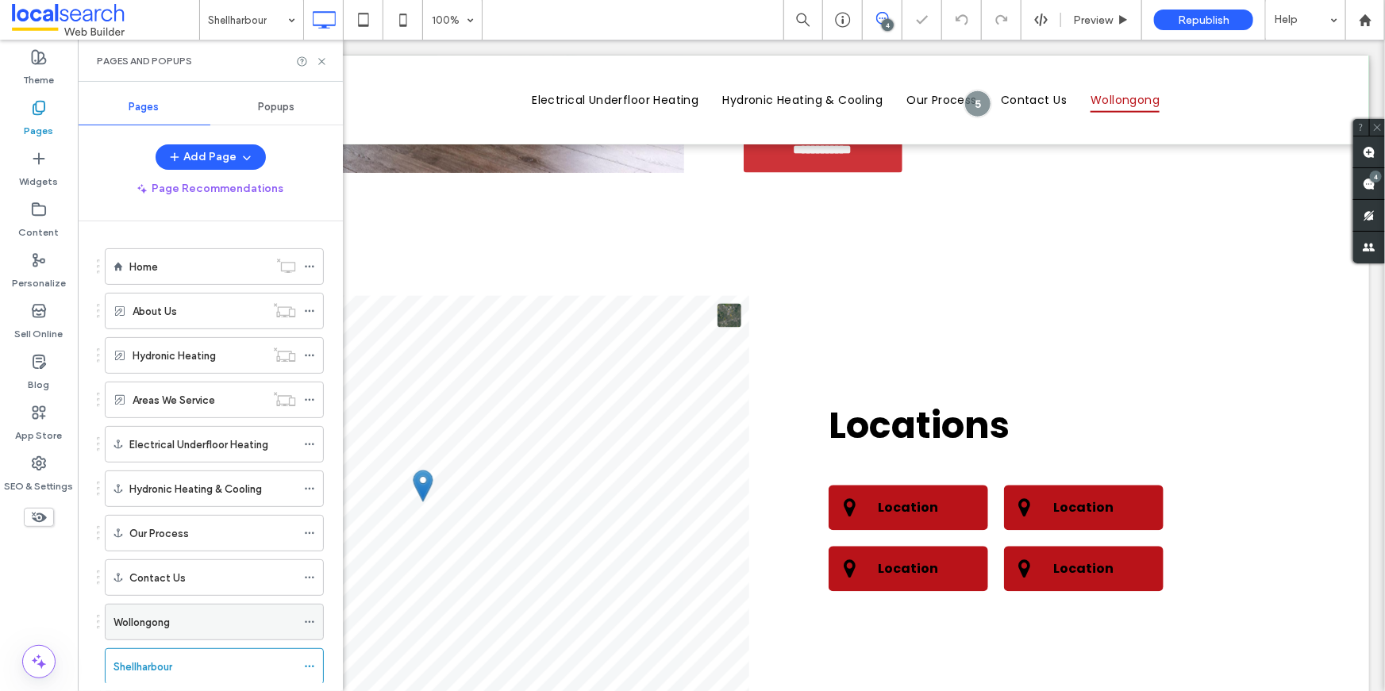
scroll to position [40, 0]
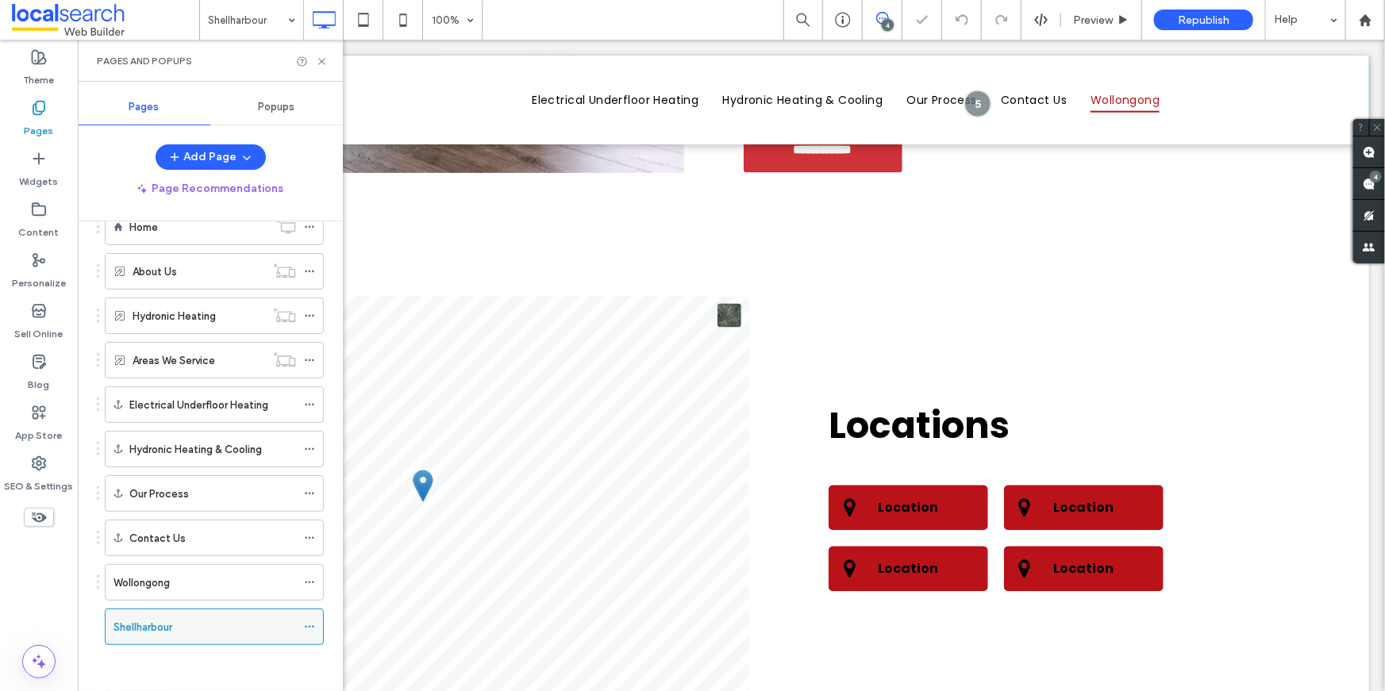
click at [310, 623] on icon at bounding box center [309, 627] width 11 height 11
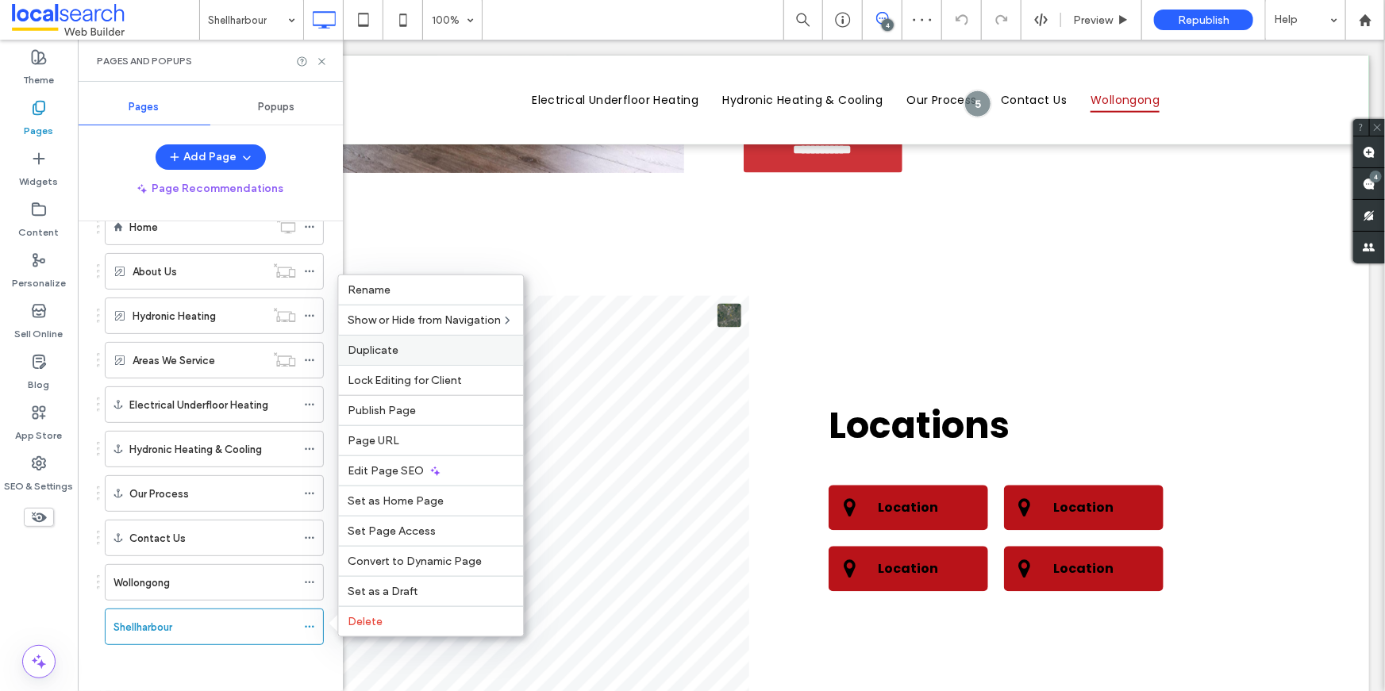
click at [389, 352] on span "Duplicate" at bounding box center [373, 350] width 51 height 13
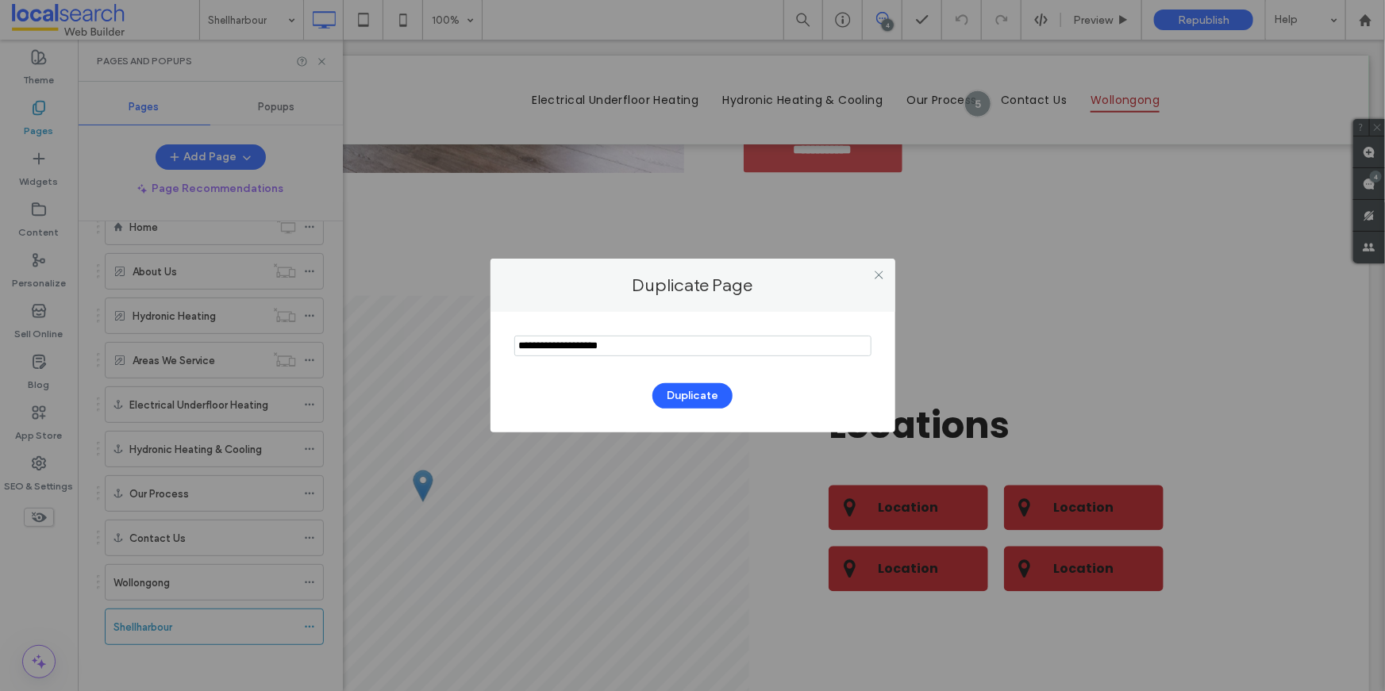
click at [691, 355] on input "notEmpty" at bounding box center [692, 346] width 357 height 21
paste input "**********"
type input "**********"
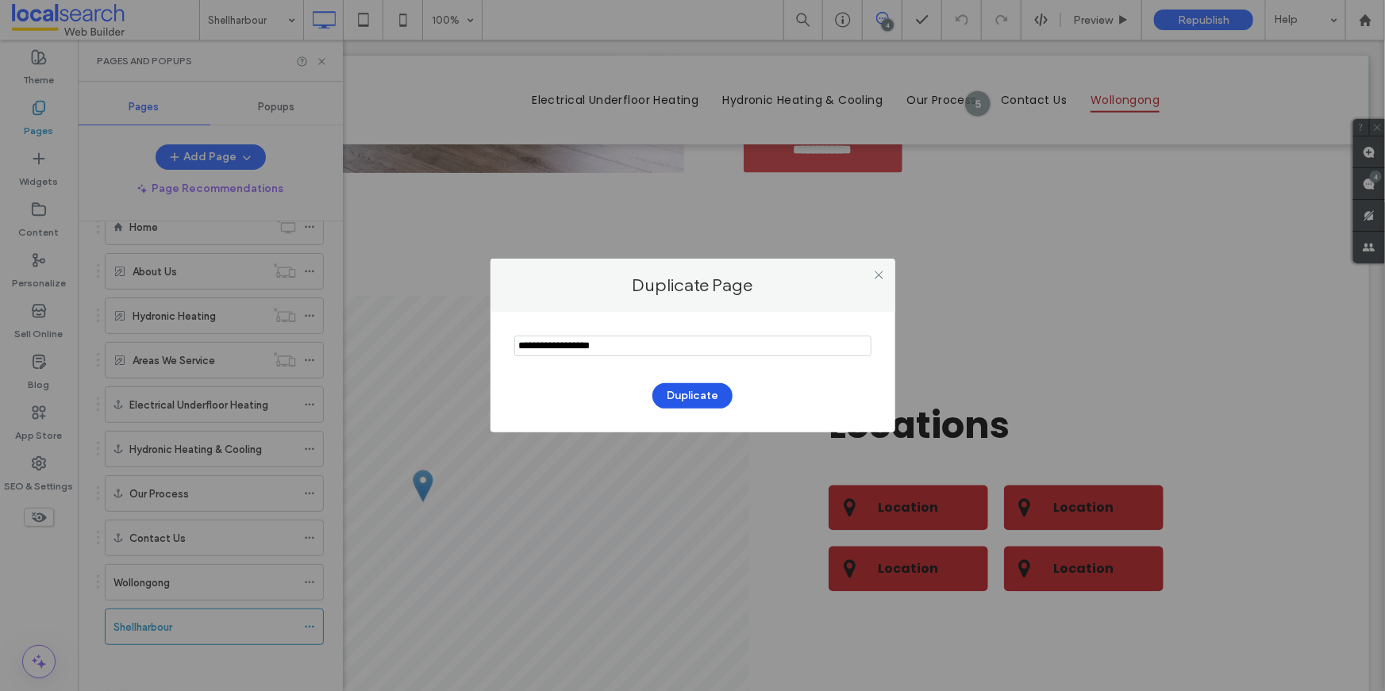
click at [719, 387] on button "Duplicate" at bounding box center [692, 395] width 80 height 25
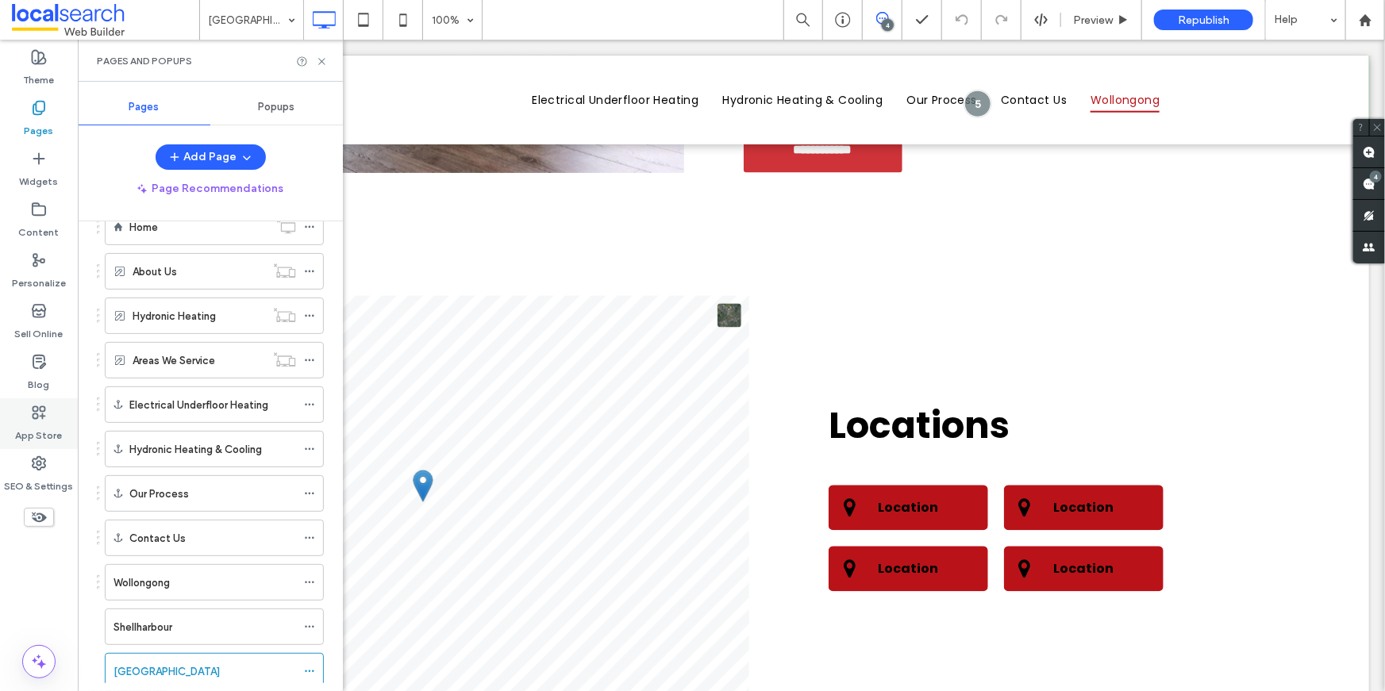
scroll to position [83, 0]
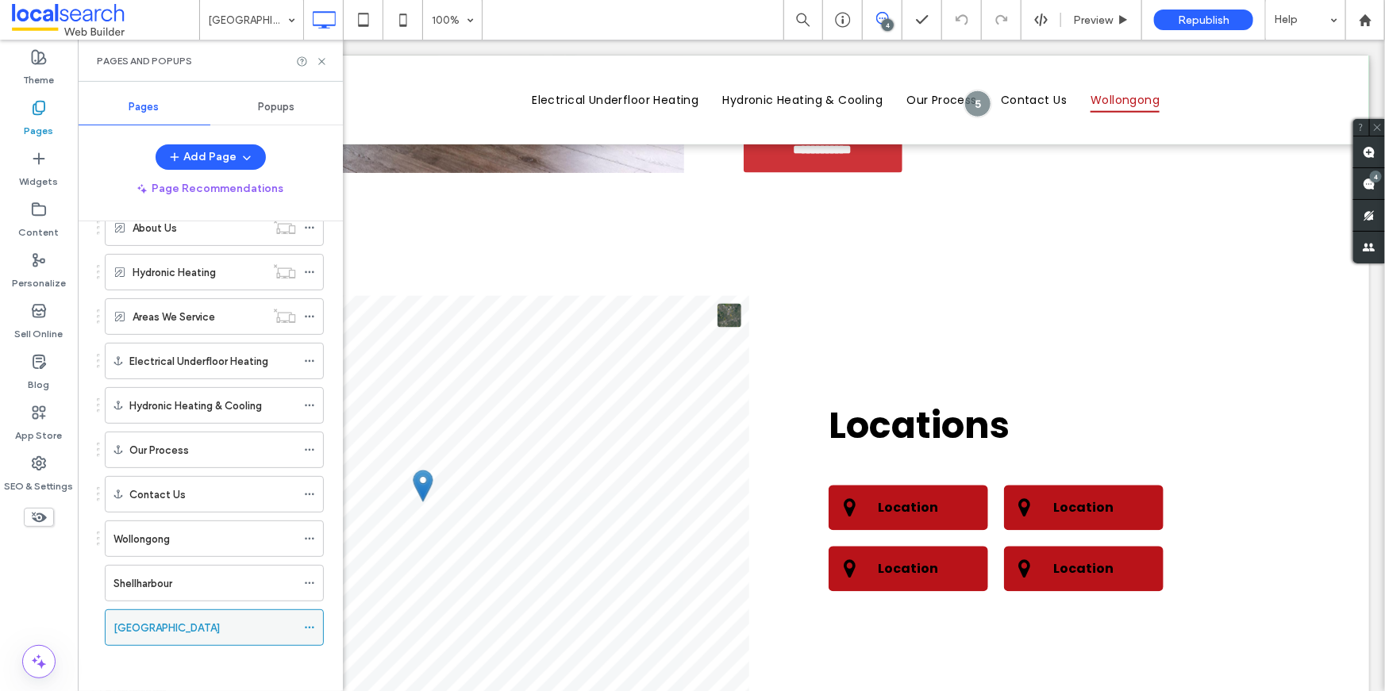
click at [309, 622] on icon at bounding box center [309, 627] width 11 height 11
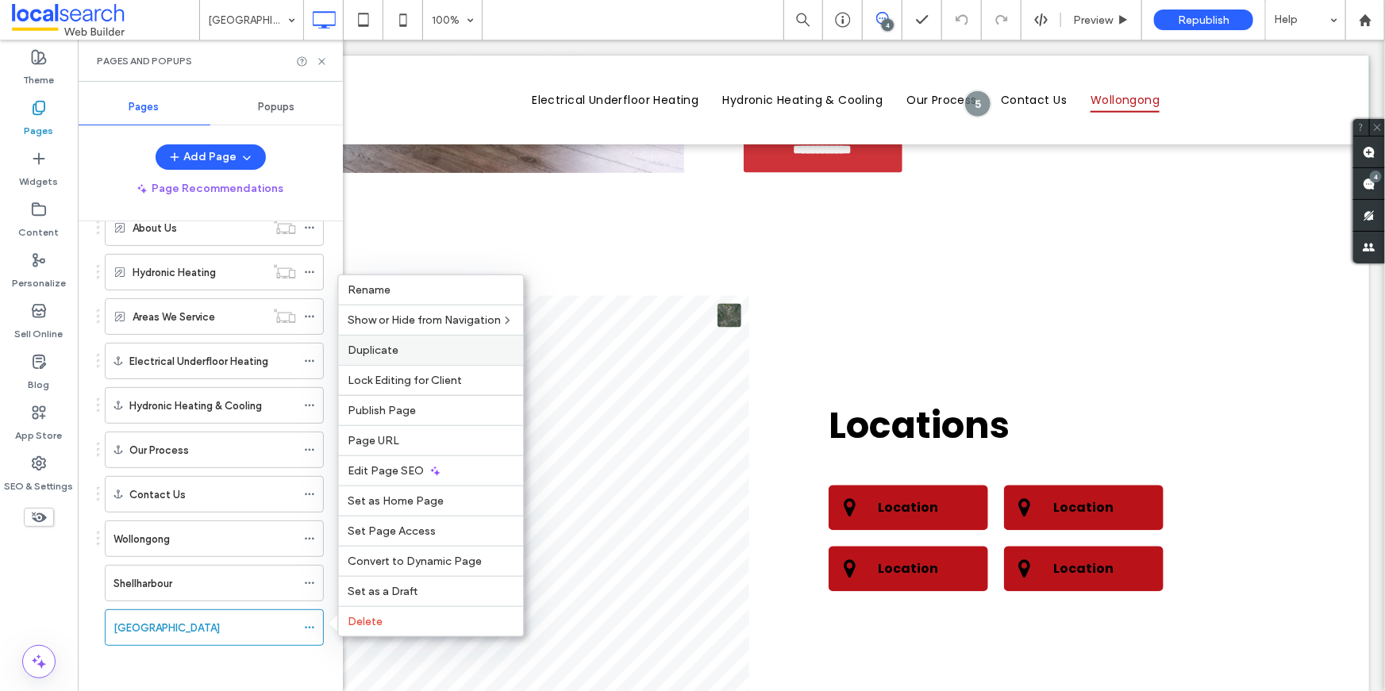
click at [374, 358] on div "Duplicate" at bounding box center [430, 350] width 185 height 30
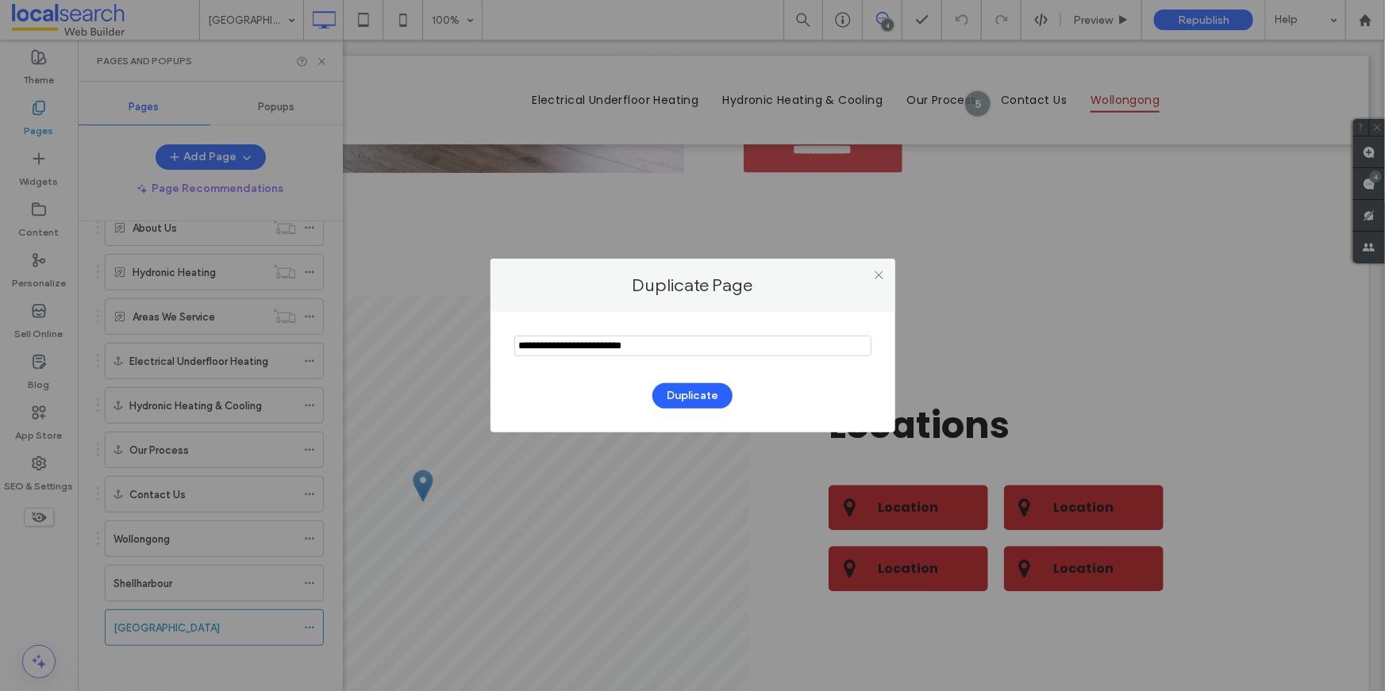
click at [615, 340] on input "notEmpty" at bounding box center [692, 346] width 357 height 21
type input "*****"
click at [696, 393] on button "Duplicate" at bounding box center [692, 395] width 80 height 25
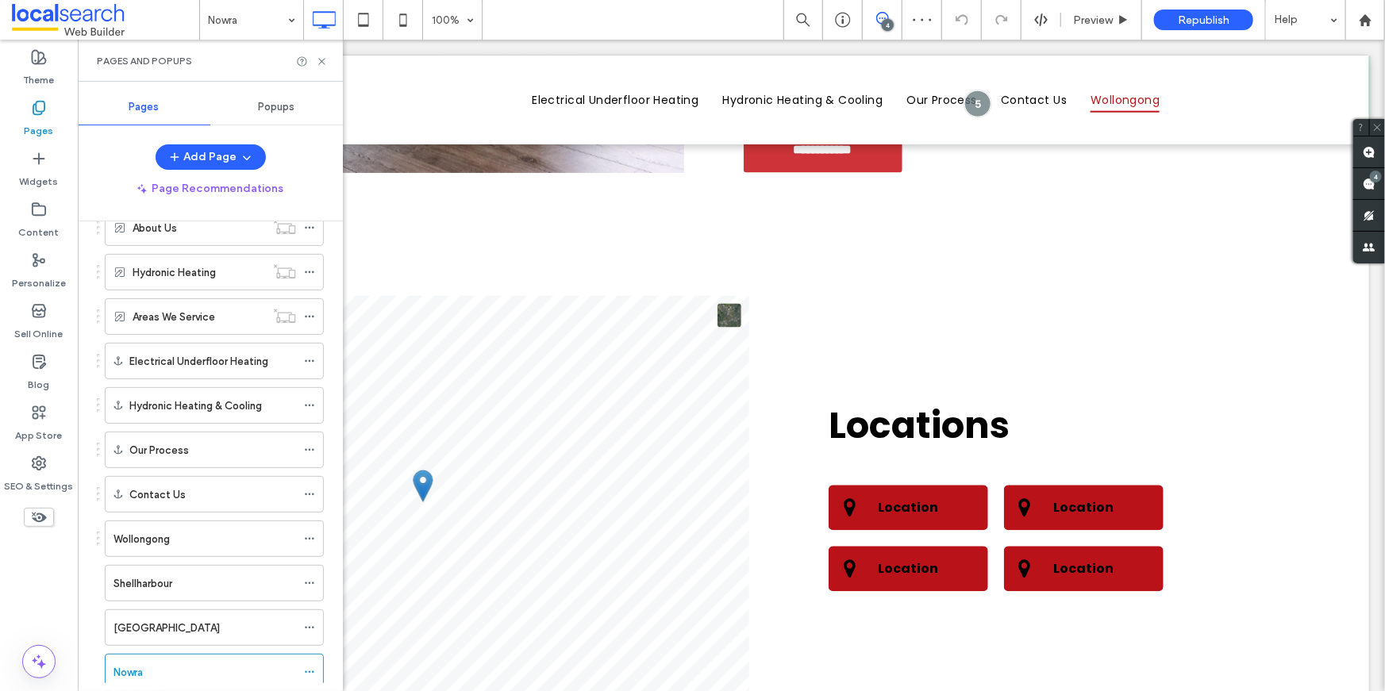
scroll to position [128, 0]
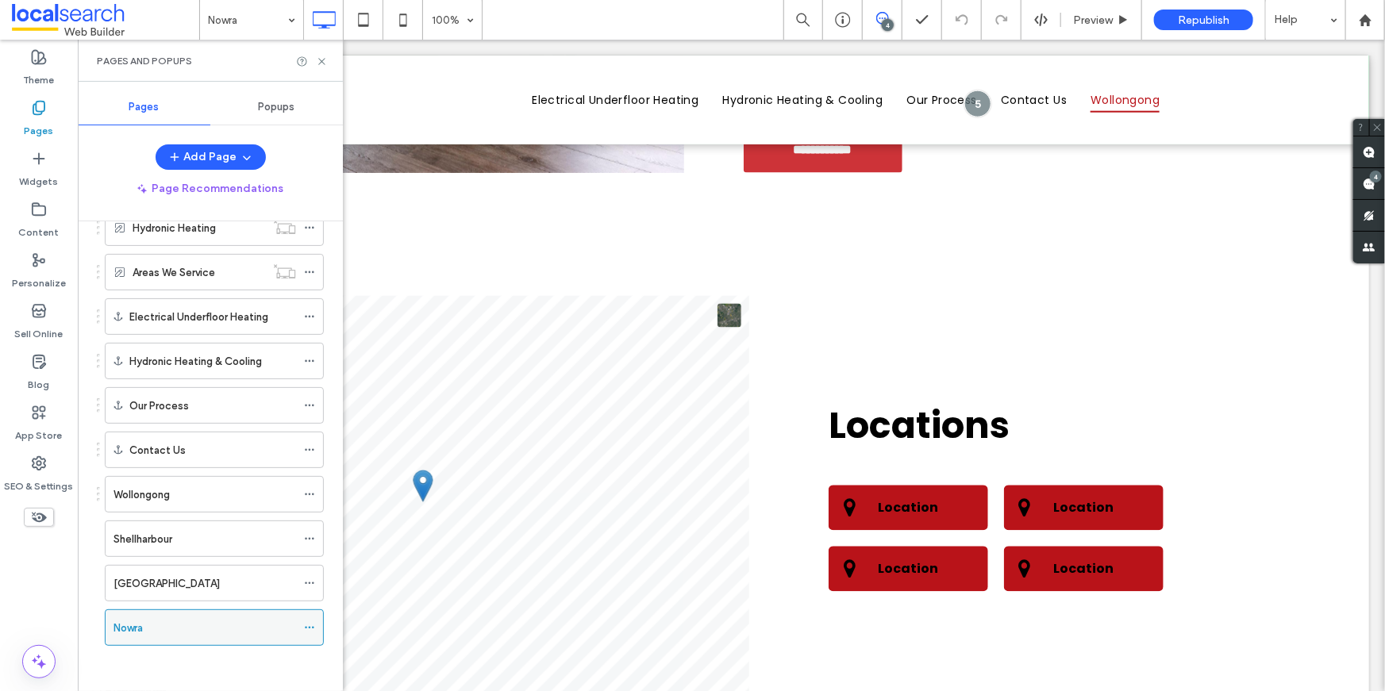
click at [308, 622] on icon at bounding box center [309, 627] width 11 height 11
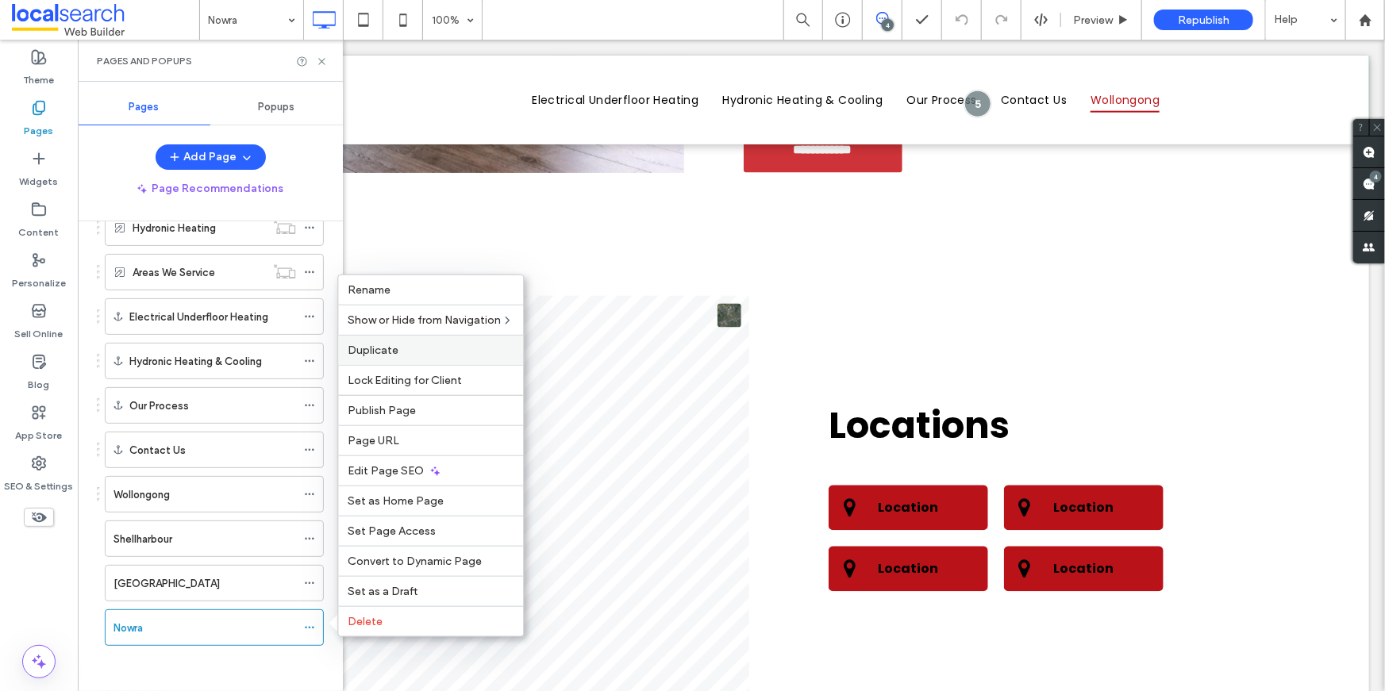
drag, startPoint x: 308, startPoint y: 622, endPoint x: 386, endPoint y: 346, distance: 286.2
click at [386, 346] on span "Duplicate" at bounding box center [373, 350] width 51 height 13
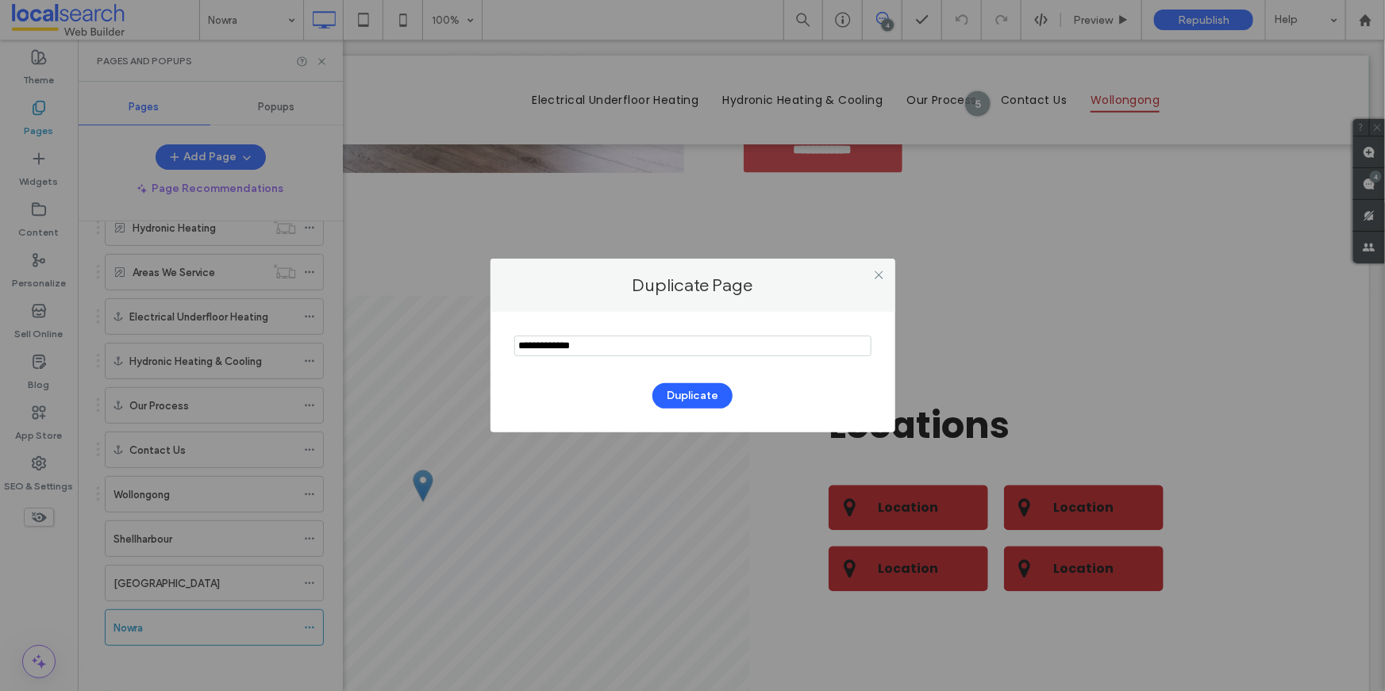
drag, startPoint x: 386, startPoint y: 346, endPoint x: 728, endPoint y: 349, distance: 342.1
click at [728, 349] on input "notEmpty" at bounding box center [692, 346] width 357 height 21
type input "*********"
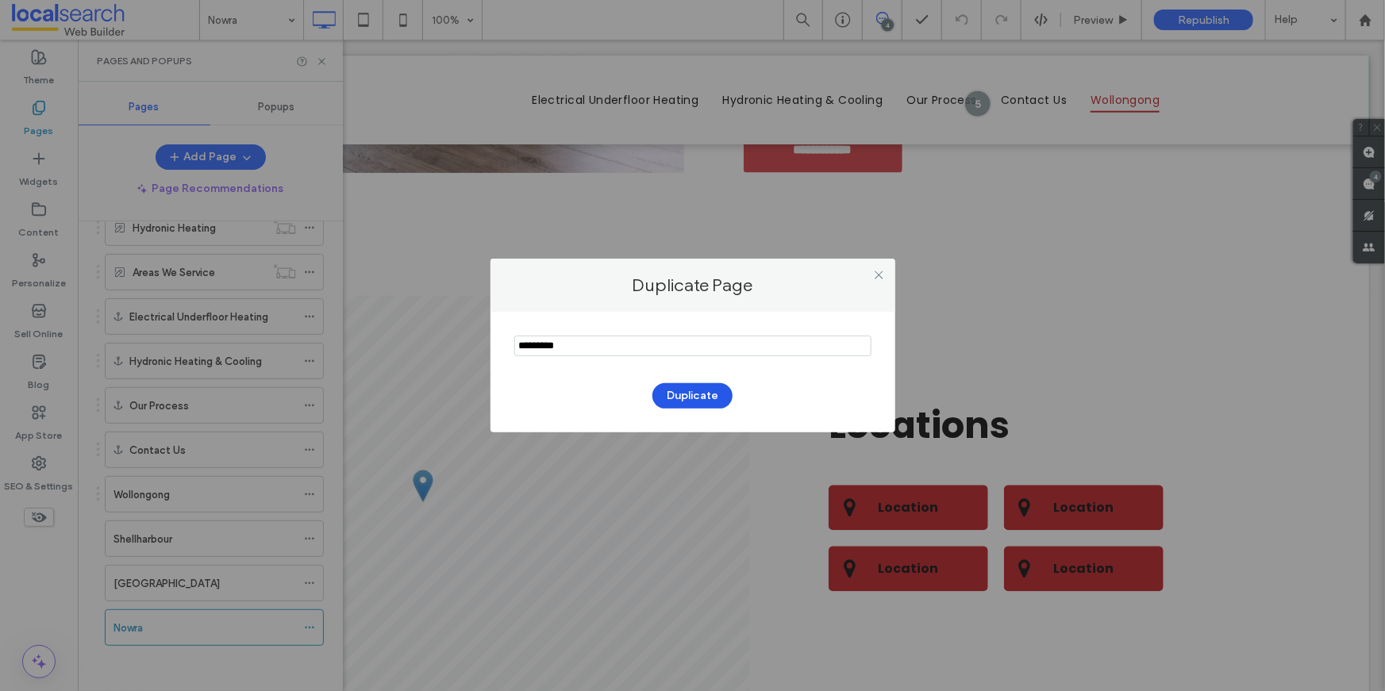
drag, startPoint x: 728, startPoint y: 349, endPoint x: 718, endPoint y: 397, distance: 48.7
click at [718, 397] on button "Duplicate" at bounding box center [692, 395] width 80 height 25
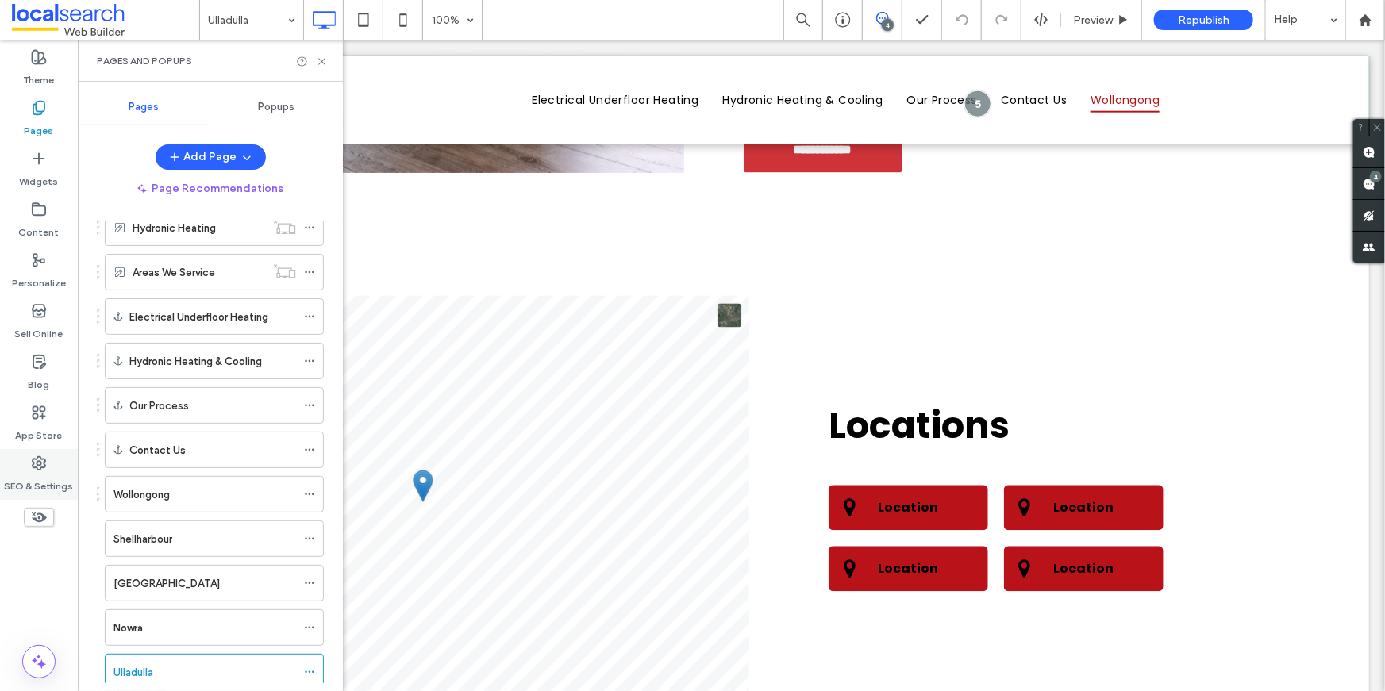
scroll to position [172, 0]
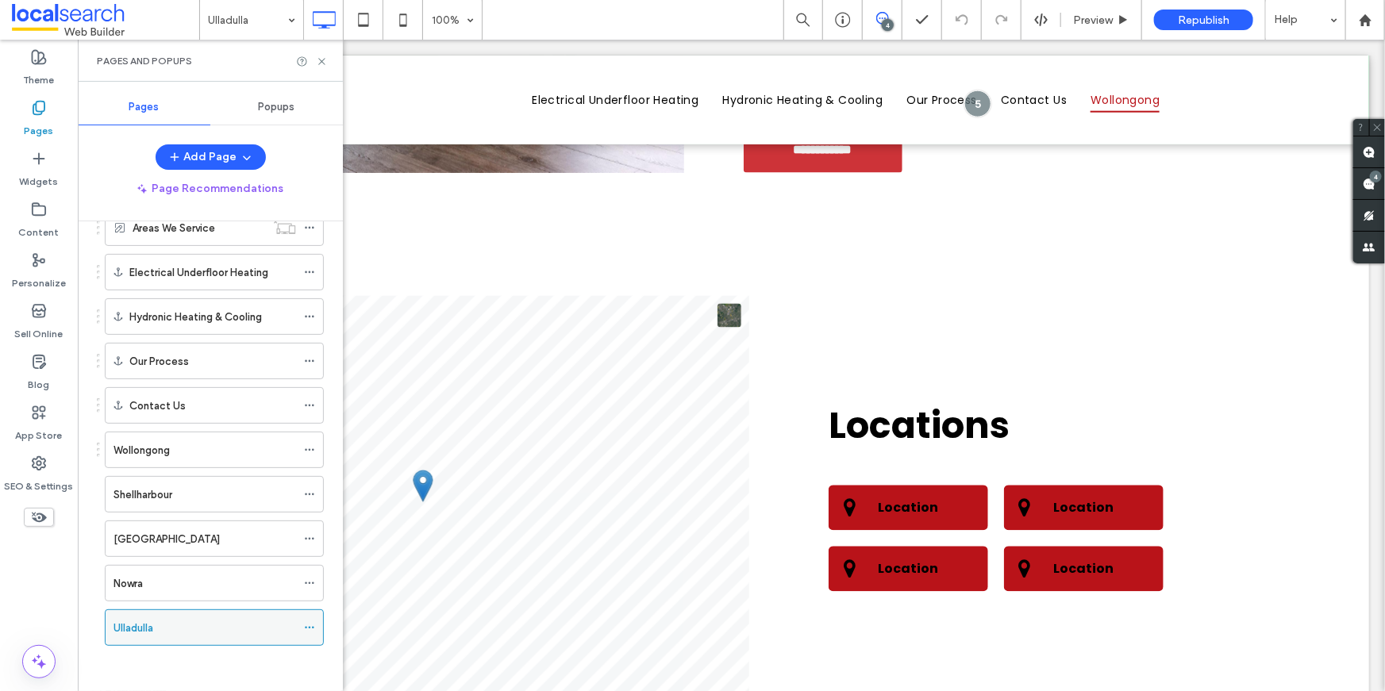
click at [310, 622] on icon at bounding box center [309, 627] width 11 height 11
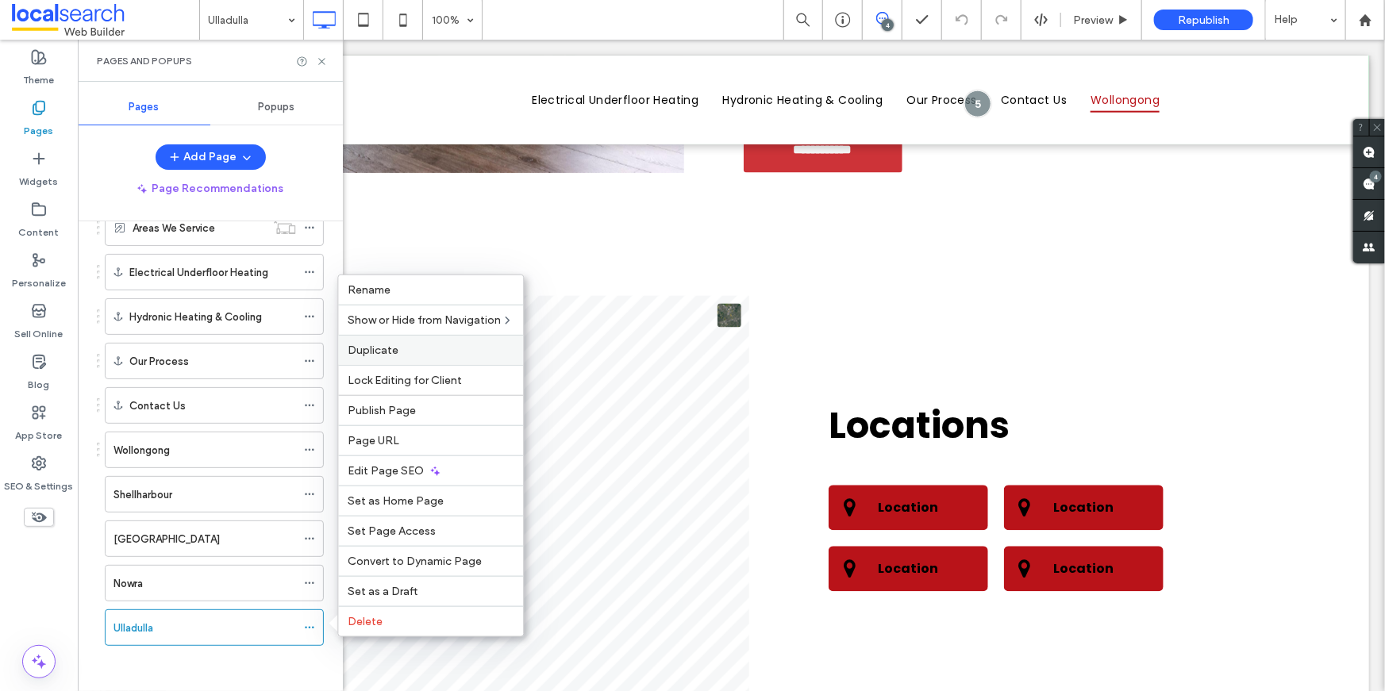
click at [394, 347] on span "Duplicate" at bounding box center [373, 350] width 51 height 13
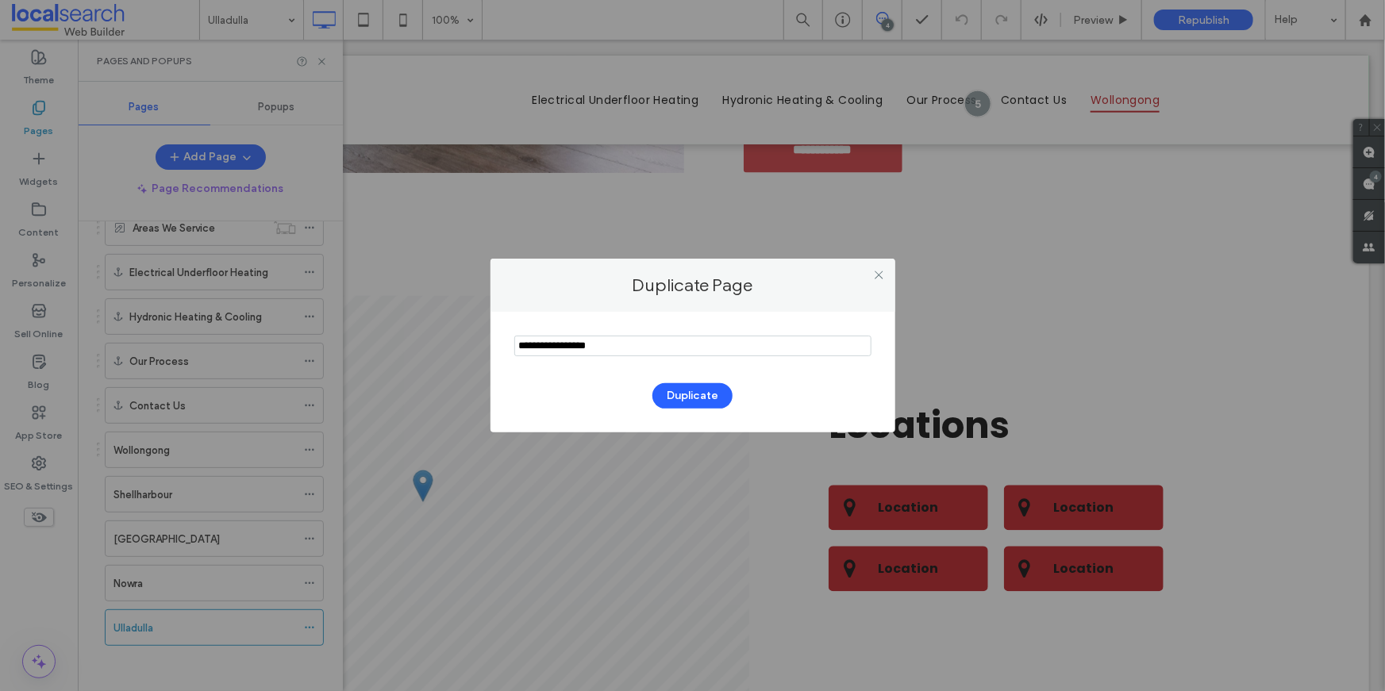
click at [591, 341] on input "notEmpty" at bounding box center [692, 346] width 357 height 21
type input "*****"
click at [675, 399] on button "Duplicate" at bounding box center [692, 395] width 80 height 25
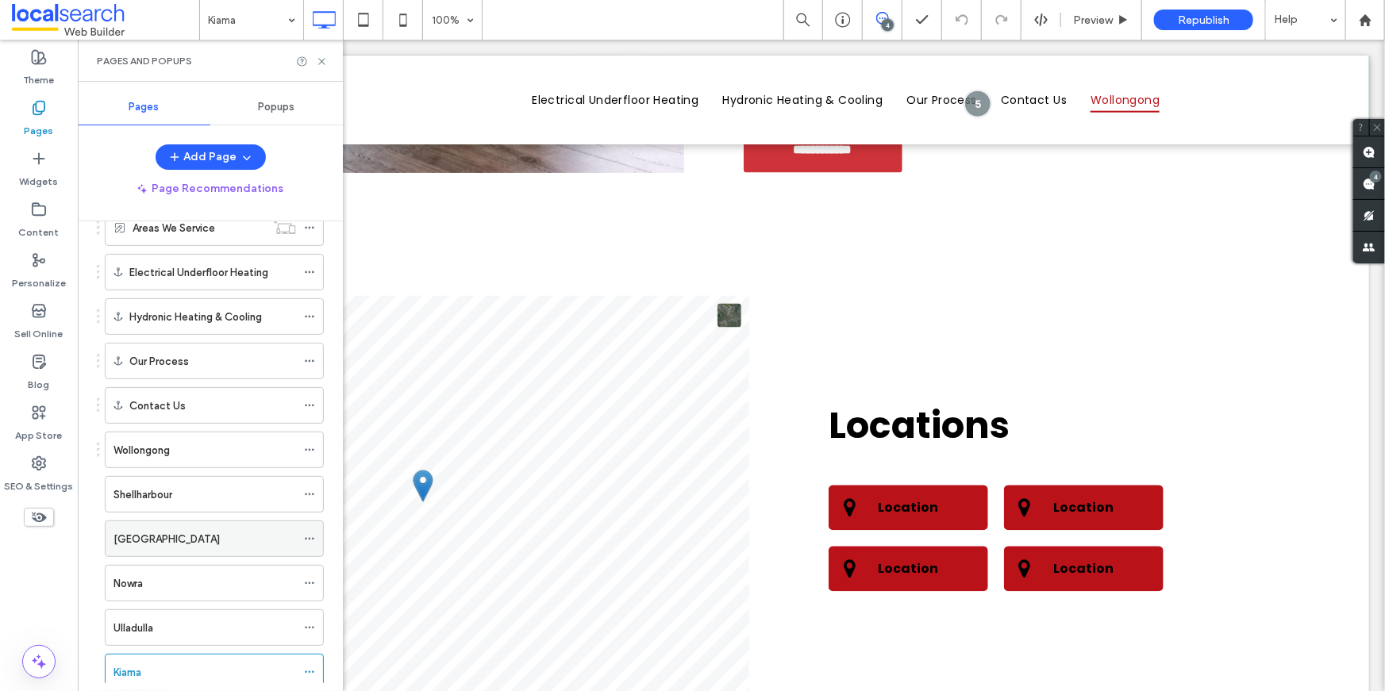
scroll to position [216, 0]
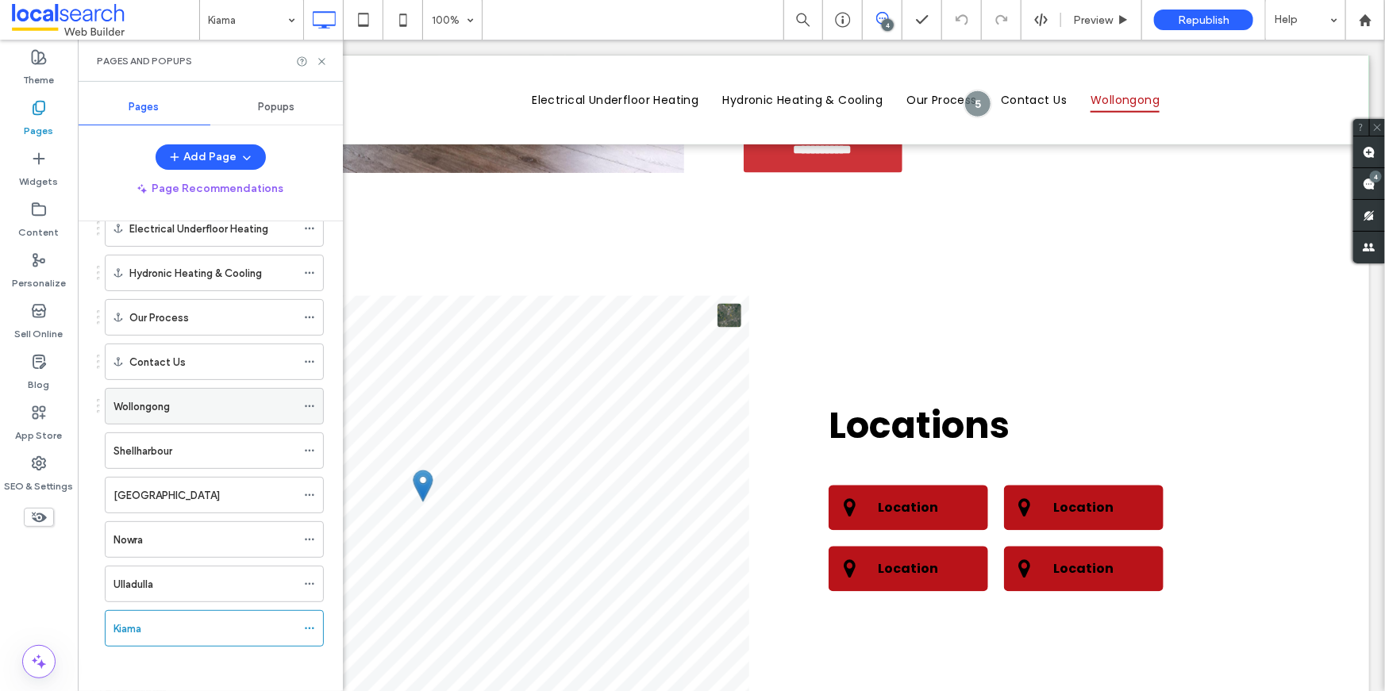
click at [310, 402] on icon at bounding box center [309, 406] width 11 height 11
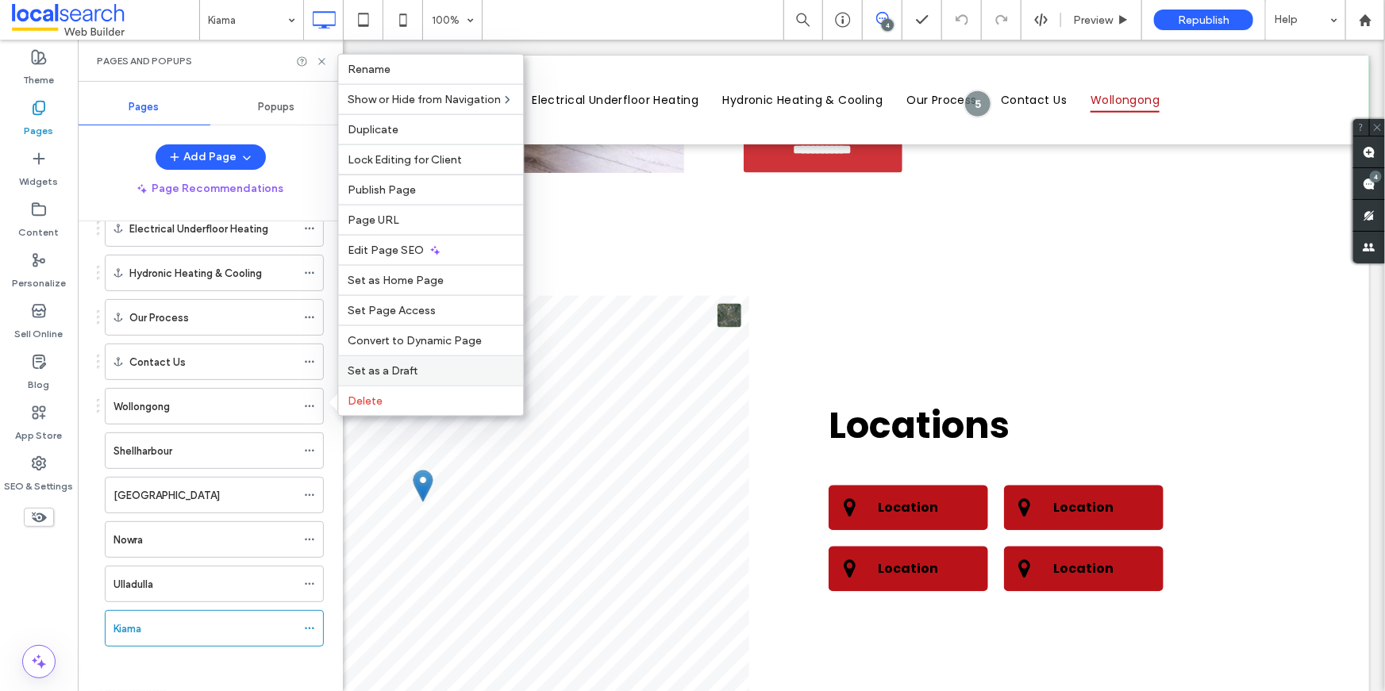
click at [406, 373] on span "Set as a Draft" at bounding box center [383, 370] width 70 height 13
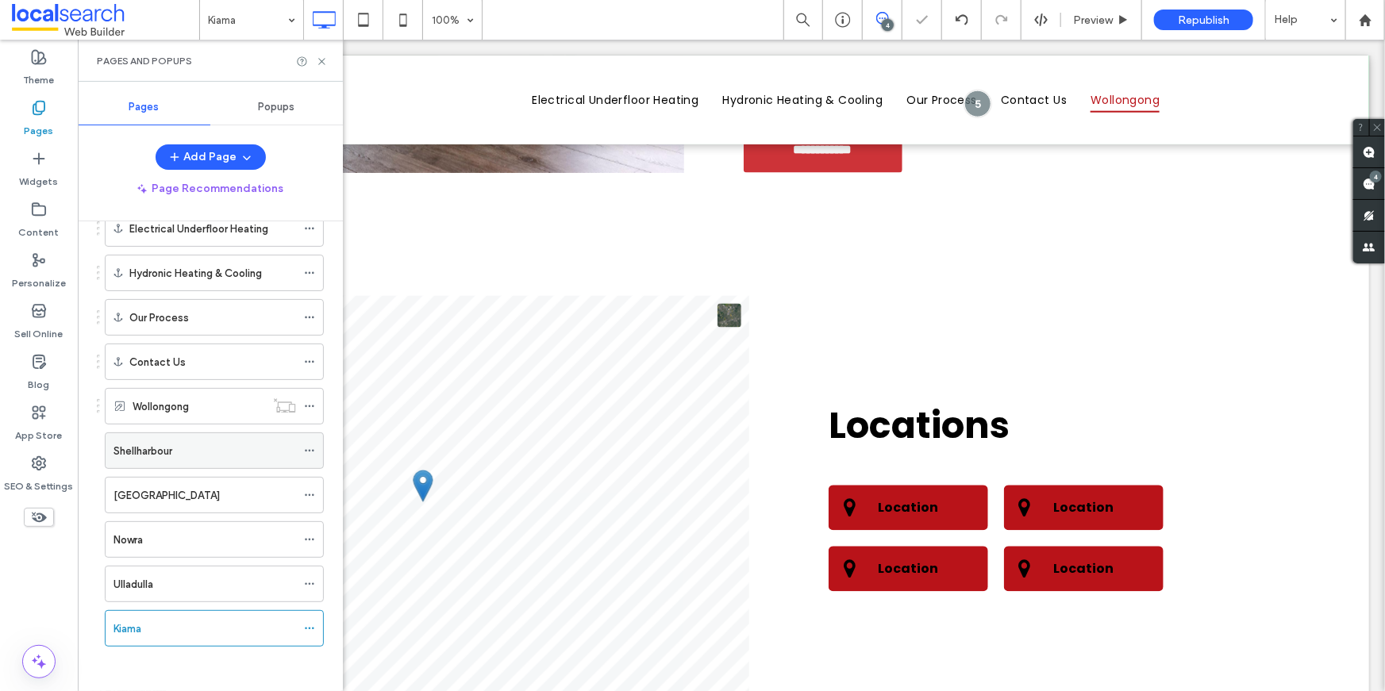
click at [310, 445] on icon at bounding box center [309, 450] width 11 height 11
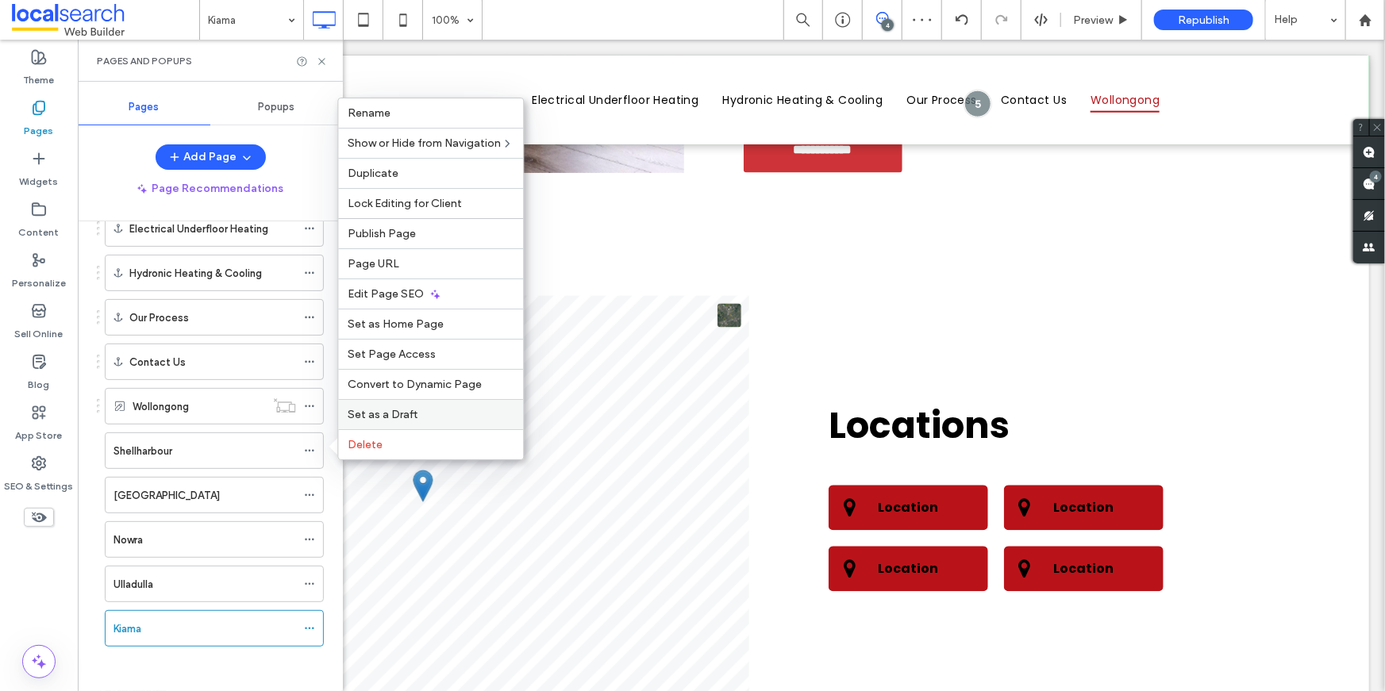
click at [380, 417] on span "Set as a Draft" at bounding box center [383, 414] width 70 height 13
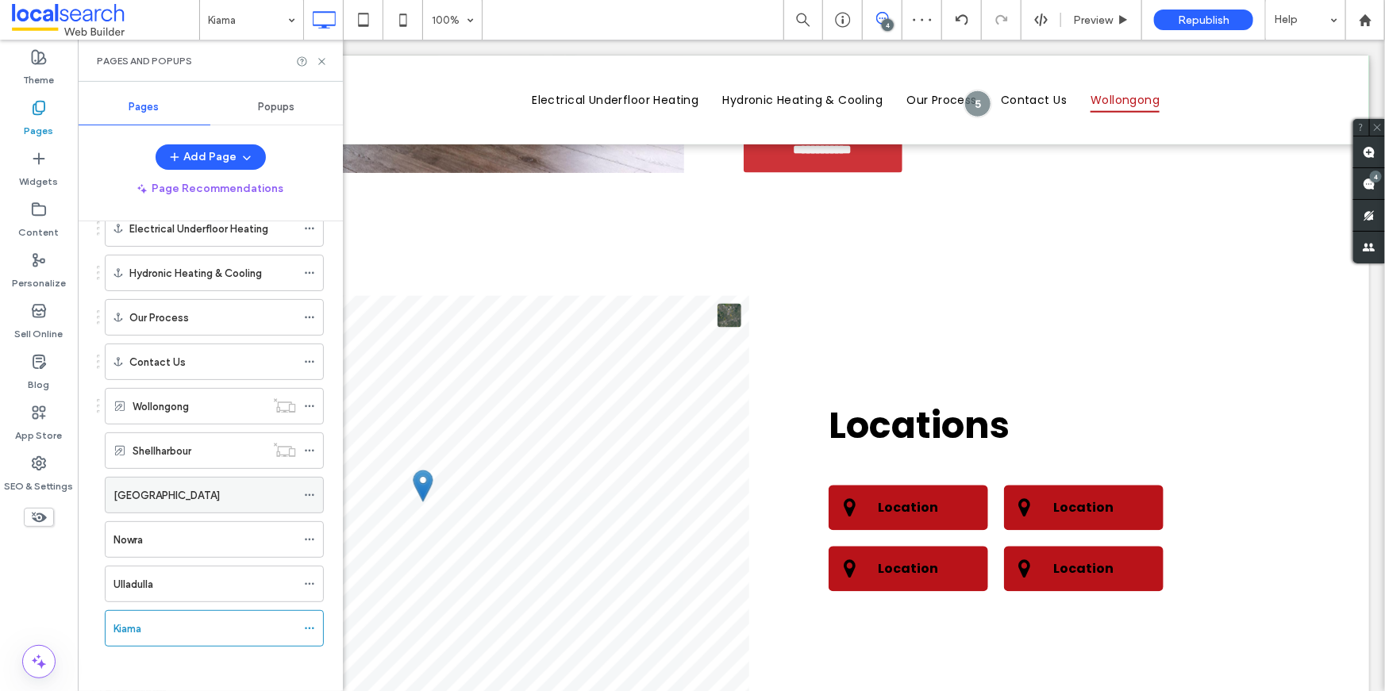
click at [309, 490] on icon at bounding box center [309, 495] width 11 height 11
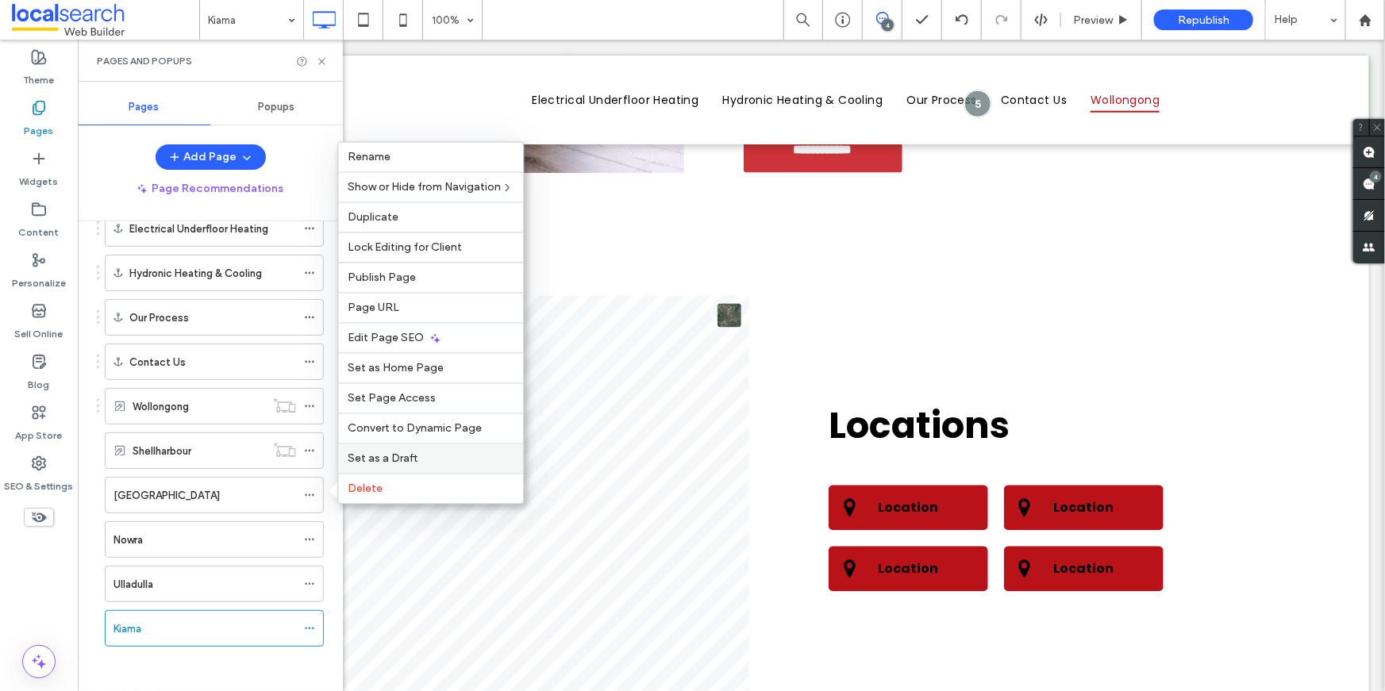
click at [383, 456] on span "Set as a Draft" at bounding box center [383, 458] width 70 height 13
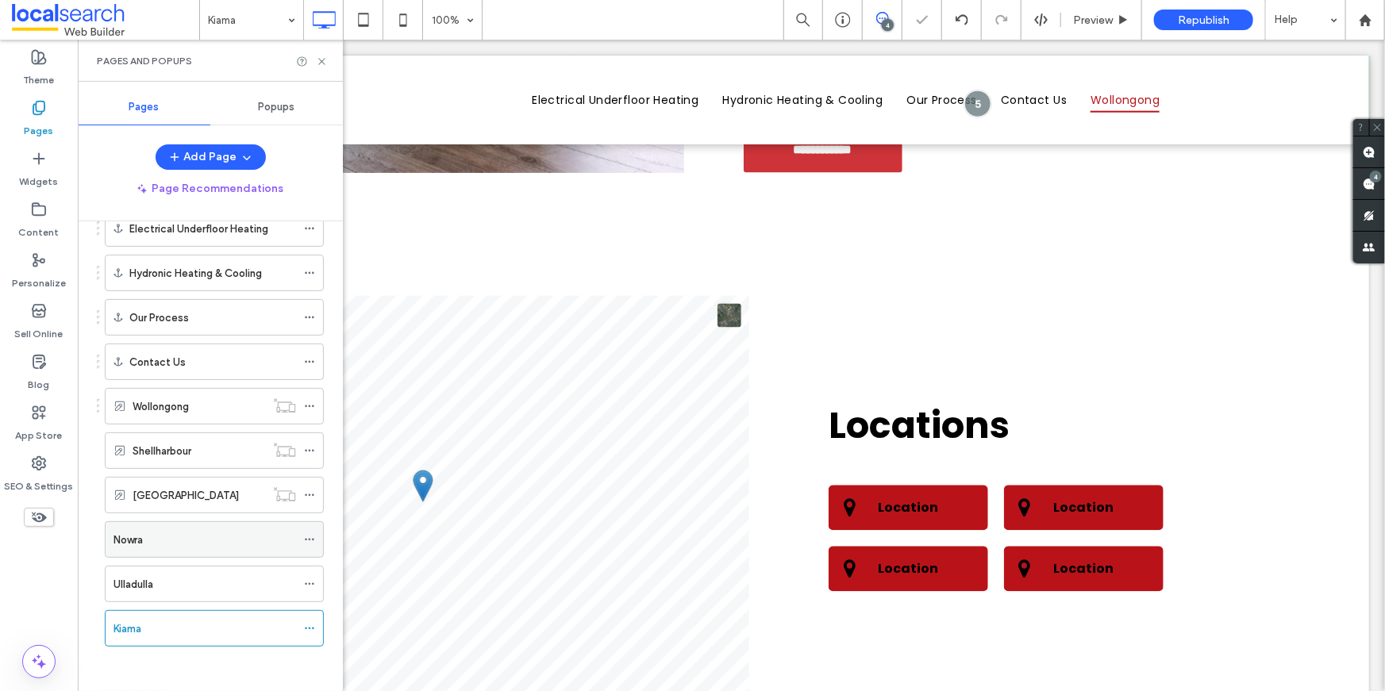
click at [312, 534] on icon at bounding box center [309, 539] width 11 height 11
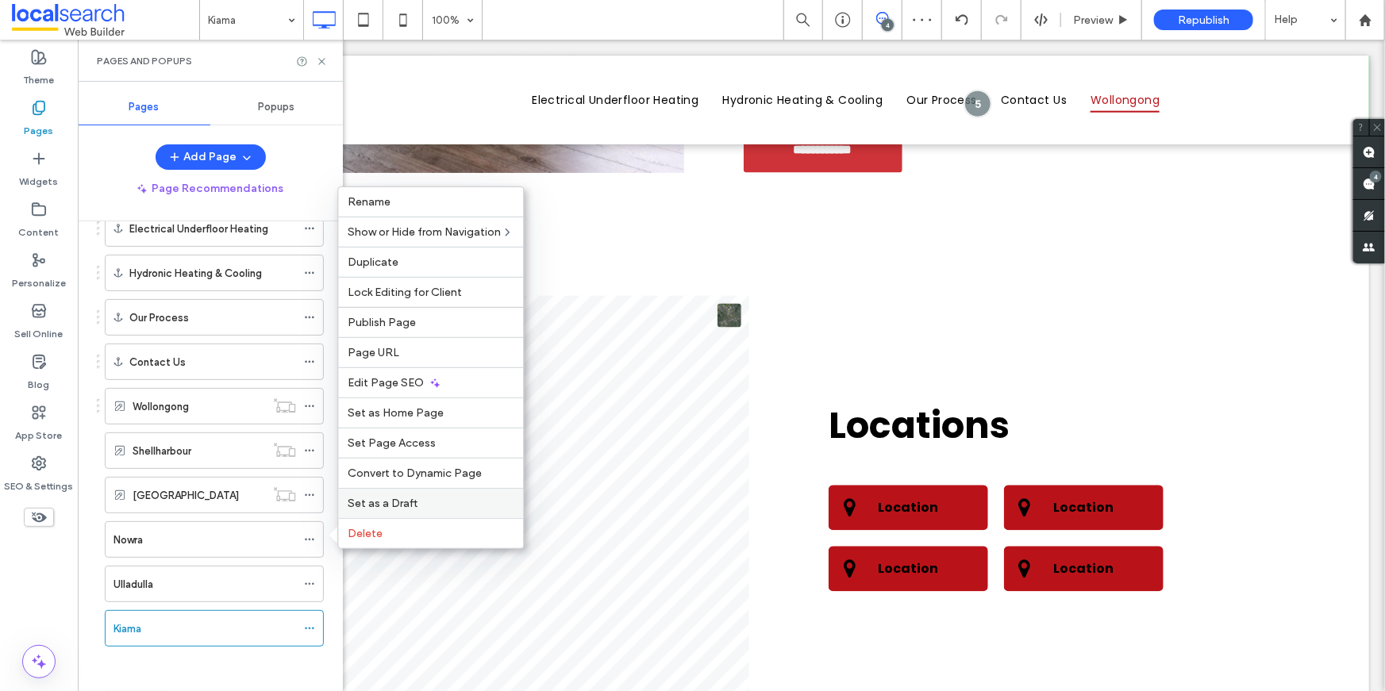
click at [371, 498] on span "Set as a Draft" at bounding box center [383, 503] width 70 height 13
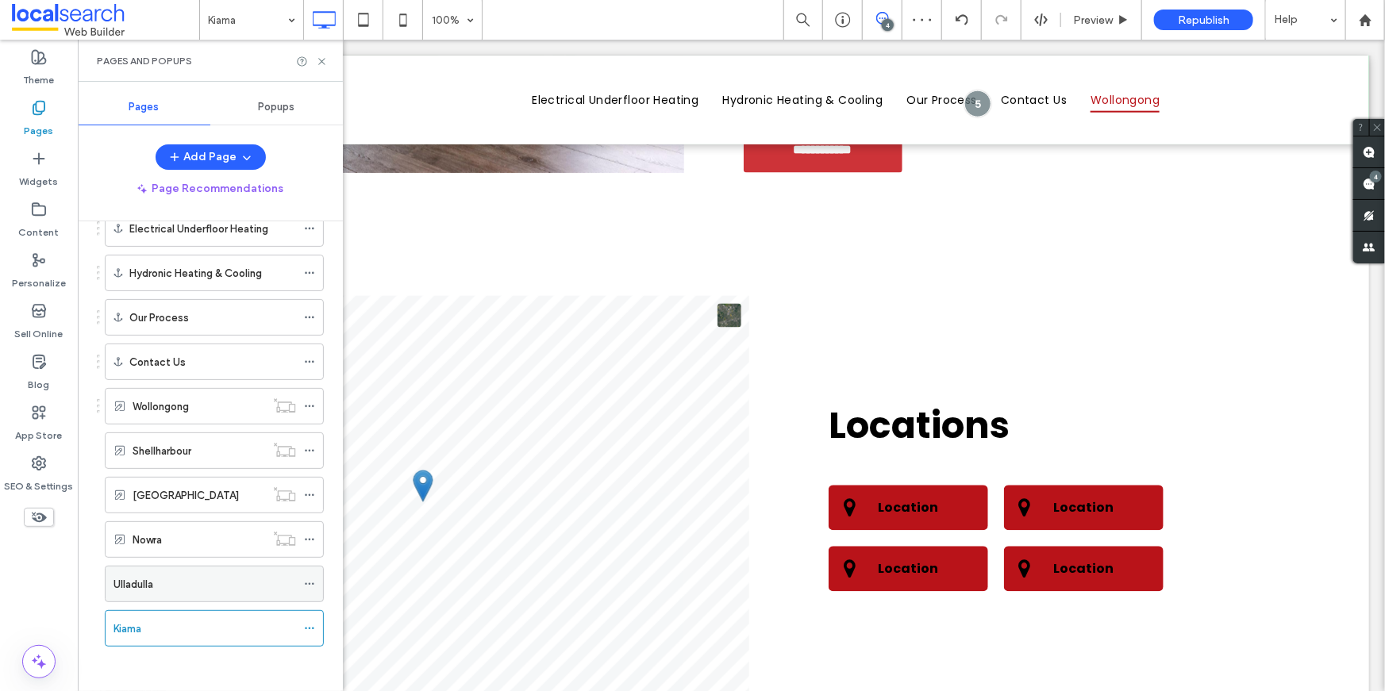
click at [310, 579] on icon at bounding box center [309, 584] width 11 height 11
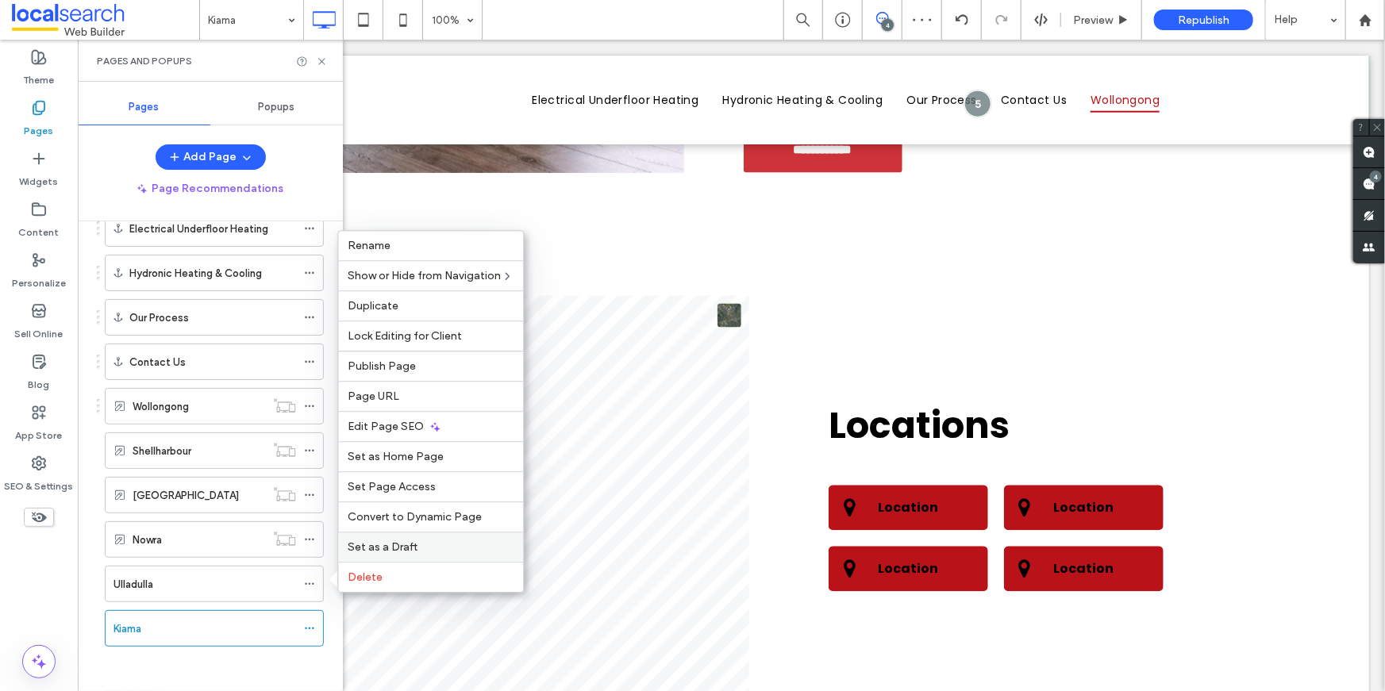
click at [383, 545] on span "Set as a Draft" at bounding box center [383, 547] width 70 height 13
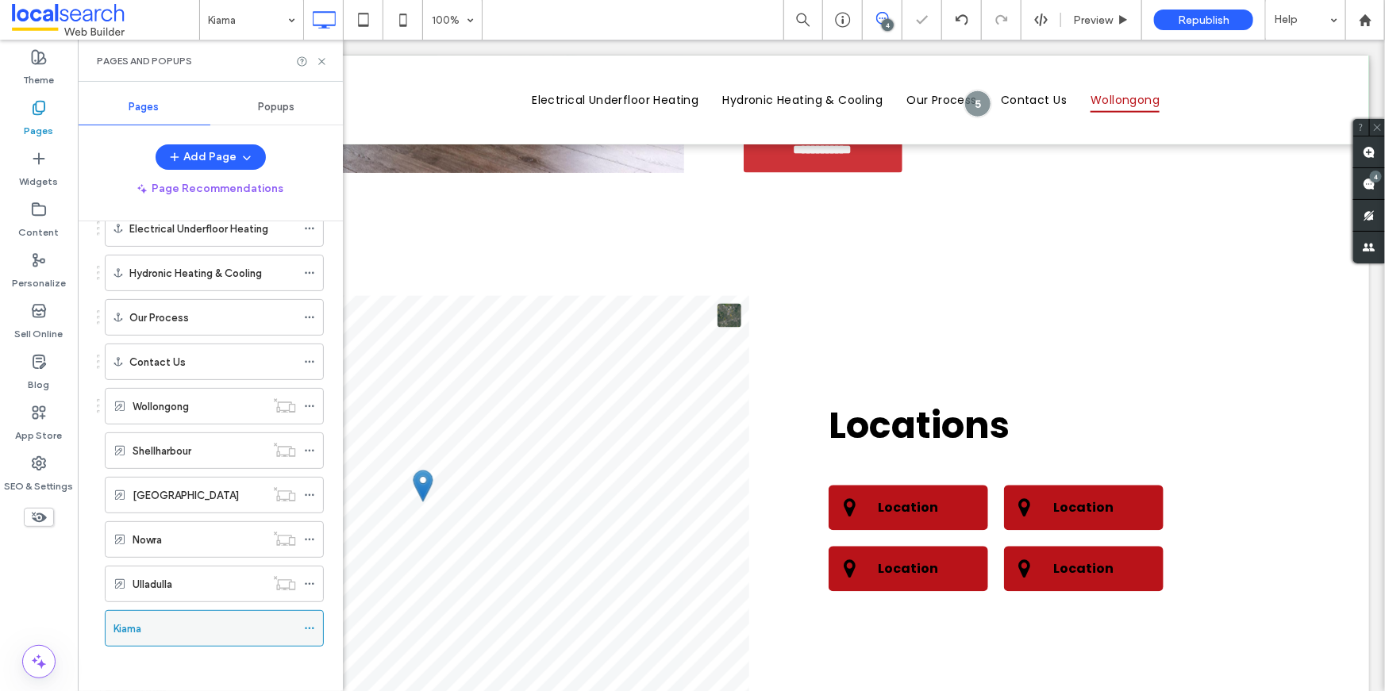
click at [310, 623] on icon at bounding box center [309, 628] width 11 height 11
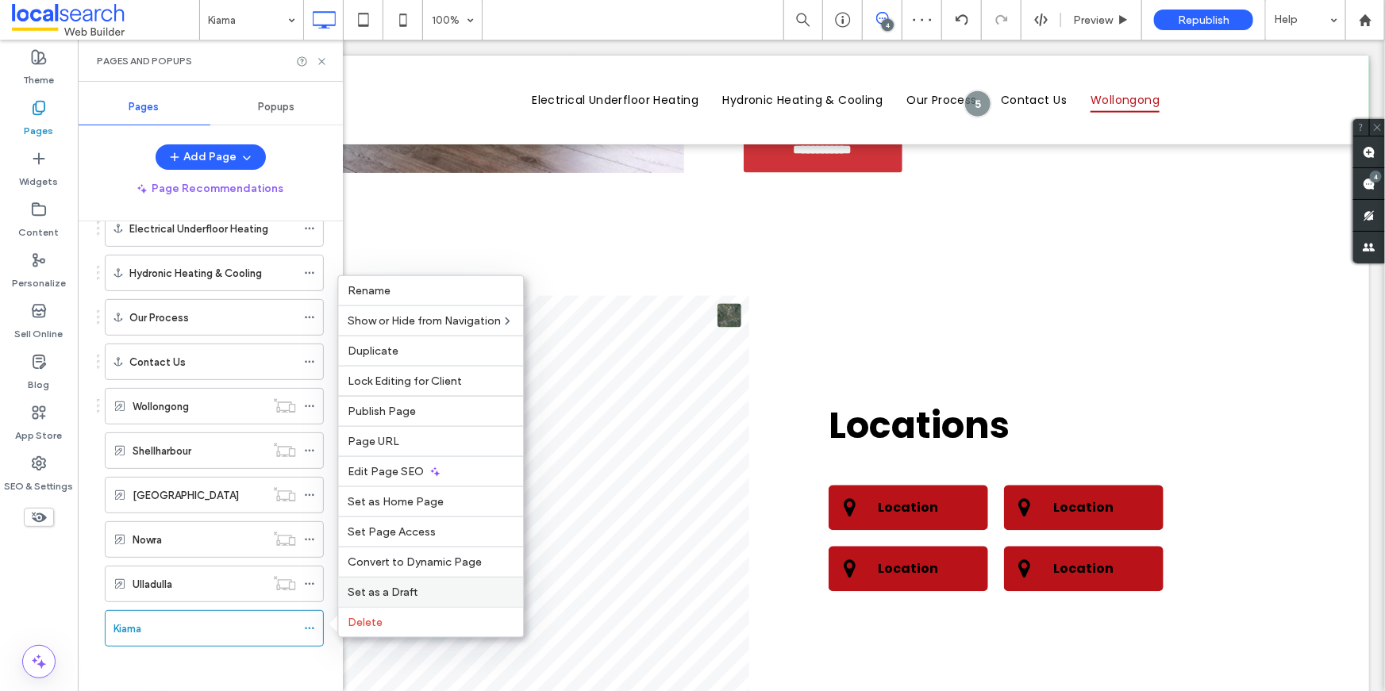
click at [370, 586] on span "Set as a Draft" at bounding box center [383, 592] width 70 height 13
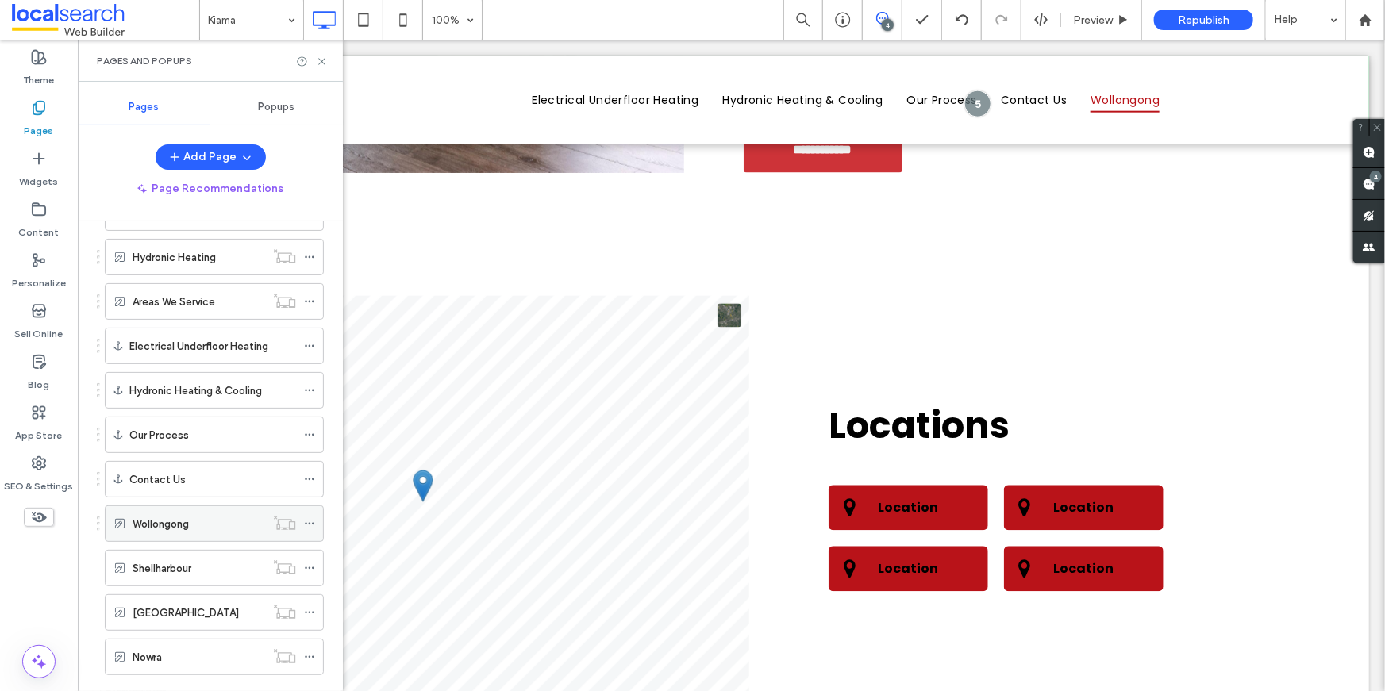
scroll to position [85, 0]
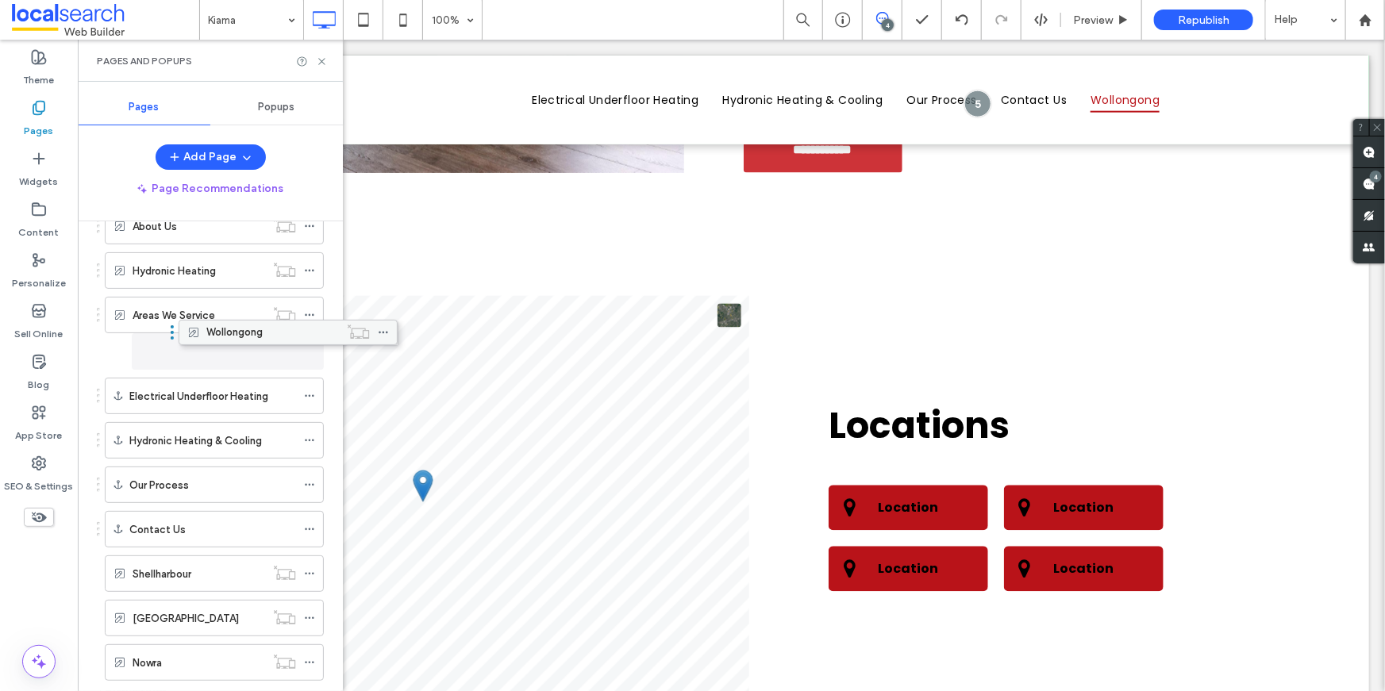
drag, startPoint x: 156, startPoint y: 534, endPoint x: 229, endPoint y: 337, distance: 211.0
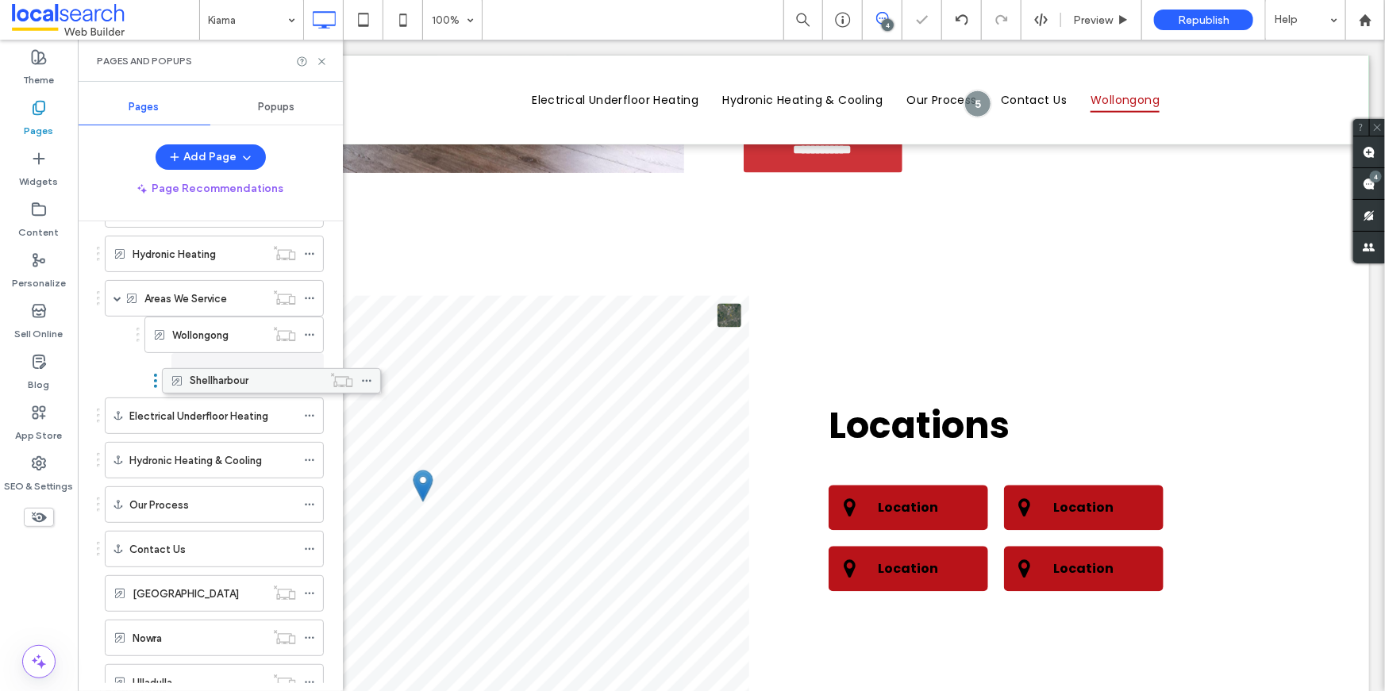
drag, startPoint x: 160, startPoint y: 556, endPoint x: 217, endPoint y: 387, distance: 179.0
drag, startPoint x: 214, startPoint y: 368, endPoint x: 171, endPoint y: 369, distance: 42.1
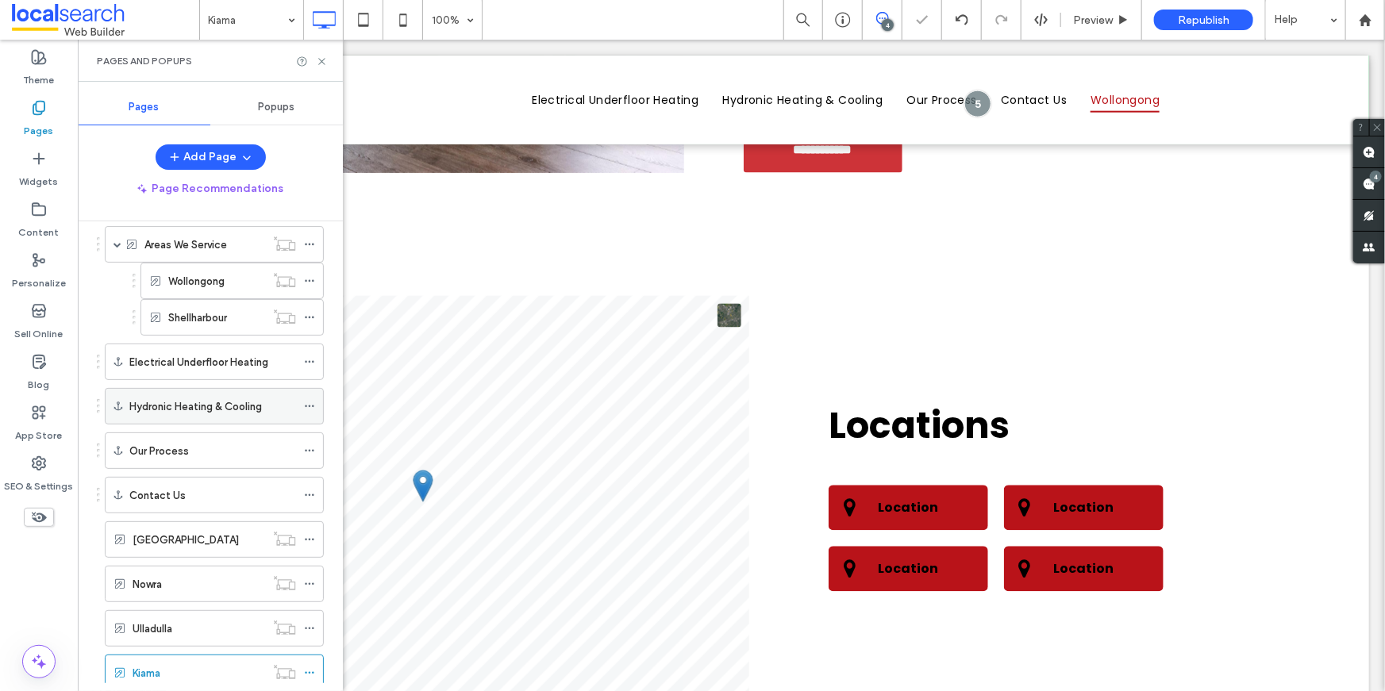
scroll to position [167, 0]
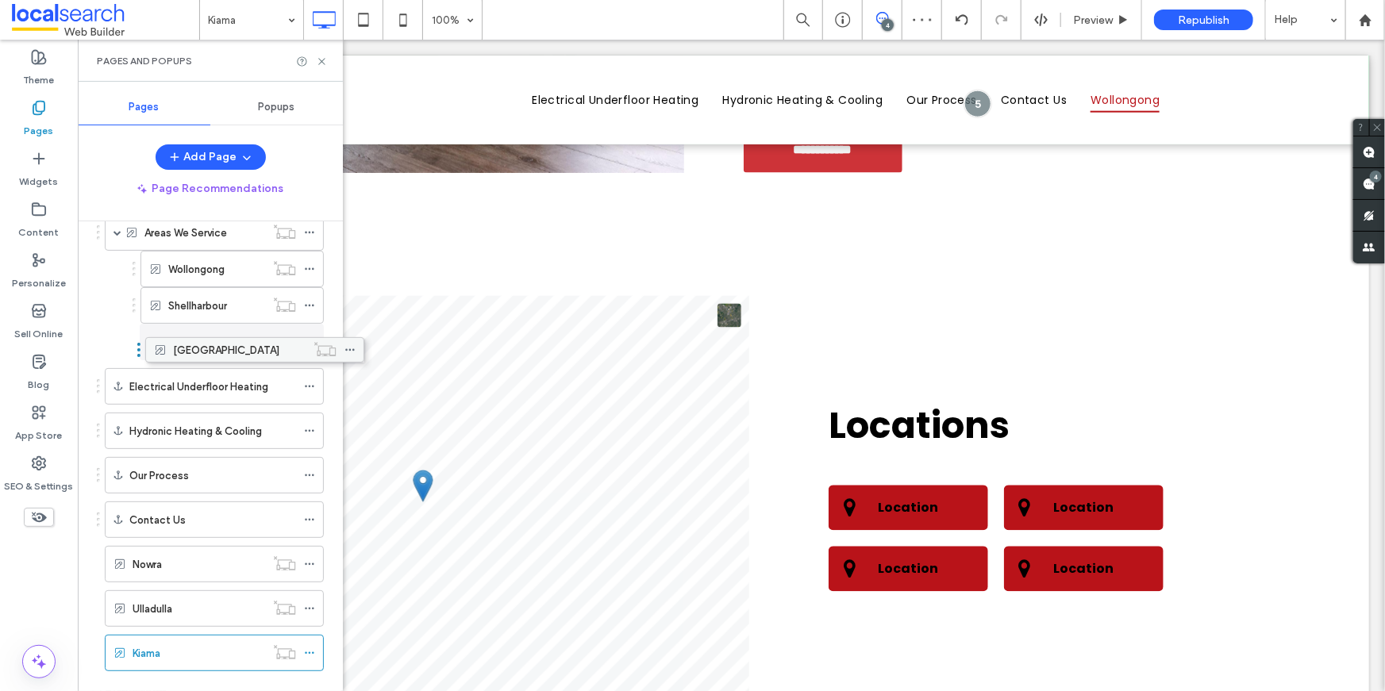
drag, startPoint x: 129, startPoint y: 524, endPoint x: 169, endPoint y: 354, distance: 174.6
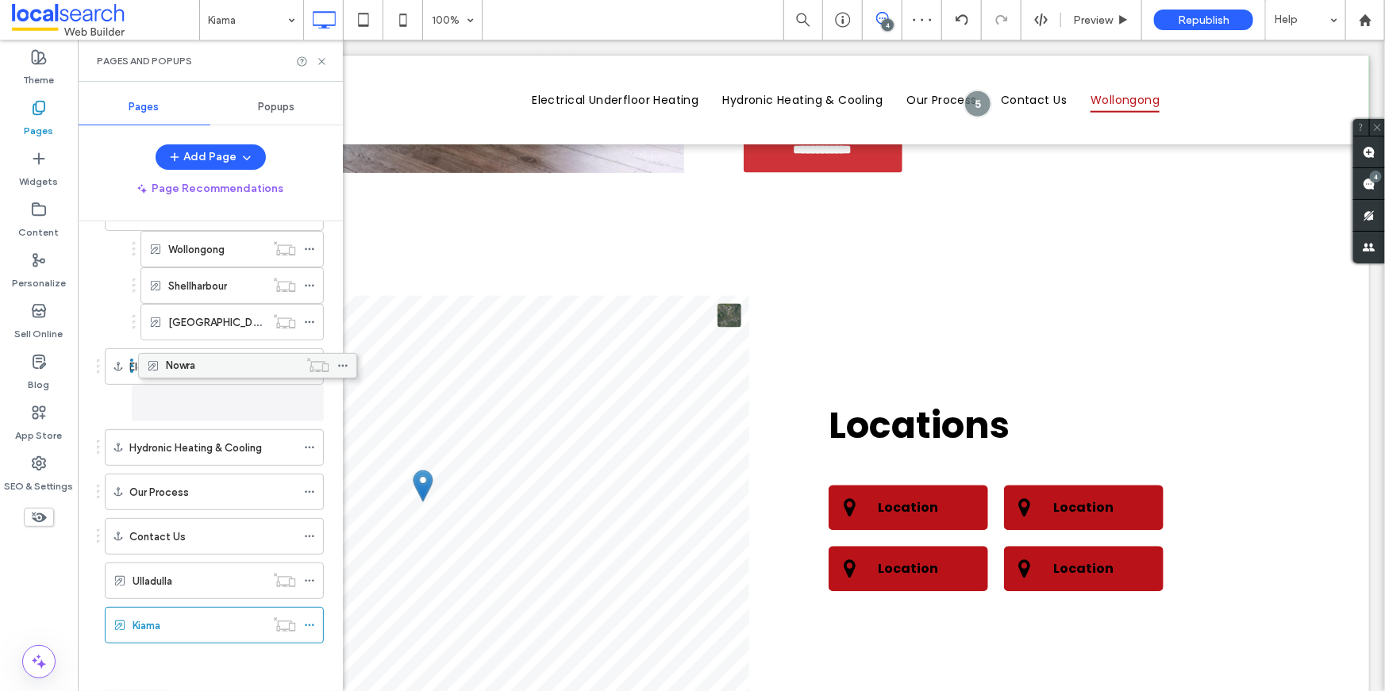
scroll to position [185, 0]
drag, startPoint x: 144, startPoint y: 533, endPoint x: 190, endPoint y: 376, distance: 163.5
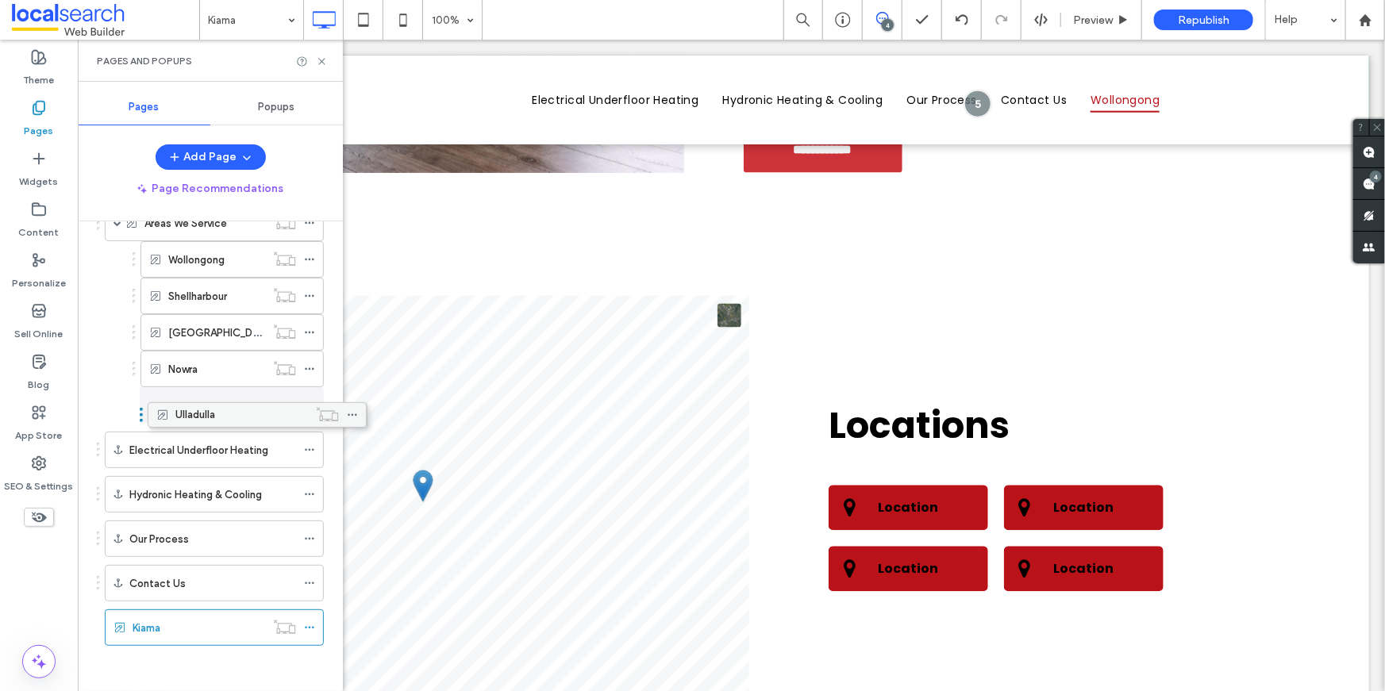
drag, startPoint x: 150, startPoint y: 578, endPoint x: 195, endPoint y: 421, distance: 162.8
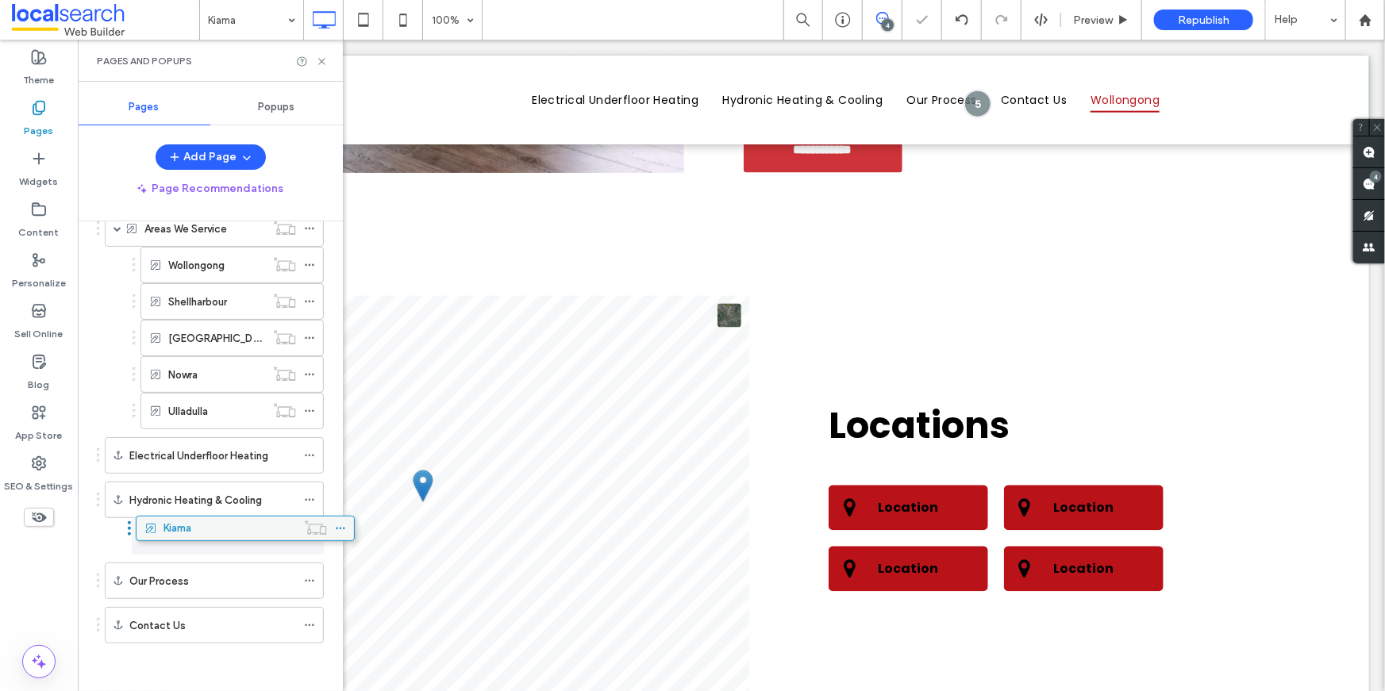
scroll to position [169, 0]
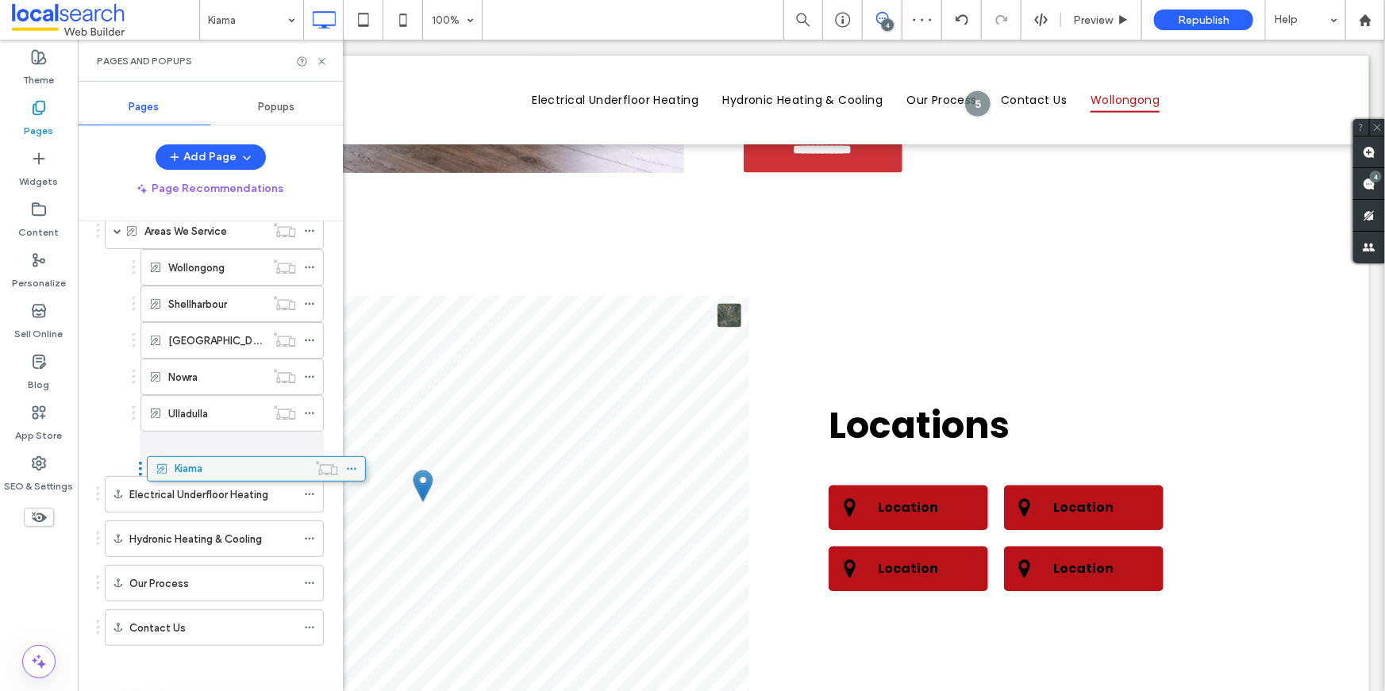
drag, startPoint x: 154, startPoint y: 615, endPoint x: 196, endPoint y: 456, distance: 164.2
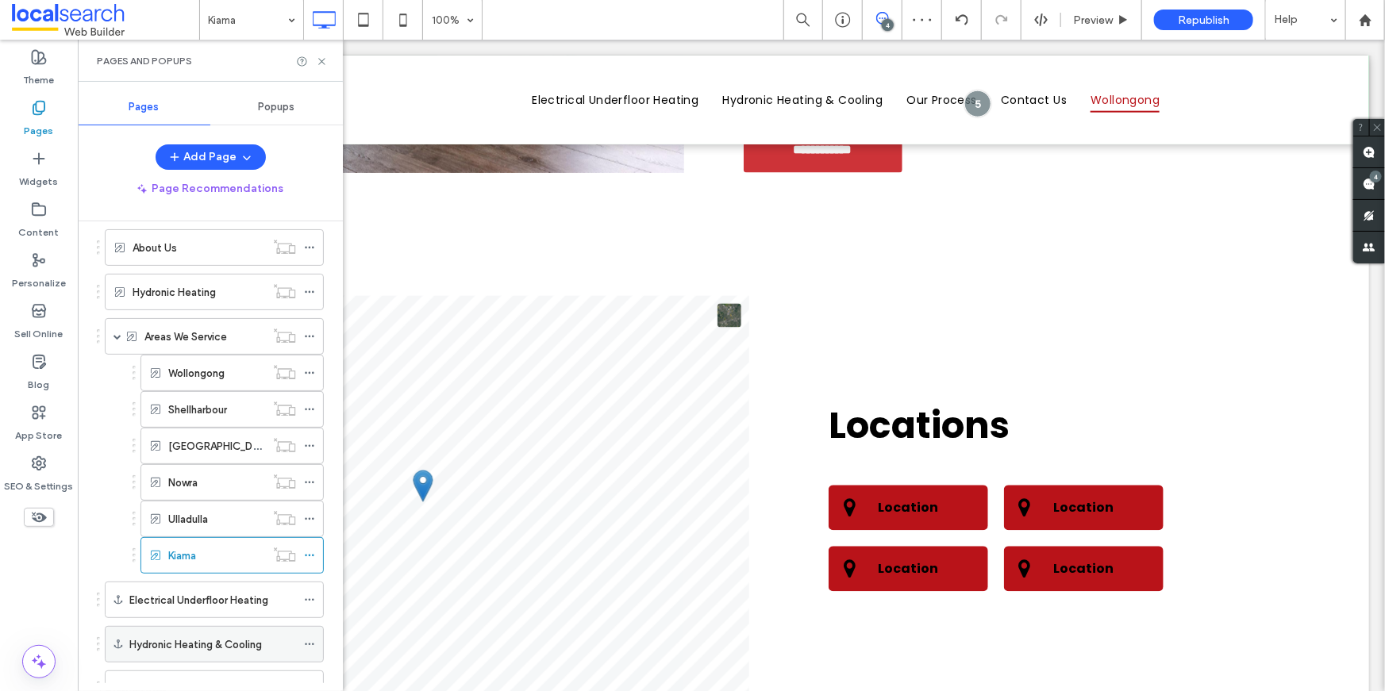
scroll to position [47, 0]
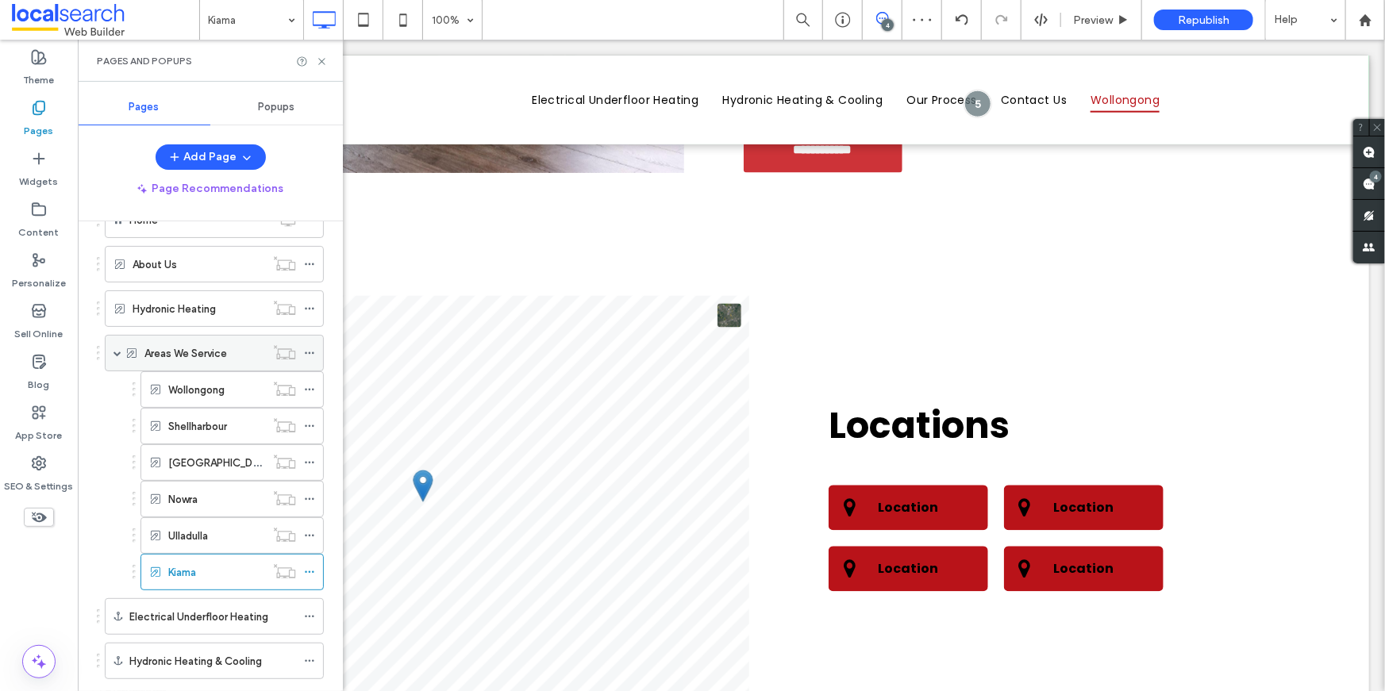
click at [116, 352] on span at bounding box center [118, 353] width 8 height 8
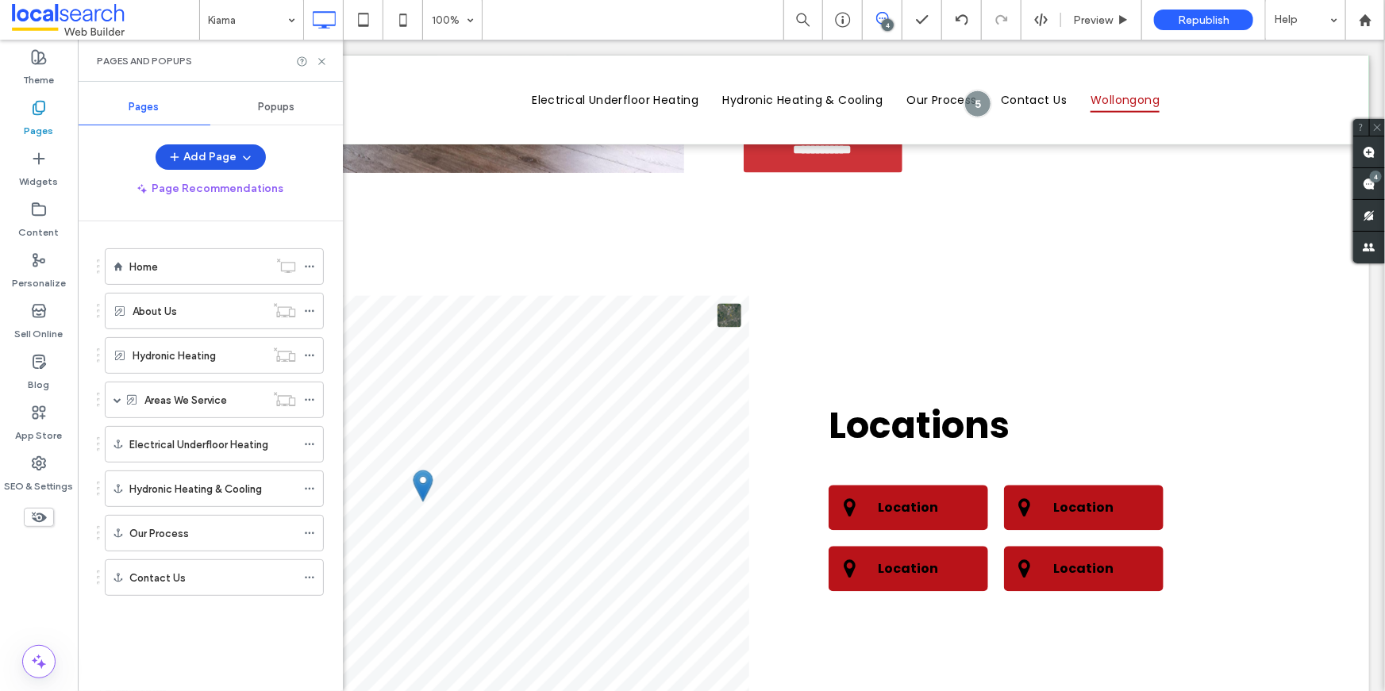
click at [200, 150] on button "Add Page" at bounding box center [211, 156] width 110 height 25
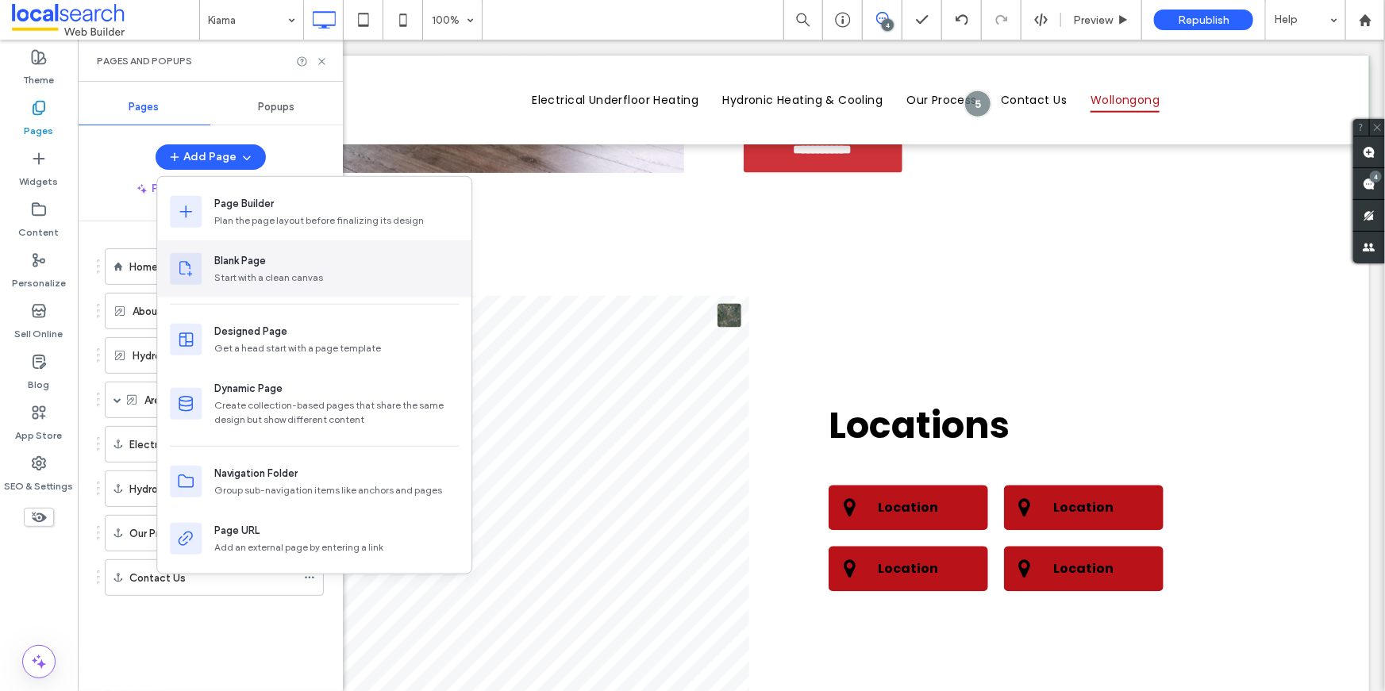
click at [267, 269] on div "Blank Page Start with a clean canvas" at bounding box center [336, 269] width 244 height 32
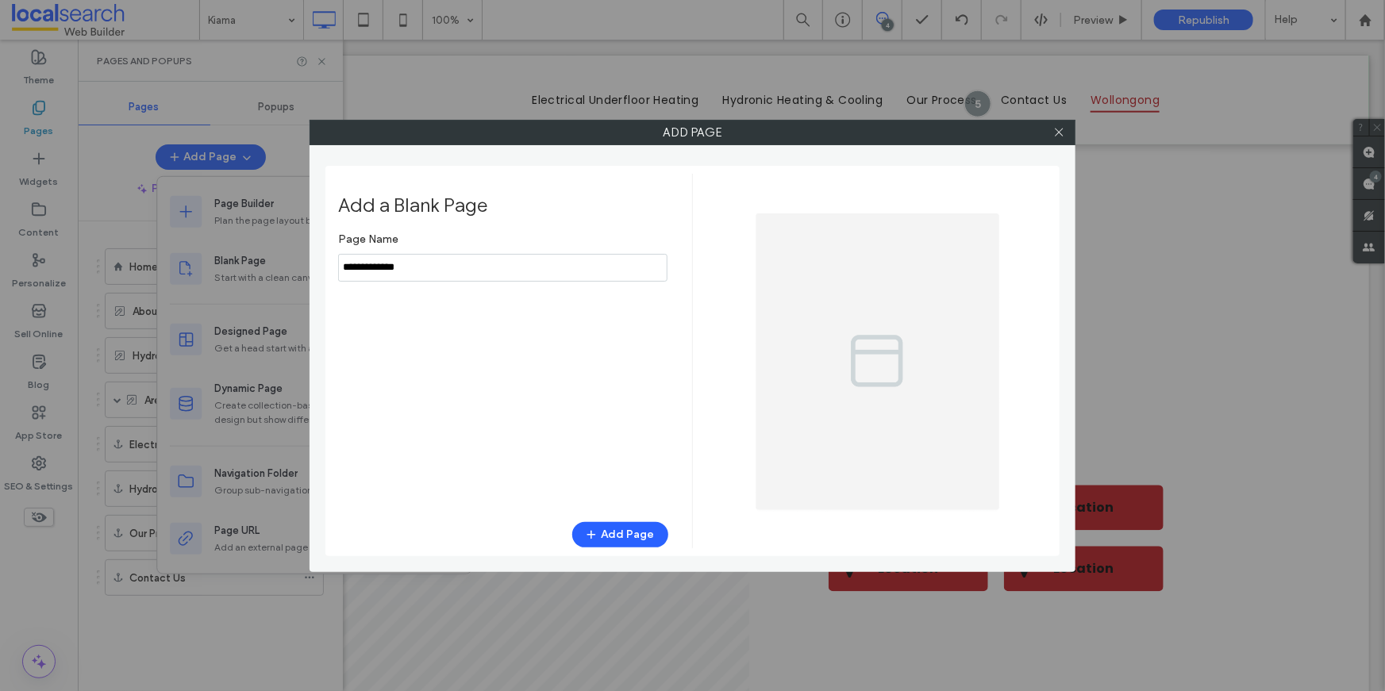
click at [495, 267] on input "notEmpty" at bounding box center [502, 268] width 329 height 28
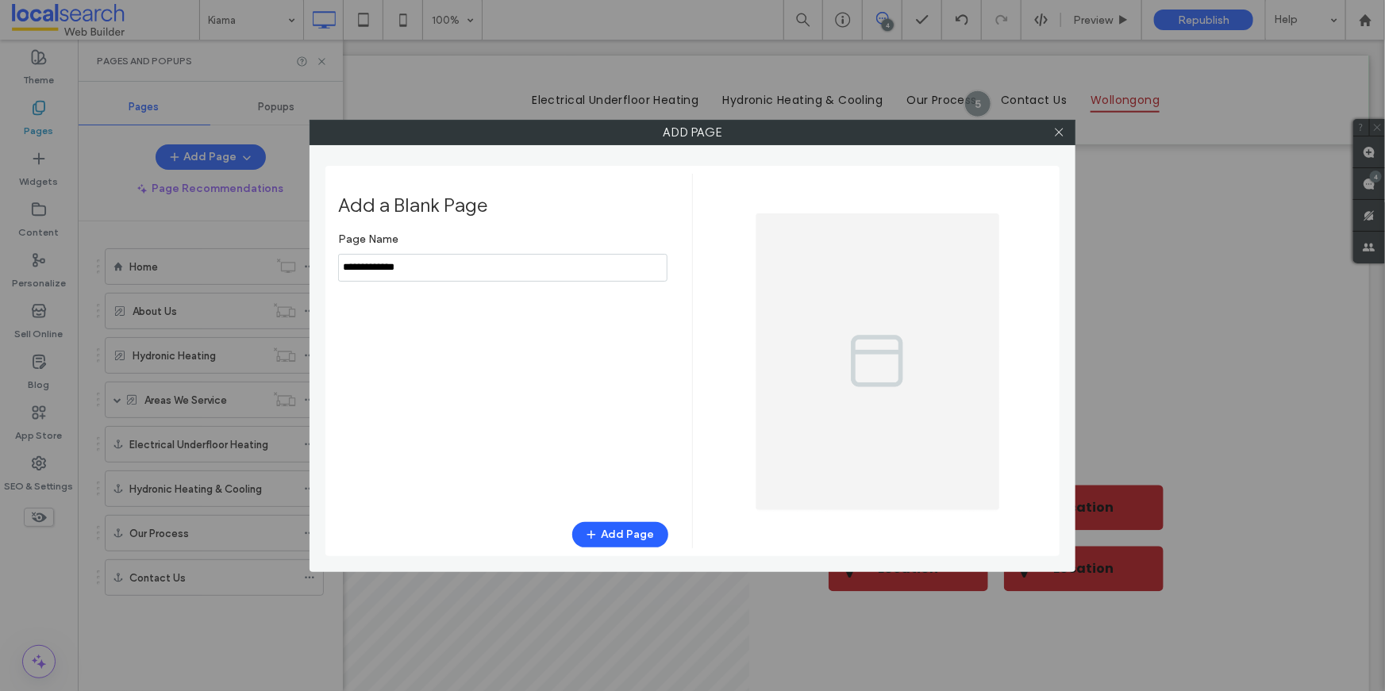
click at [495, 267] on input "notEmpty" at bounding box center [502, 268] width 329 height 28
type input "**********"
click at [650, 530] on button "Add Page" at bounding box center [620, 534] width 96 height 25
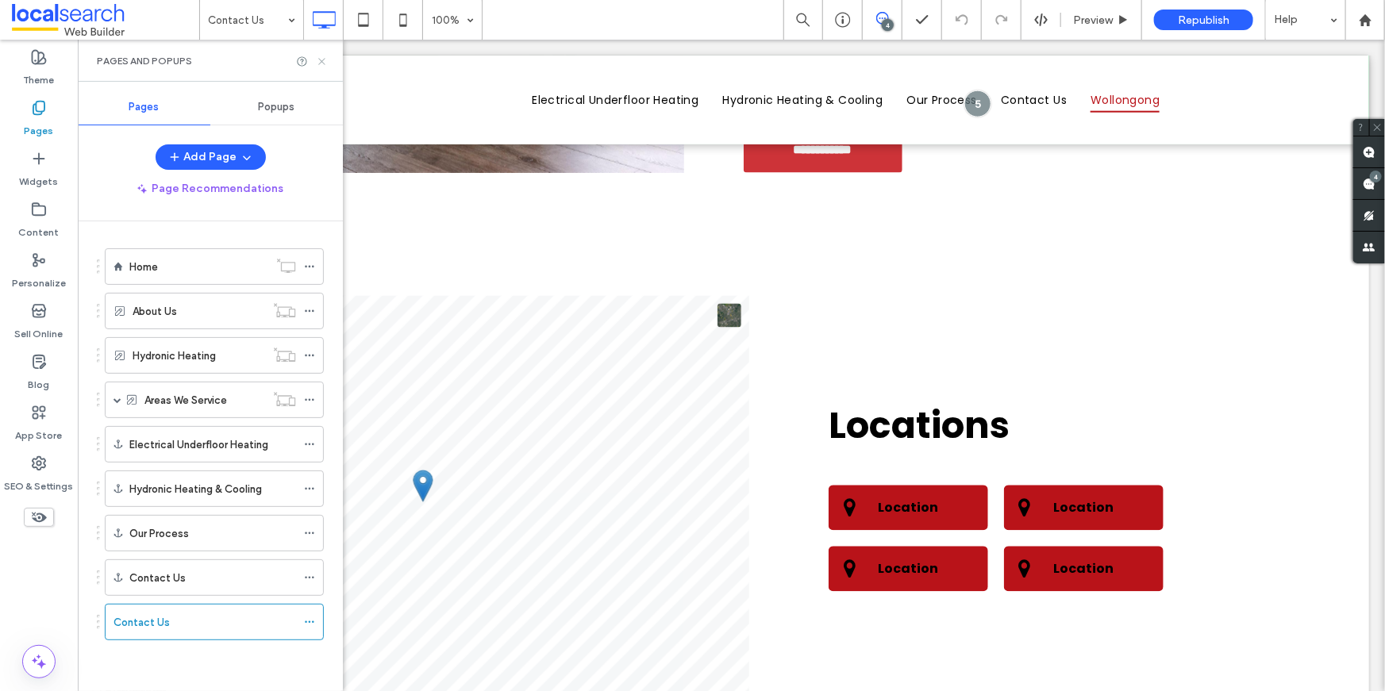
click at [322, 62] on use at bounding box center [321, 61] width 6 height 6
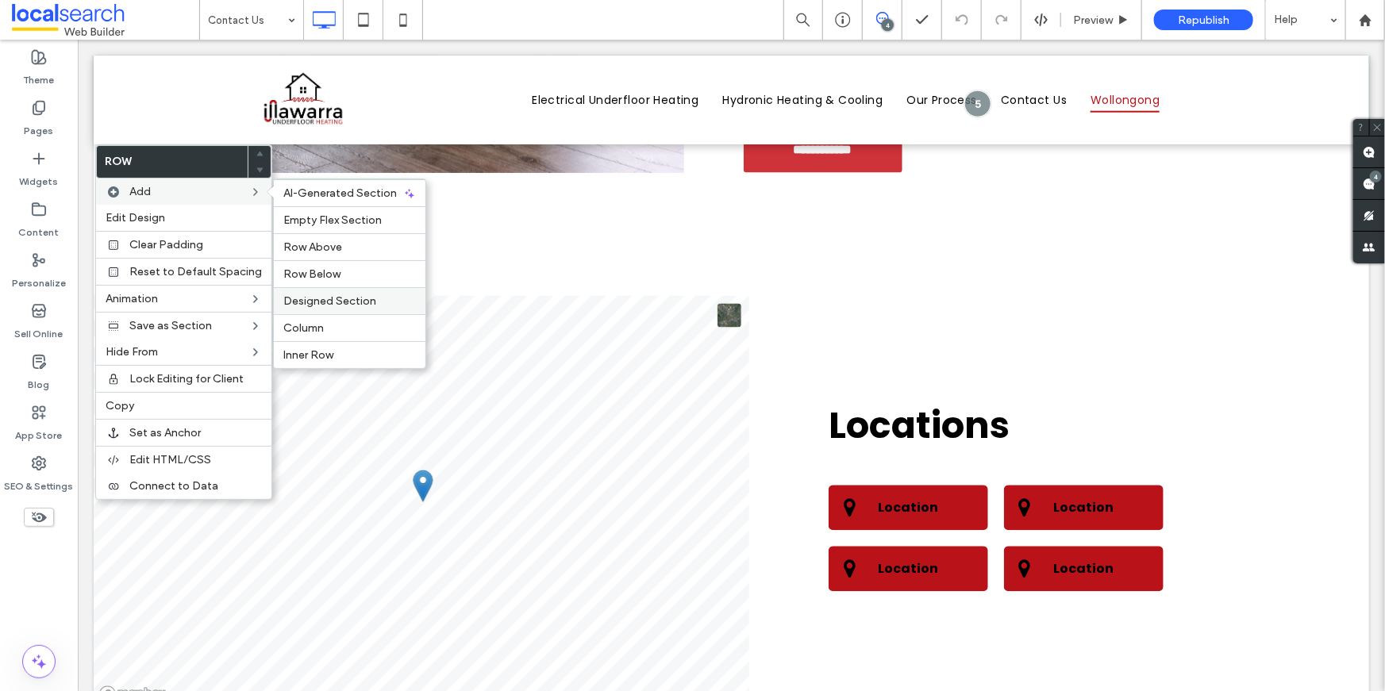
click at [319, 299] on span "Designed Section" at bounding box center [329, 300] width 93 height 13
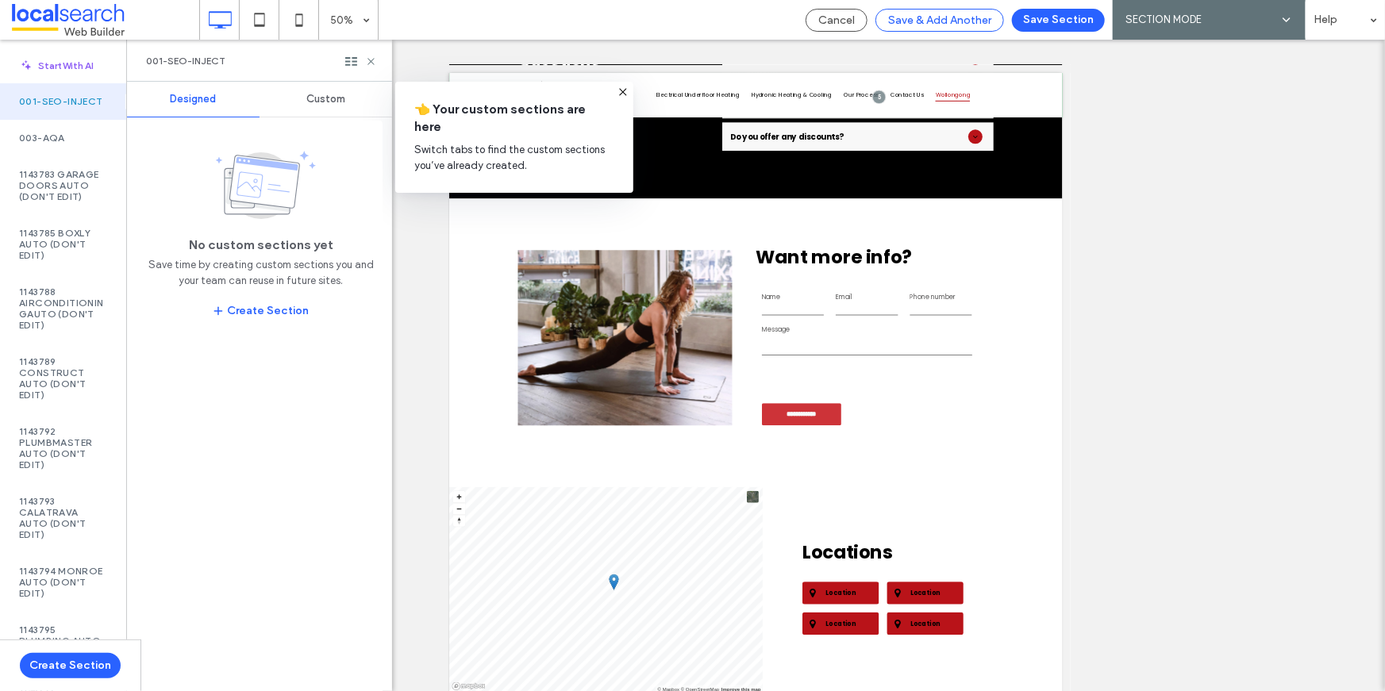
scroll to position [2119, 0]
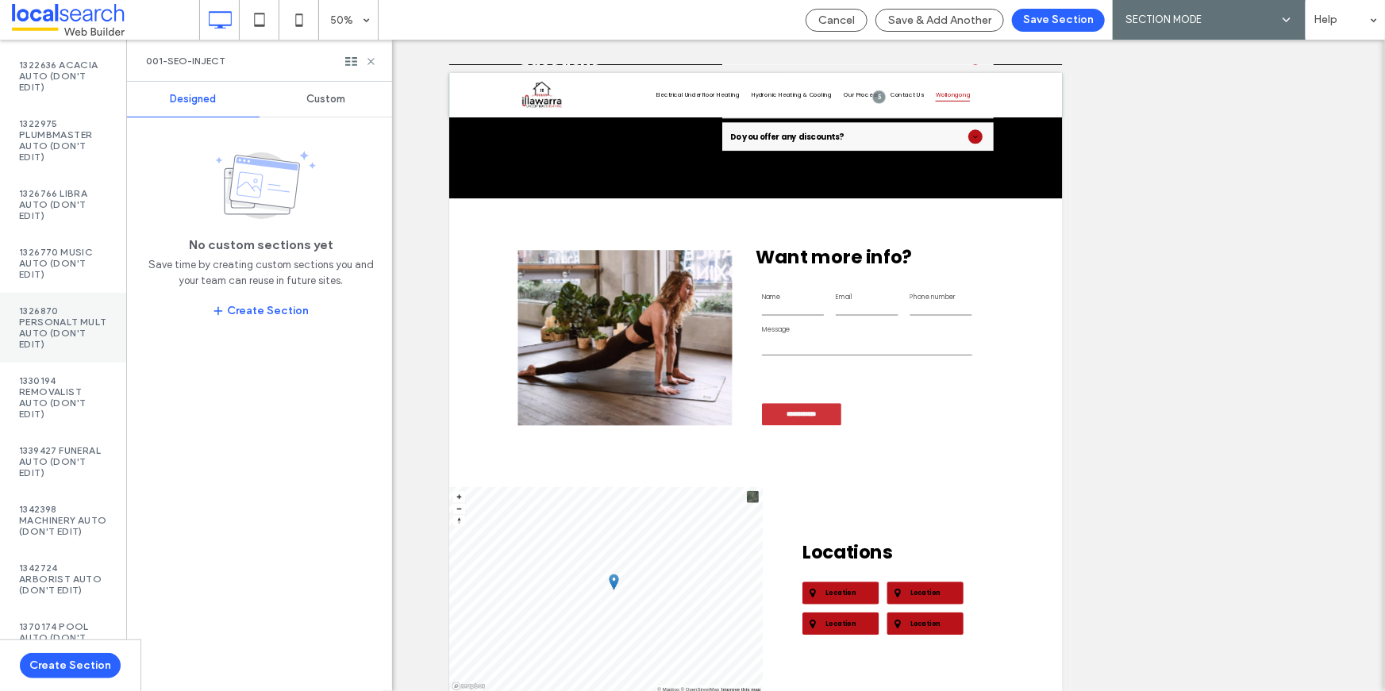
click at [38, 350] on label "1326870 PersonalT Mult Auto (DON'T EDIT)" at bounding box center [63, 328] width 88 height 44
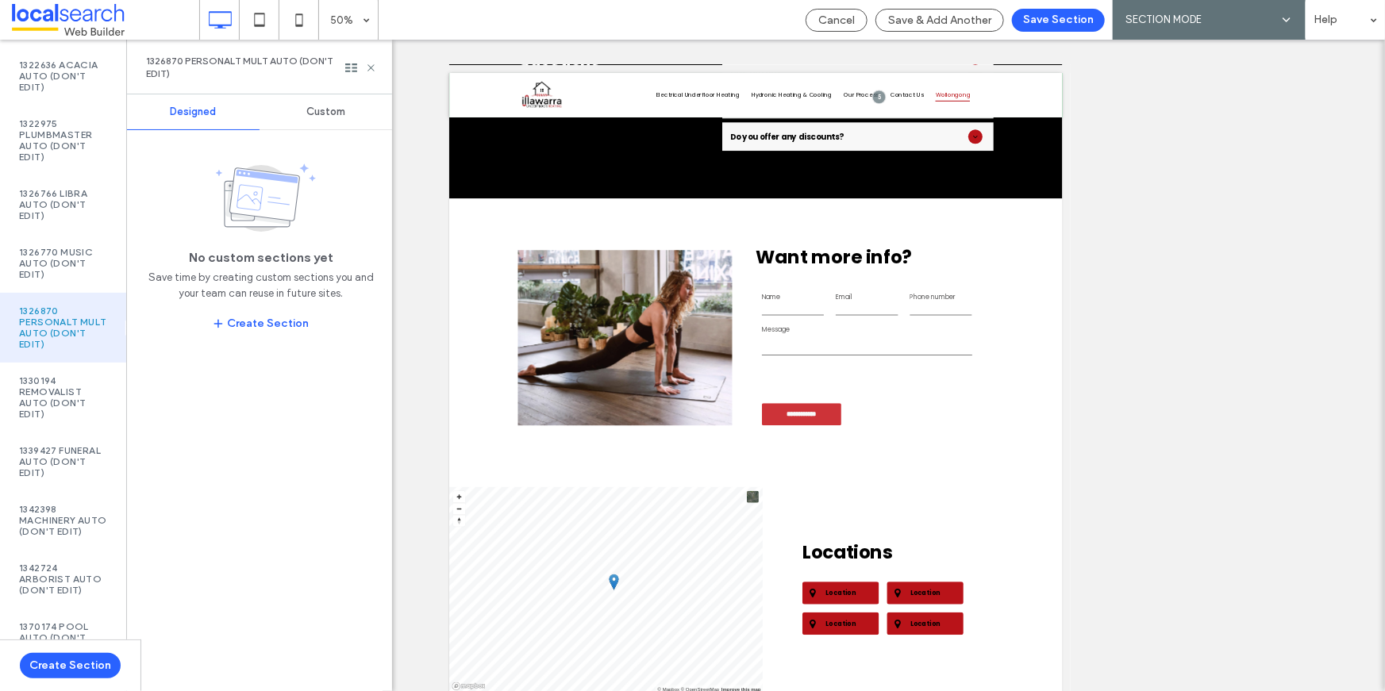
click at [310, 126] on div "Custom" at bounding box center [326, 111] width 133 height 35
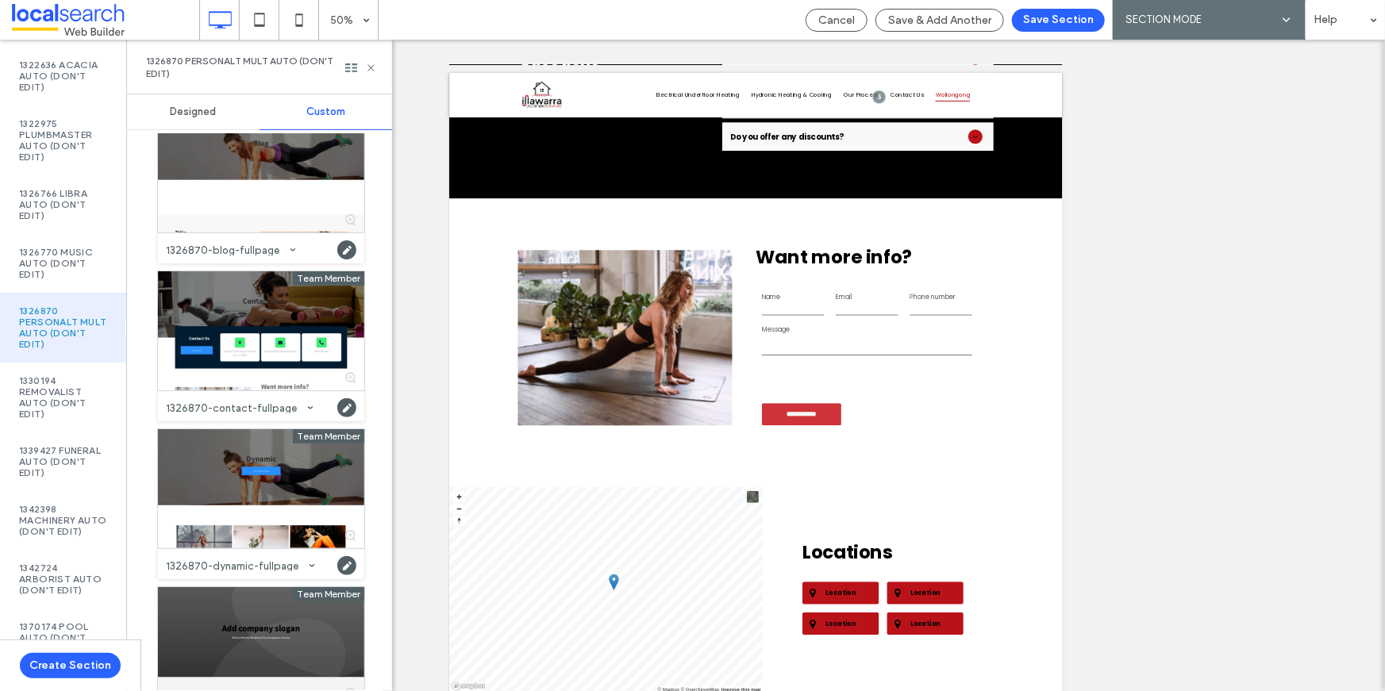
scroll to position [0, 0]
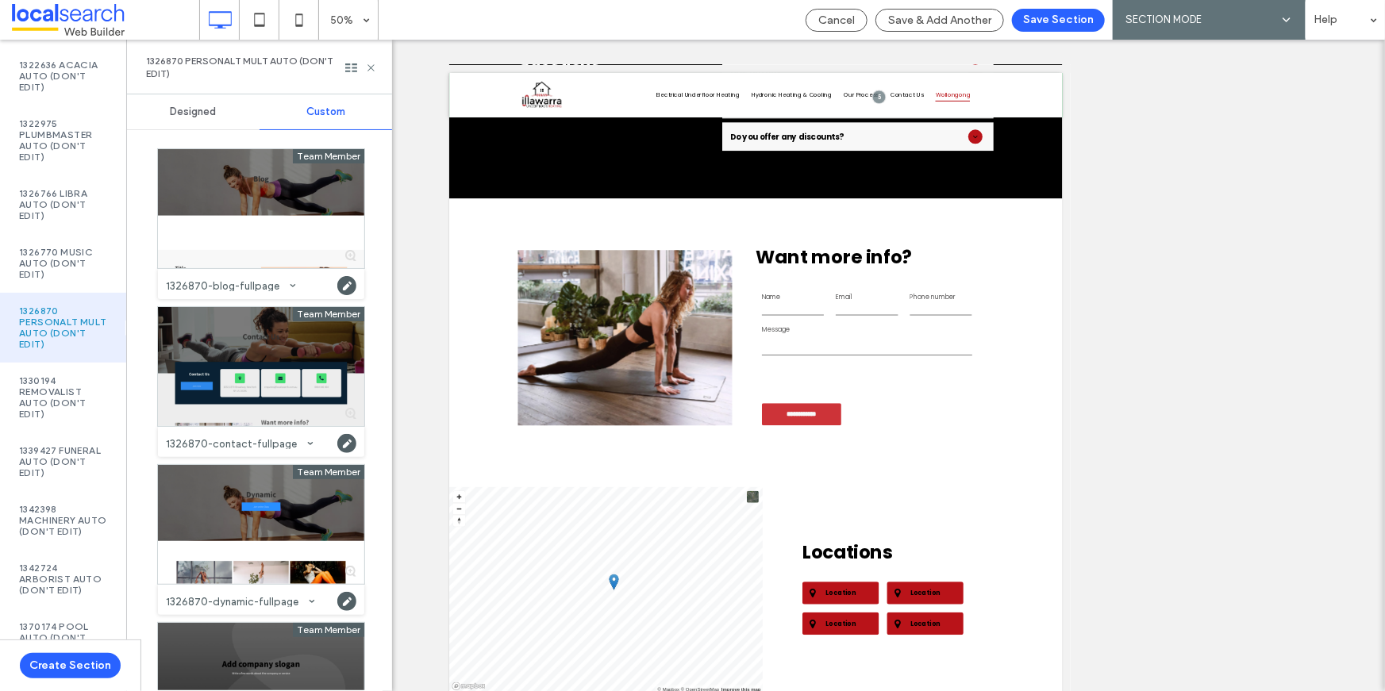
click at [235, 341] on div at bounding box center [261, 366] width 206 height 119
click at [1073, 23] on button "Save Section" at bounding box center [1058, 20] width 93 height 23
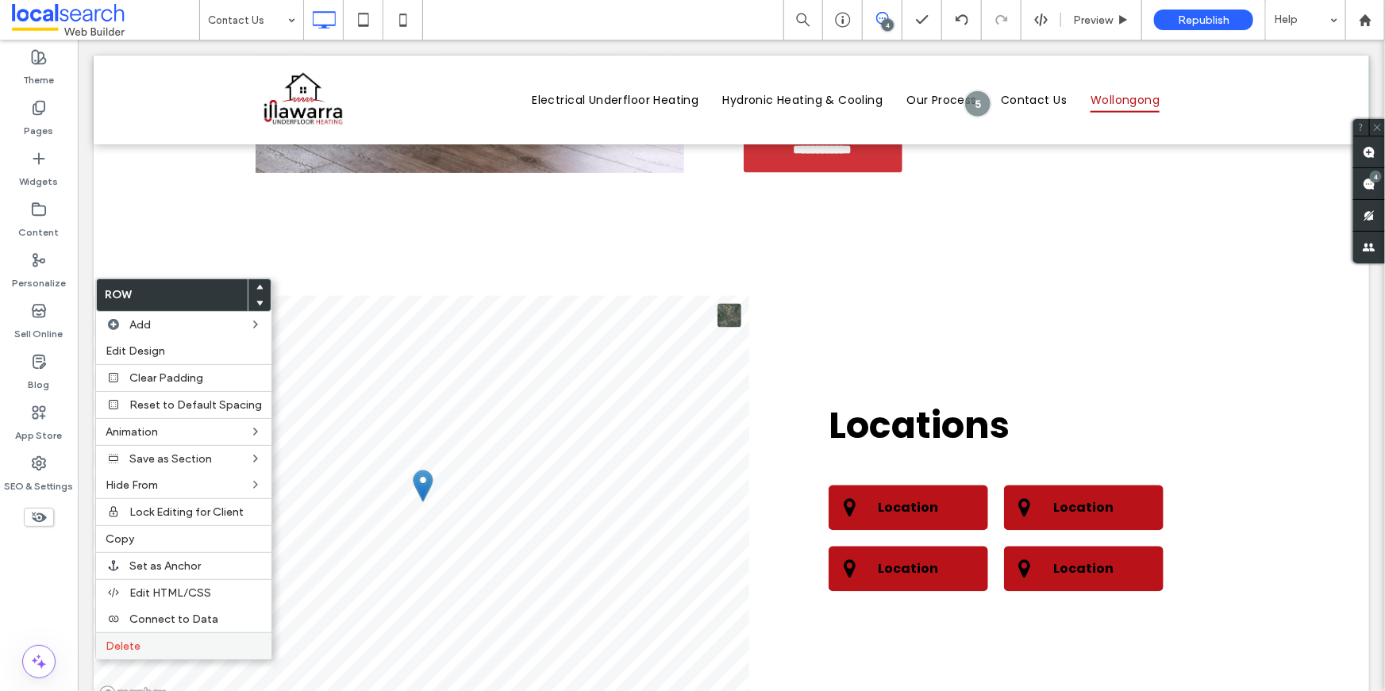
click at [166, 646] on label "Delete" at bounding box center [184, 646] width 156 height 13
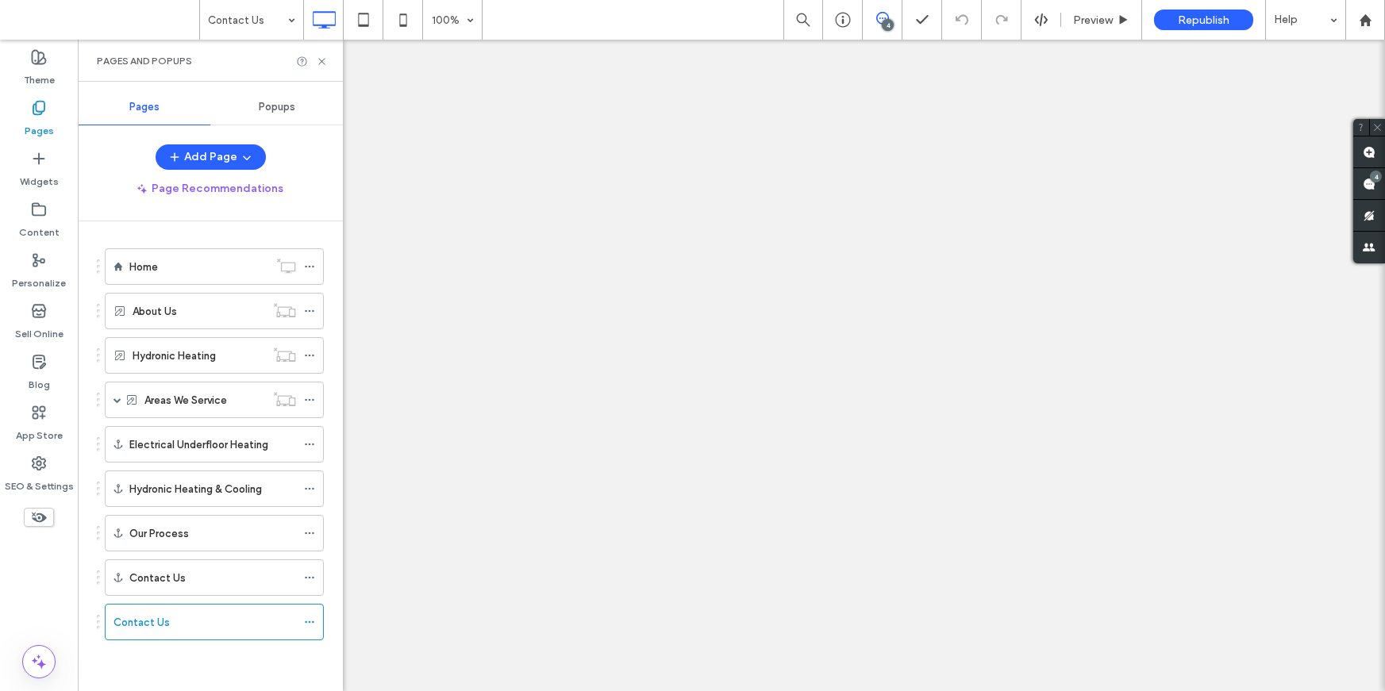
drag, startPoint x: 0, startPoint y: 0, endPoint x: 306, endPoint y: 619, distance: 690.8
click at [306, 619] on icon at bounding box center [309, 622] width 11 height 11
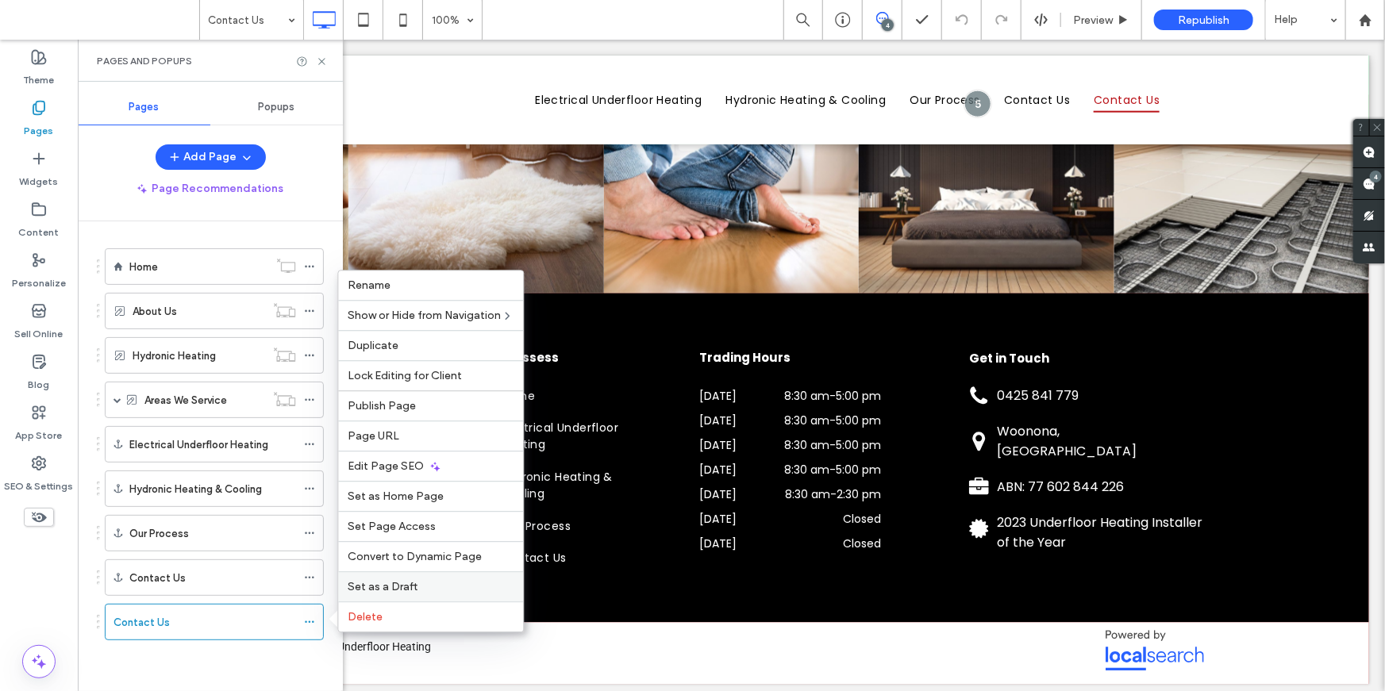
click at [424, 580] on label "Set as a Draft" at bounding box center [431, 586] width 166 height 13
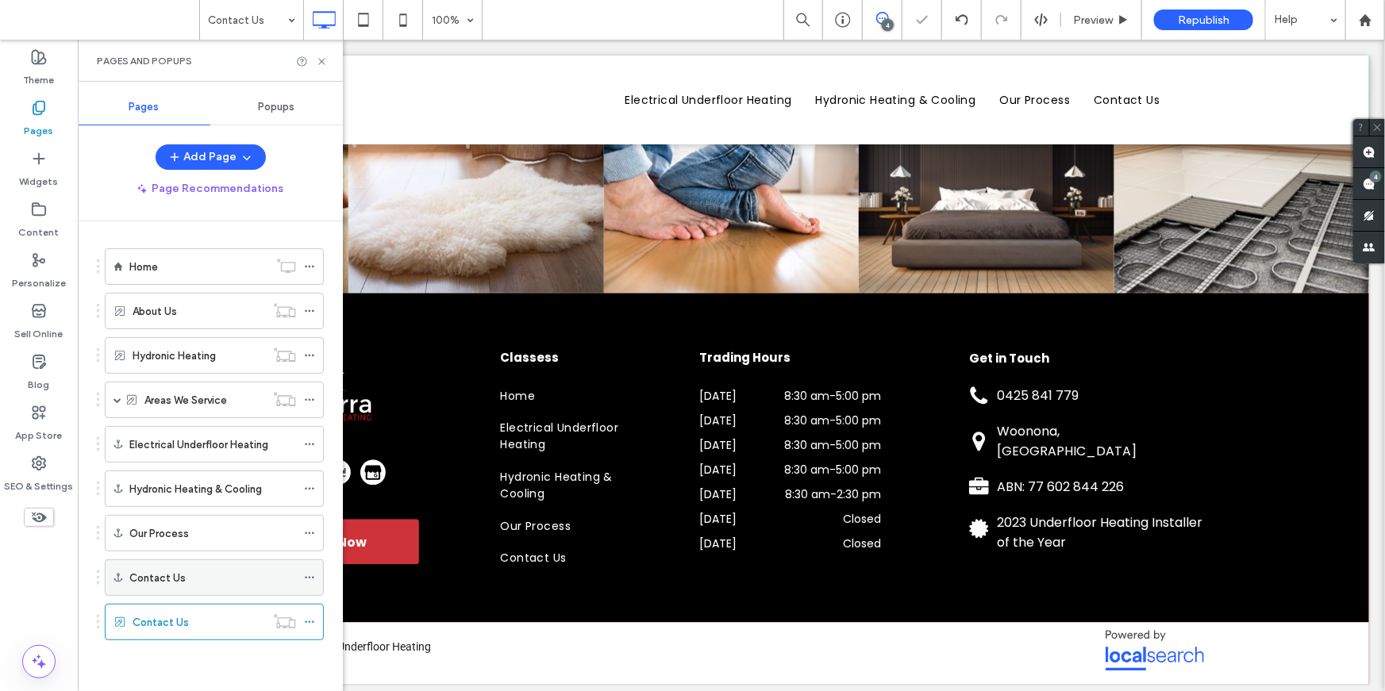
click at [202, 581] on div "Contact Us" at bounding box center [212, 578] width 167 height 17
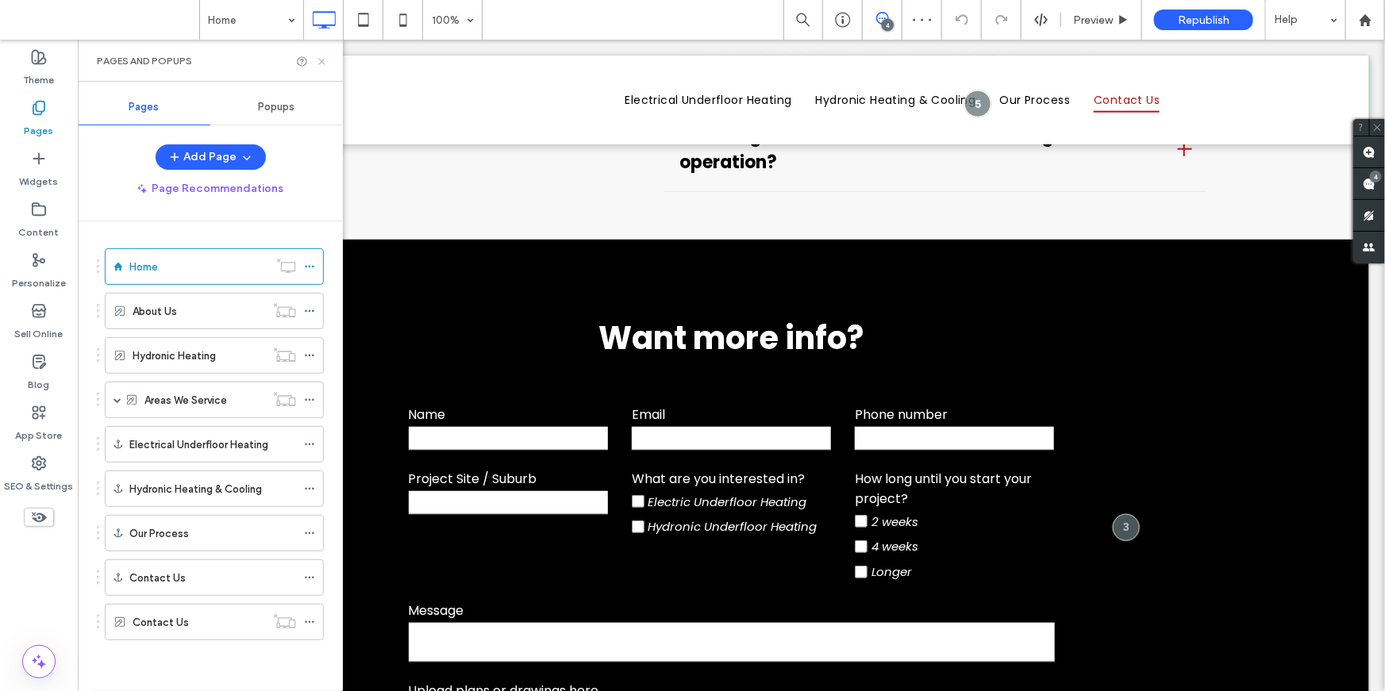
click at [323, 59] on icon at bounding box center [322, 62] width 12 height 12
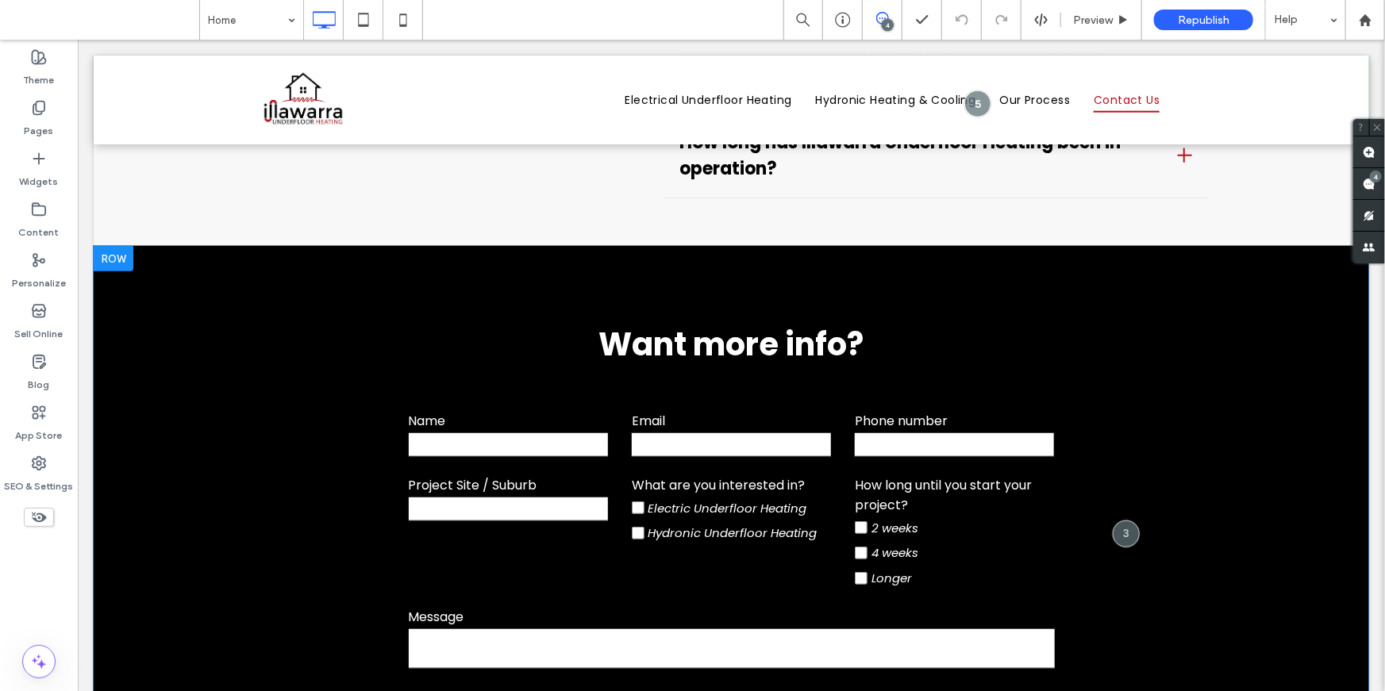
scroll to position [6487, 0]
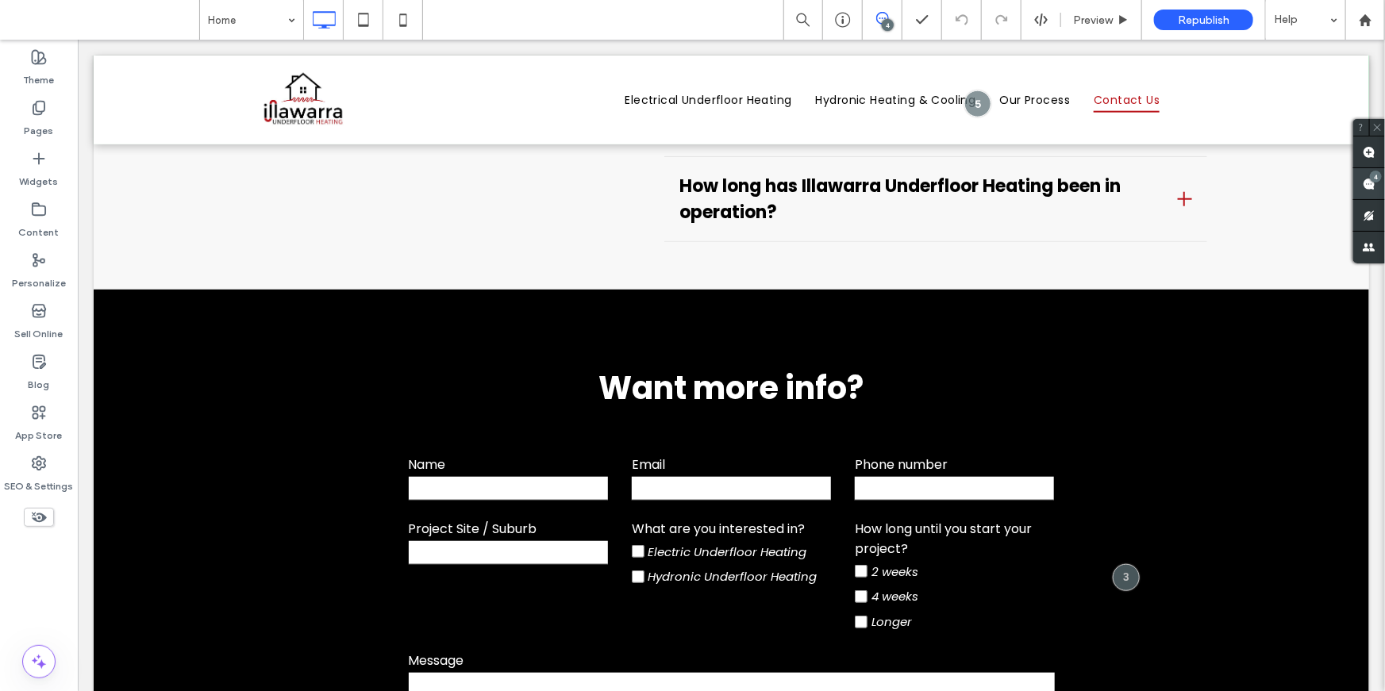
click at [1363, 180] on use at bounding box center [1369, 184] width 13 height 13
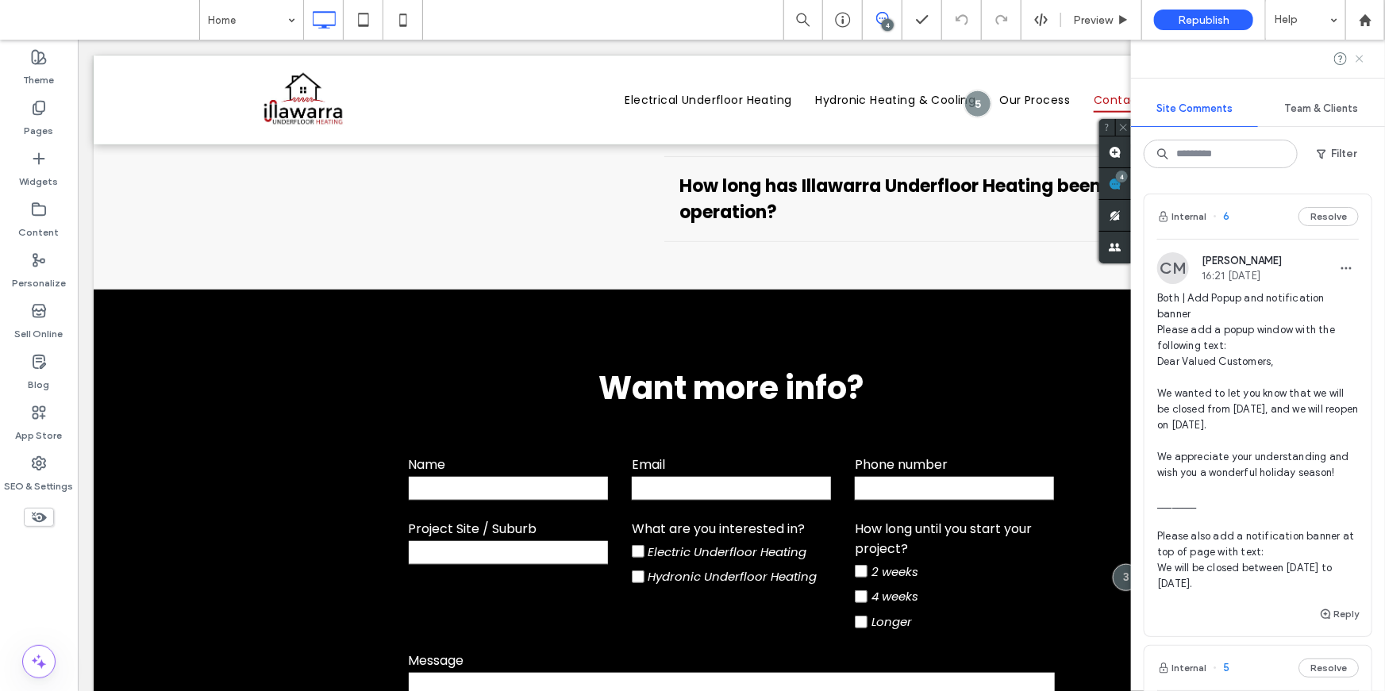
click at [1360, 60] on use at bounding box center [1359, 58] width 7 height 7
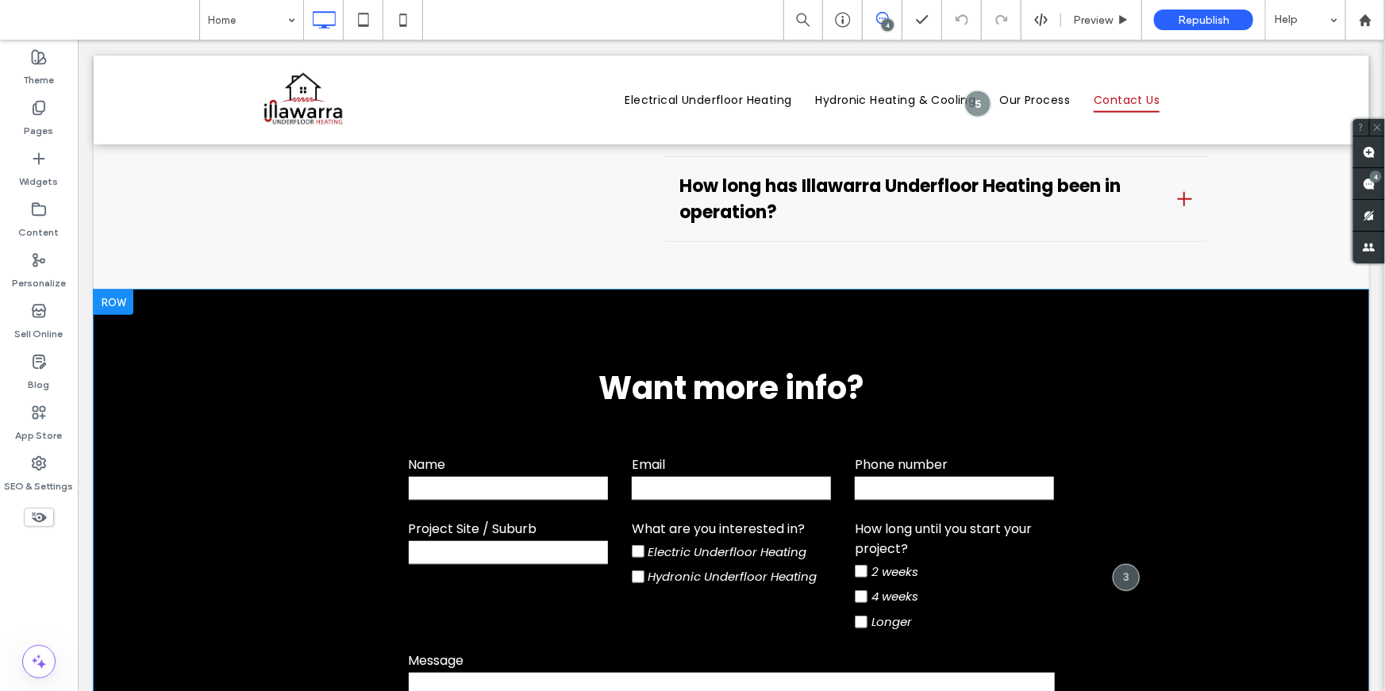
click at [111, 289] on div at bounding box center [113, 301] width 40 height 25
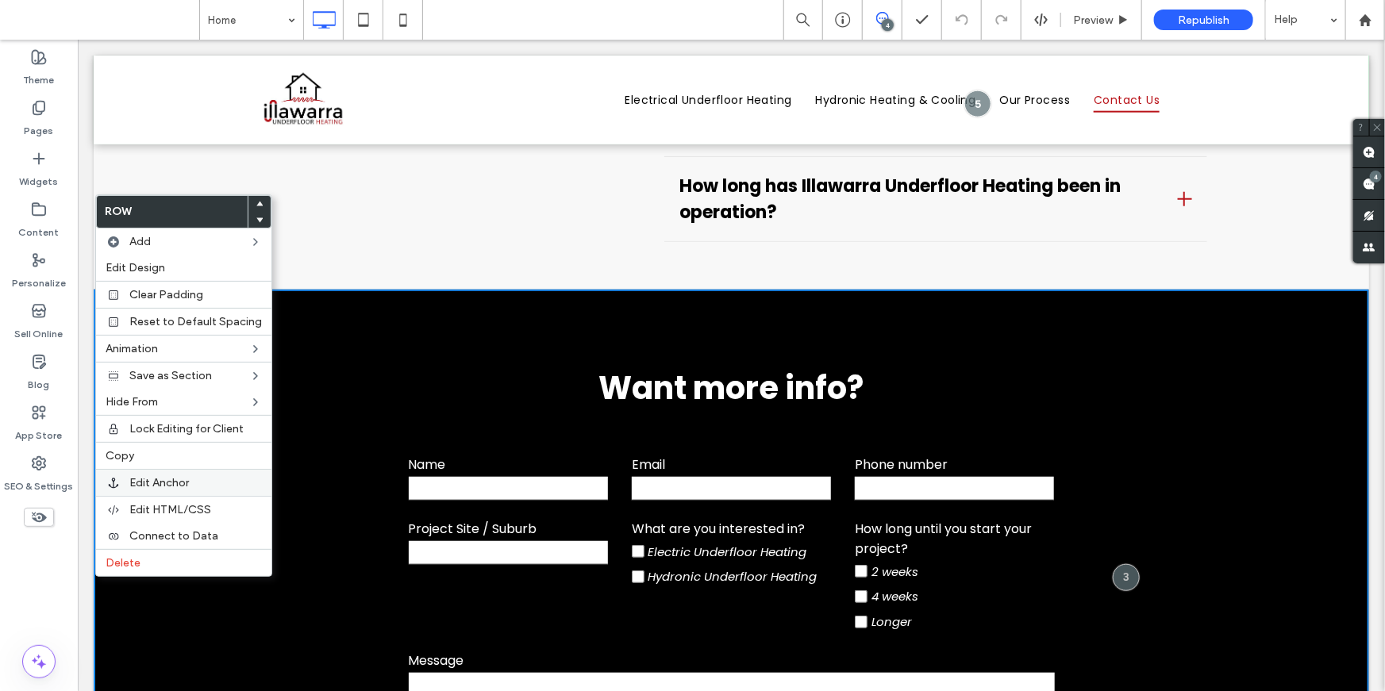
click at [174, 485] on span "Edit Anchor" at bounding box center [159, 482] width 60 height 13
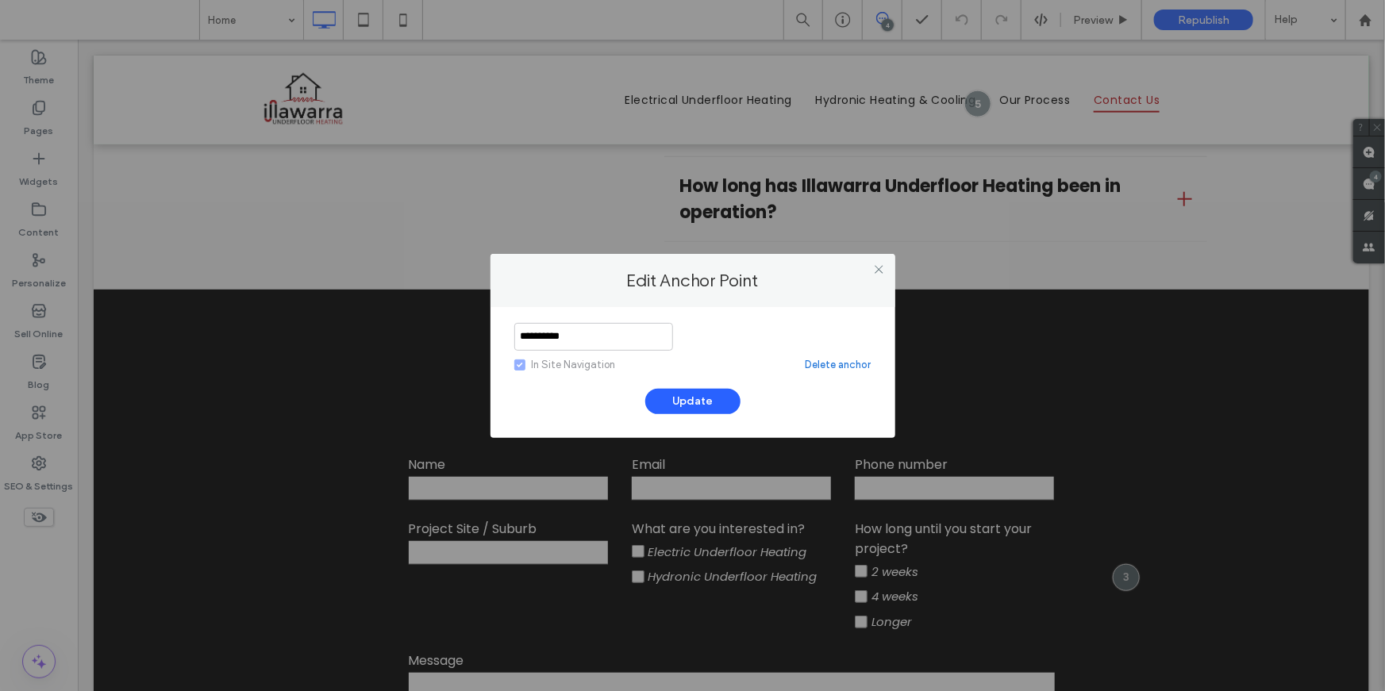
click at [837, 363] on link "Delete anchor" at bounding box center [839, 365] width 66 height 16
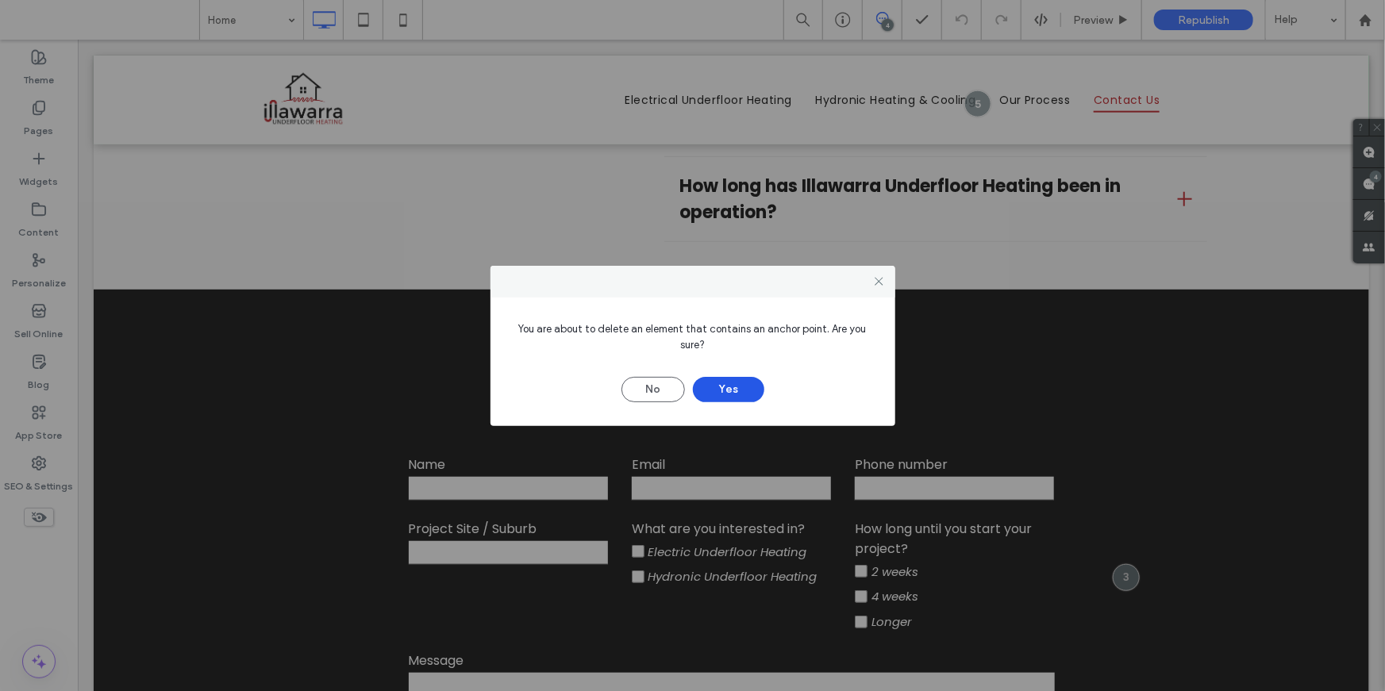
click at [711, 382] on button "Yes" at bounding box center [728, 389] width 71 height 25
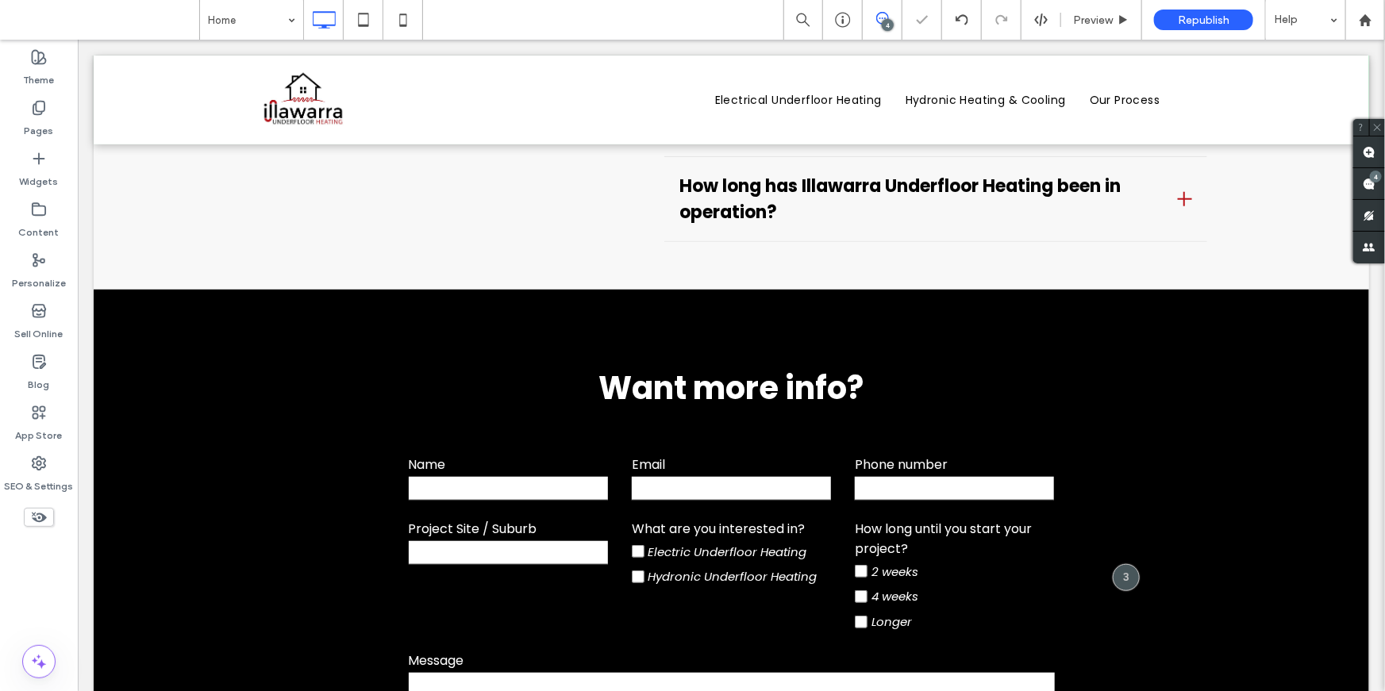
click at [34, 116] on div at bounding box center [692, 345] width 1385 height 691
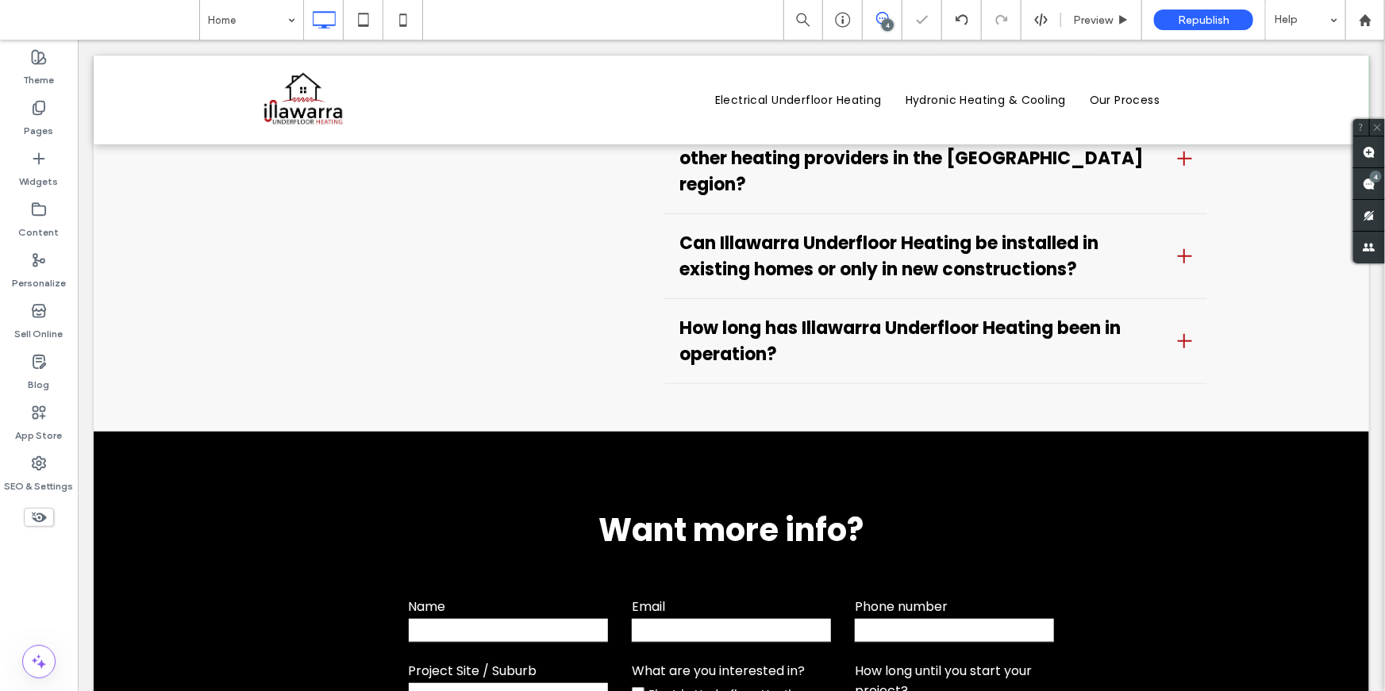
scroll to position [6344, 0]
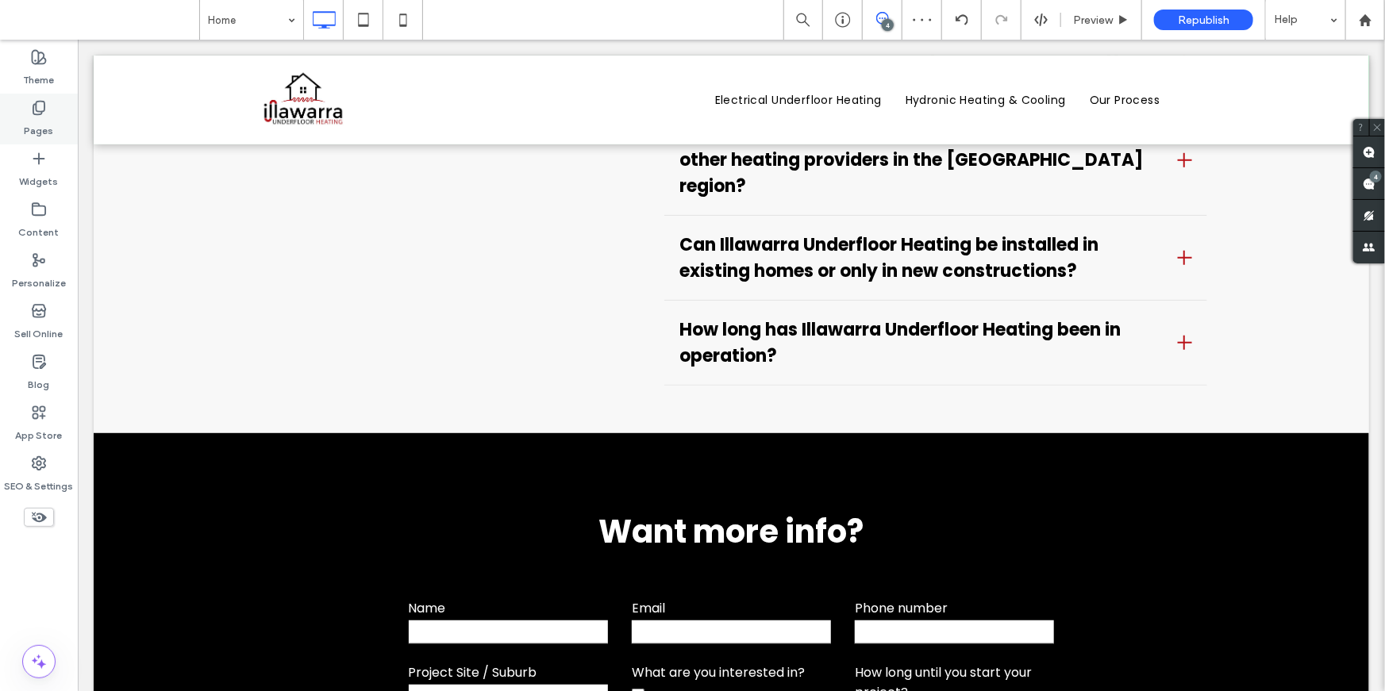
click at [40, 120] on label "Pages" at bounding box center [39, 127] width 29 height 22
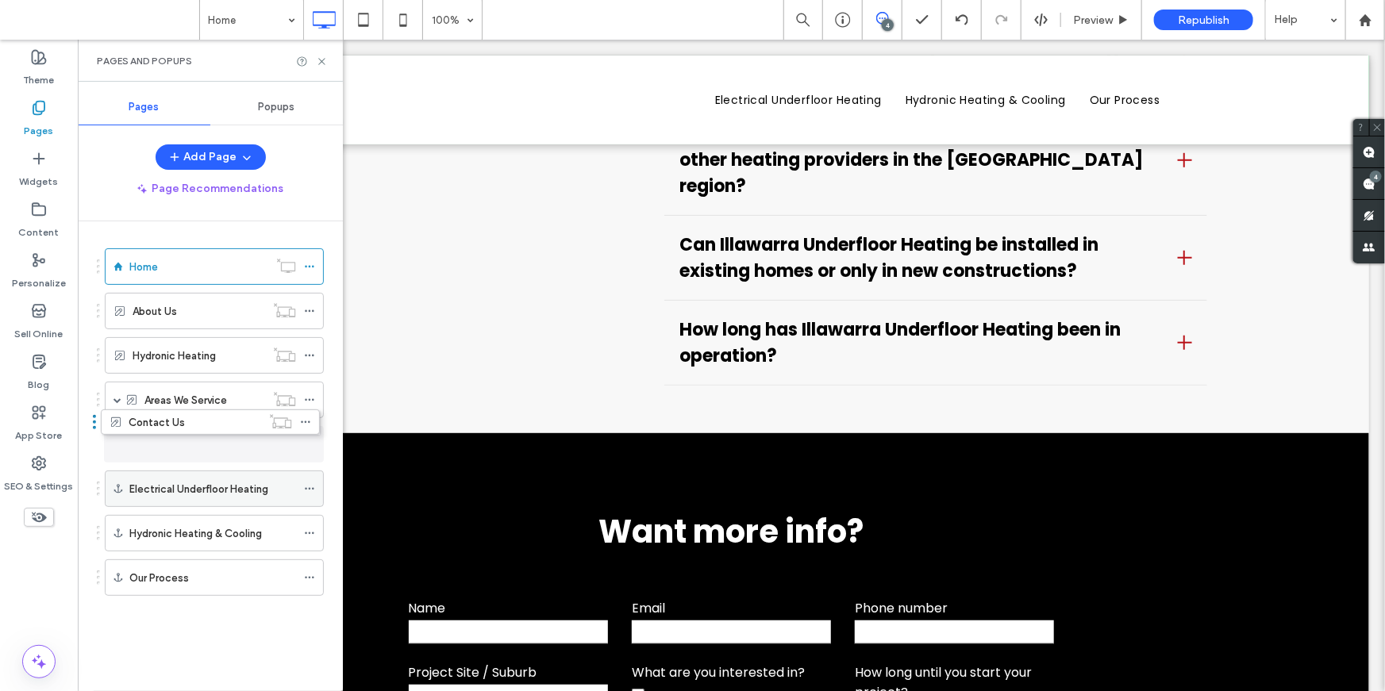
drag, startPoint x: 159, startPoint y: 576, endPoint x: 155, endPoint y: 429, distance: 147.7
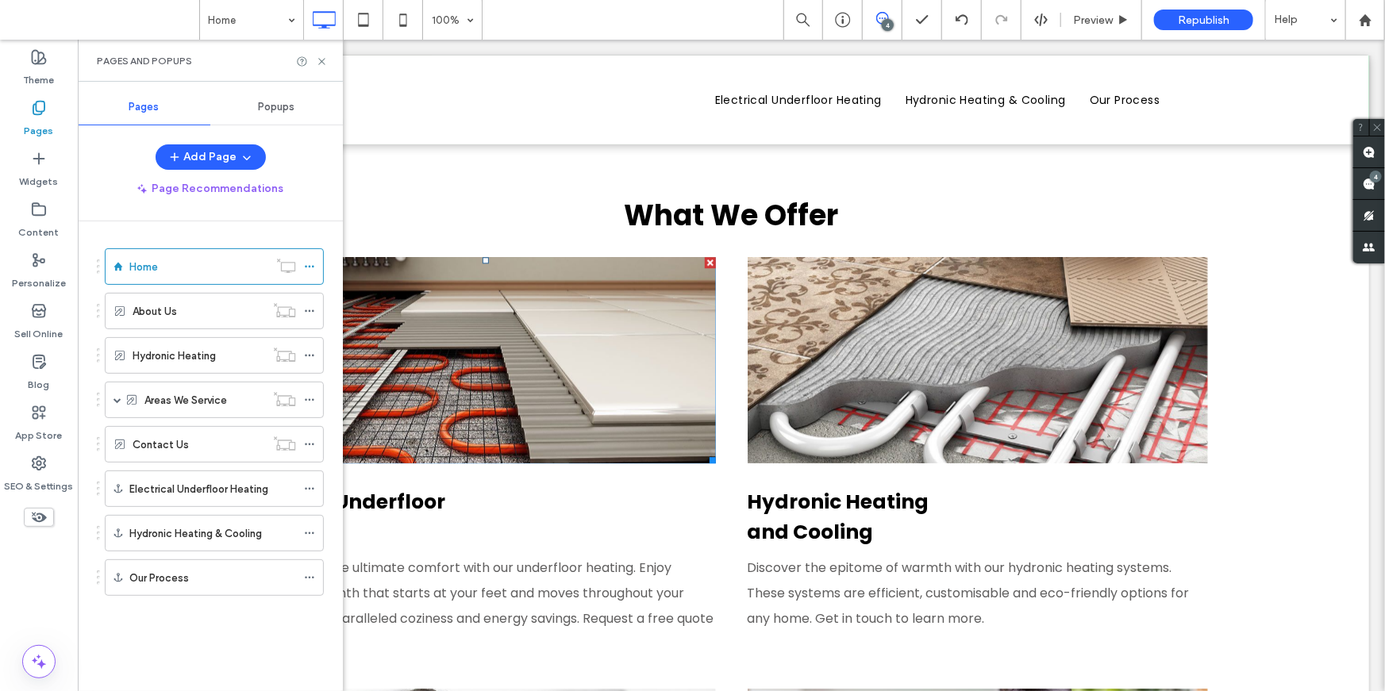
scroll to position [1925, 0]
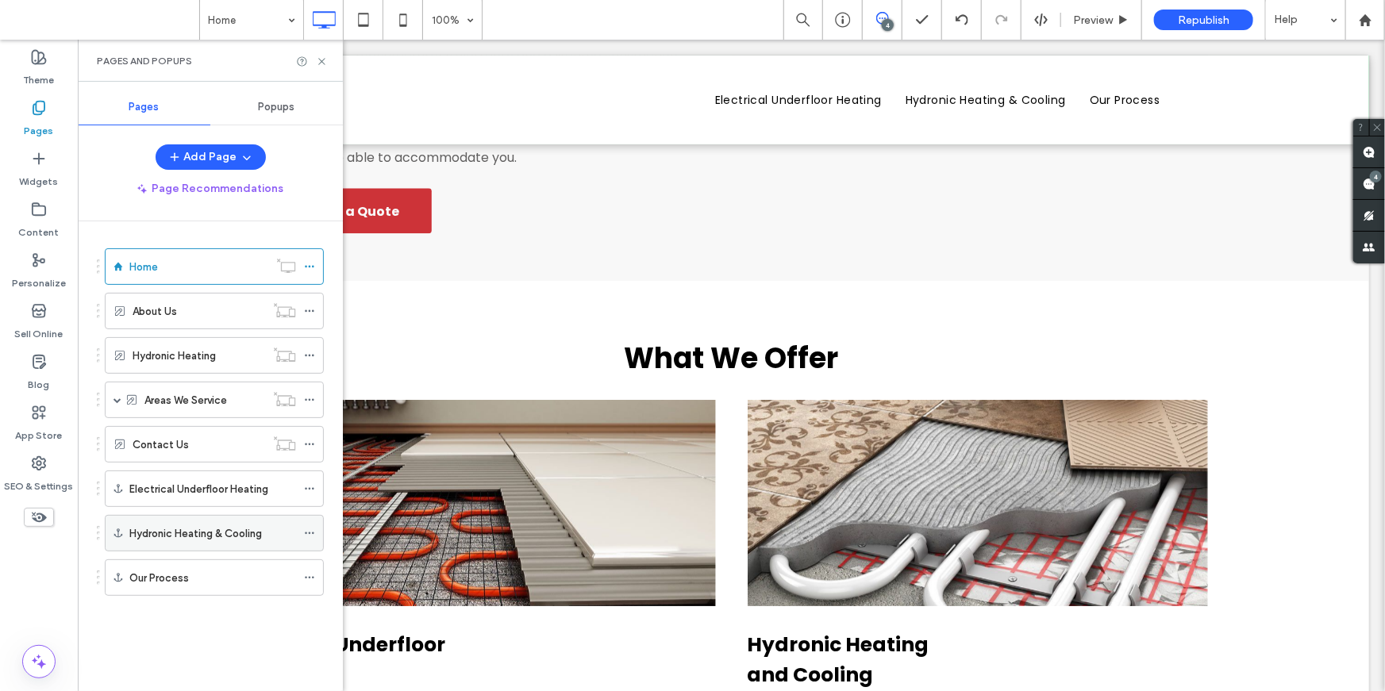
click at [252, 524] on label "Hydronic Heating & Cooling" at bounding box center [195, 534] width 133 height 28
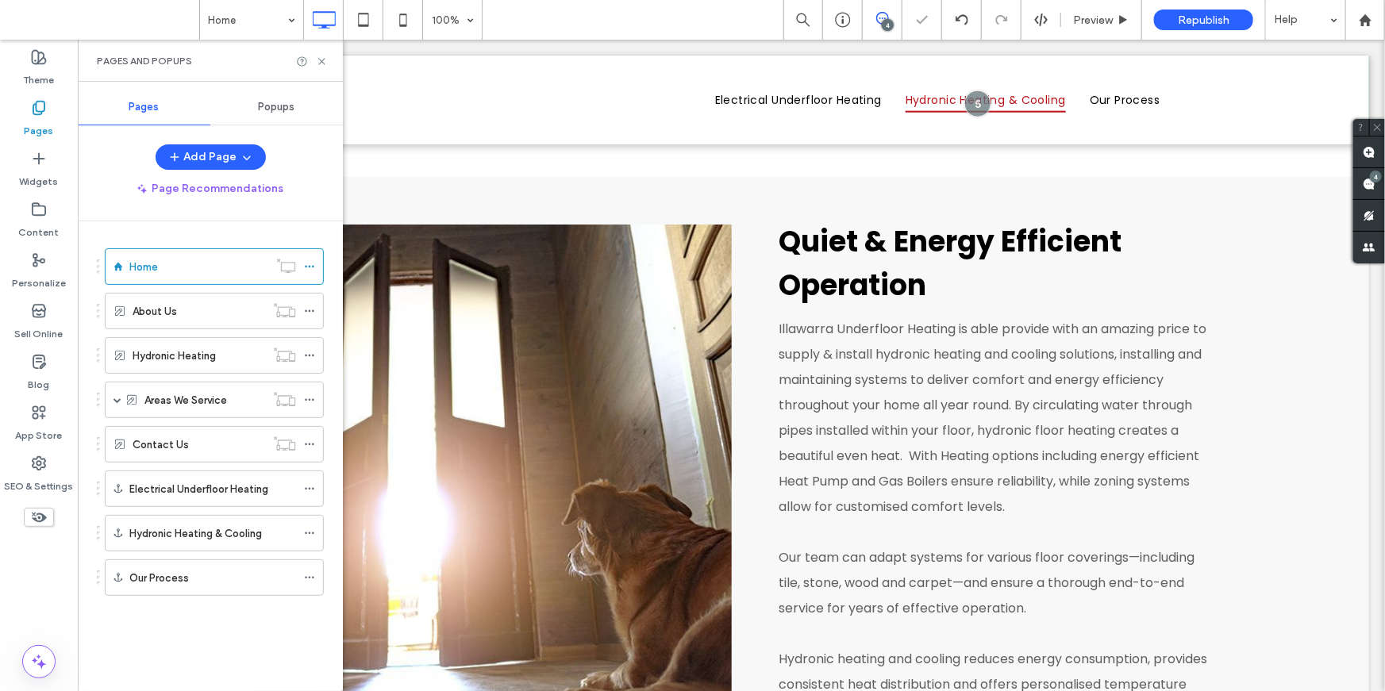
scroll to position [0, 0]
click at [317, 59] on icon at bounding box center [322, 62] width 12 height 12
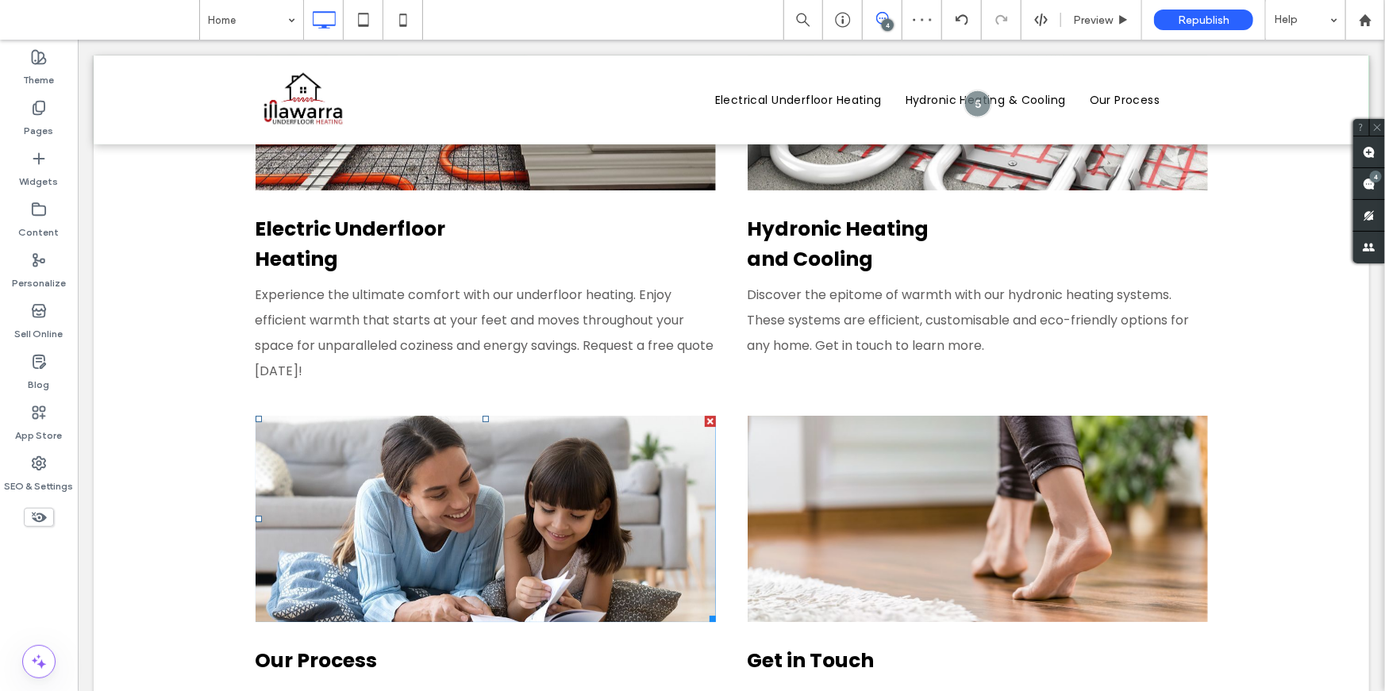
scroll to position [2215, 0]
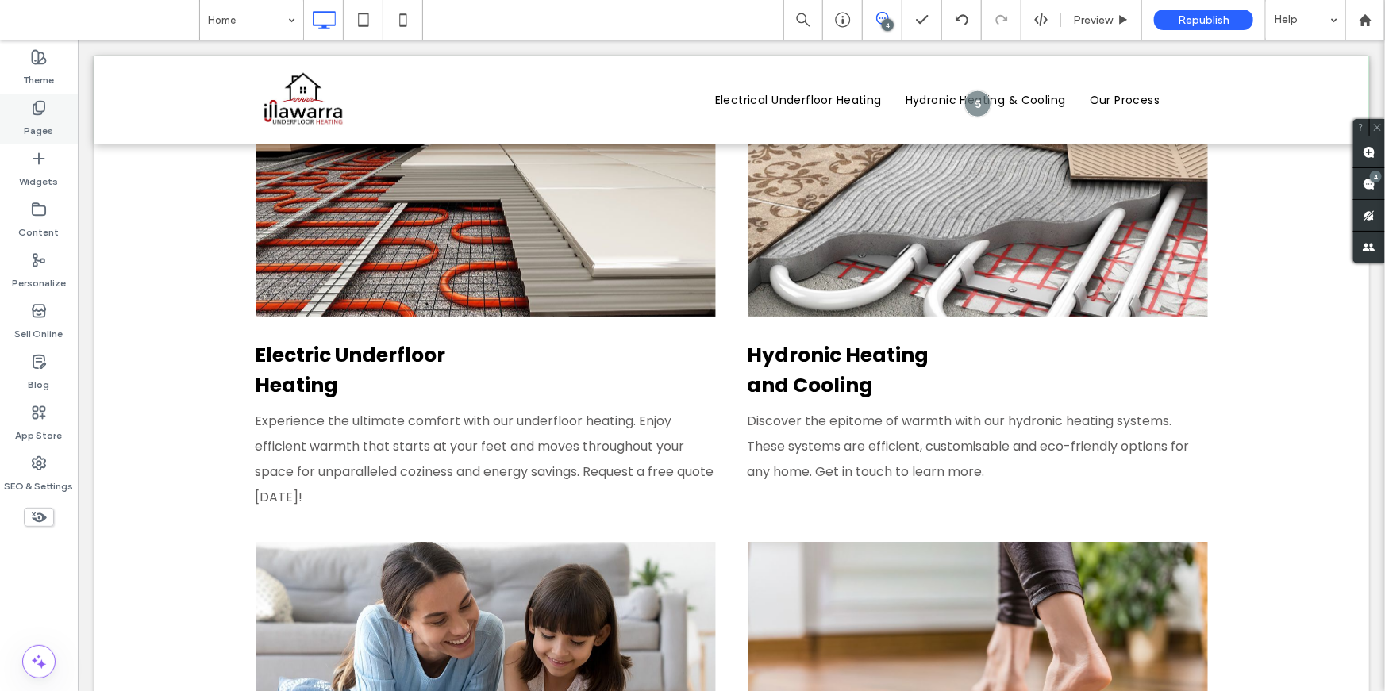
click at [47, 117] on label "Pages" at bounding box center [39, 127] width 29 height 22
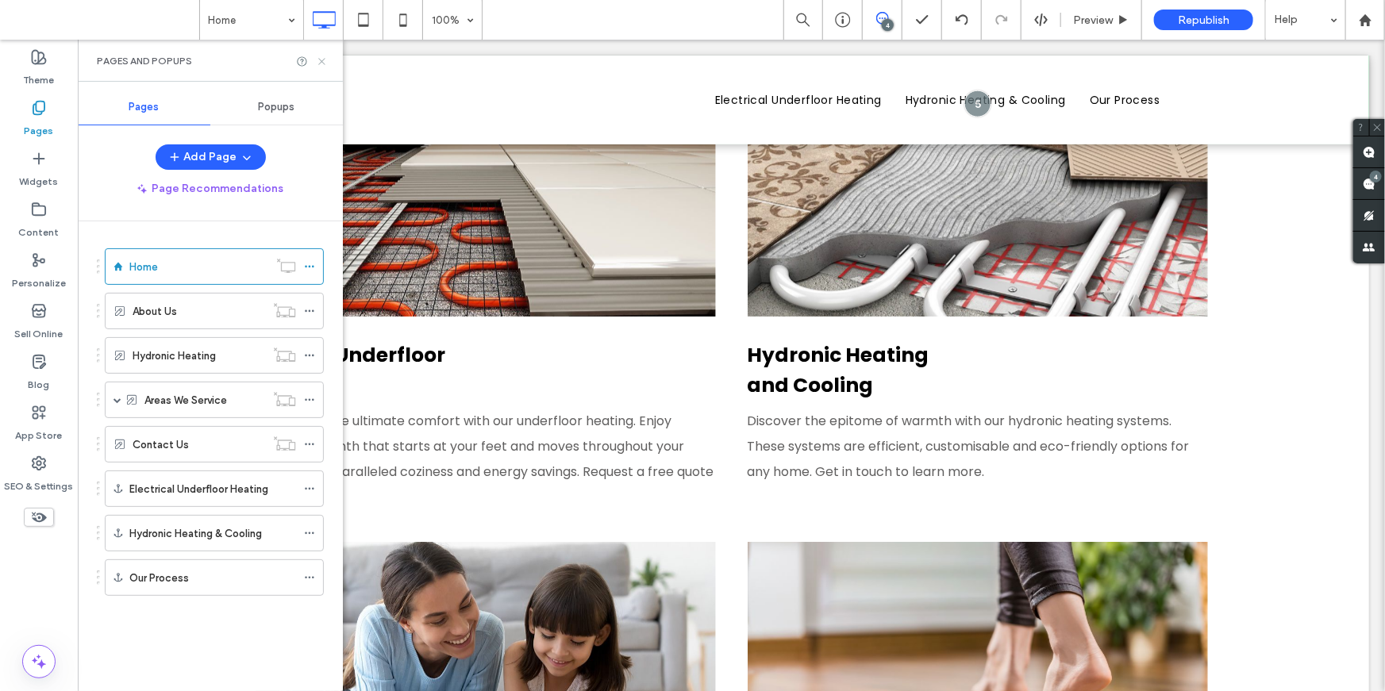
click at [319, 63] on icon at bounding box center [322, 62] width 12 height 12
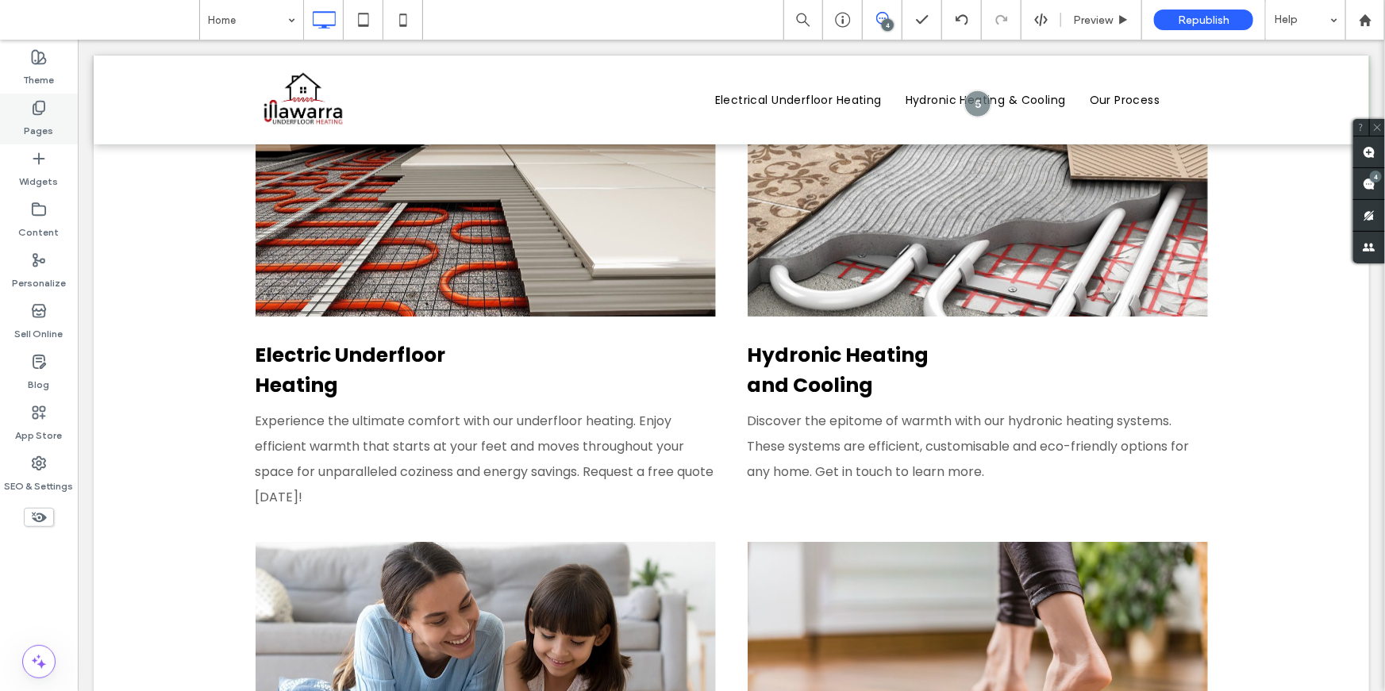
click at [61, 121] on div "Pages" at bounding box center [39, 119] width 78 height 51
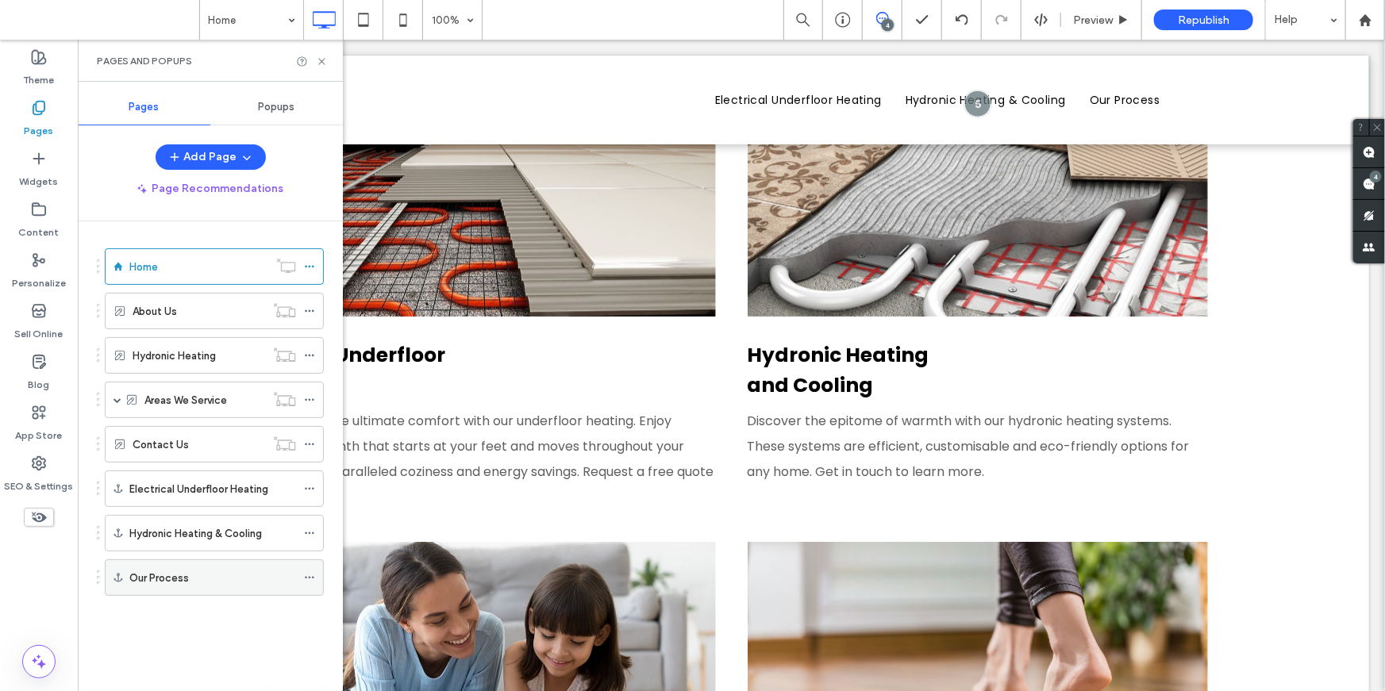
click at [184, 580] on label "Our Process" at bounding box center [159, 578] width 60 height 28
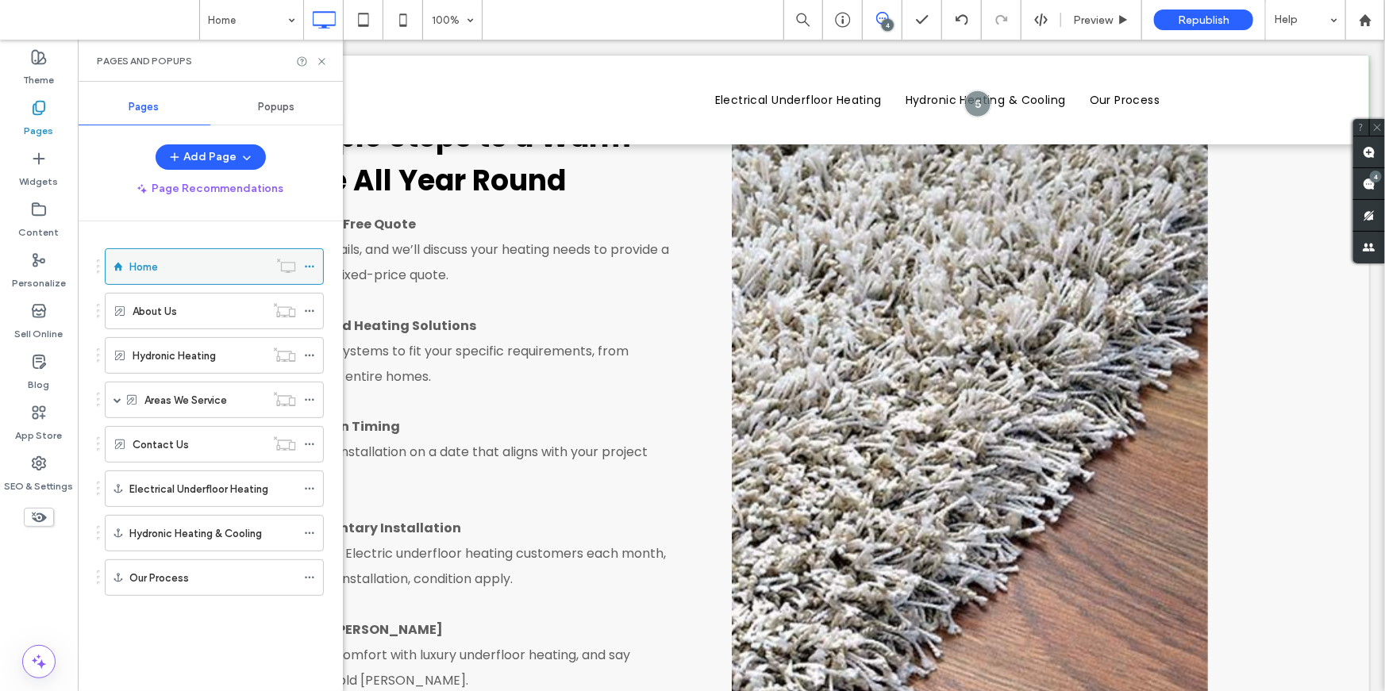
click at [178, 277] on div "Home" at bounding box center [198, 266] width 139 height 35
click at [322, 62] on div at bounding box center [692, 345] width 1385 height 691
click at [321, 60] on icon at bounding box center [322, 62] width 12 height 12
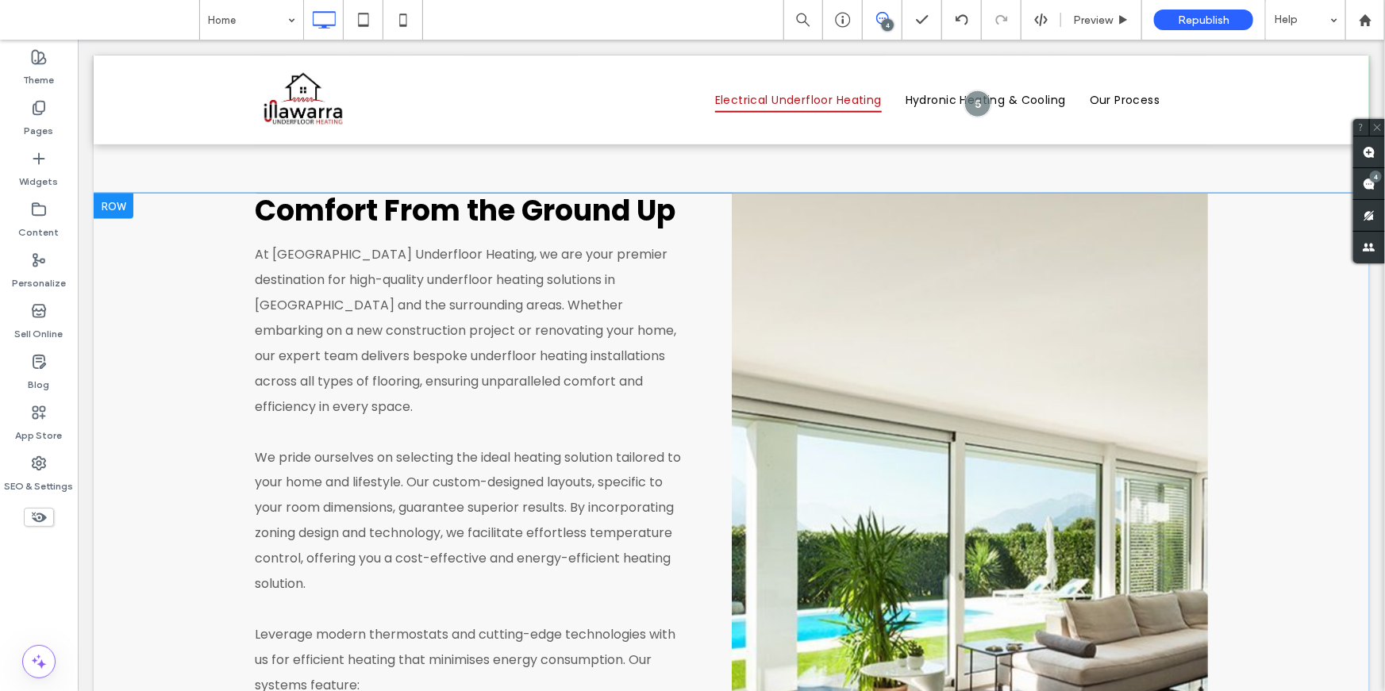
scroll to position [1095, 0]
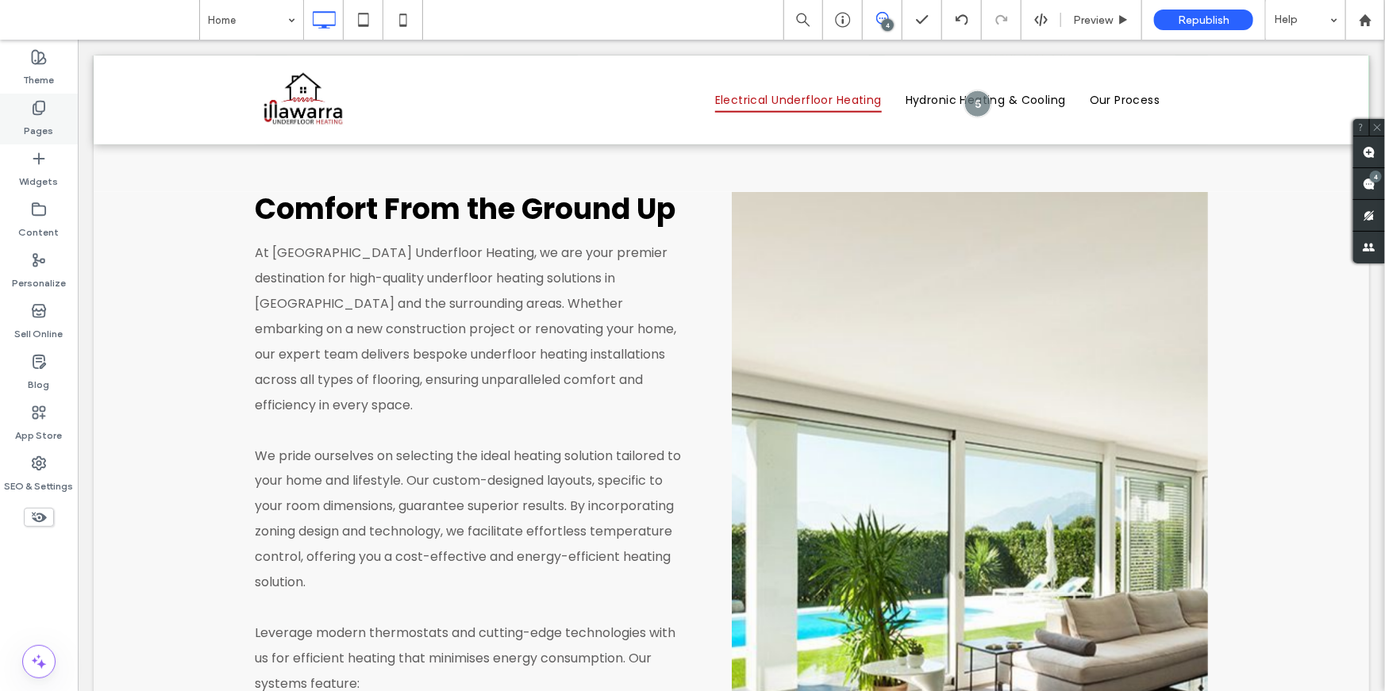
click at [35, 112] on icon at bounding box center [39, 108] width 16 height 16
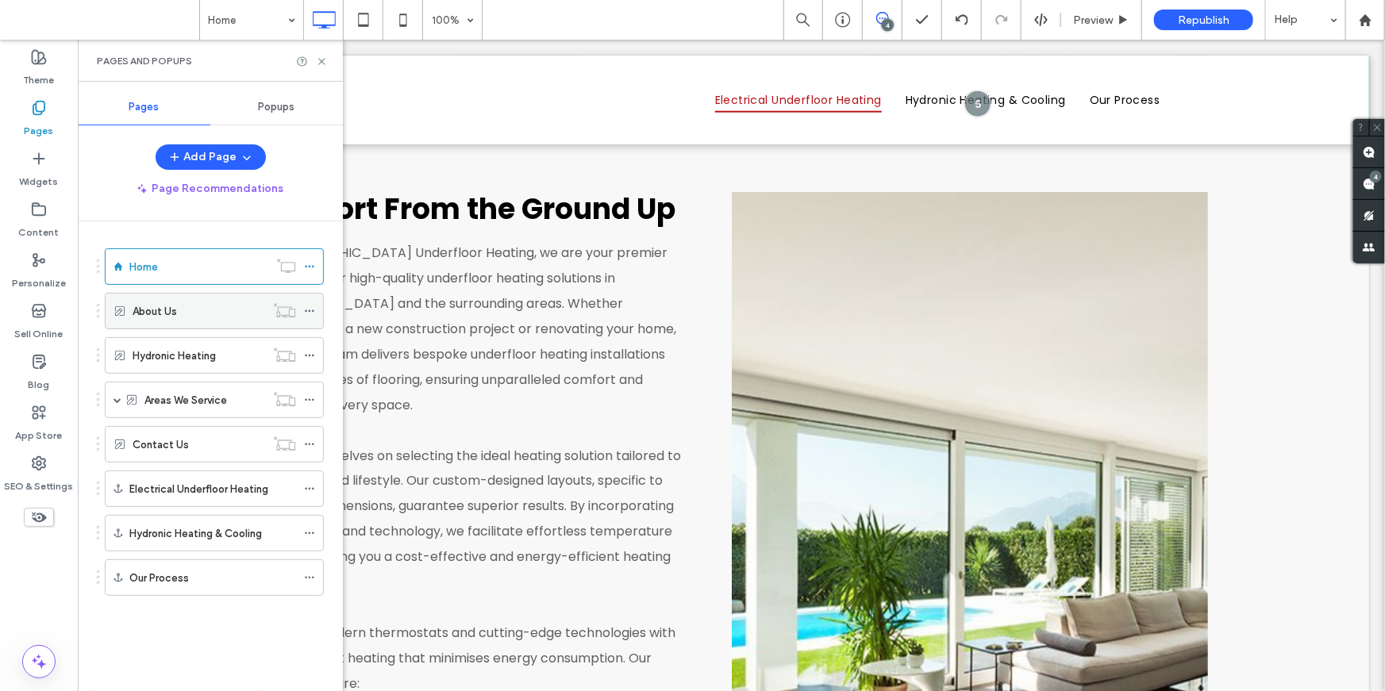
click at [152, 294] on div "About Us" at bounding box center [199, 311] width 133 height 35
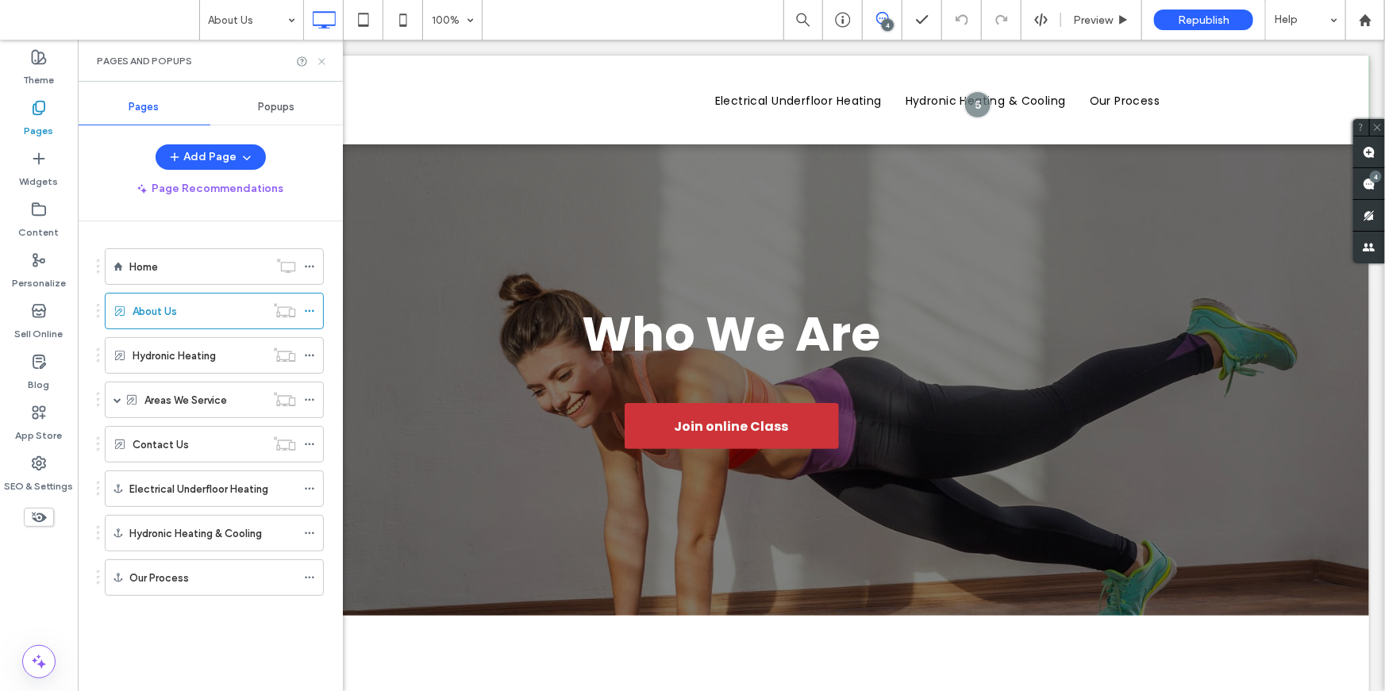
click at [316, 58] on icon at bounding box center [322, 62] width 12 height 12
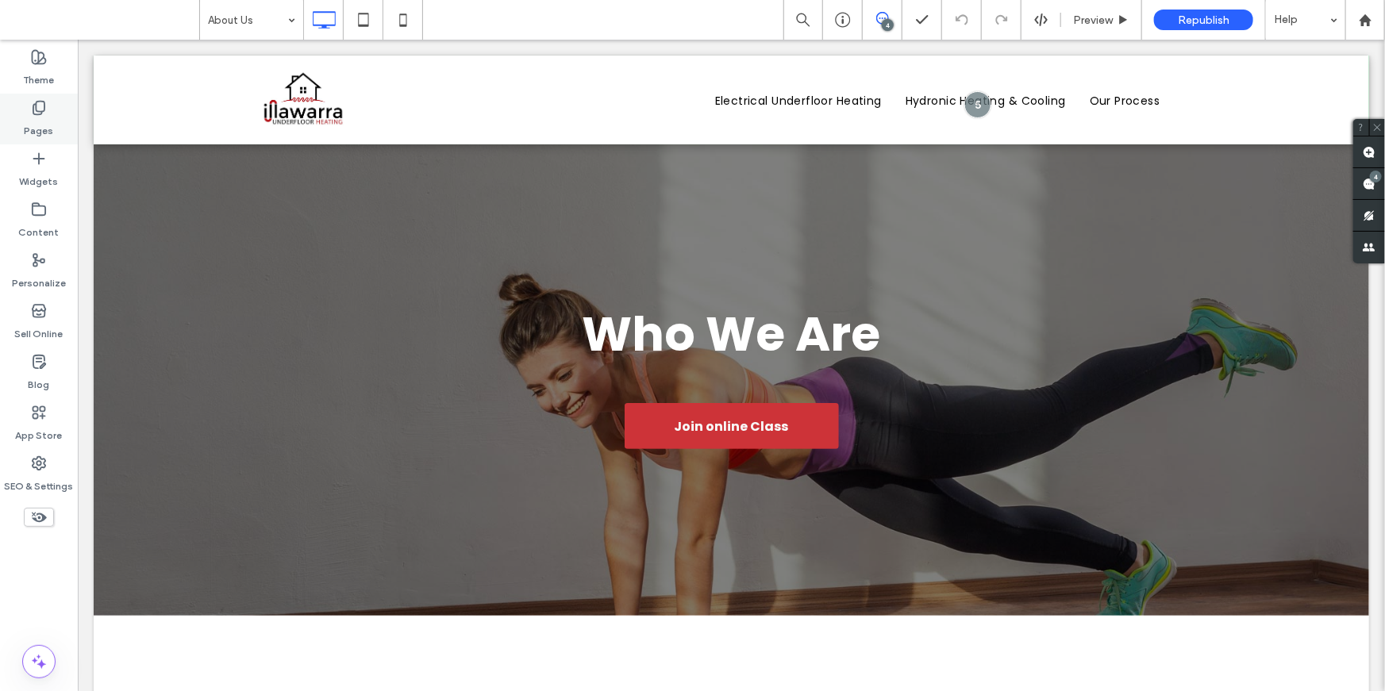
click at [37, 117] on label "Pages" at bounding box center [39, 127] width 29 height 22
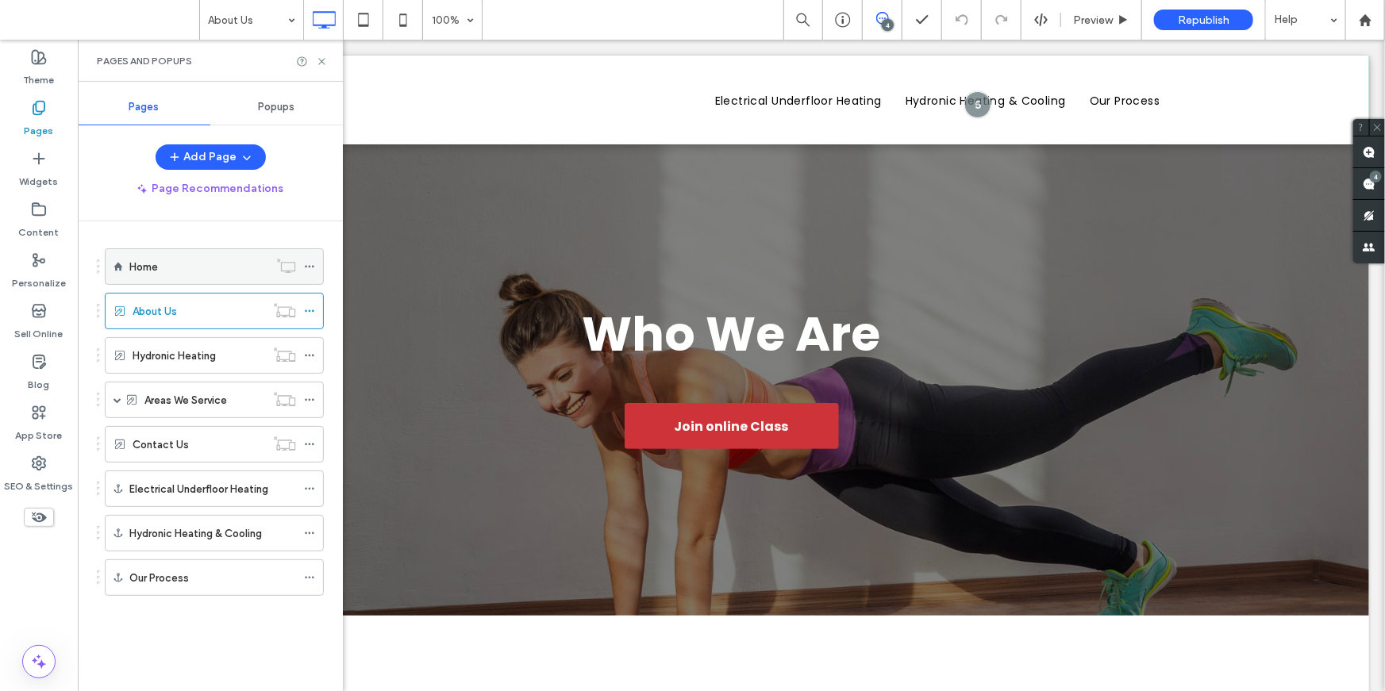
click at [164, 249] on div "Home" at bounding box center [198, 266] width 139 height 35
click at [321, 60] on icon at bounding box center [322, 62] width 12 height 12
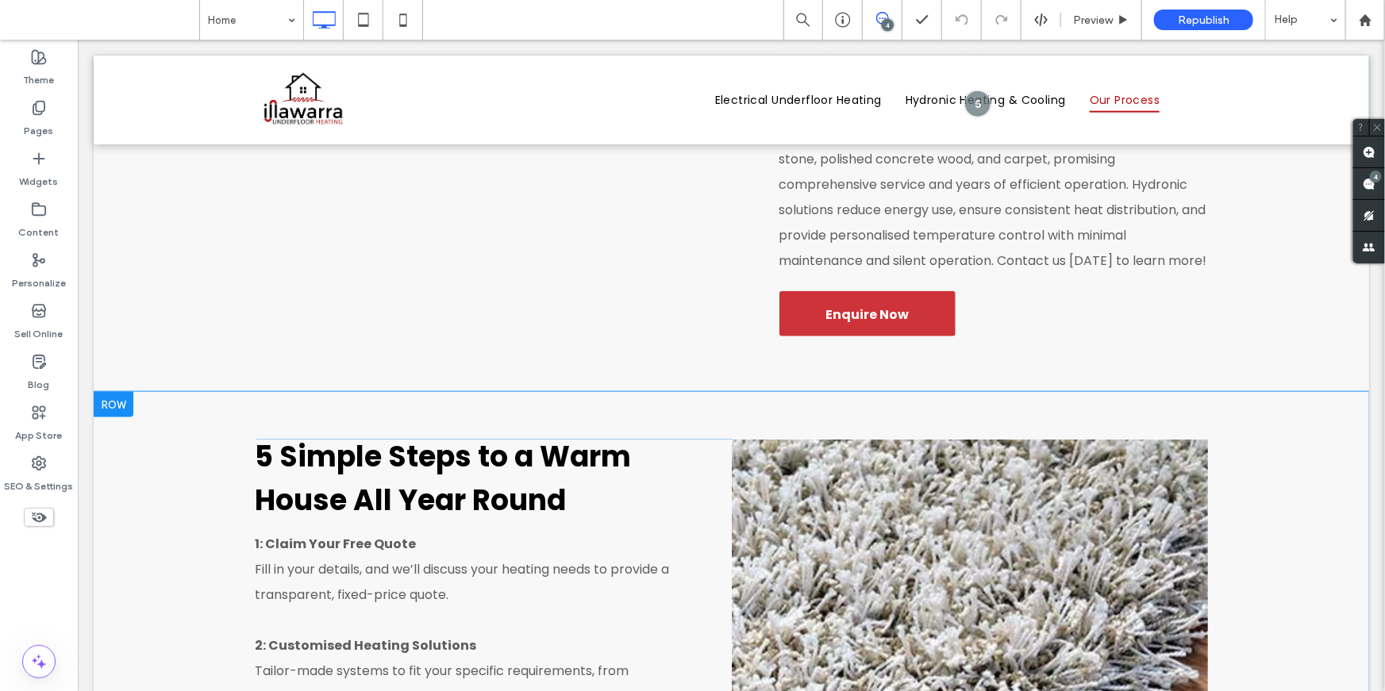
scroll to position [3819, 0]
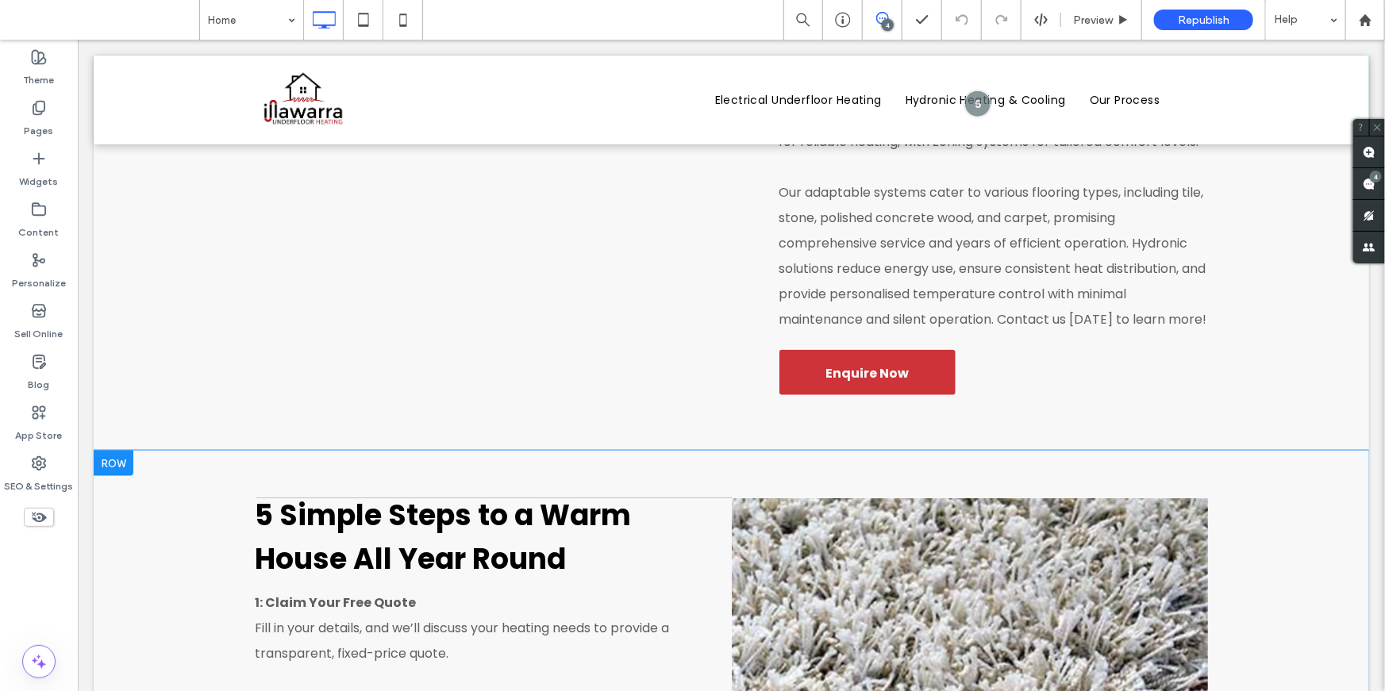
click at [109, 450] on div at bounding box center [113, 462] width 40 height 25
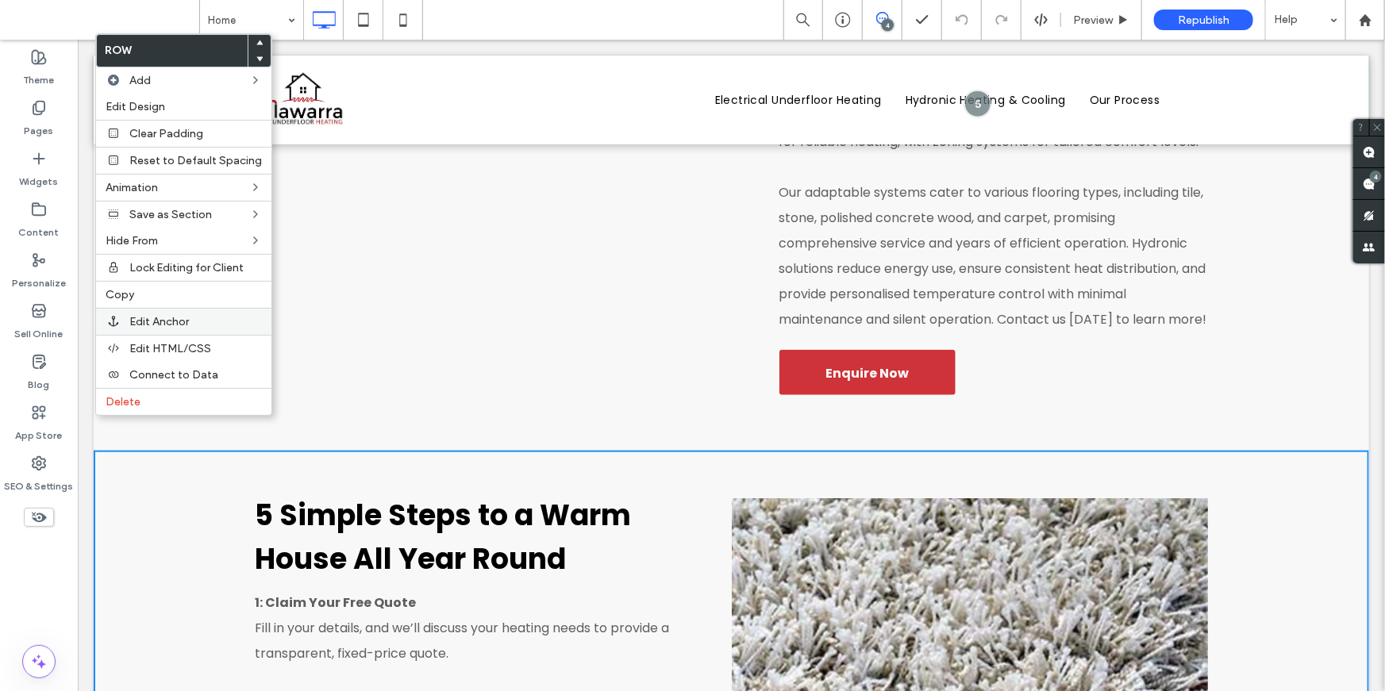
click at [161, 322] on span "Edit Anchor" at bounding box center [159, 321] width 60 height 13
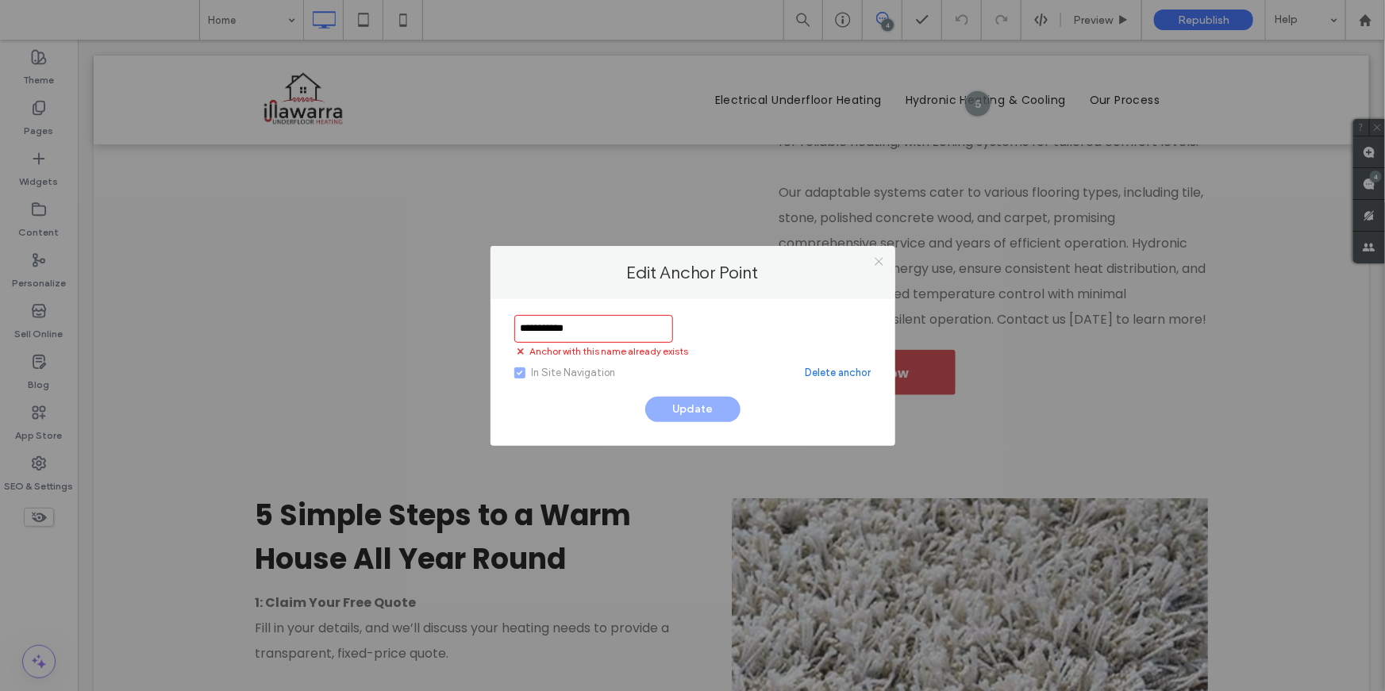
type input "**********"
click at [879, 260] on icon at bounding box center [879, 262] width 12 height 12
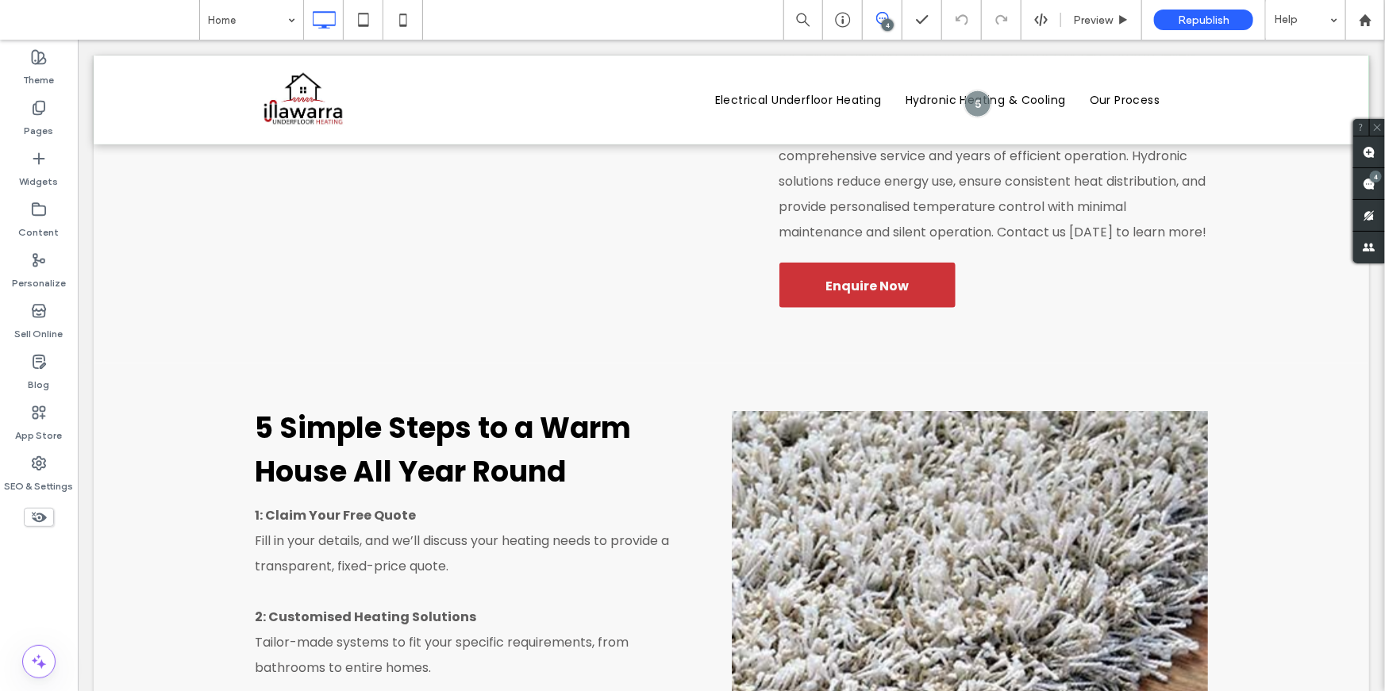
scroll to position [3921, 0]
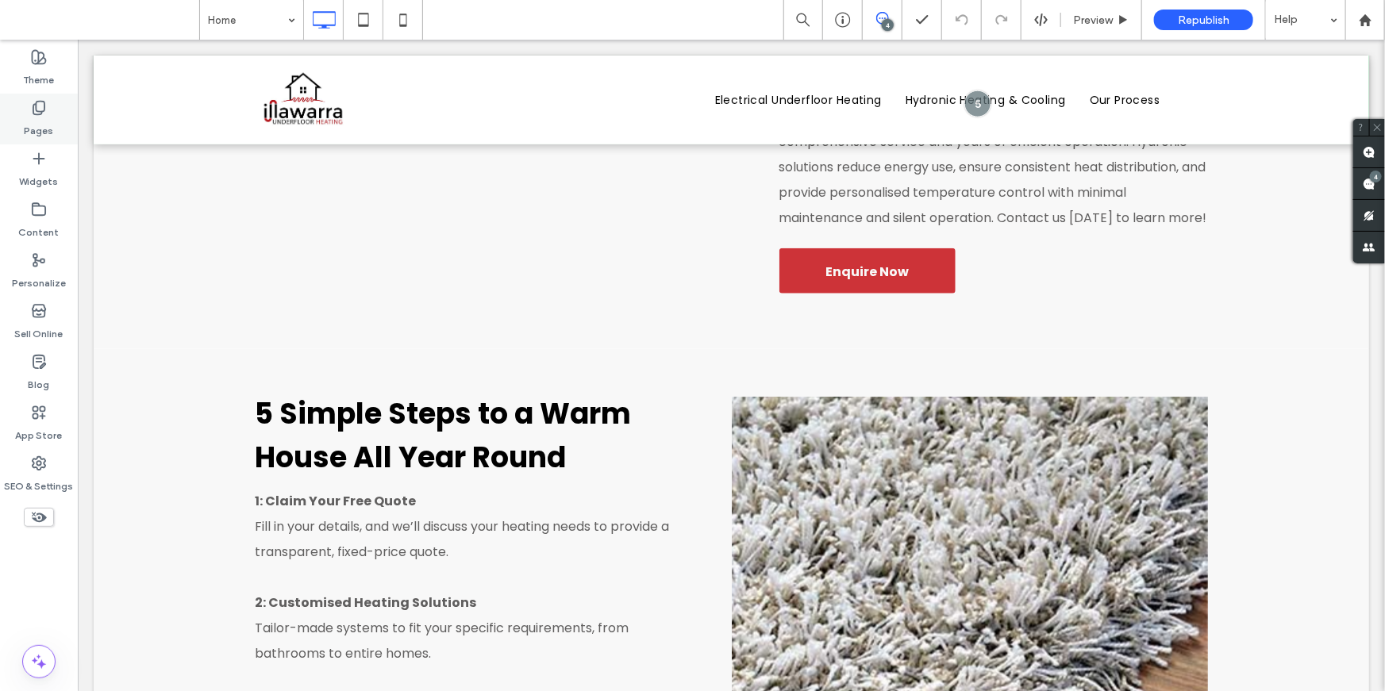
click at [37, 128] on label "Pages" at bounding box center [39, 127] width 29 height 22
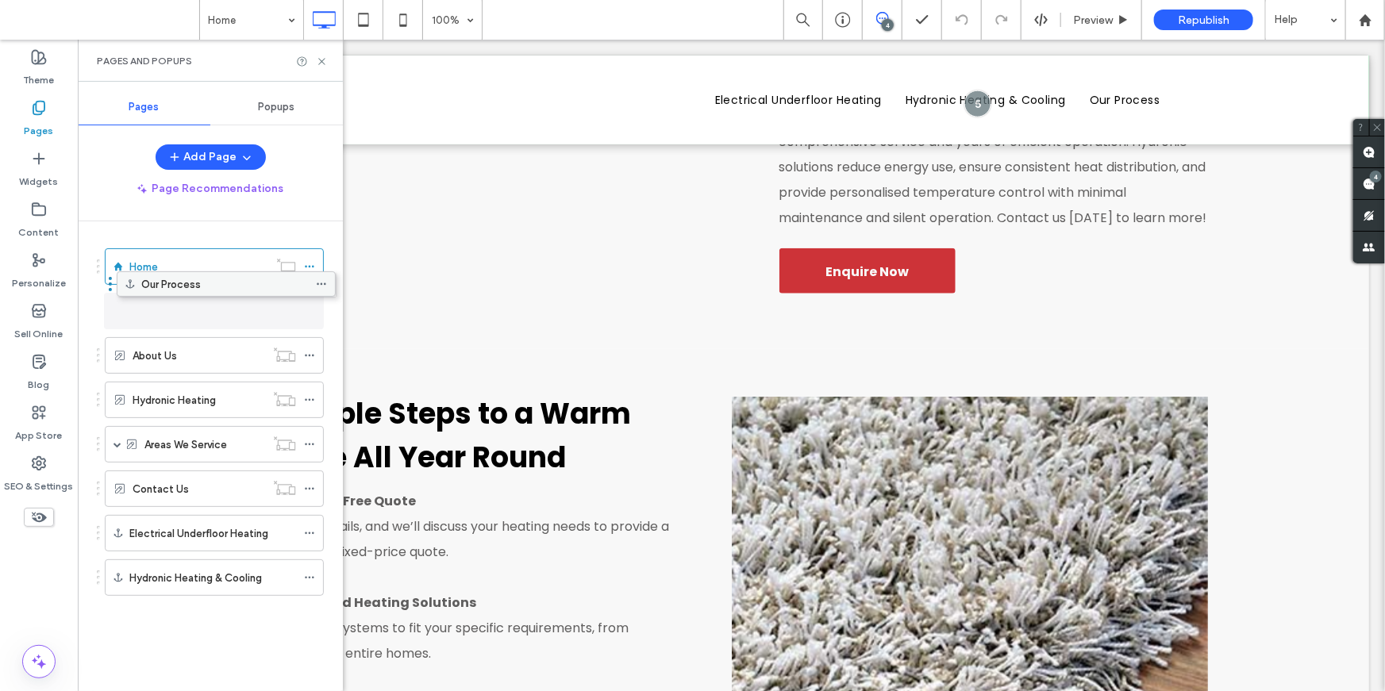
drag, startPoint x: 152, startPoint y: 575, endPoint x: 162, endPoint y: 289, distance: 285.9
click at [321, 64] on icon at bounding box center [322, 62] width 12 height 12
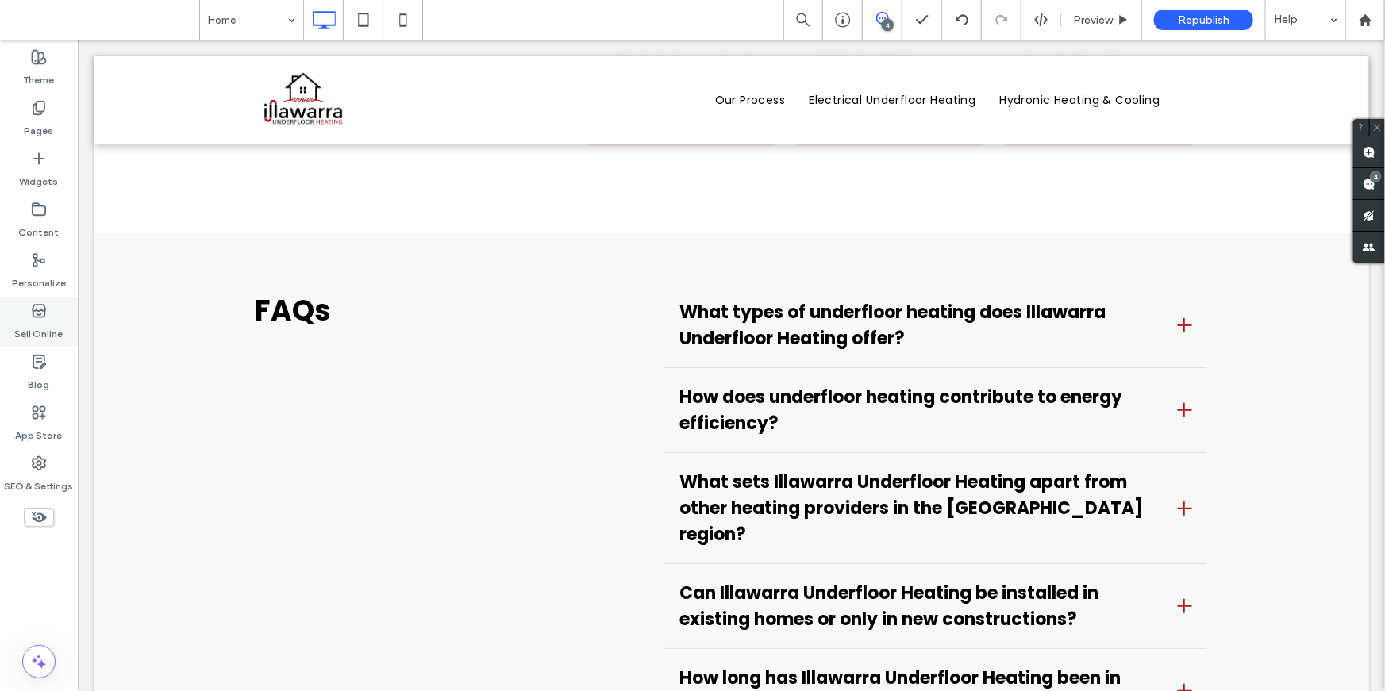
scroll to position [5989, 0]
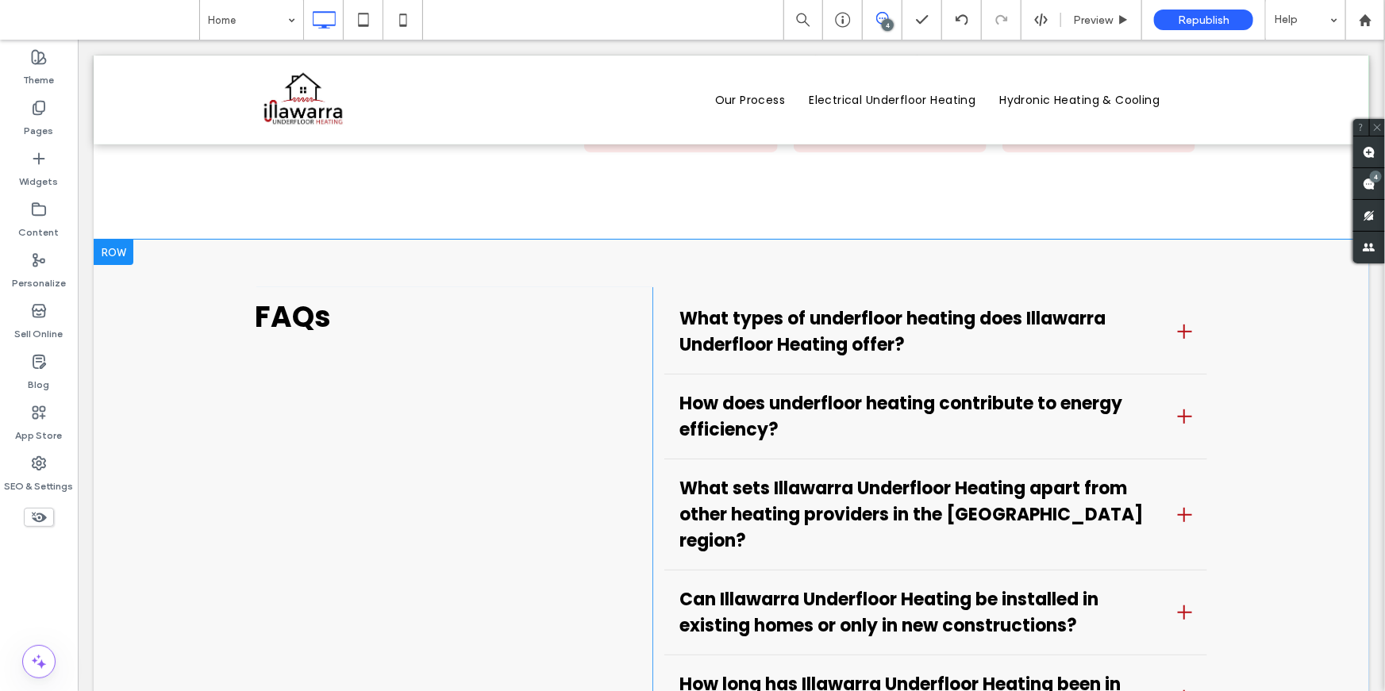
click at [108, 239] on div at bounding box center [113, 251] width 40 height 25
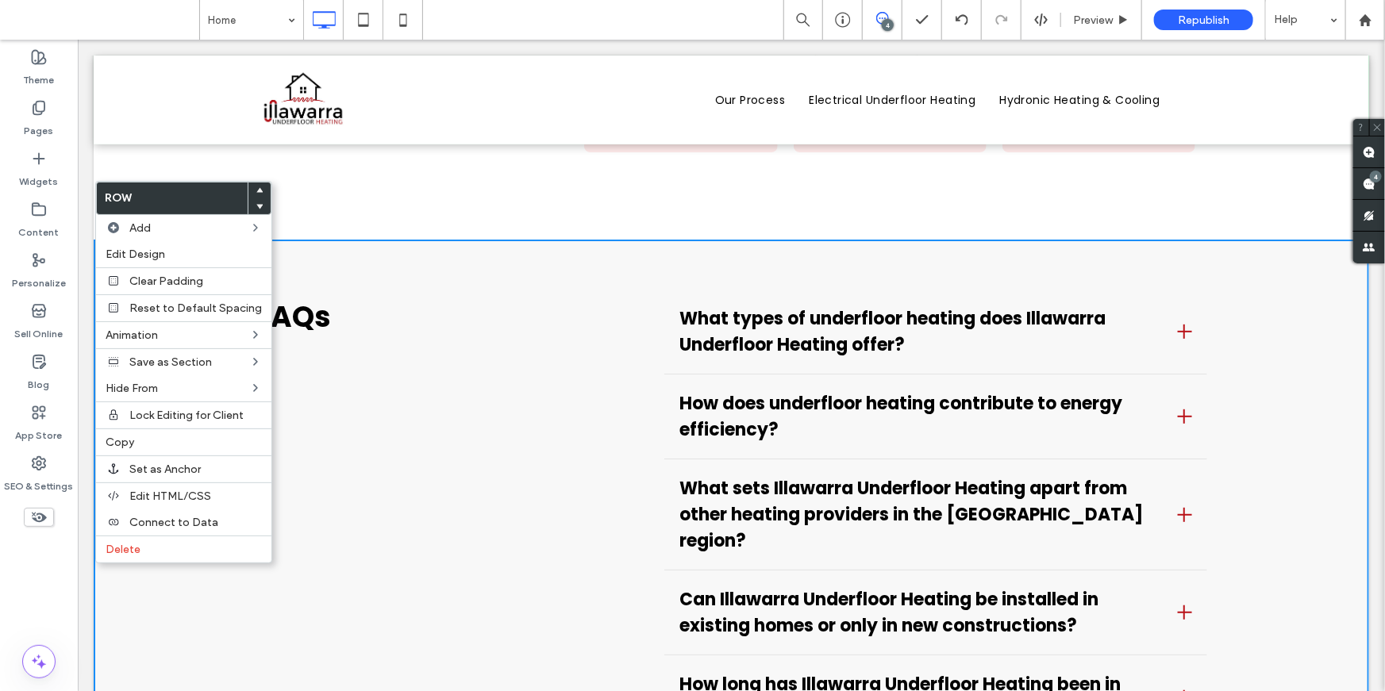
click at [474, 294] on h3 "FAQs" at bounding box center [447, 316] width 385 height 44
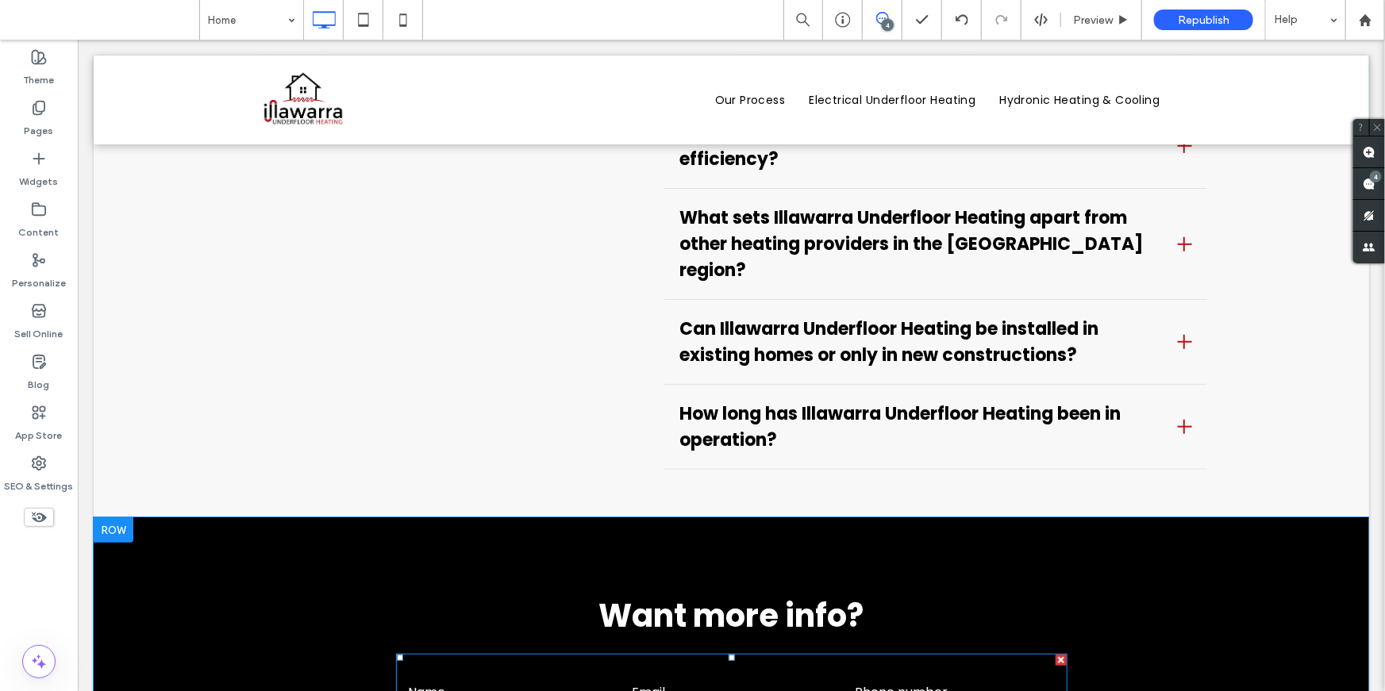
scroll to position [6470, 0]
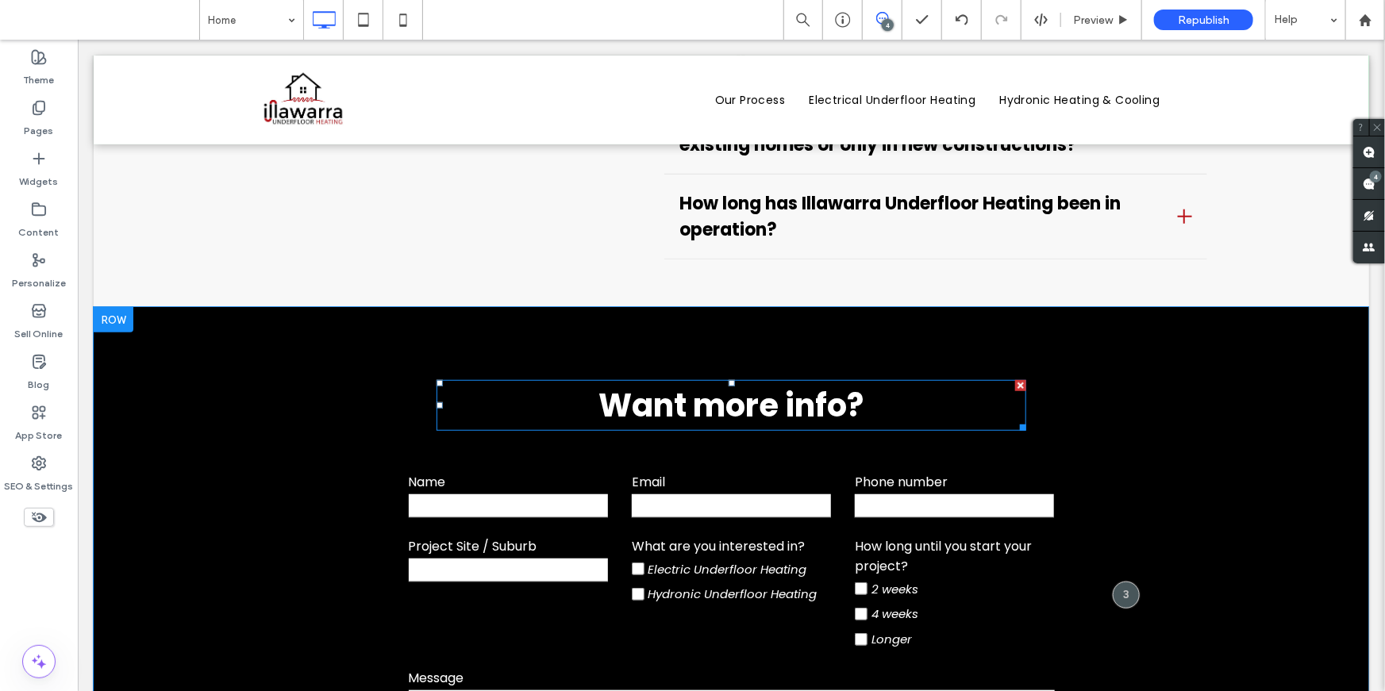
click at [718, 383] on span "Want more info?" at bounding box center [730, 405] width 265 height 44
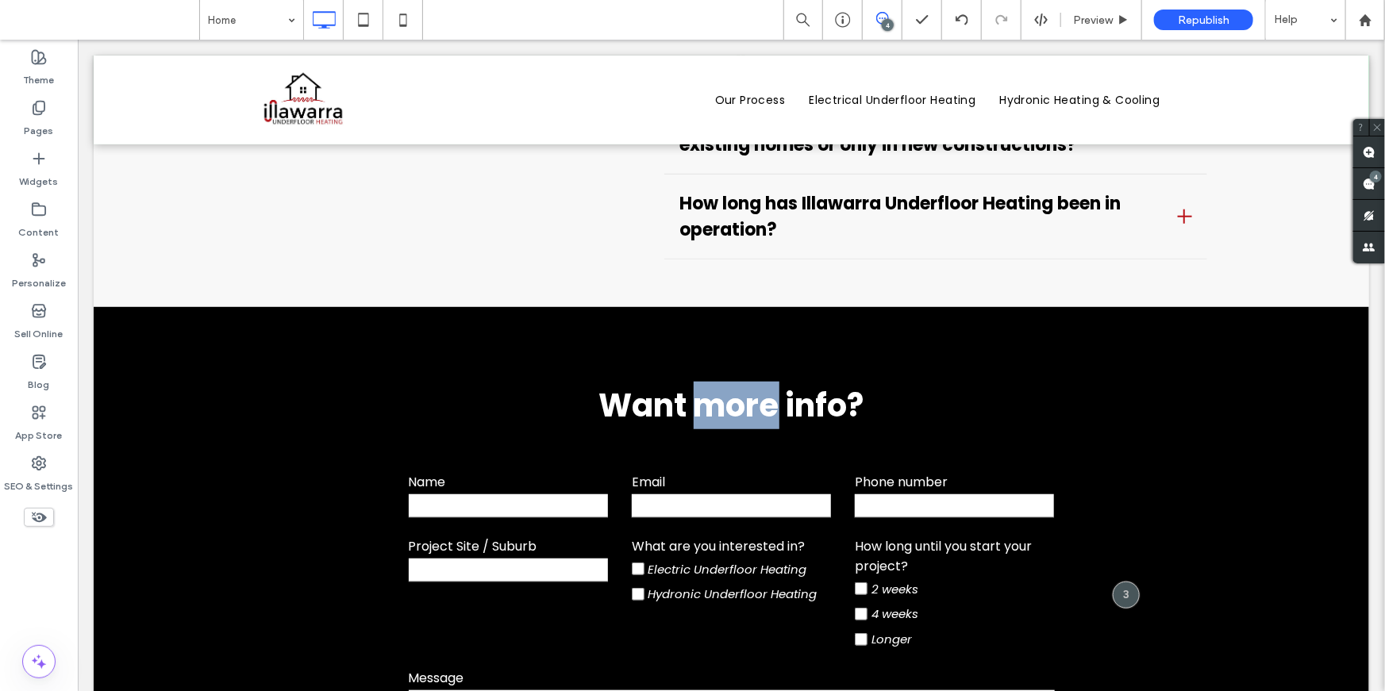
click at [718, 383] on span "Want more info?" at bounding box center [730, 405] width 265 height 44
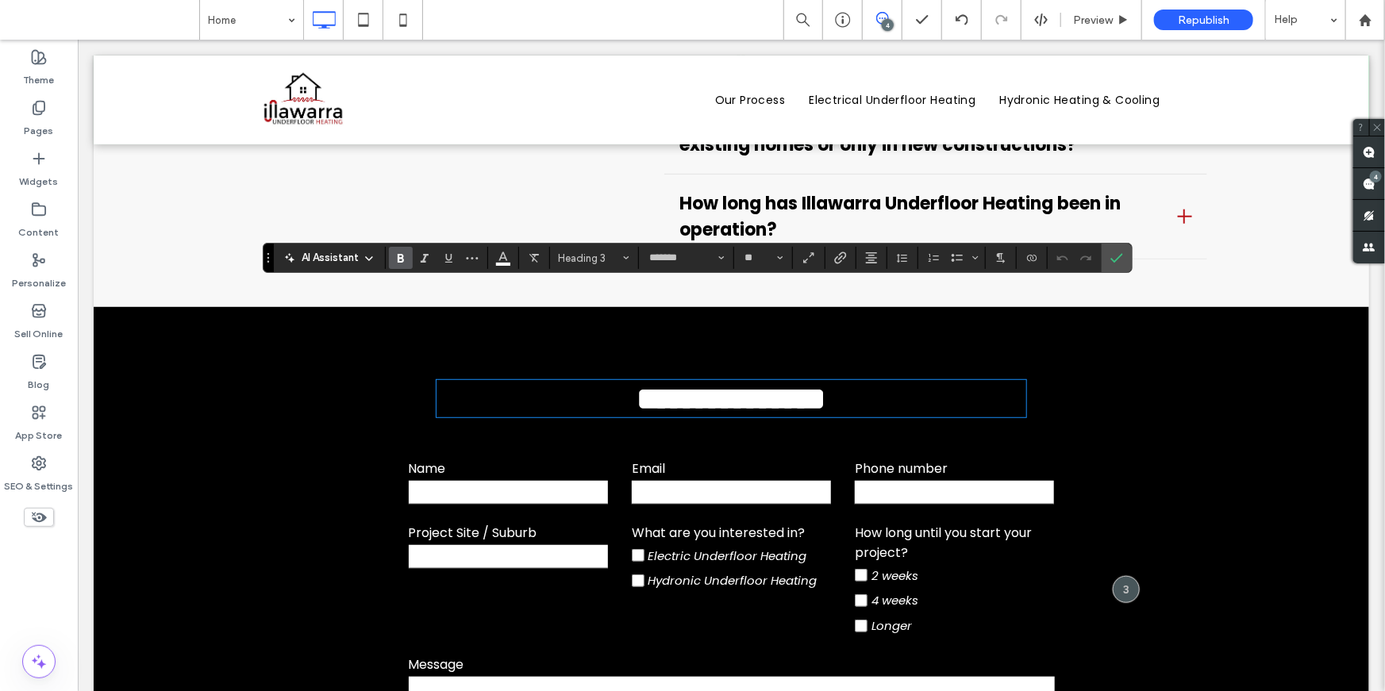
click at [717, 383] on strong "**********" at bounding box center [731, 398] width 189 height 31
click at [792, 383] on strong "**********" at bounding box center [731, 398] width 189 height 31
click at [1121, 257] on label "Confirm" at bounding box center [1117, 258] width 24 height 29
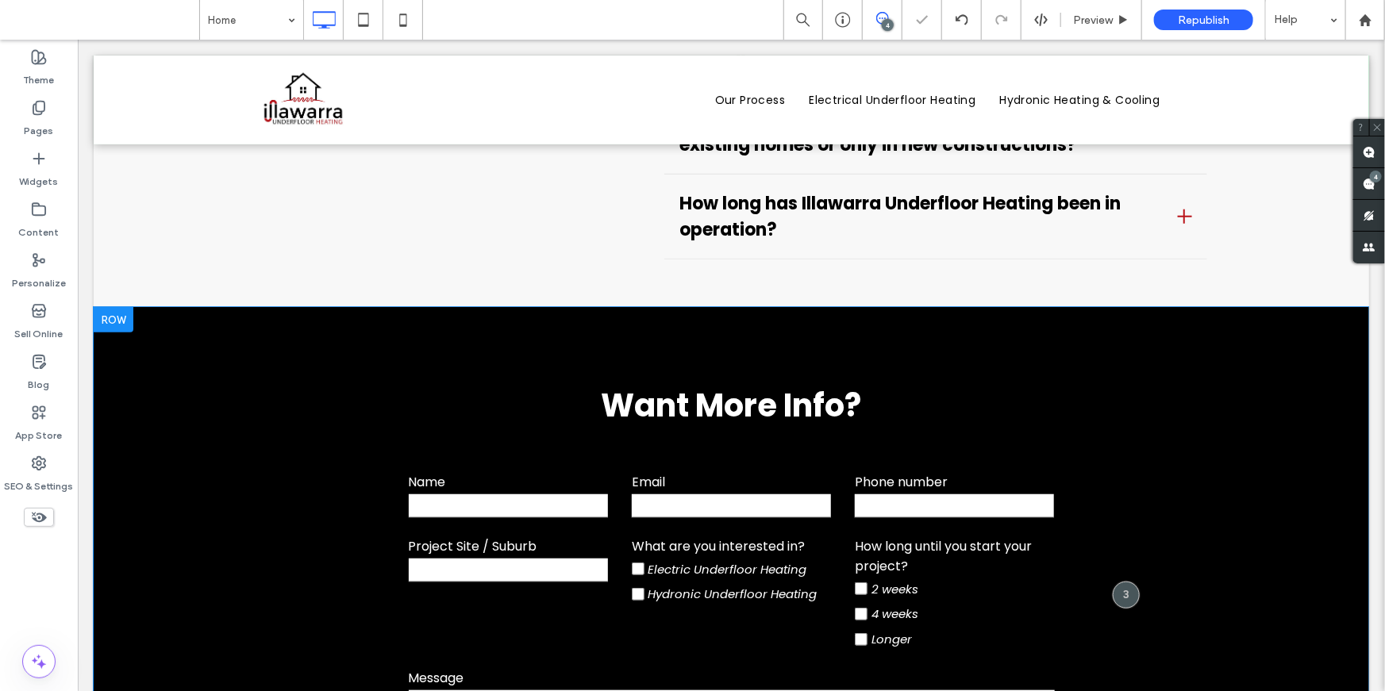
click at [1253, 313] on div "**********" at bounding box center [731, 655] width 1276 height 699
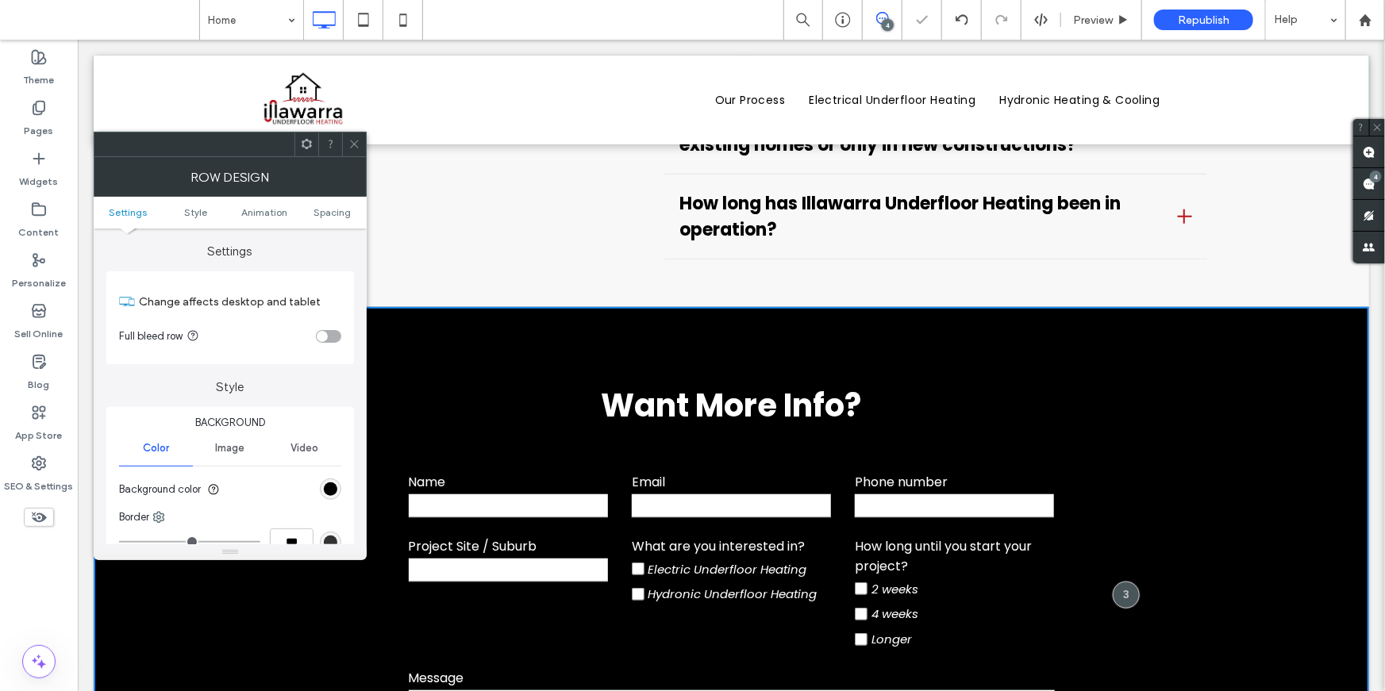
click at [362, 143] on div at bounding box center [354, 145] width 24 height 24
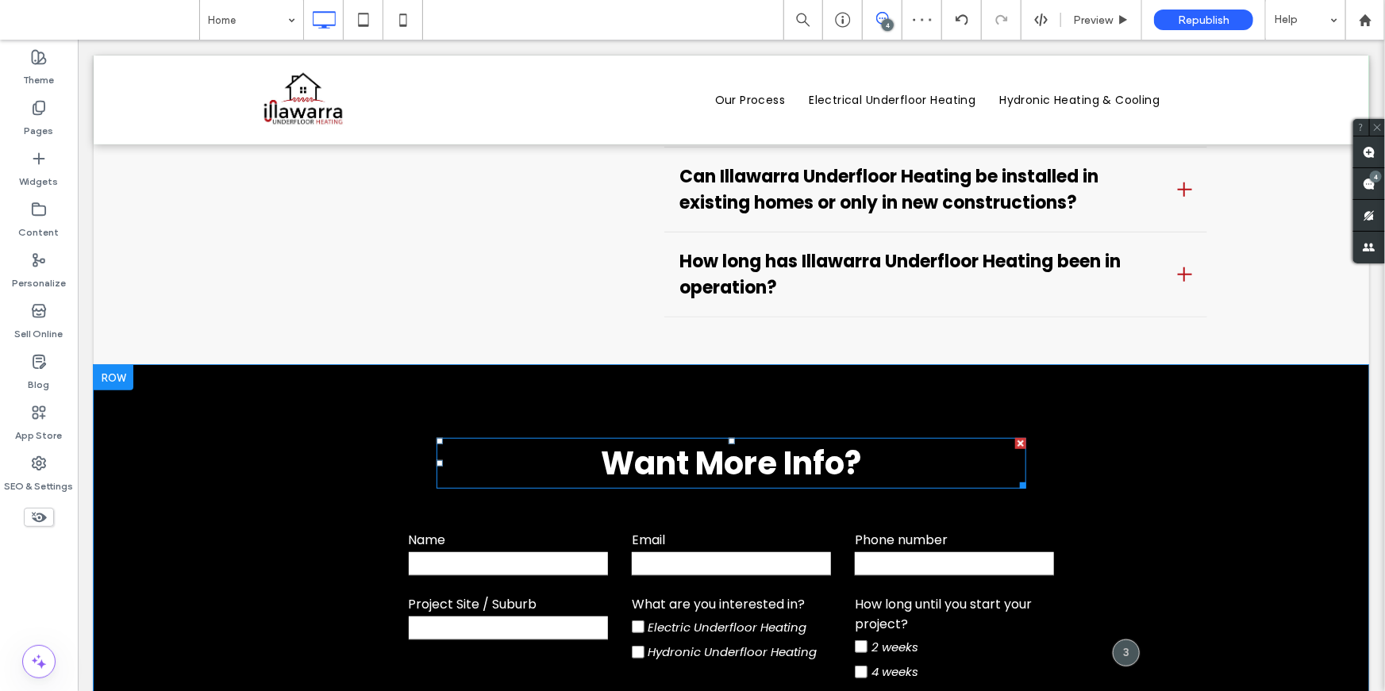
scroll to position [6393, 0]
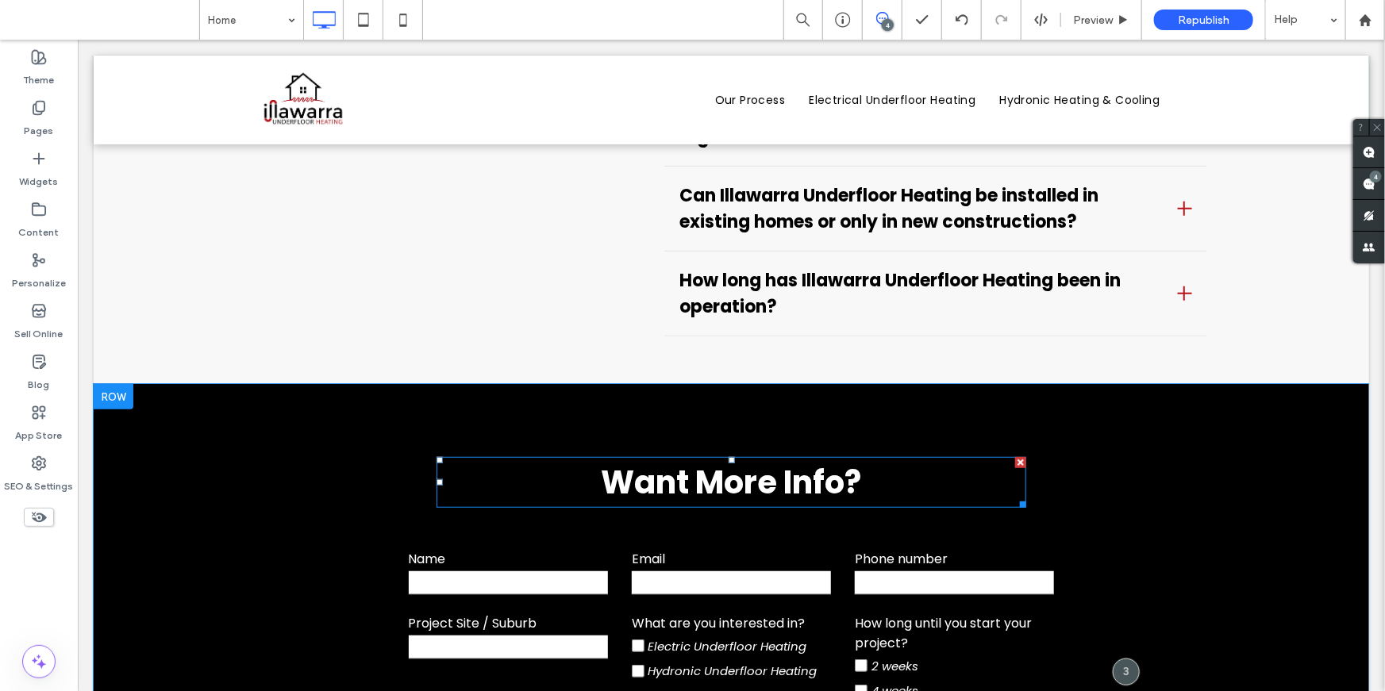
click at [787, 460] on strong "Want More Info?" at bounding box center [731, 482] width 260 height 44
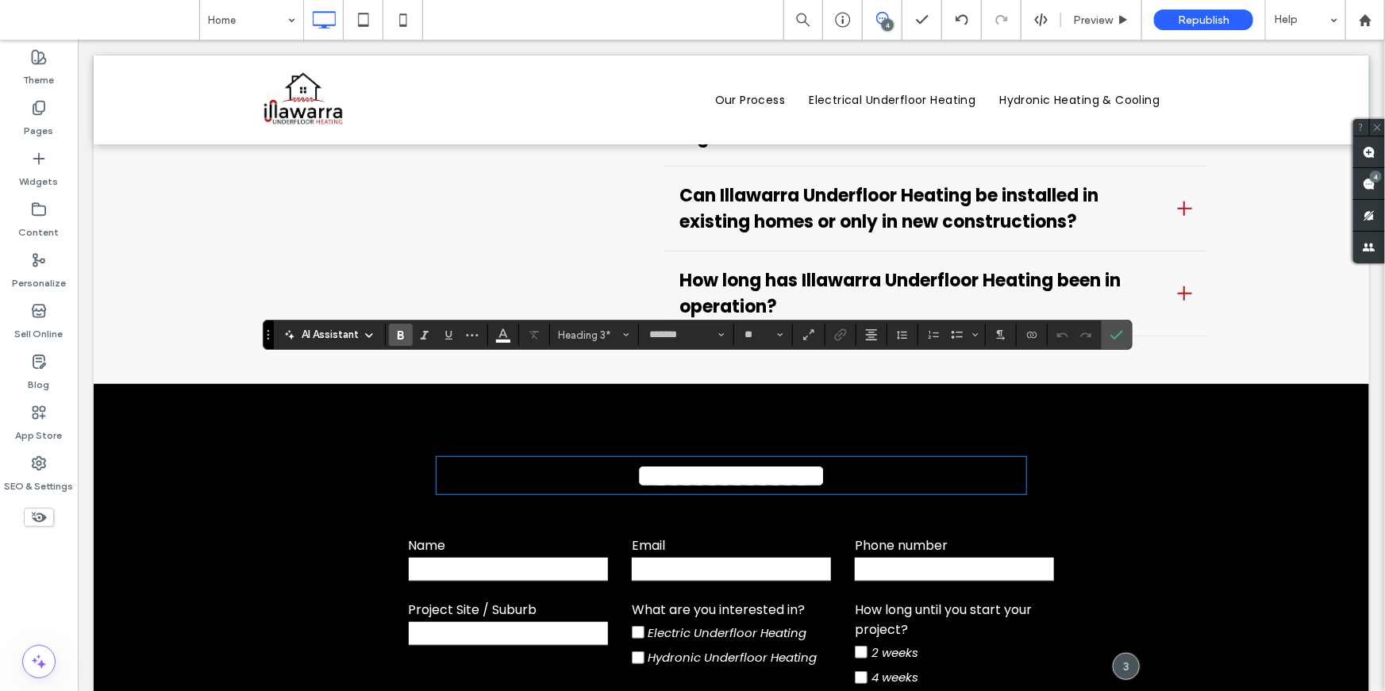
click at [720, 460] on strong "**********" at bounding box center [731, 475] width 189 height 31
click at [798, 460] on strong "**********" at bounding box center [731, 475] width 189 height 31
drag, startPoint x: 1118, startPoint y: 325, endPoint x: 1041, endPoint y: 285, distance: 87.3
click at [1118, 325] on span "Confirm" at bounding box center [1116, 334] width 13 height 27
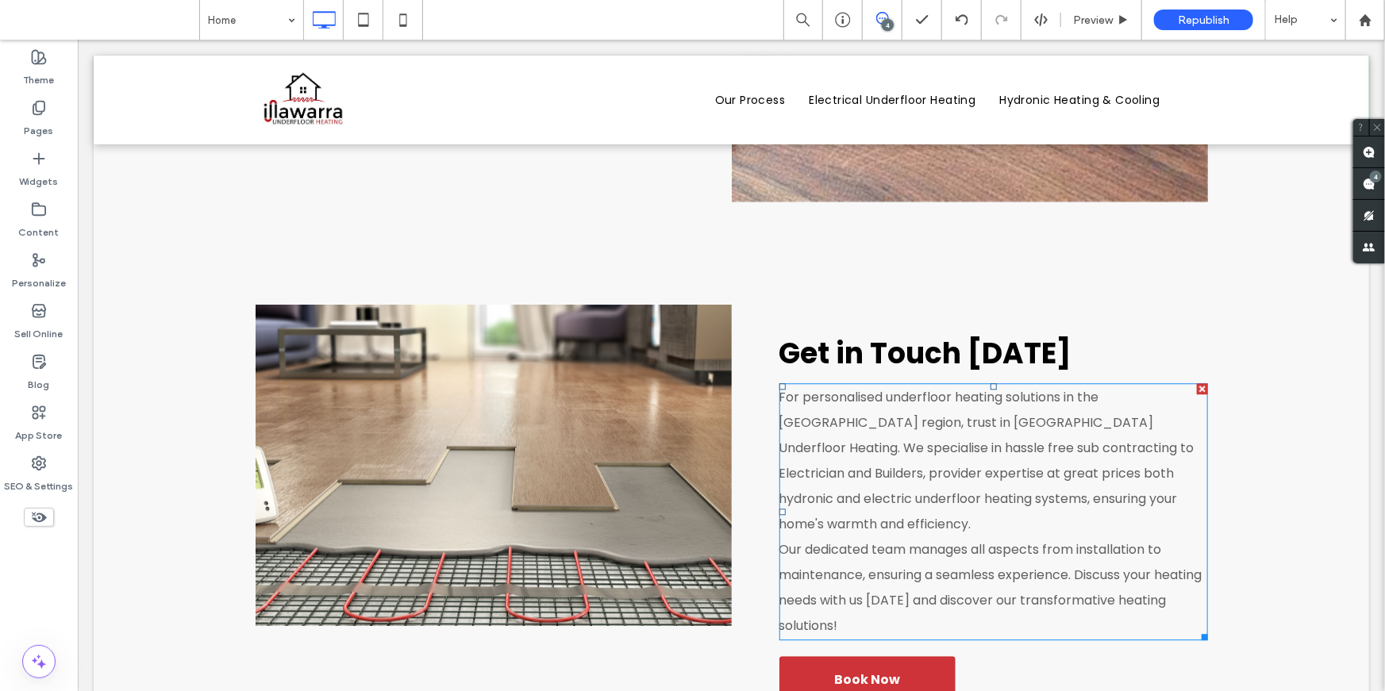
scroll to position [4975, 0]
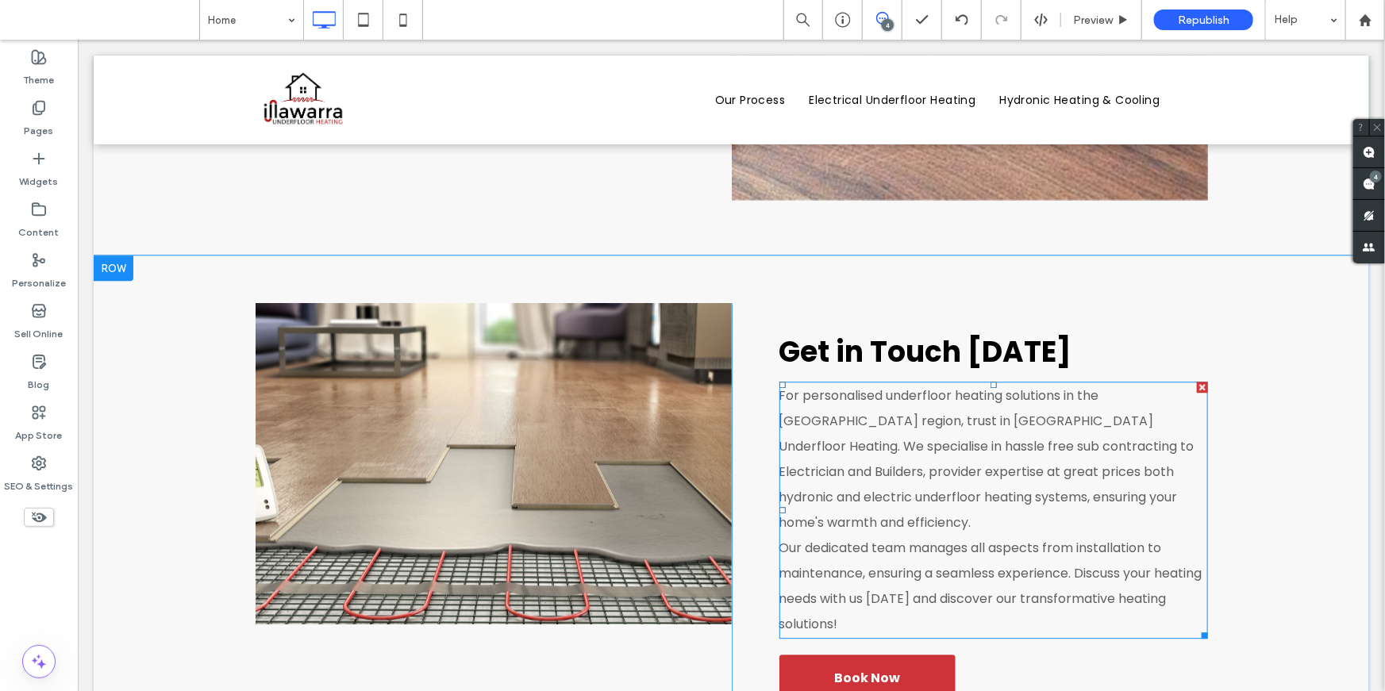
click at [1015, 425] on p "For personalised underfloor heating solutions in the Illawarra region, trust in…" at bounding box center [993, 459] width 429 height 152
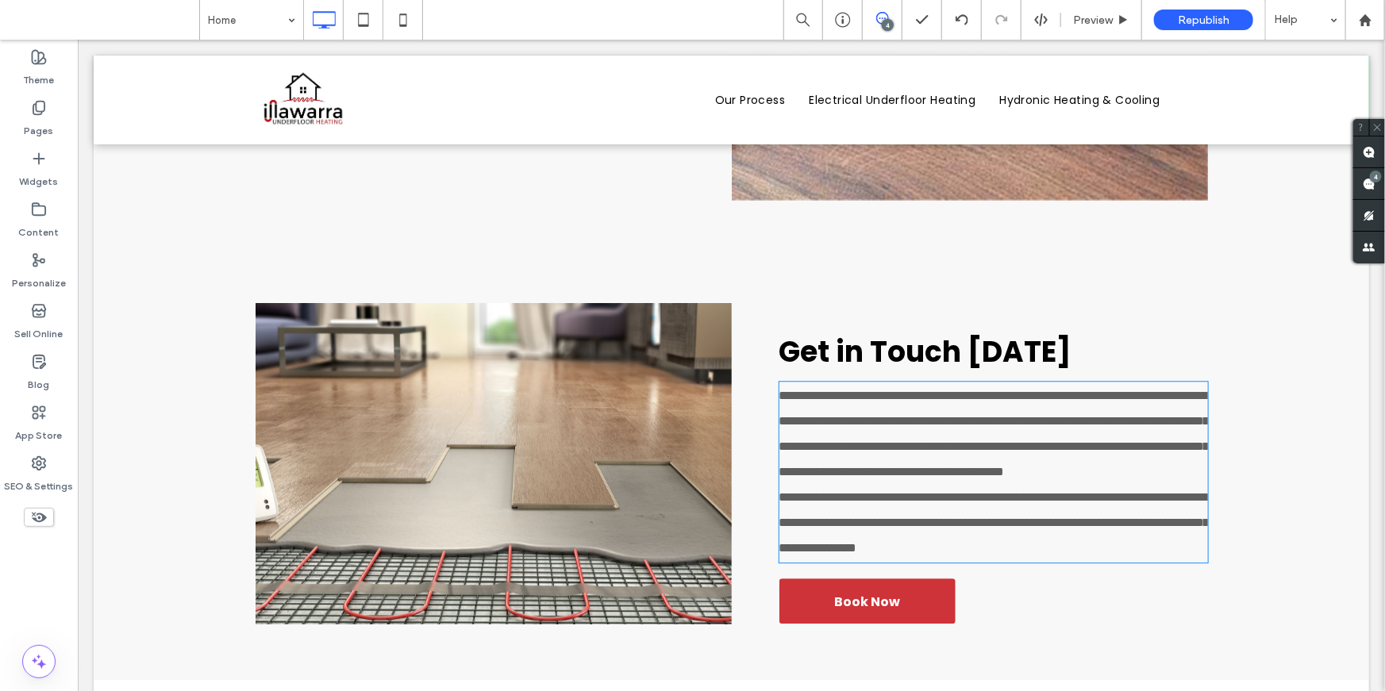
click at [1015, 425] on p "**********" at bounding box center [993, 434] width 429 height 102
type input "*******"
type input "**"
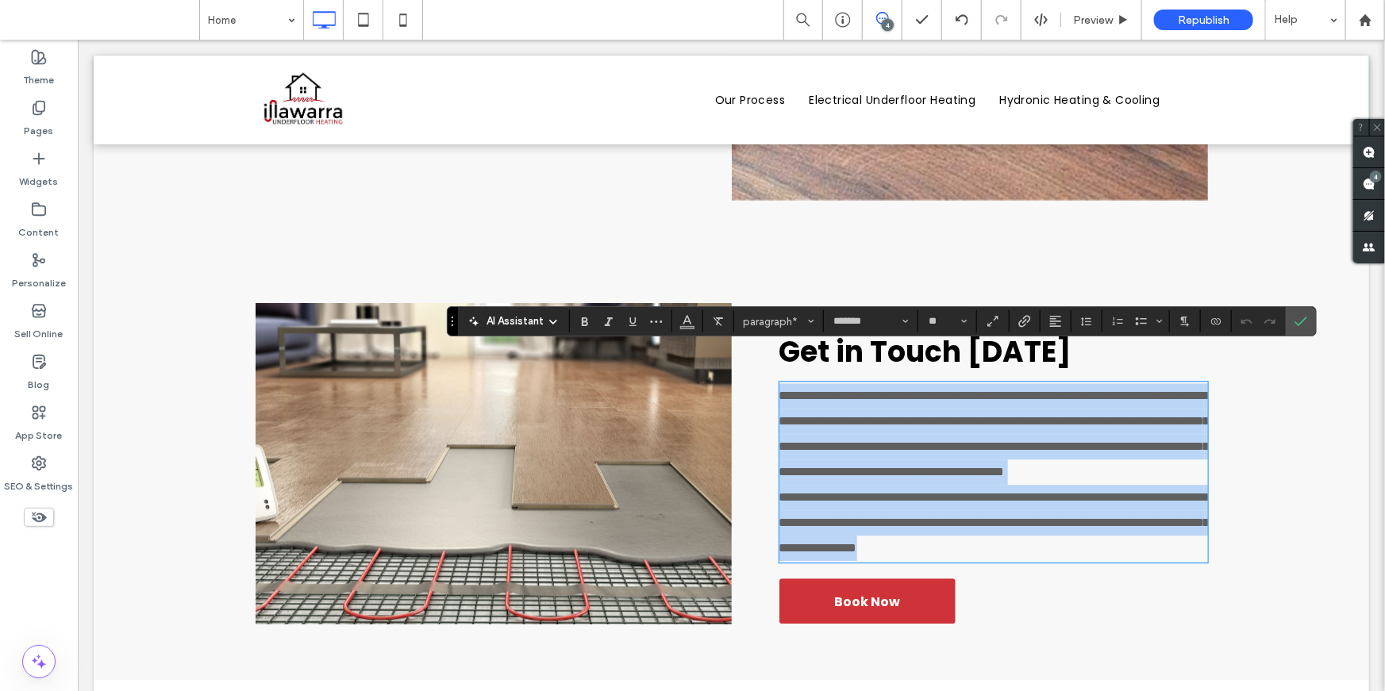
copy div "**********"
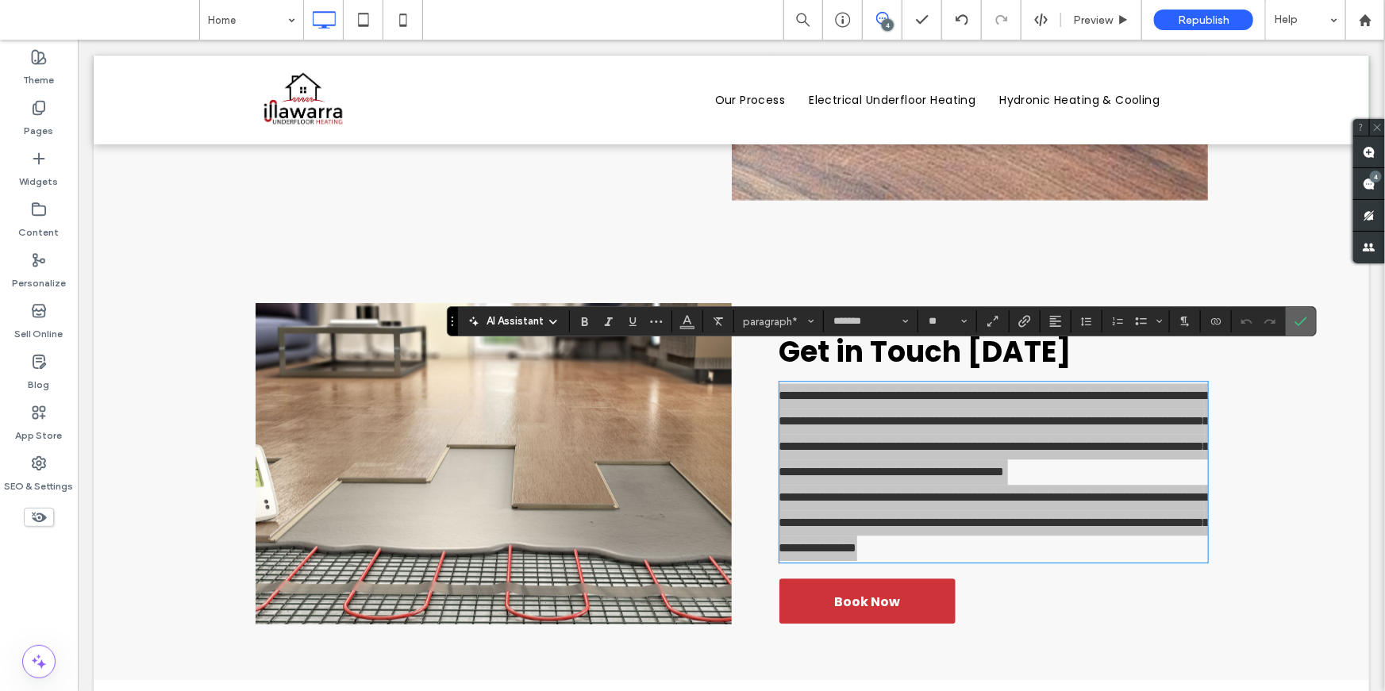
click at [1300, 317] on icon "Confirm" at bounding box center [1301, 321] width 13 height 13
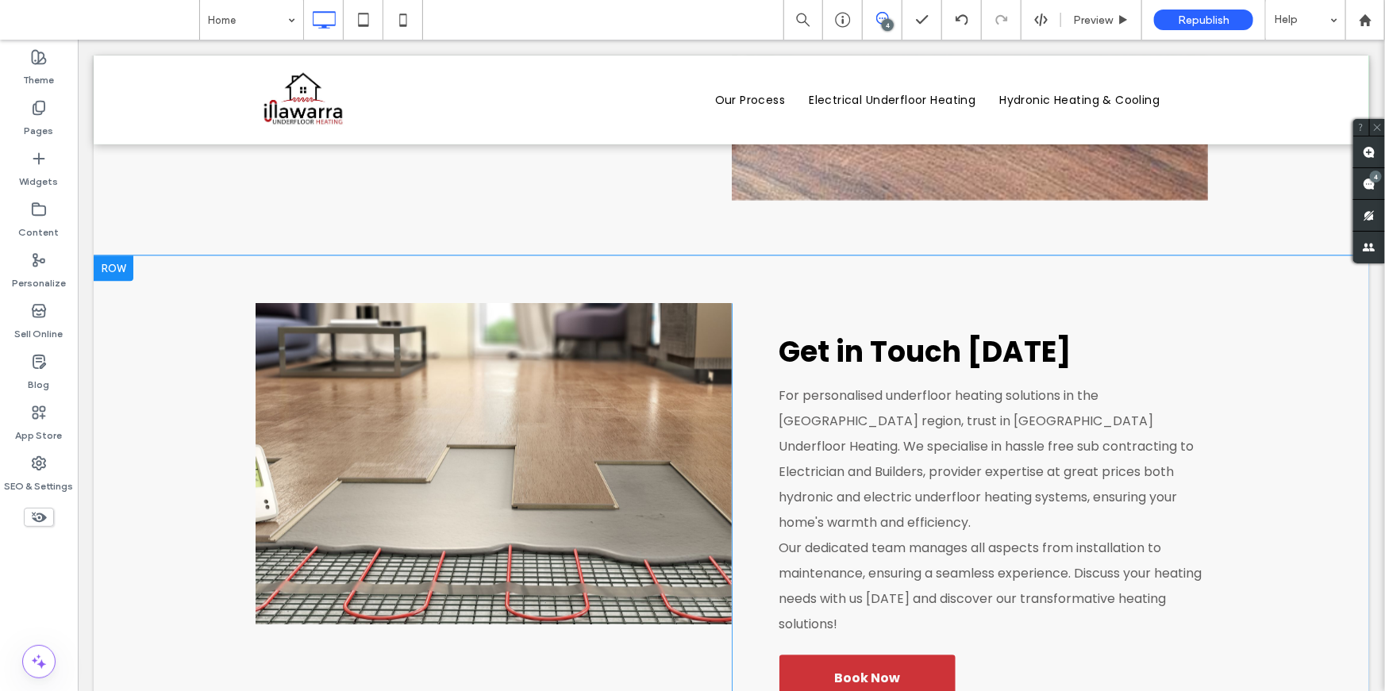
click at [102, 255] on div at bounding box center [113, 267] width 40 height 25
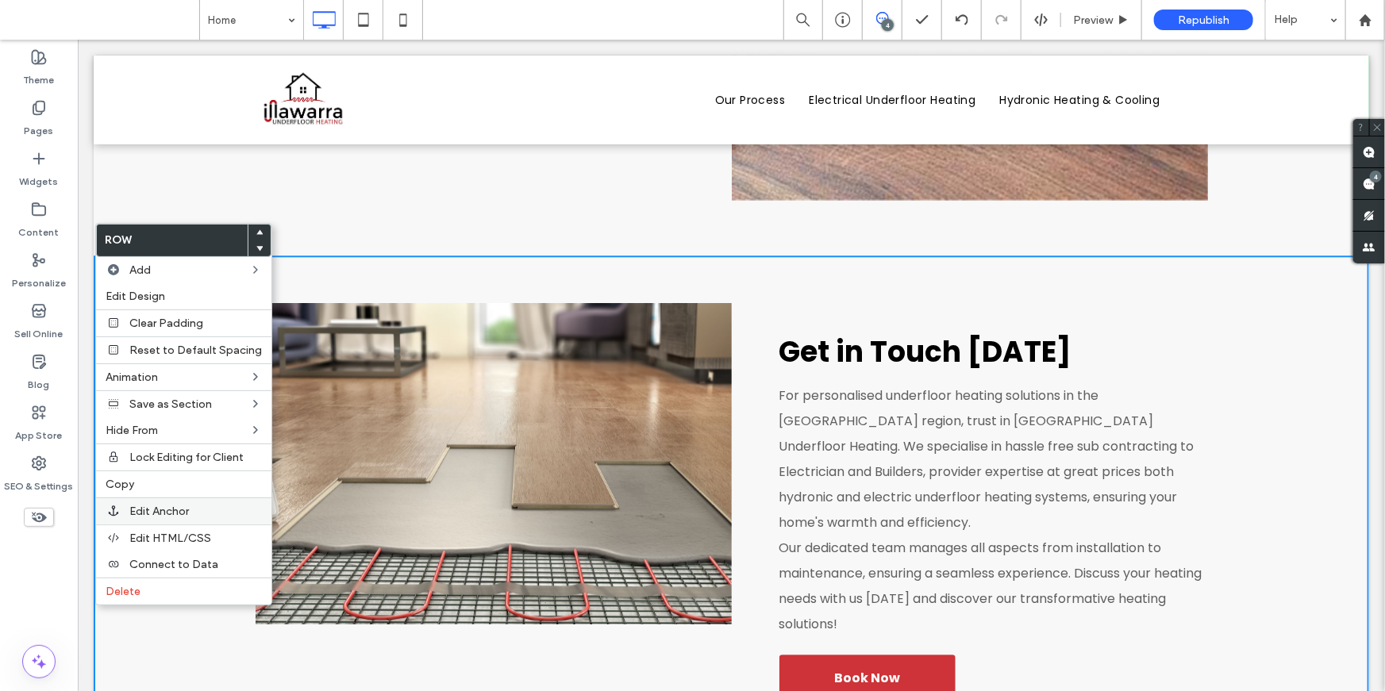
click at [175, 513] on span "Edit Anchor" at bounding box center [159, 511] width 60 height 13
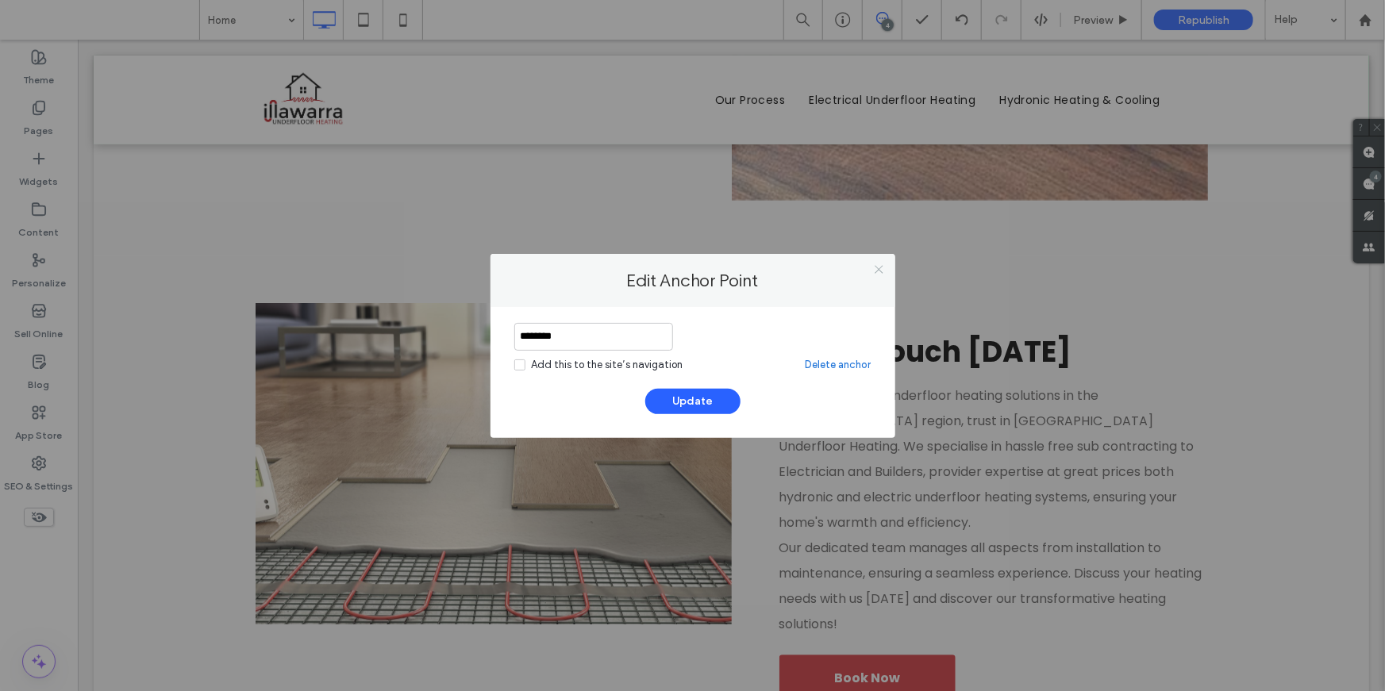
drag, startPoint x: 876, startPoint y: 263, endPoint x: 759, endPoint y: 225, distance: 123.3
click at [876, 264] on icon at bounding box center [879, 270] width 12 height 12
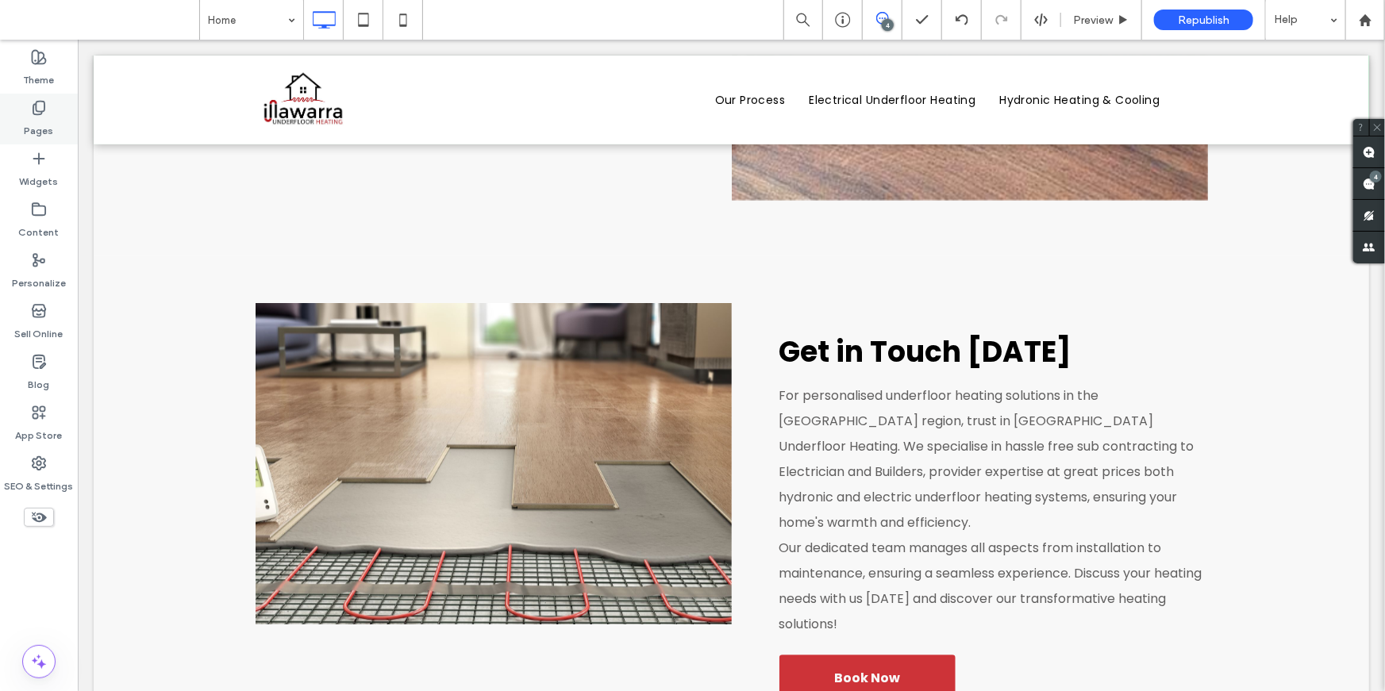
click at [36, 121] on label "Pages" at bounding box center [39, 127] width 29 height 22
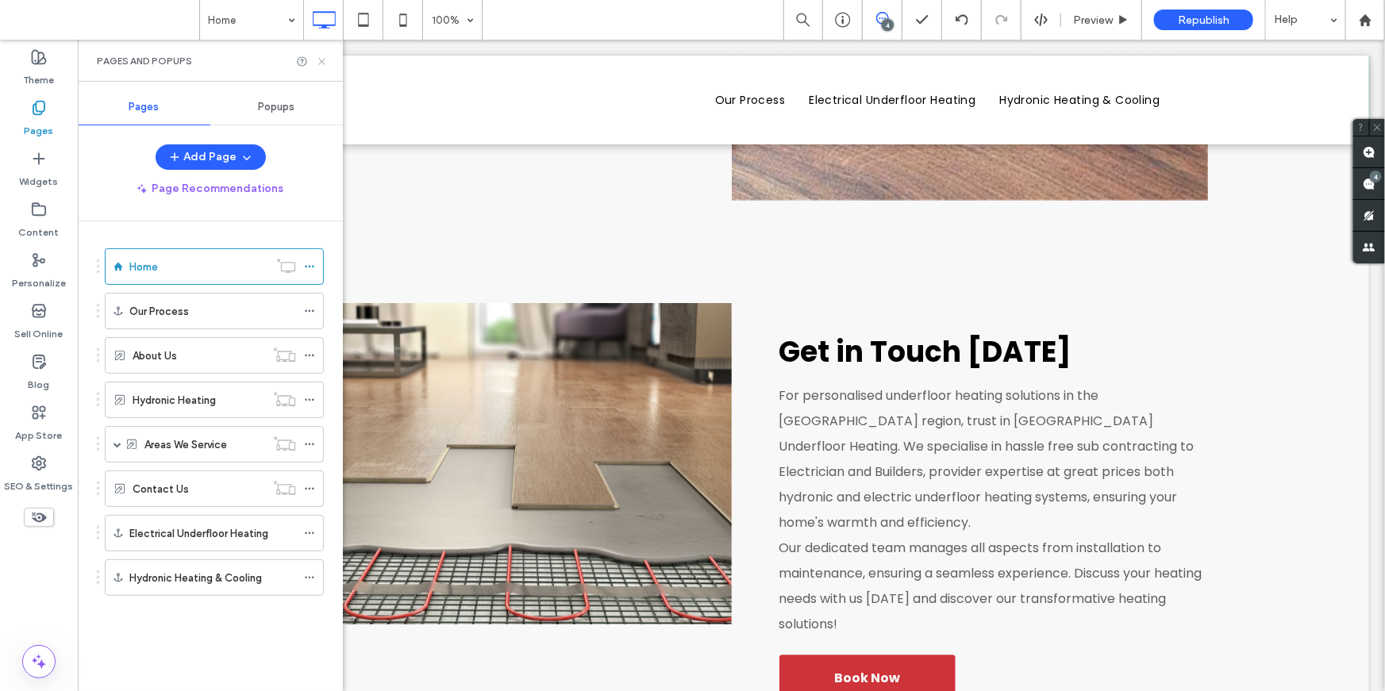
click at [321, 63] on icon at bounding box center [322, 62] width 12 height 12
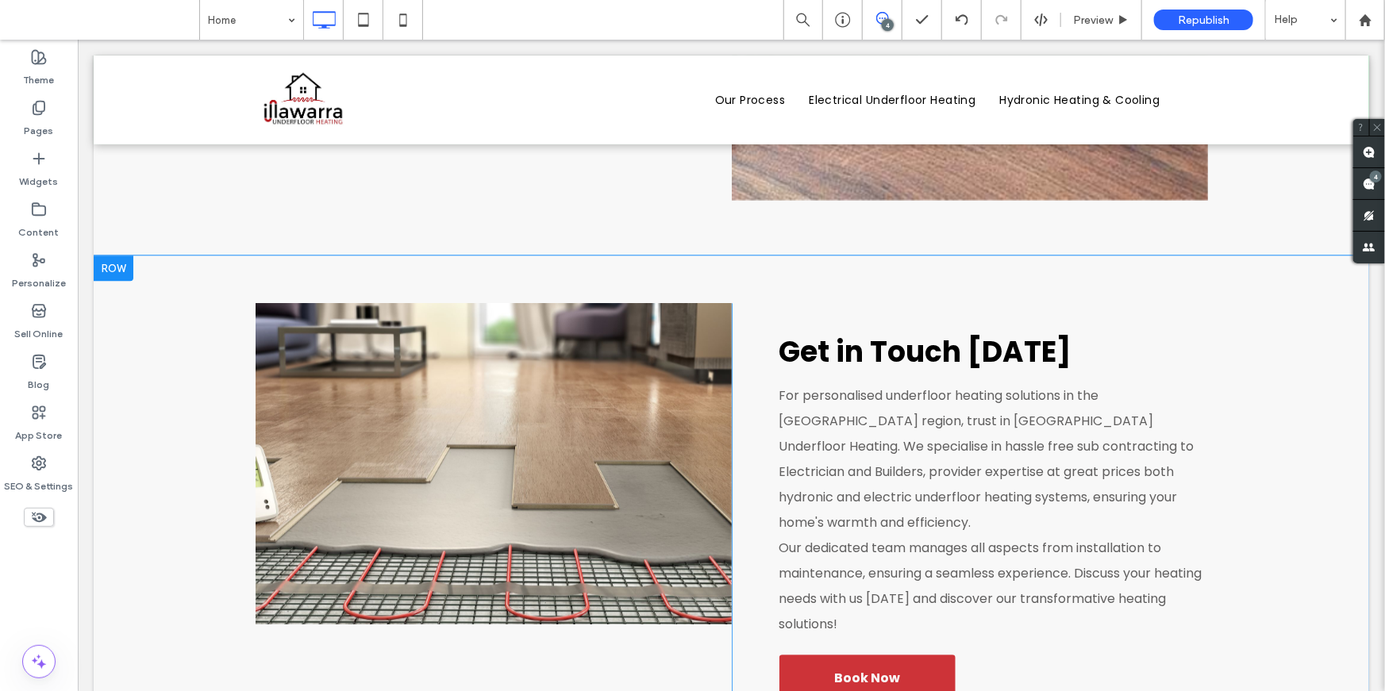
click at [107, 255] on div at bounding box center [113, 267] width 40 height 25
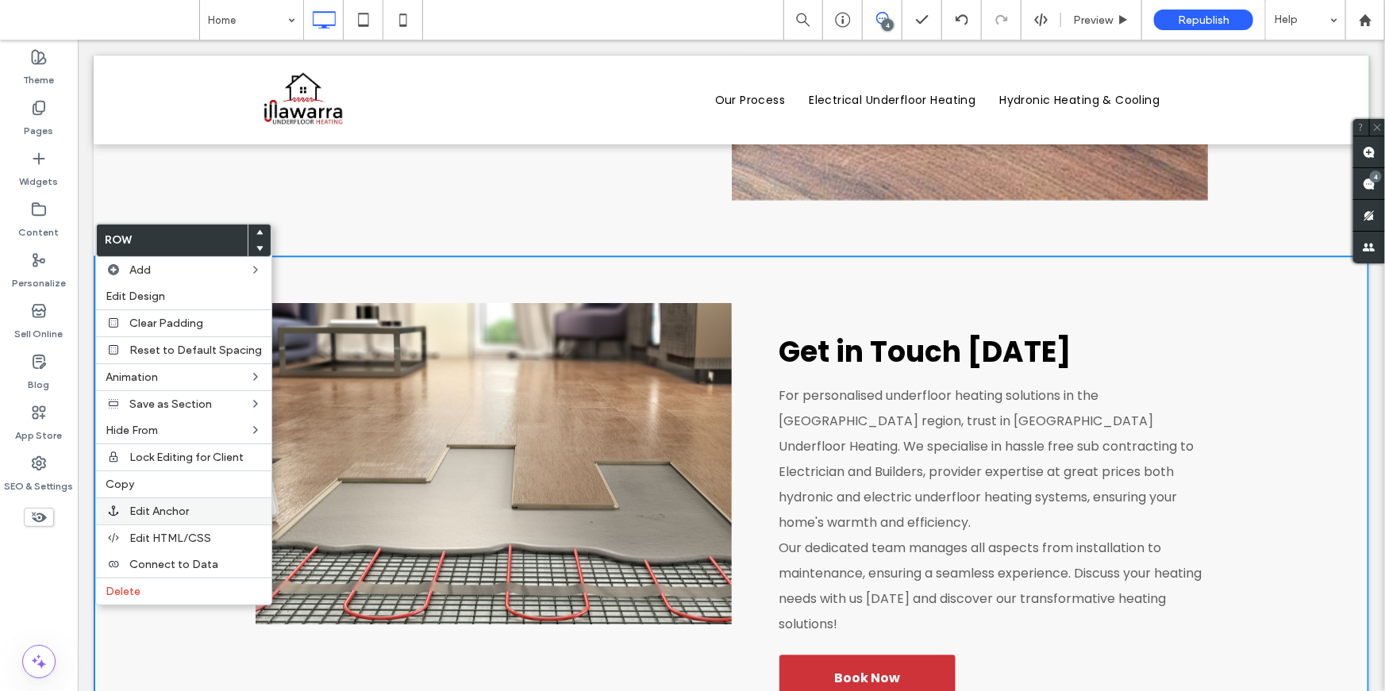
click at [175, 512] on span "Edit Anchor" at bounding box center [159, 511] width 60 height 13
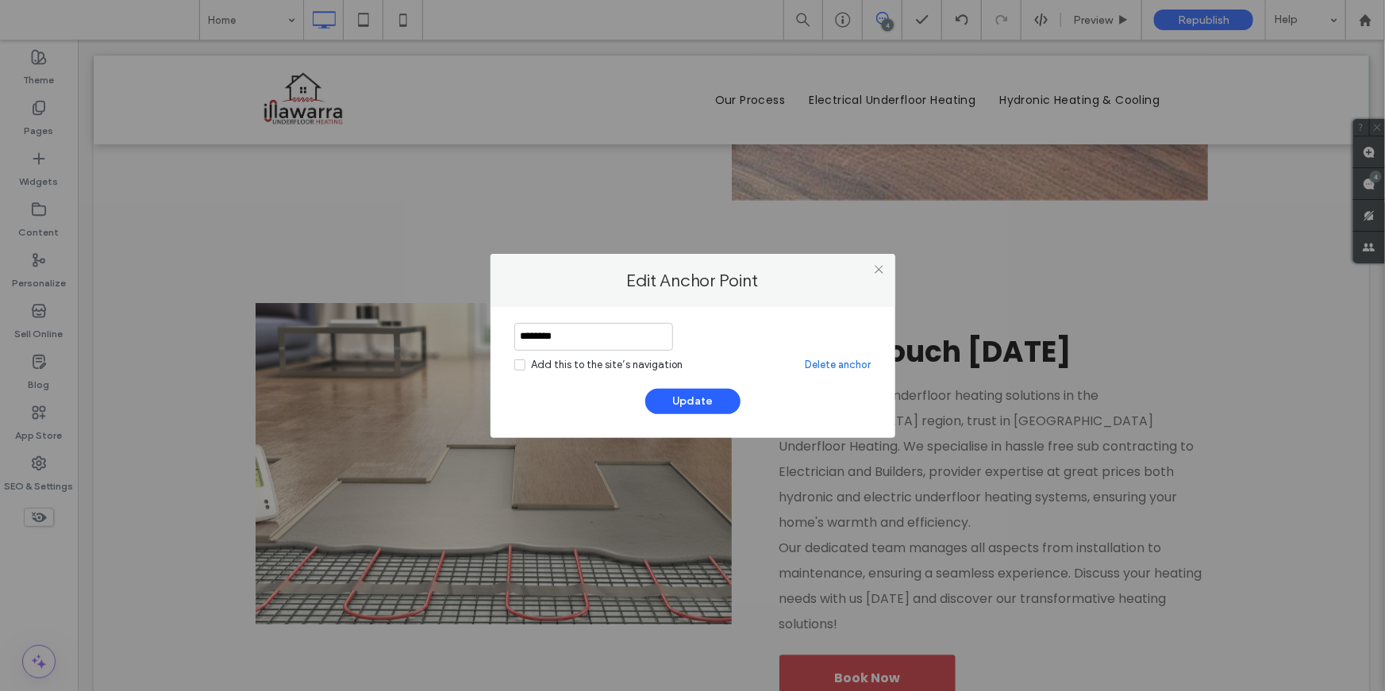
click at [845, 360] on link "Delete anchor" at bounding box center [839, 365] width 66 height 16
click at [849, 365] on link "Delete anchor" at bounding box center [839, 365] width 66 height 16
click at [879, 267] on icon at bounding box center [879, 270] width 12 height 12
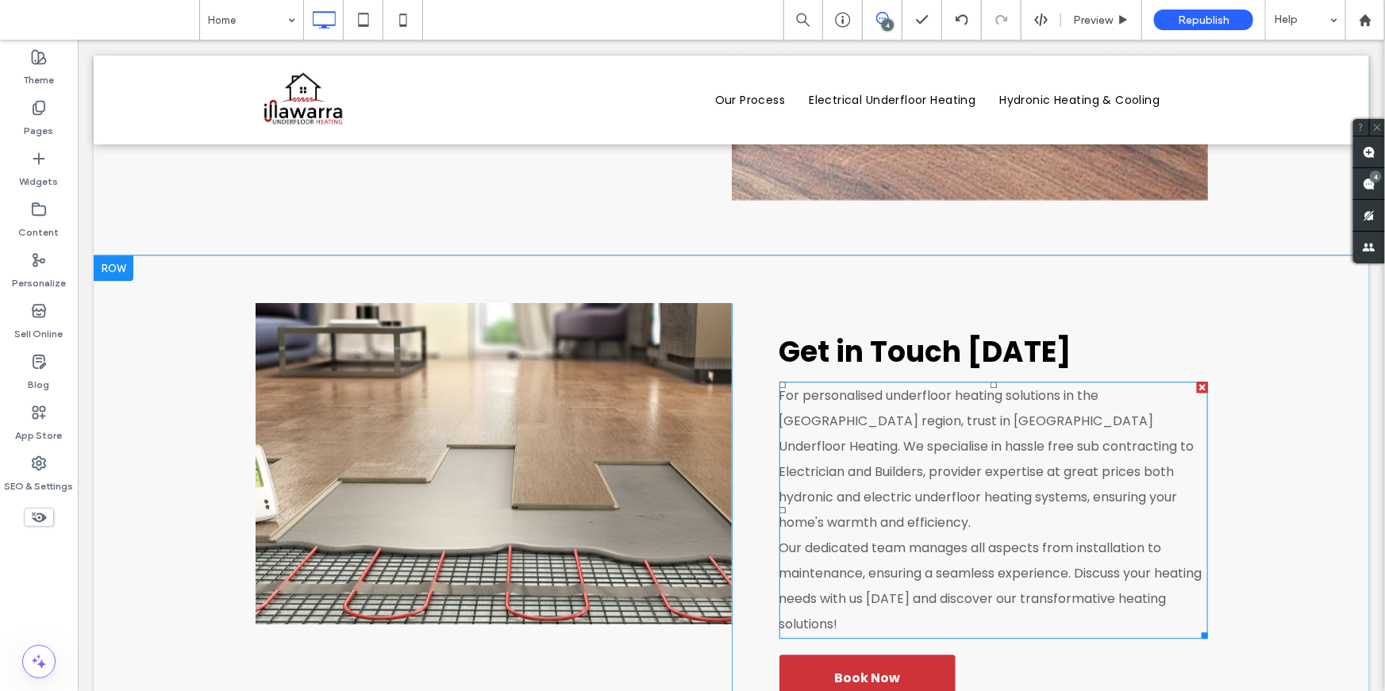
click at [827, 405] on span "For personalised underfloor heating solutions in the Illawarra region, trust in…" at bounding box center [986, 458] width 415 height 145
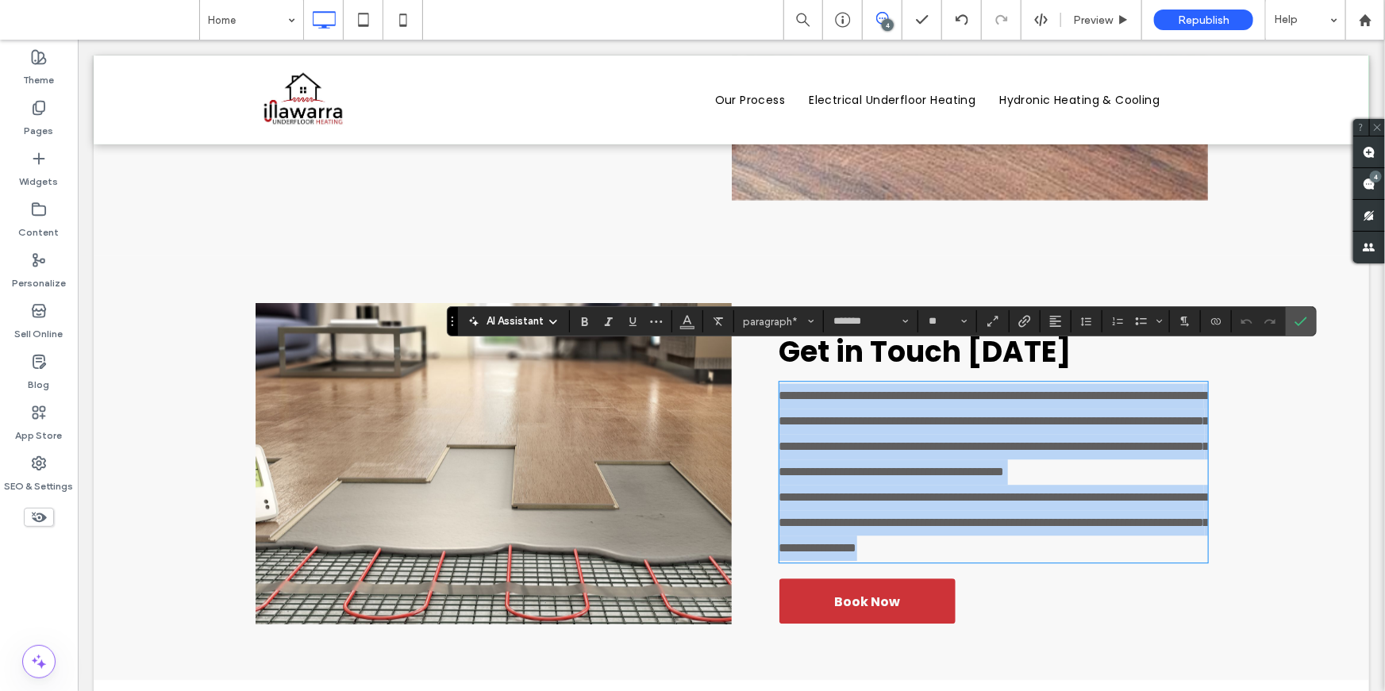
click at [1112, 458] on span "**********" at bounding box center [994, 433] width 430 height 88
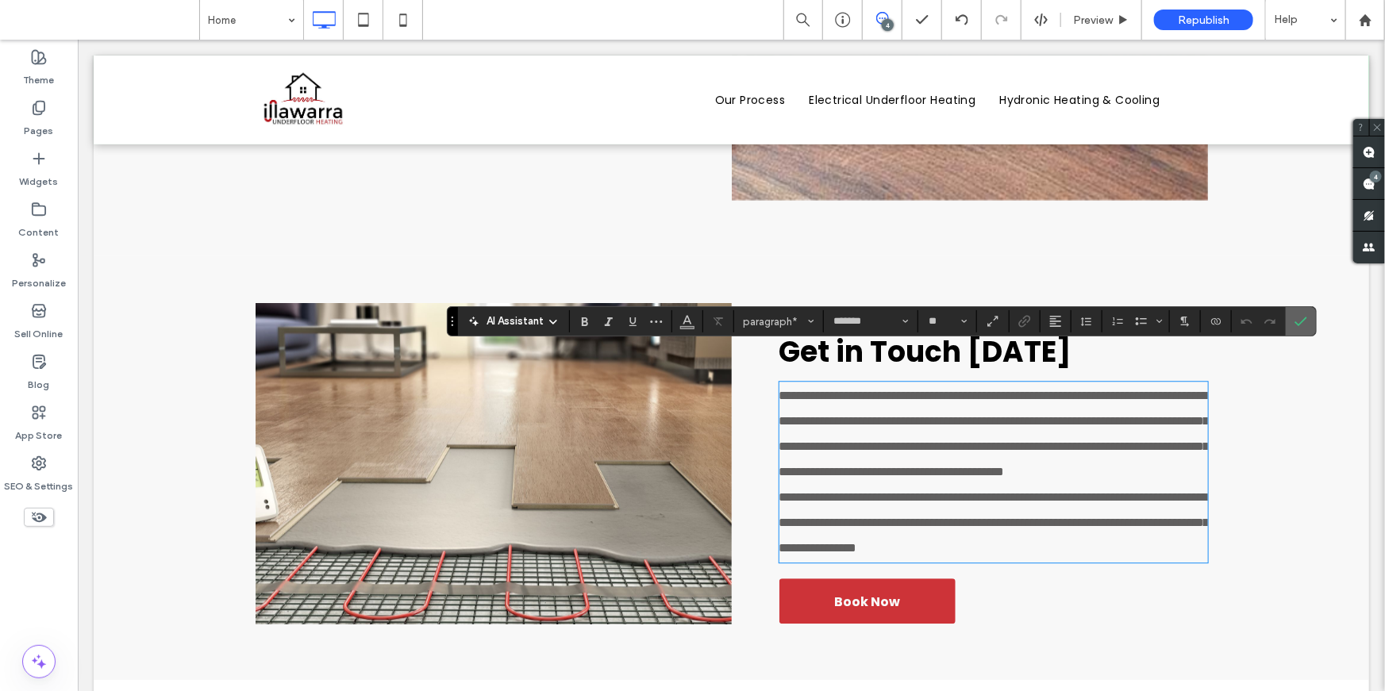
click at [1296, 325] on use "Confirm" at bounding box center [1301, 322] width 13 height 10
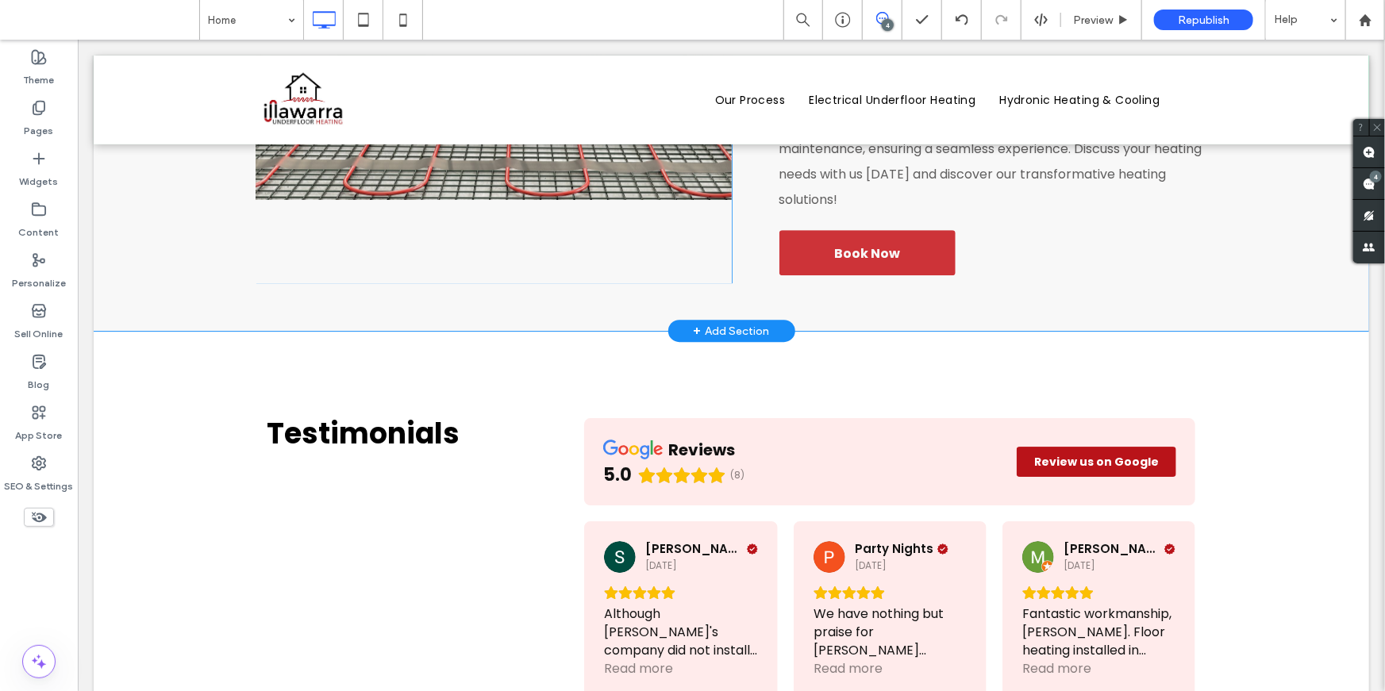
scroll to position [5390, 0]
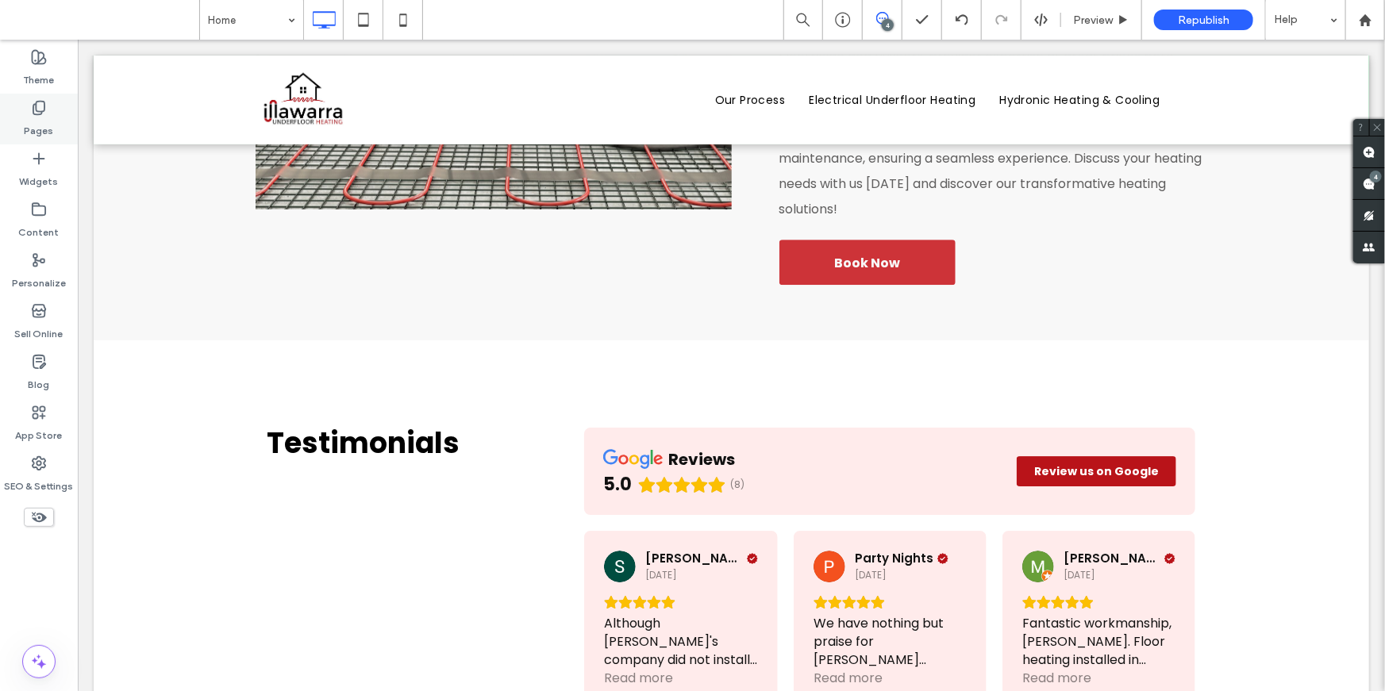
click at [39, 109] on icon at bounding box center [39, 108] width 16 height 16
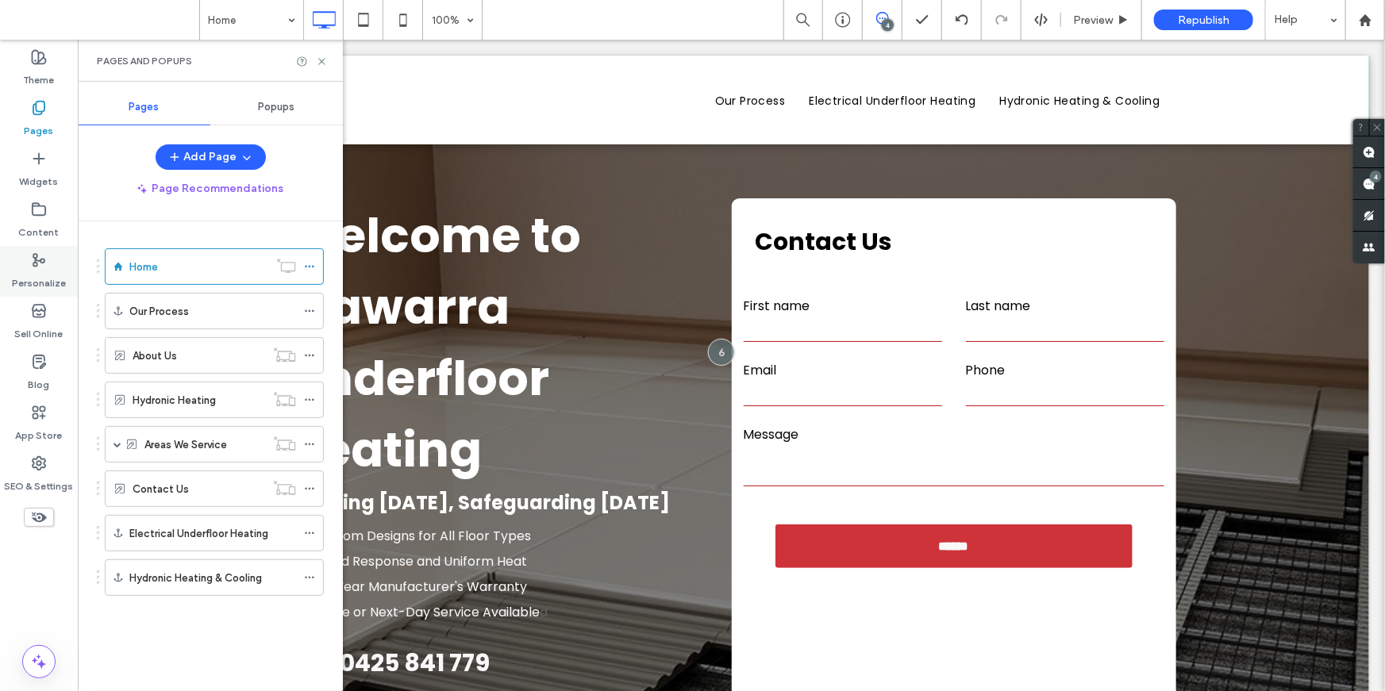
scroll to position [0, 0]
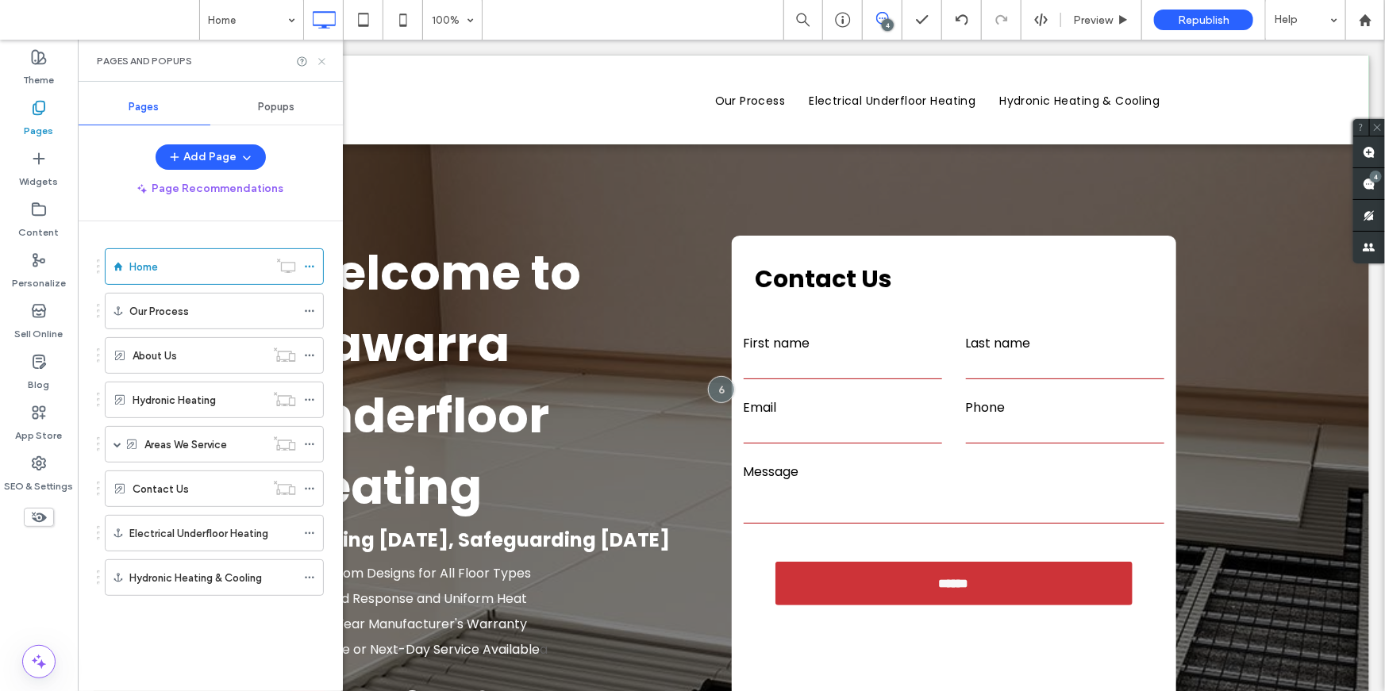
click at [321, 58] on icon at bounding box center [322, 62] width 12 height 12
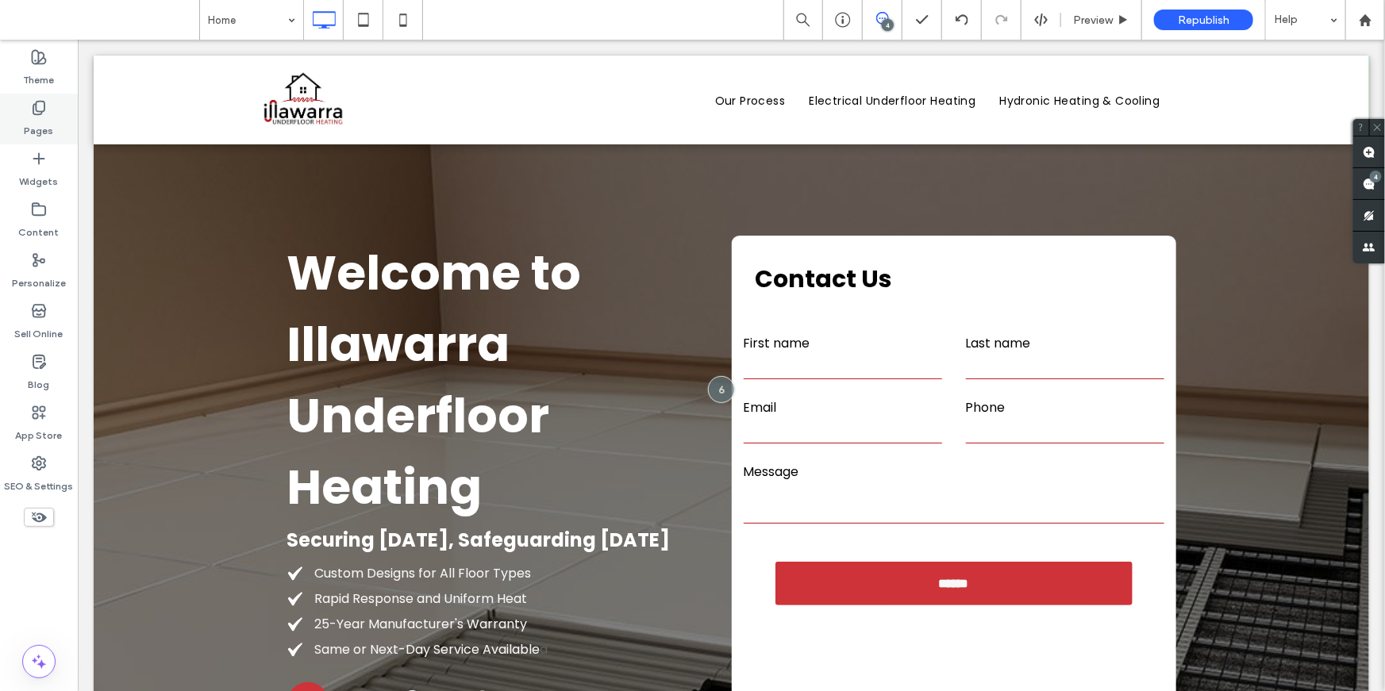
click at [45, 123] on label "Pages" at bounding box center [39, 127] width 29 height 22
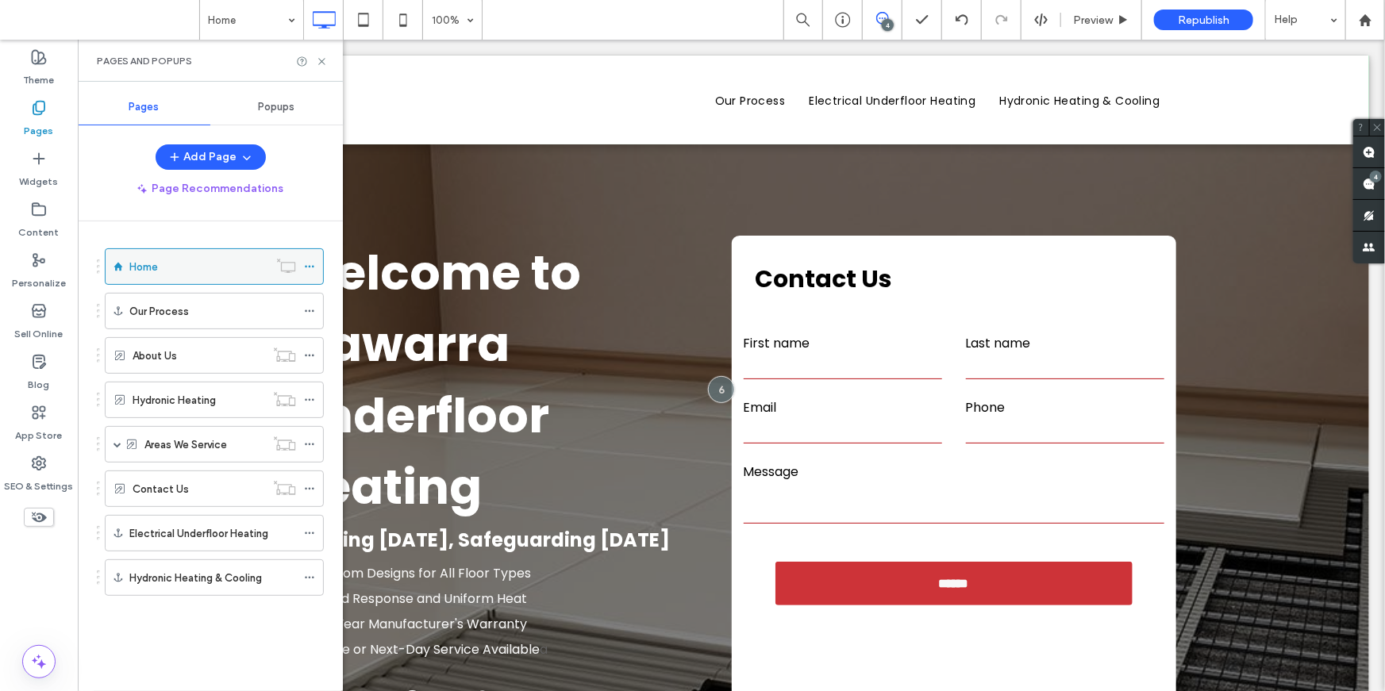
click at [310, 261] on icon at bounding box center [309, 266] width 11 height 11
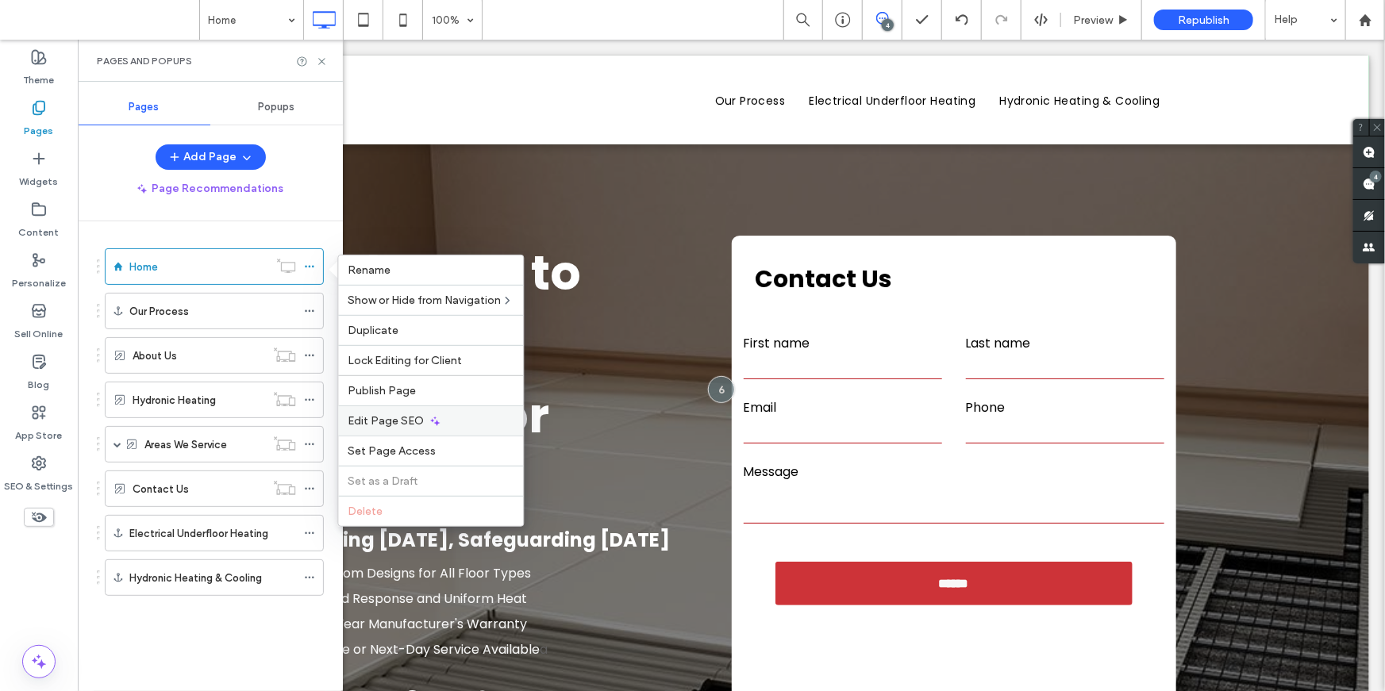
click at [417, 420] on span "Edit Page SEO" at bounding box center [386, 420] width 76 height 13
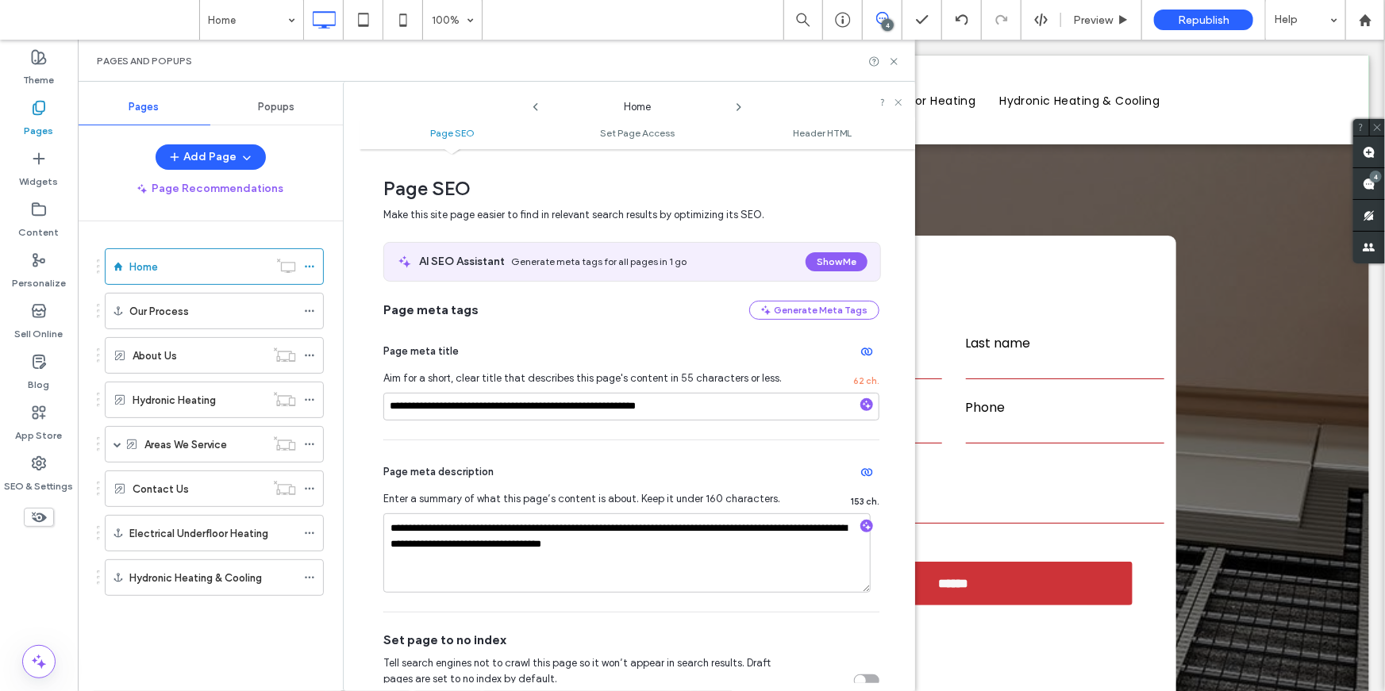
scroll to position [2, 0]
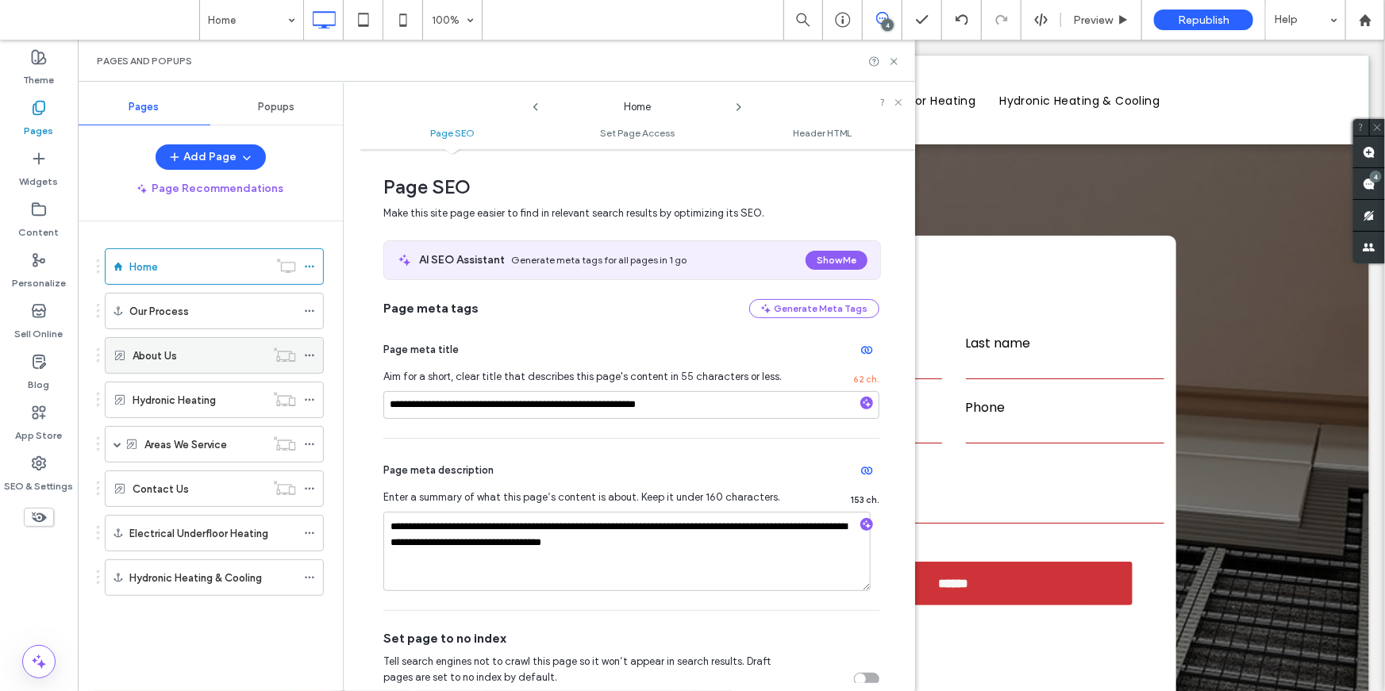
click at [171, 347] on label "About Us" at bounding box center [155, 356] width 44 height 28
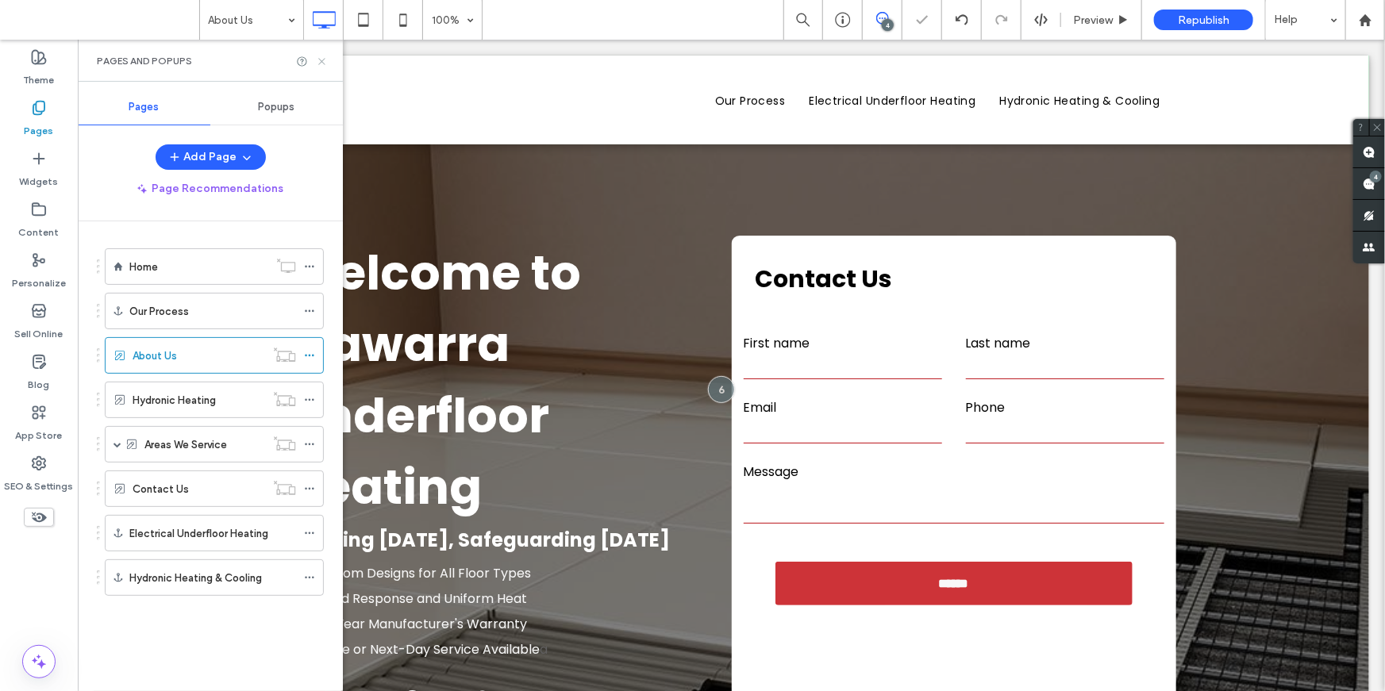
click at [320, 62] on icon at bounding box center [322, 62] width 12 height 12
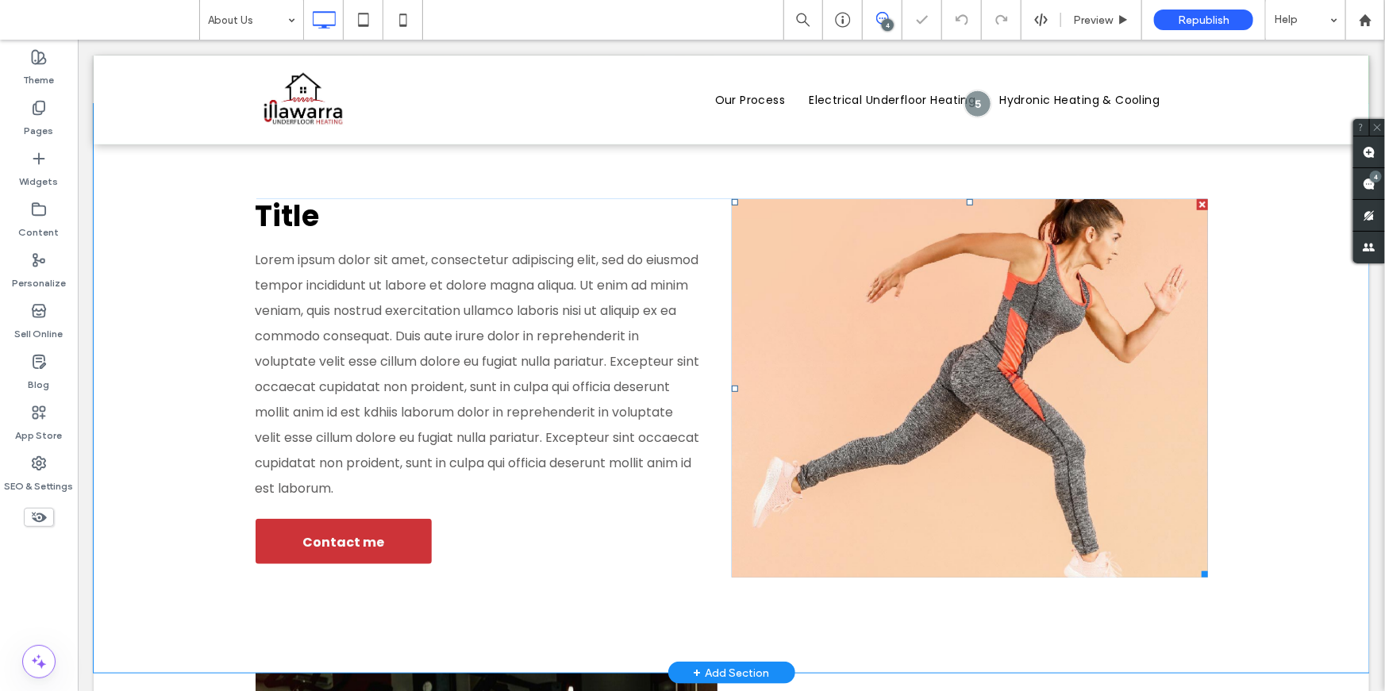
scroll to position [503, 0]
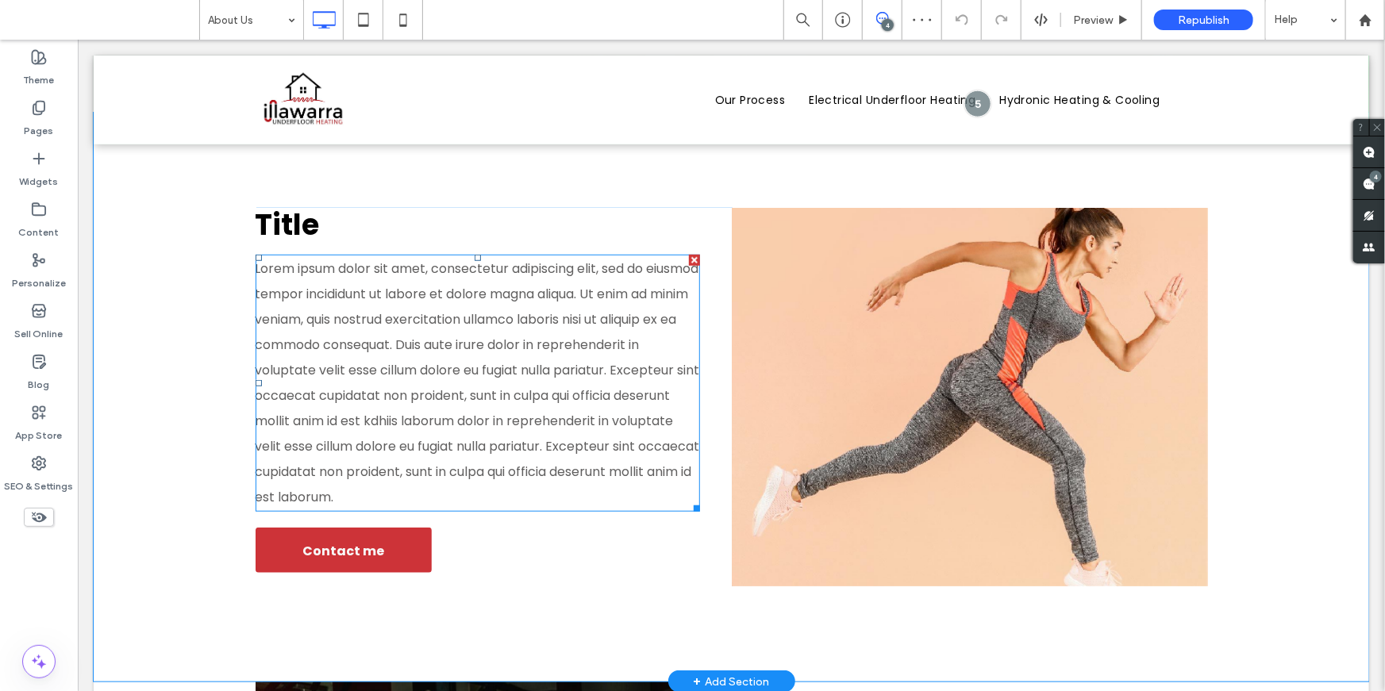
click at [525, 355] on p "Lorem ipsum dolor sit amet, consectetur adipiscing elit, sed do eiusmod tempor …" at bounding box center [477, 383] width 444 height 254
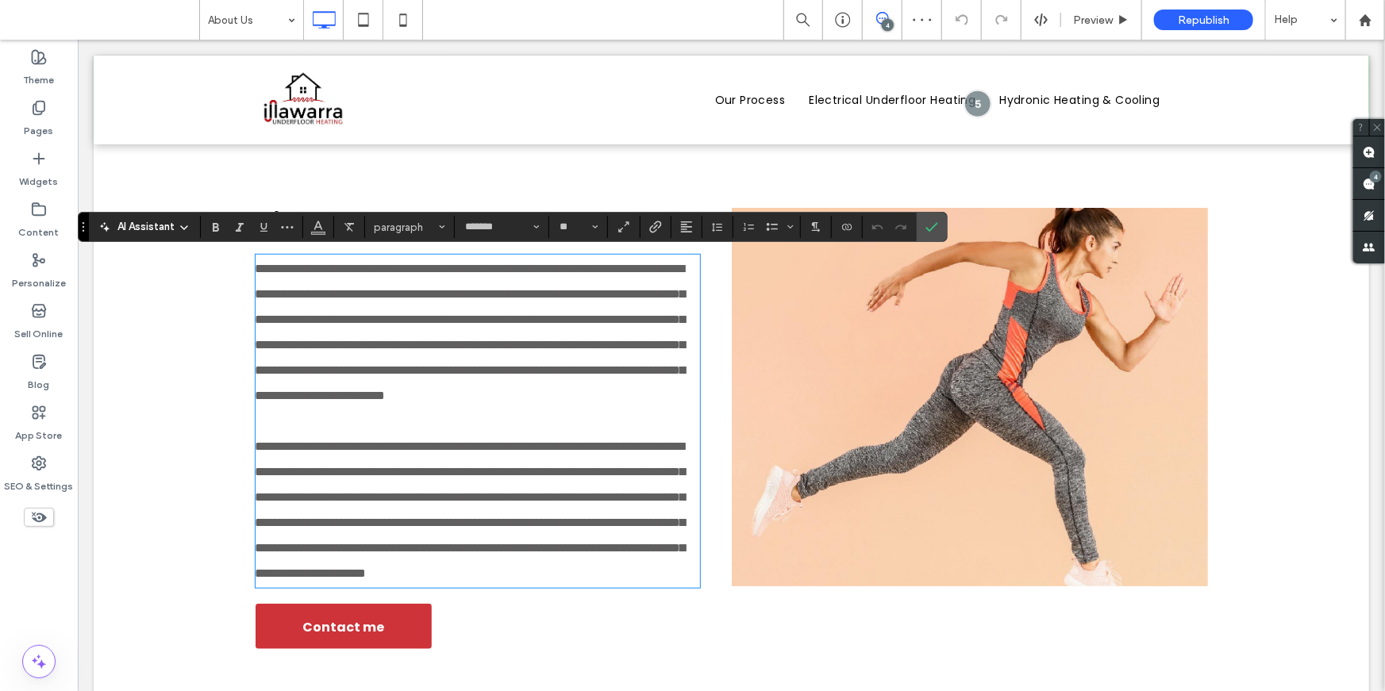
scroll to position [0, 0]
click at [926, 227] on icon "Confirm" at bounding box center [932, 227] width 13 height 13
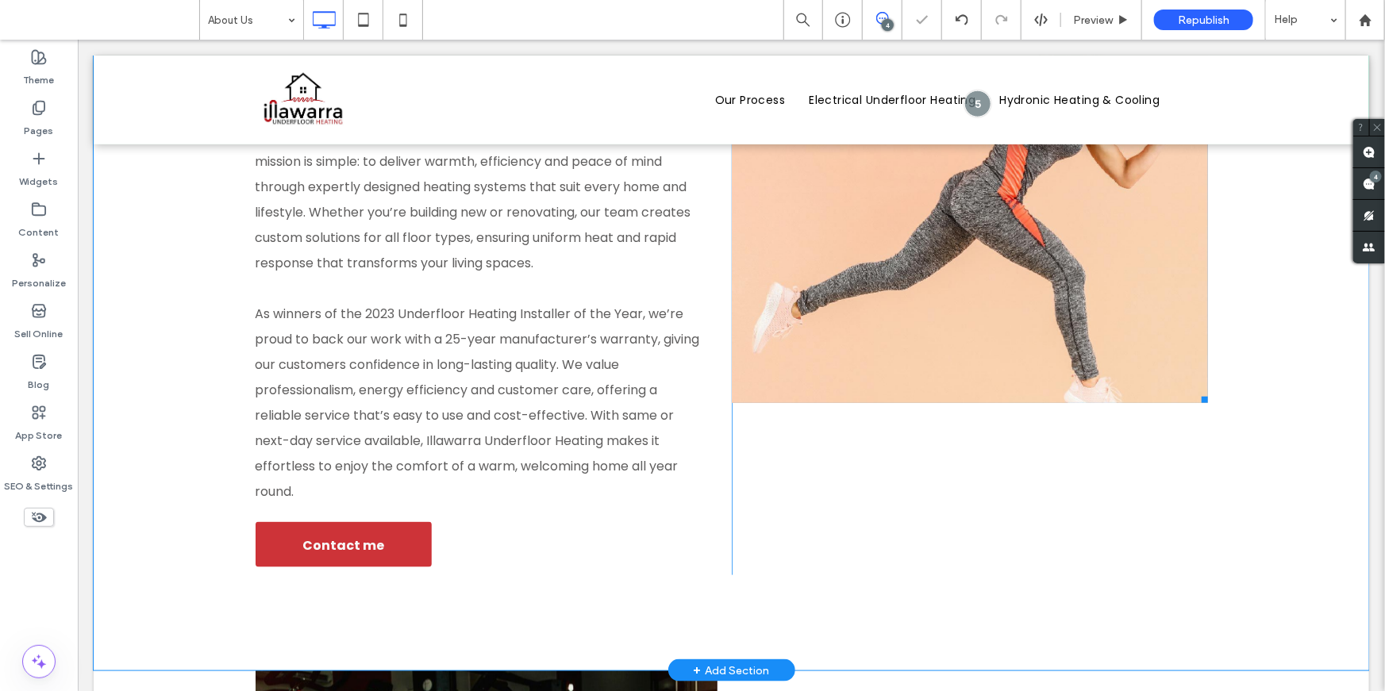
scroll to position [998, 0]
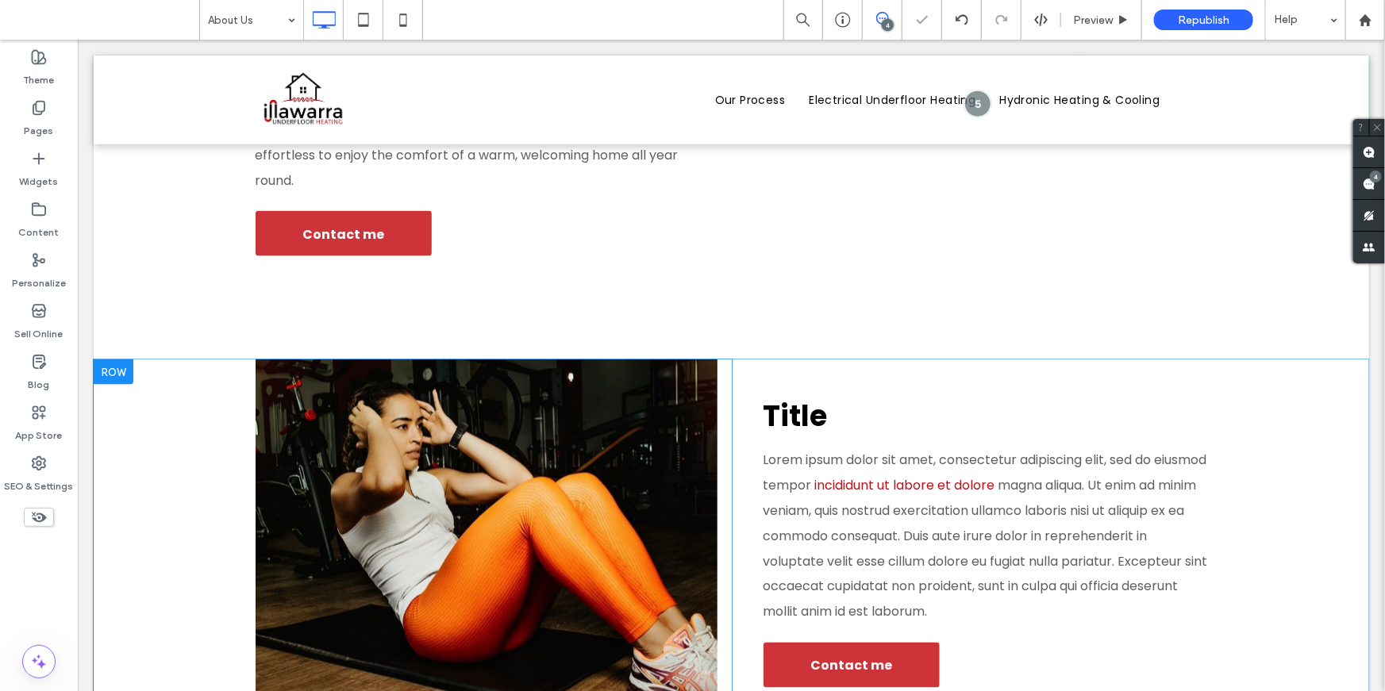
click at [126, 377] on div at bounding box center [113, 371] width 40 height 25
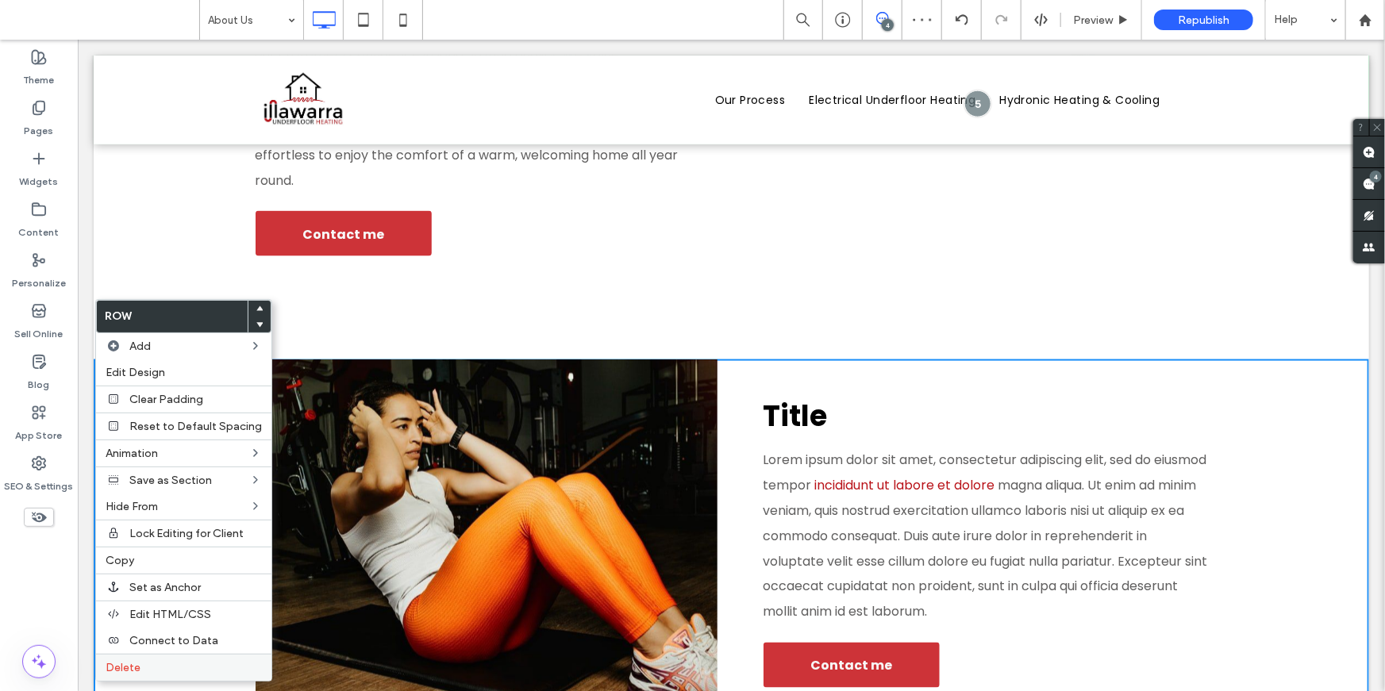
click at [155, 665] on label "Delete" at bounding box center [184, 667] width 156 height 13
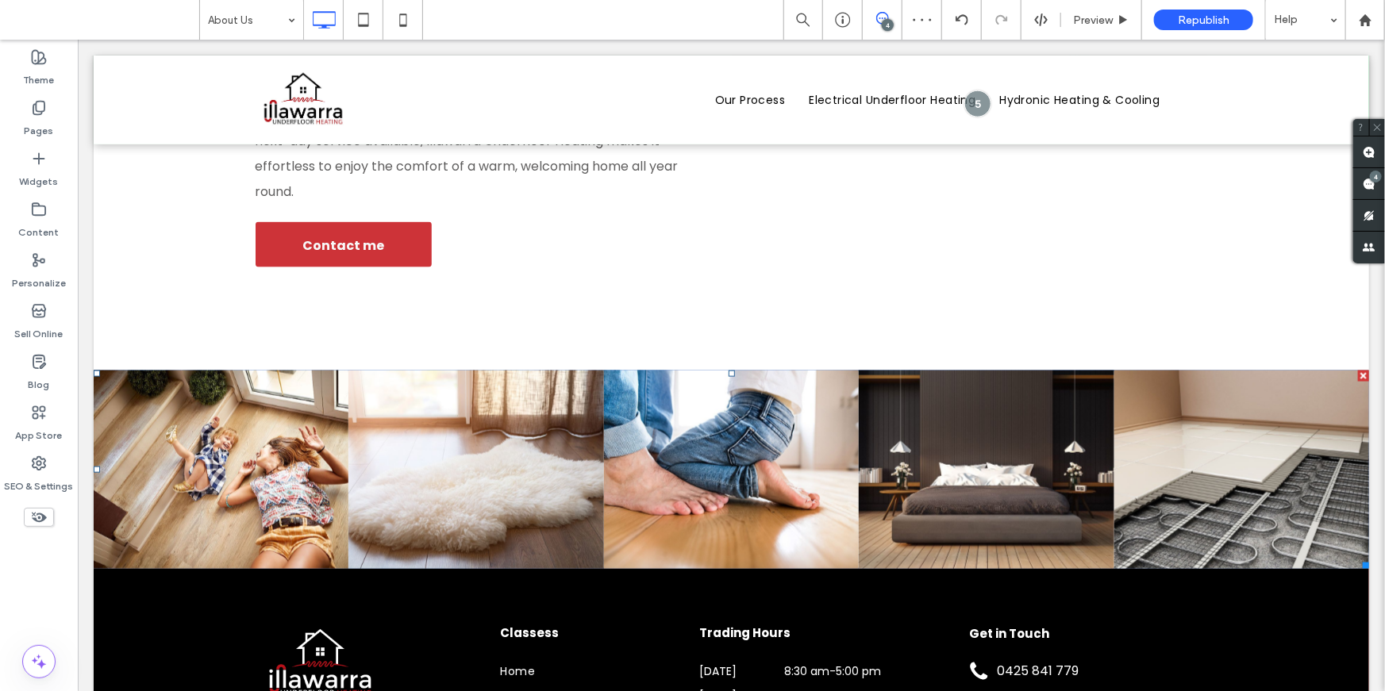
scroll to position [976, 0]
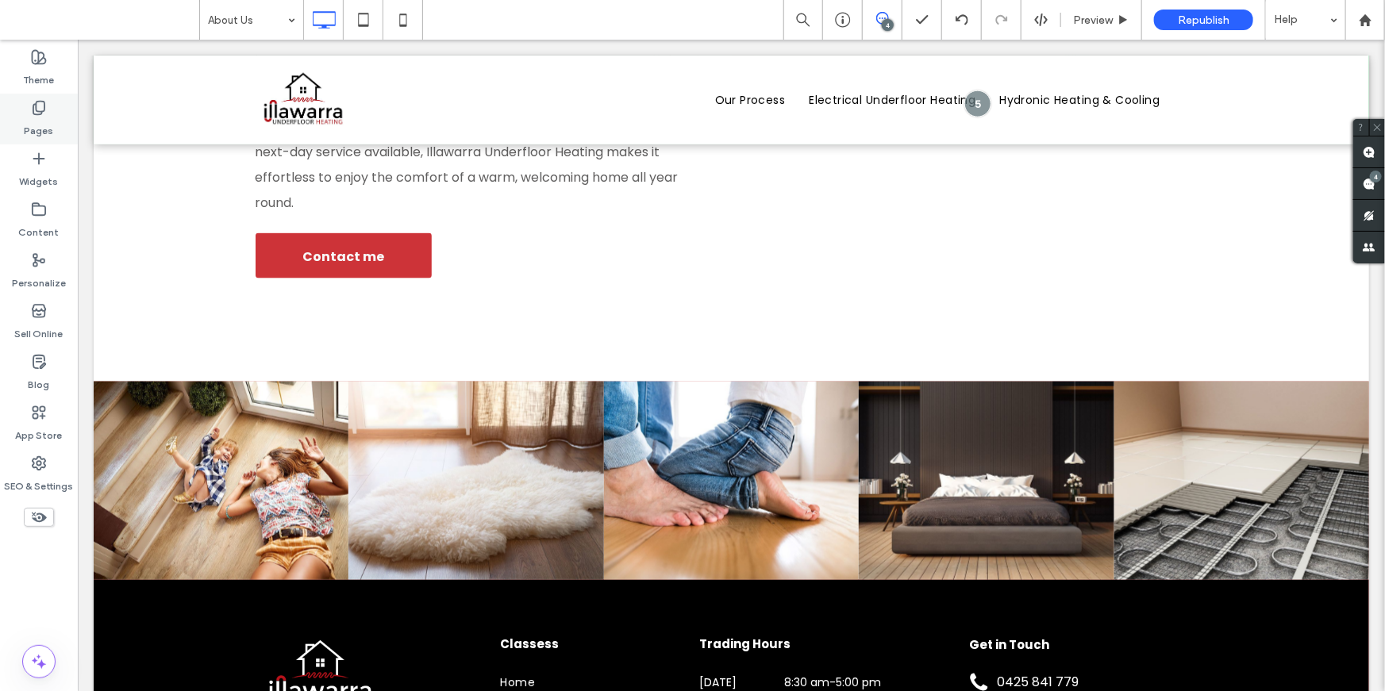
click at [45, 121] on label "Pages" at bounding box center [39, 127] width 29 height 22
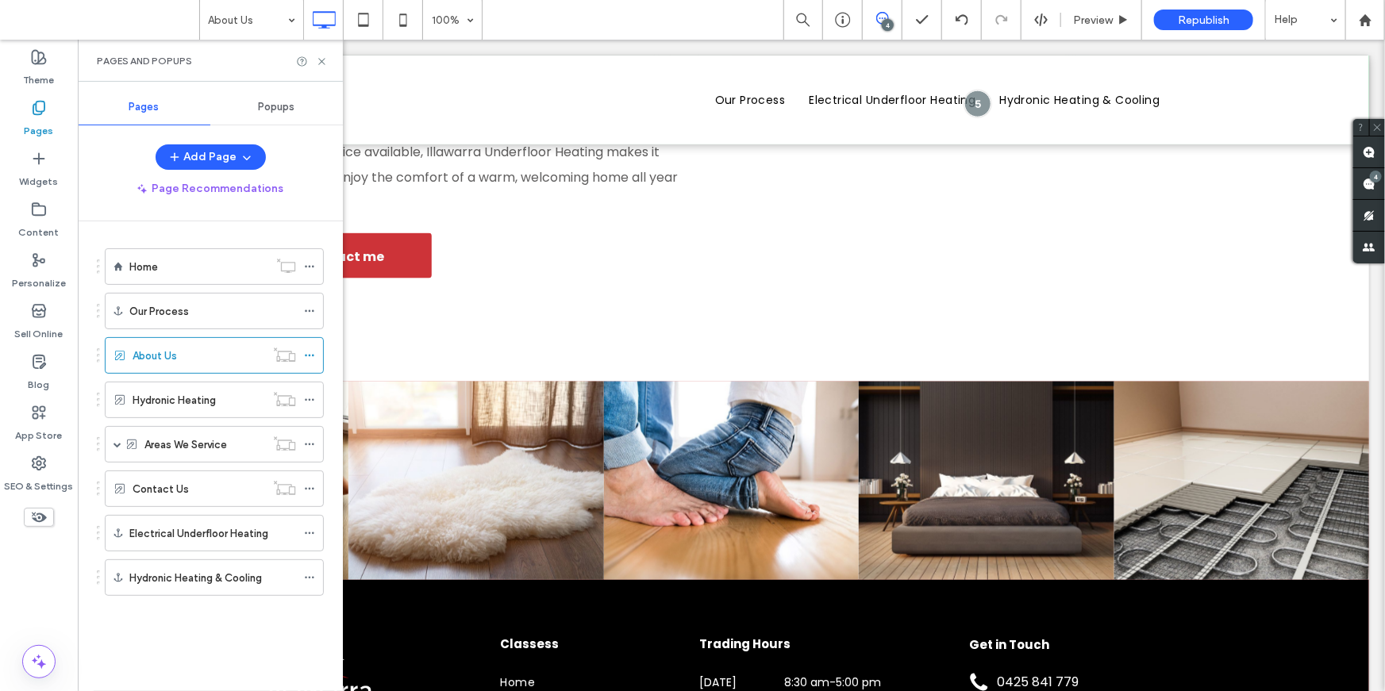
click at [159, 287] on ol "Home Our Process About Us Hydronic Heating Areas We Service Wollongong Shellhar…" at bounding box center [204, 422] width 239 height 348
click at [148, 277] on div "Home" at bounding box center [198, 266] width 139 height 35
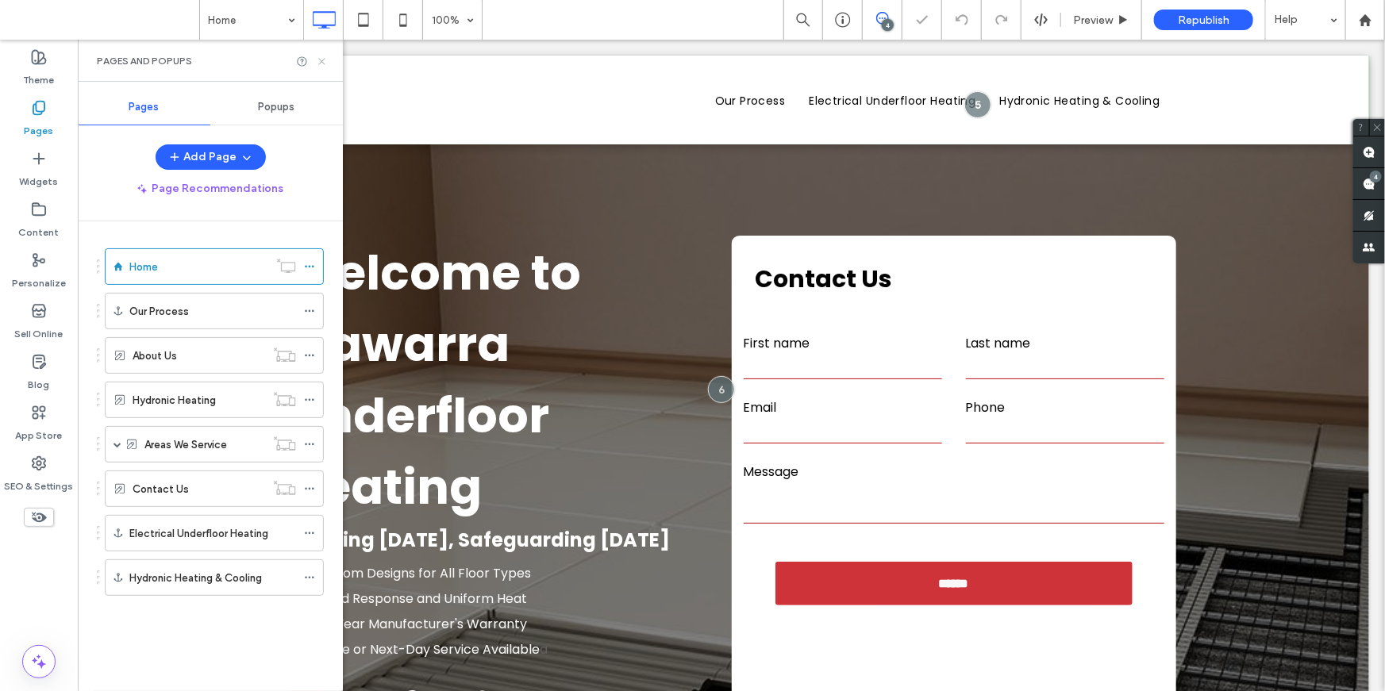
click at [327, 59] on icon at bounding box center [322, 62] width 12 height 12
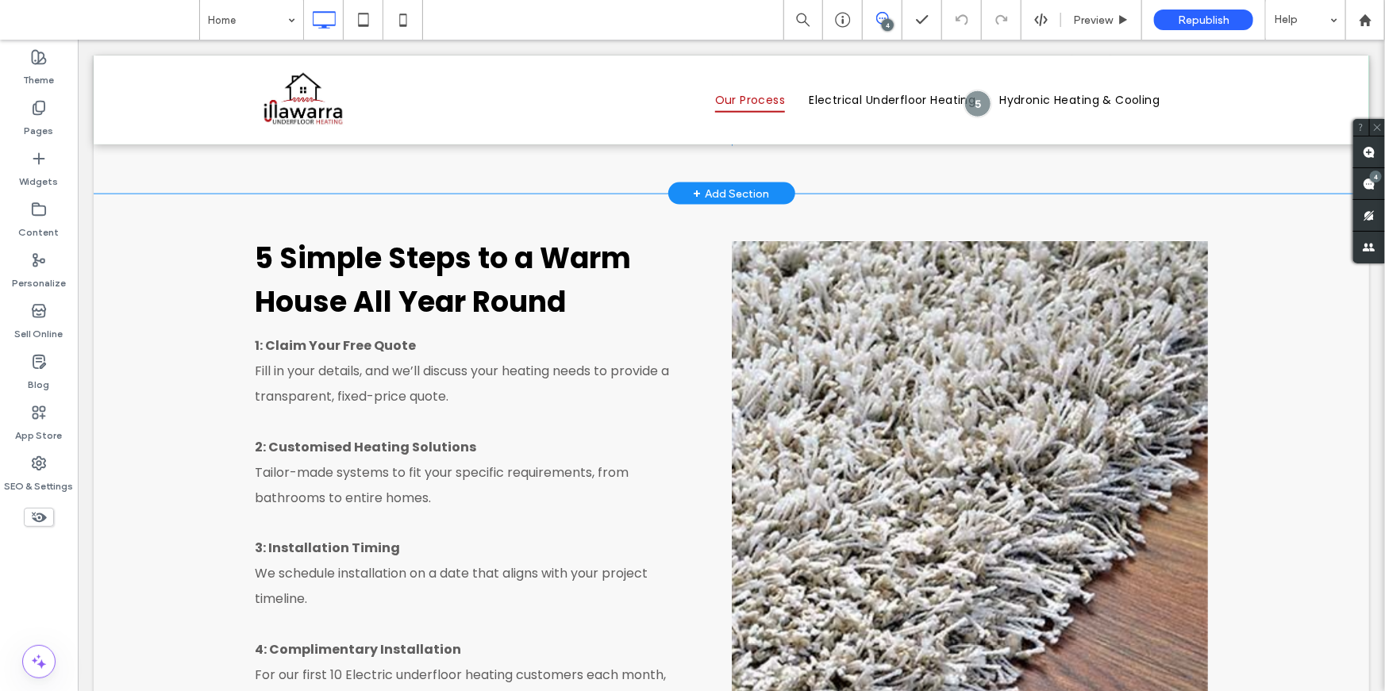
scroll to position [4553, 0]
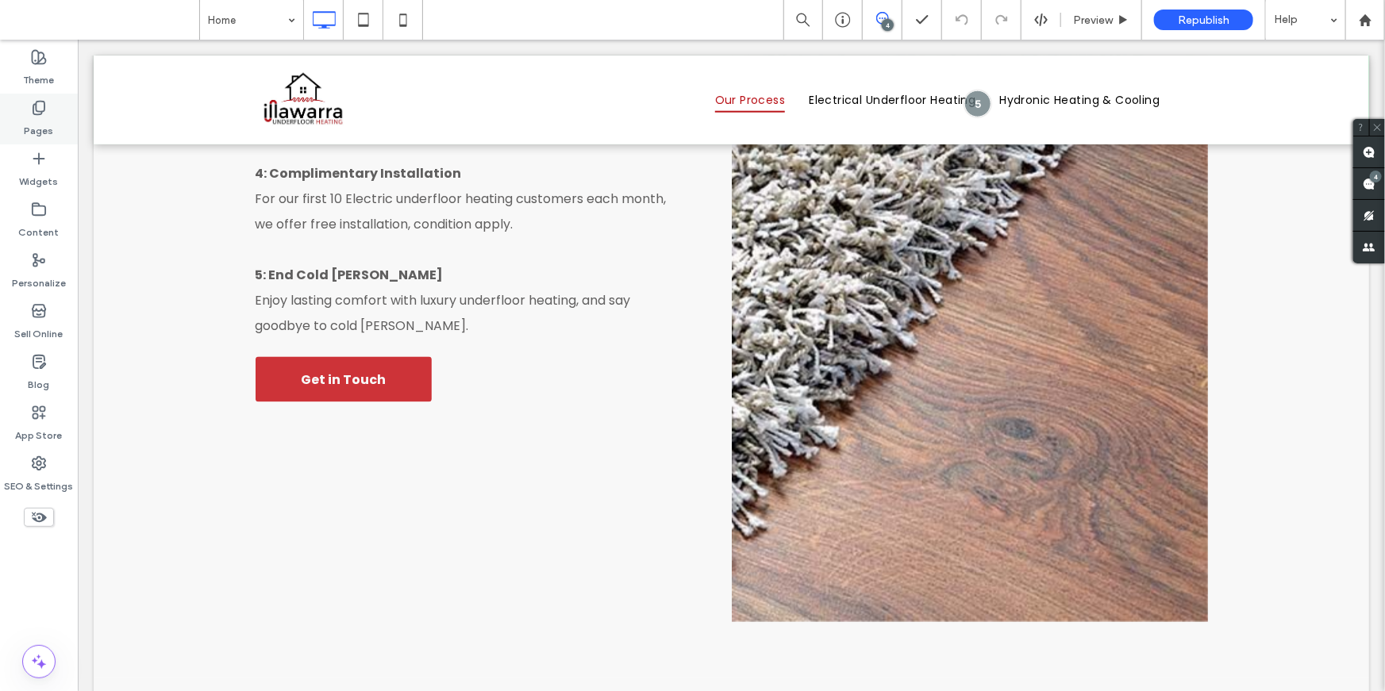
click at [33, 120] on label "Pages" at bounding box center [39, 127] width 29 height 22
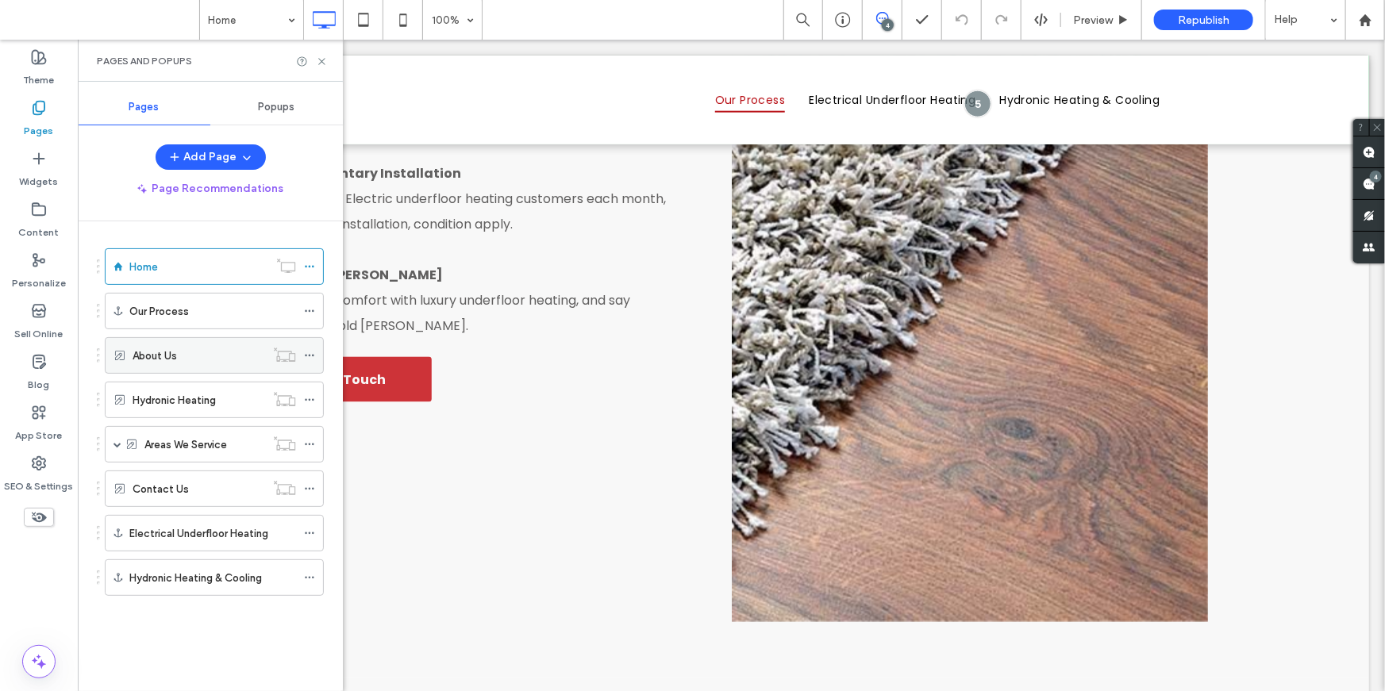
click at [164, 347] on label "About Us" at bounding box center [155, 356] width 44 height 28
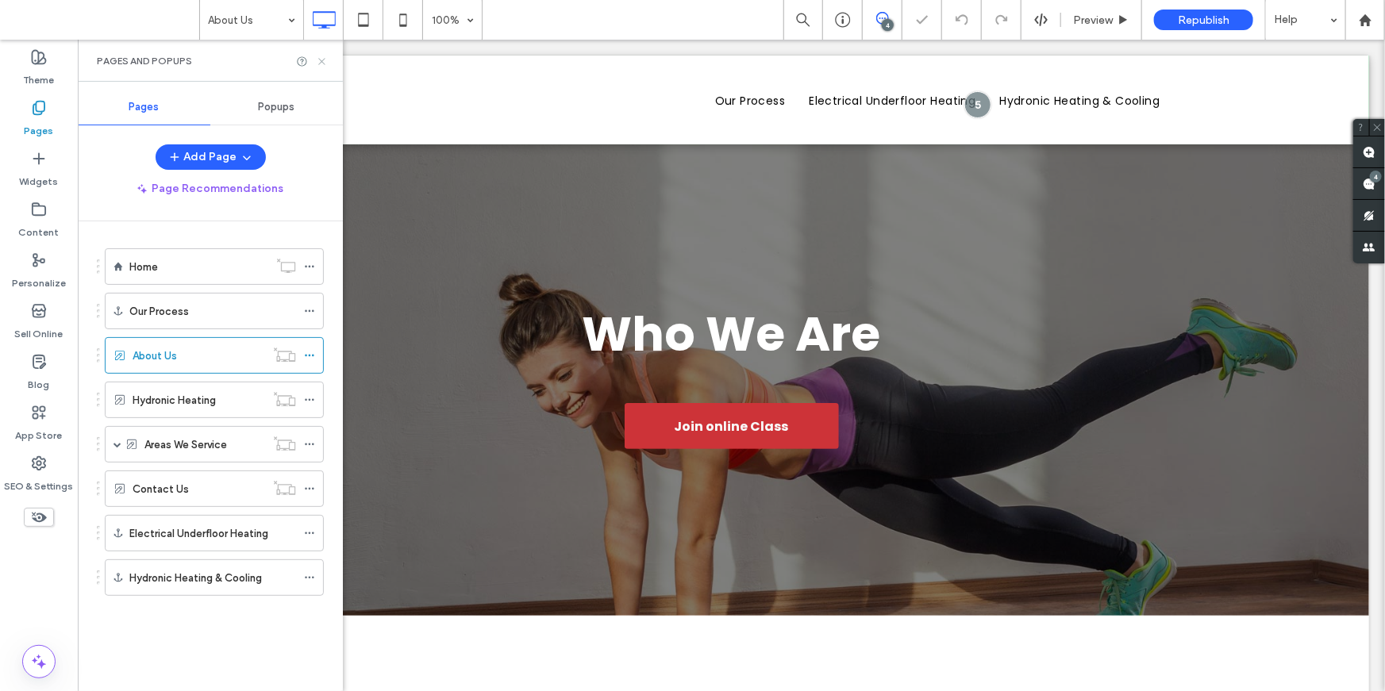
click at [321, 59] on icon at bounding box center [322, 62] width 12 height 12
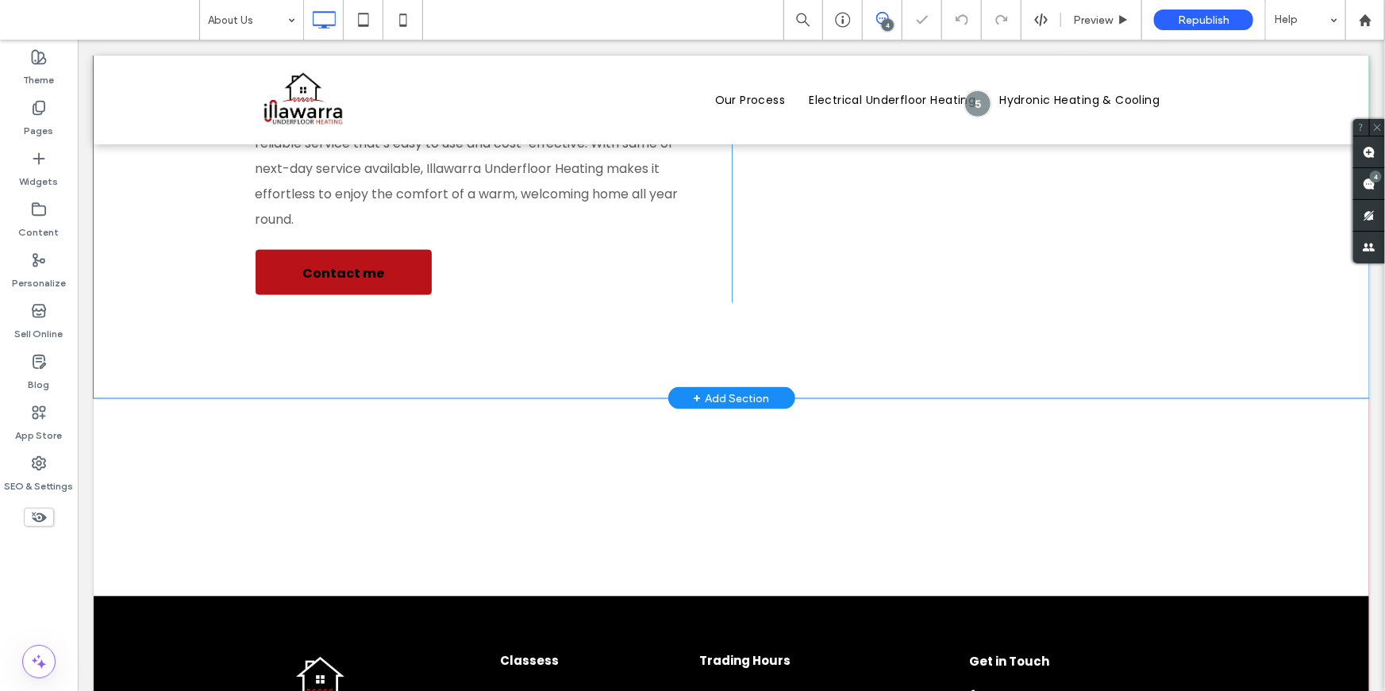
scroll to position [956, 0]
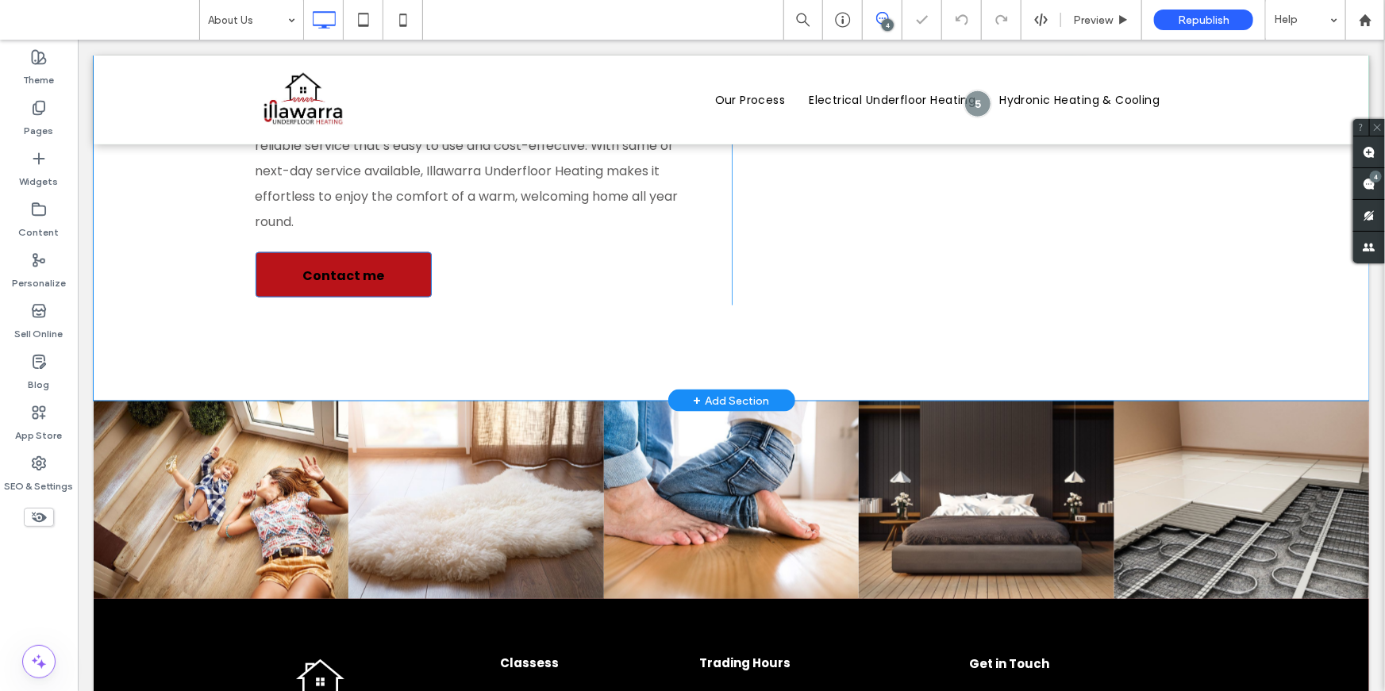
click at [341, 269] on span "Contact me" at bounding box center [343, 274] width 82 height 45
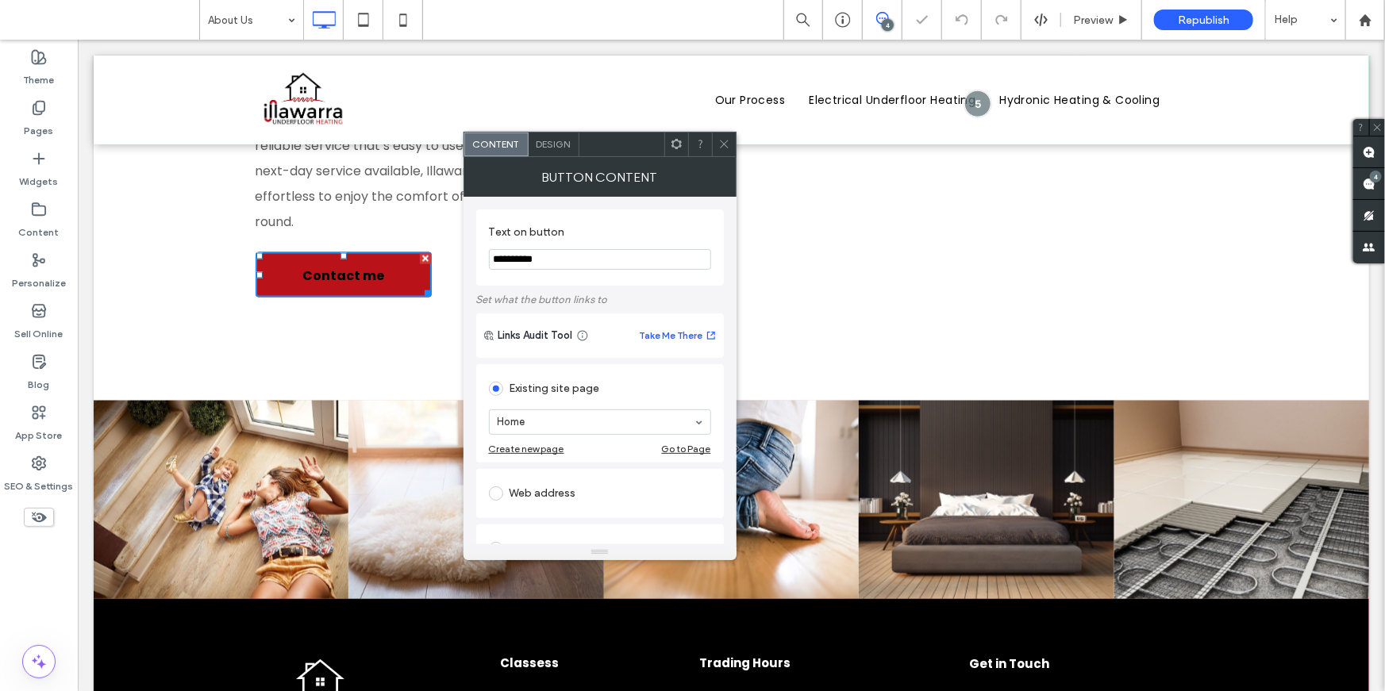
click at [341, 269] on span "Contact me" at bounding box center [343, 274] width 82 height 45
click at [584, 265] on input "**********" at bounding box center [600, 259] width 222 height 21
type input "**********"
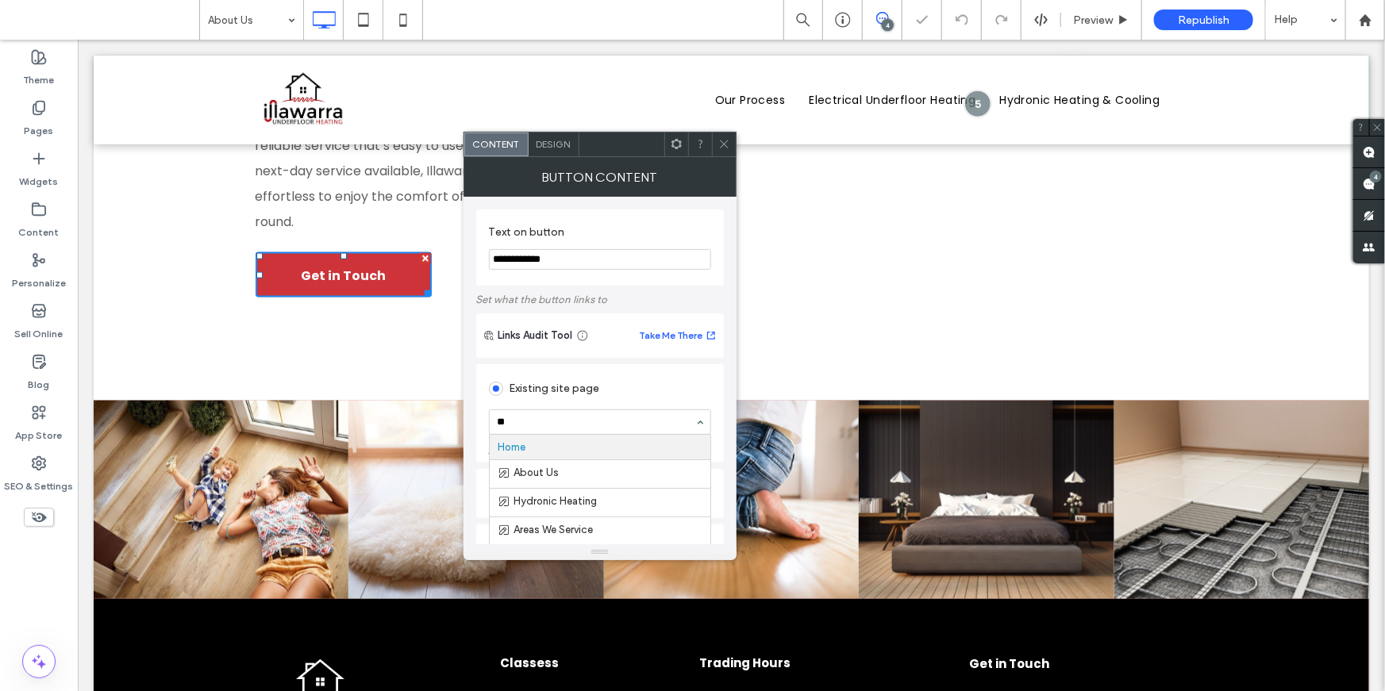
type input "***"
click at [721, 154] on span at bounding box center [724, 145] width 12 height 24
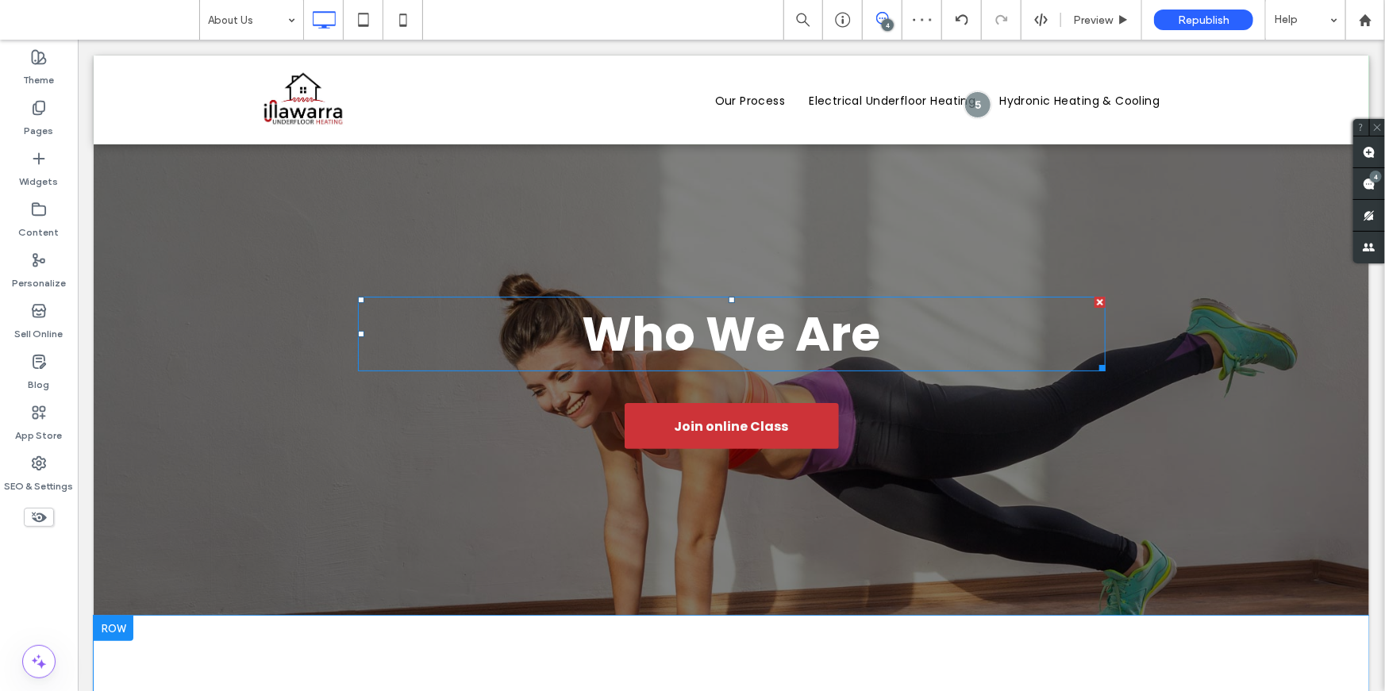
scroll to position [252, 0]
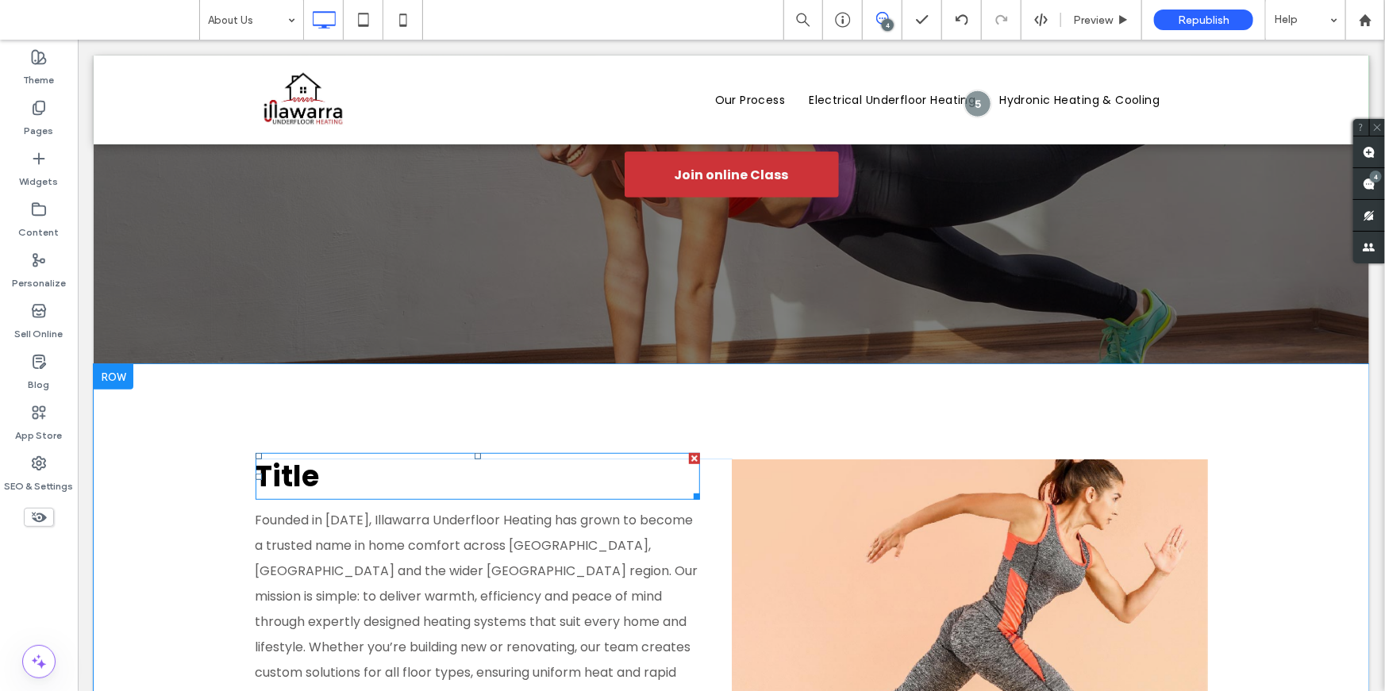
click at [444, 480] on h2 "Title" at bounding box center [477, 476] width 444 height 44
